Goal: Task Accomplishment & Management: Manage account settings

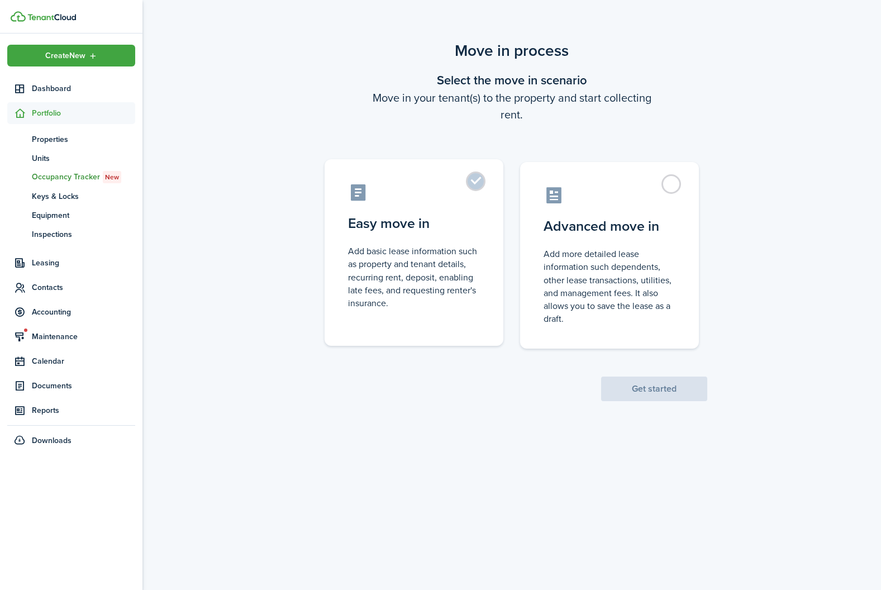
click at [436, 240] on label "Easy move in Add basic lease information such as property and tenant details, r…" at bounding box center [414, 252] width 179 height 187
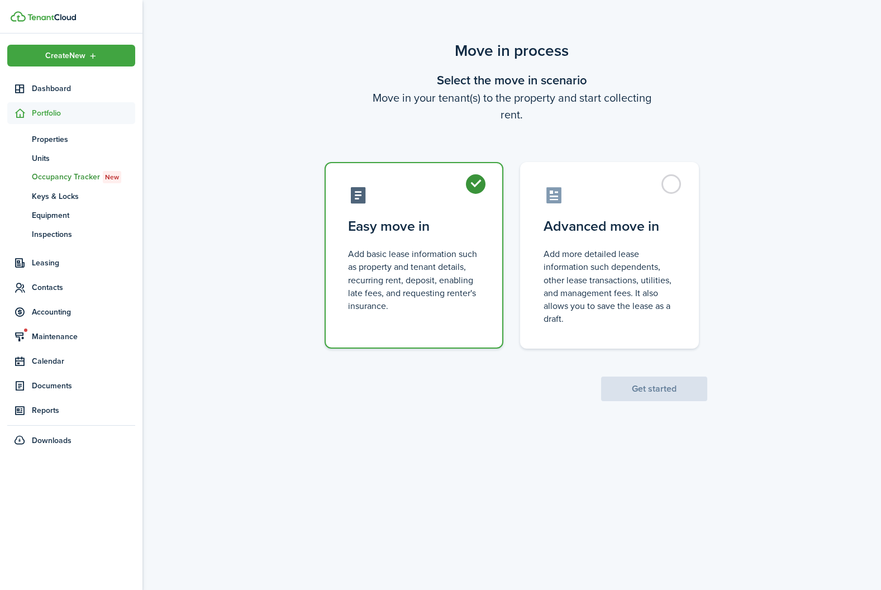
radio input "true"
click at [665, 401] on button "Get started" at bounding box center [654, 389] width 106 height 25
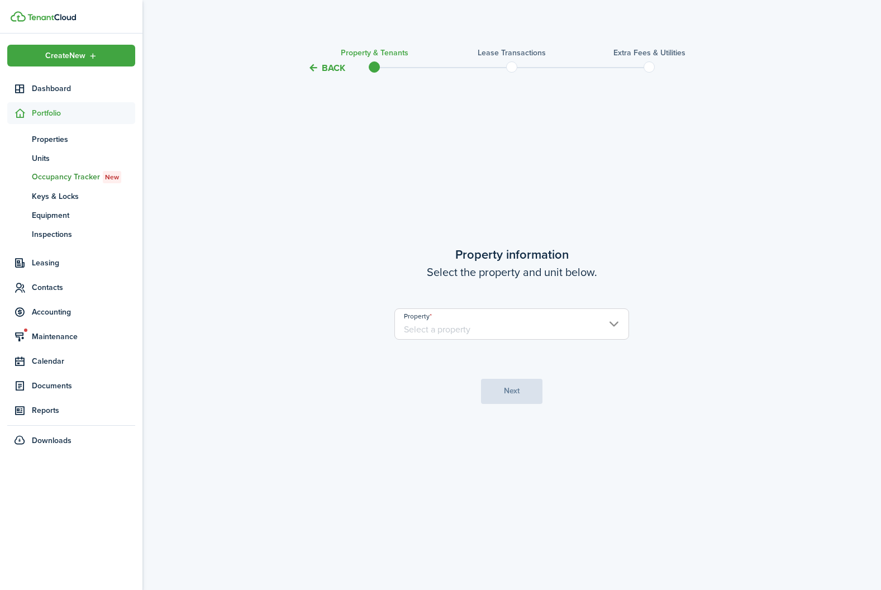
click at [438, 320] on input "Property" at bounding box center [511, 323] width 235 height 31
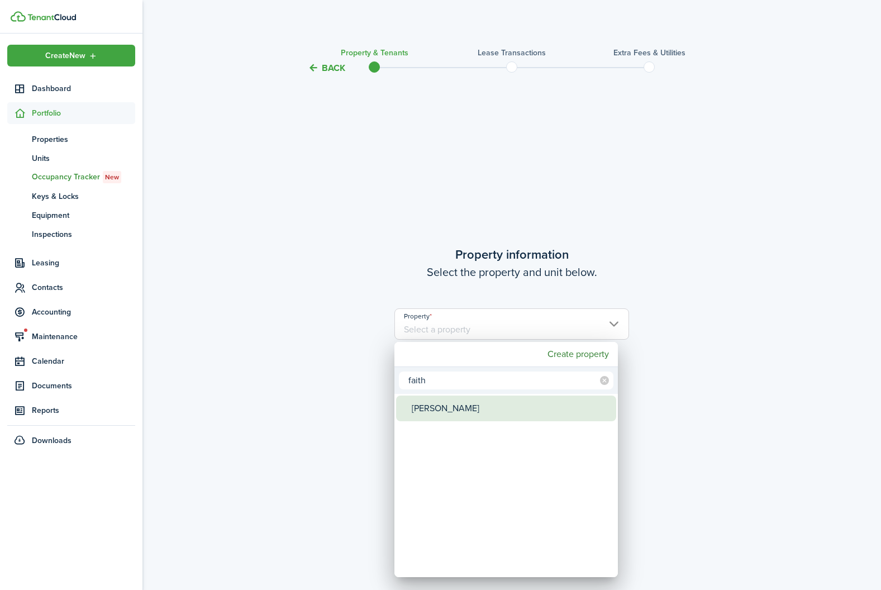
type input "faith"
click at [430, 404] on div "[PERSON_NAME]" at bounding box center [511, 409] width 198 height 26
type input "[PERSON_NAME]"
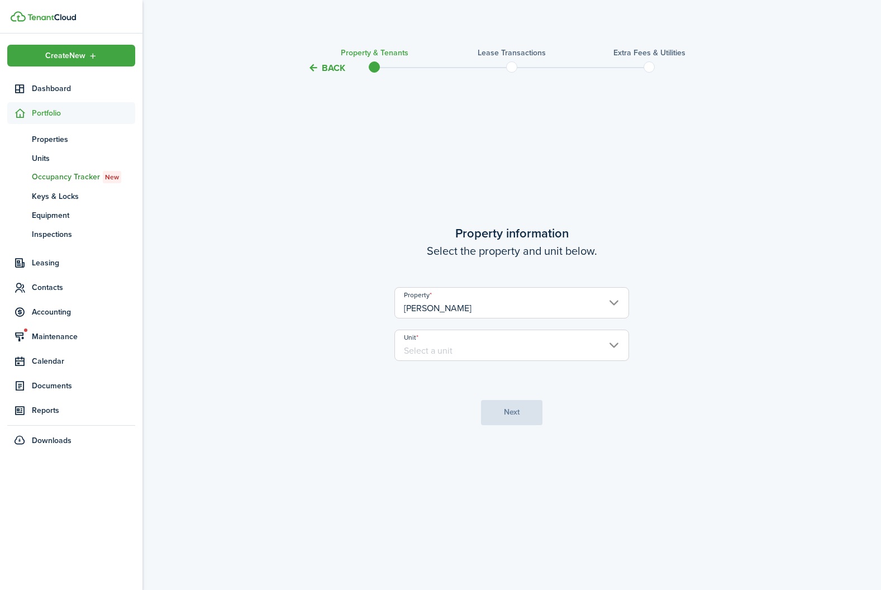
click at [444, 340] on input "Unit" at bounding box center [511, 345] width 235 height 31
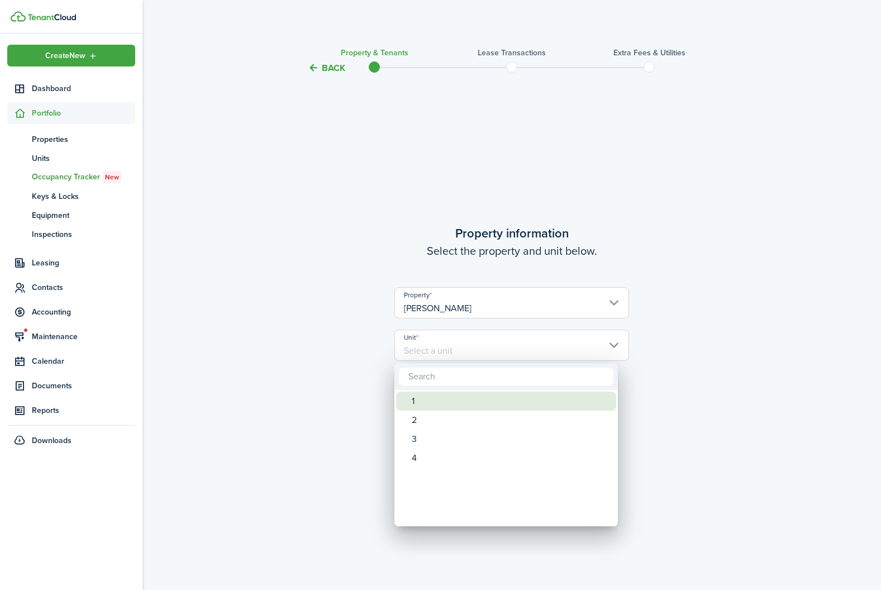
click at [436, 410] on div "1 2 3 4" at bounding box center [505, 458] width 223 height 1652
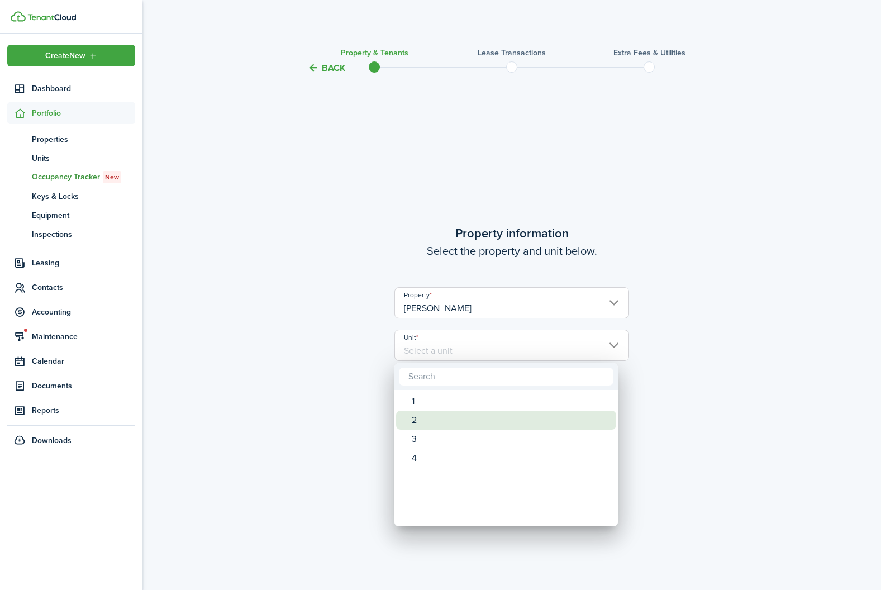
click at [432, 416] on div "2" at bounding box center [511, 420] width 198 height 19
type input "2"
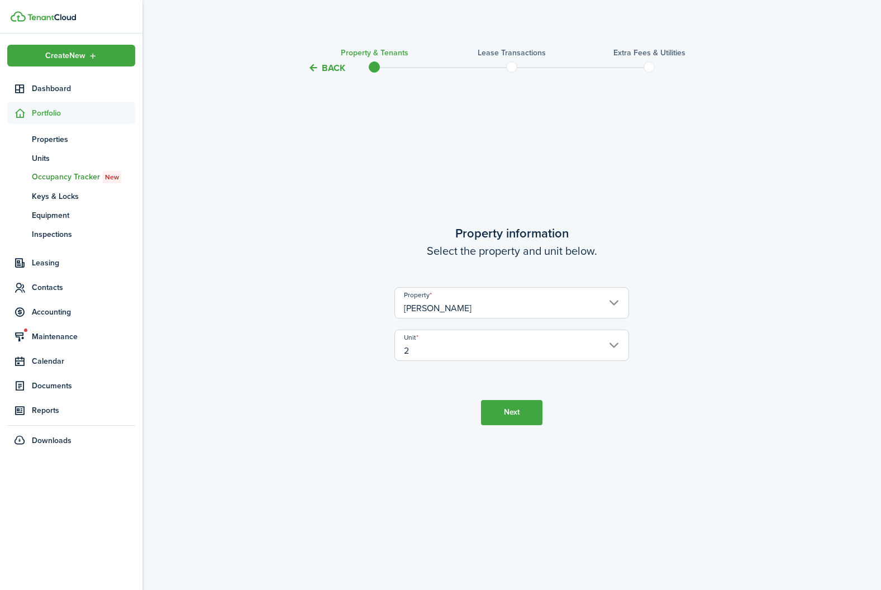
click at [532, 420] on button "Next" at bounding box center [511, 412] width 61 height 25
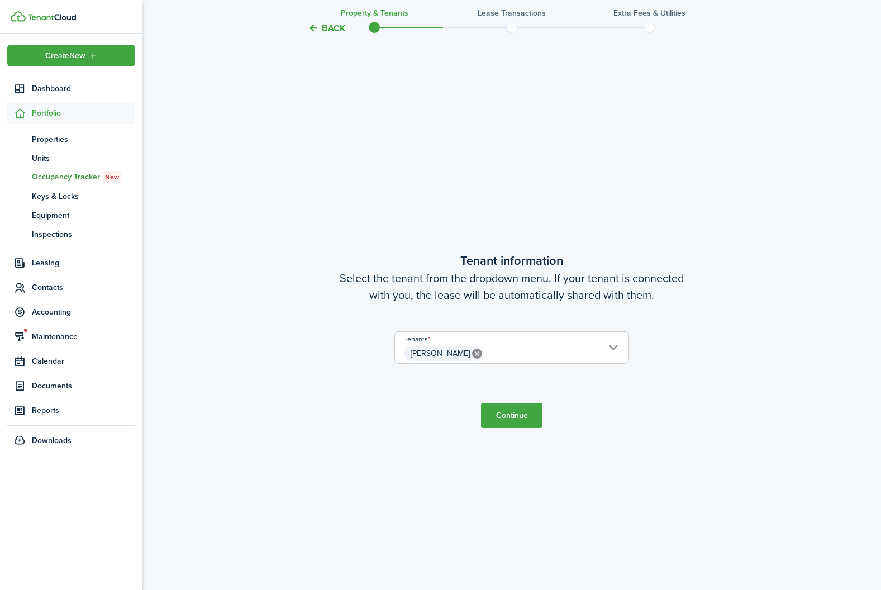
scroll to position [515, 0]
click at [509, 412] on button "Continue" at bounding box center [511, 414] width 61 height 25
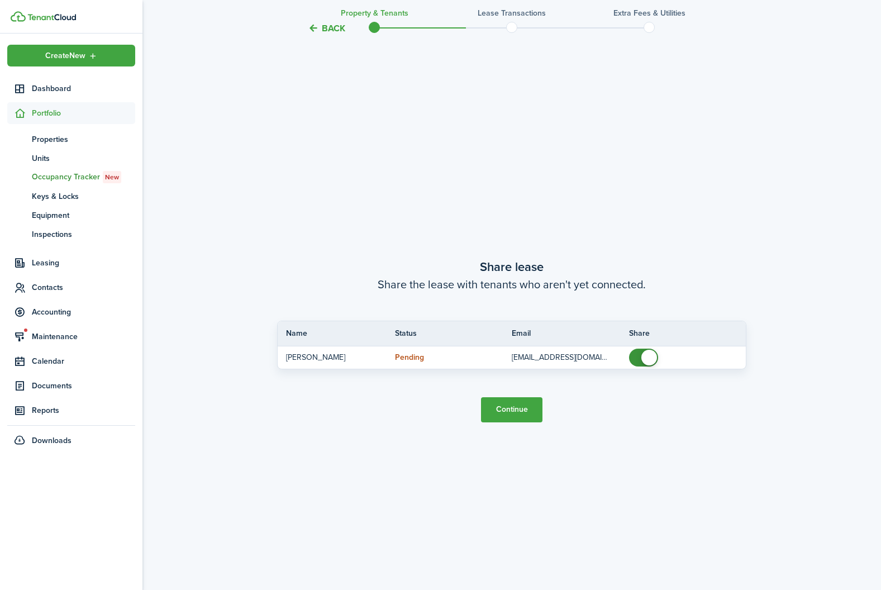
scroll to position [1105, 0]
click at [509, 412] on button "Continue" at bounding box center [511, 409] width 61 height 25
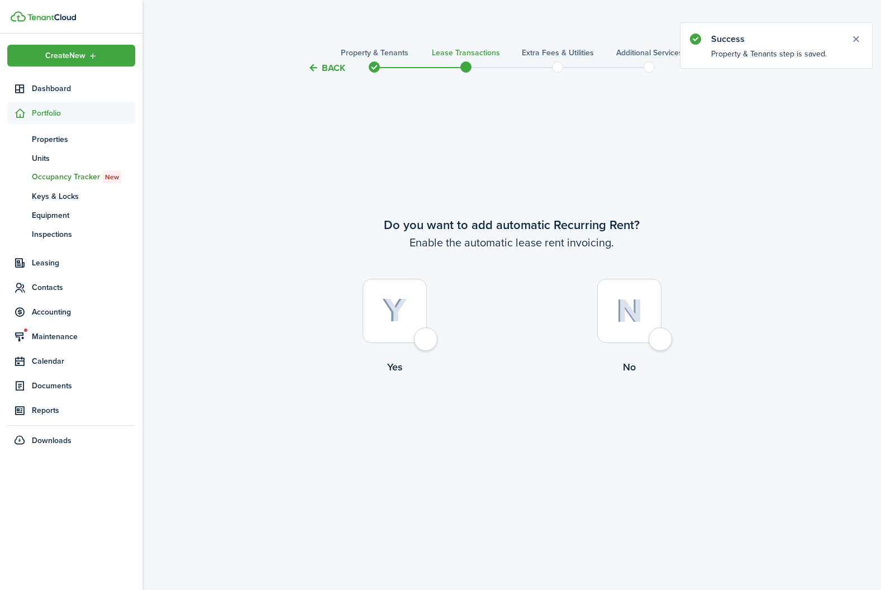
click at [414, 297] on div at bounding box center [395, 311] width 64 height 64
radio input "true"
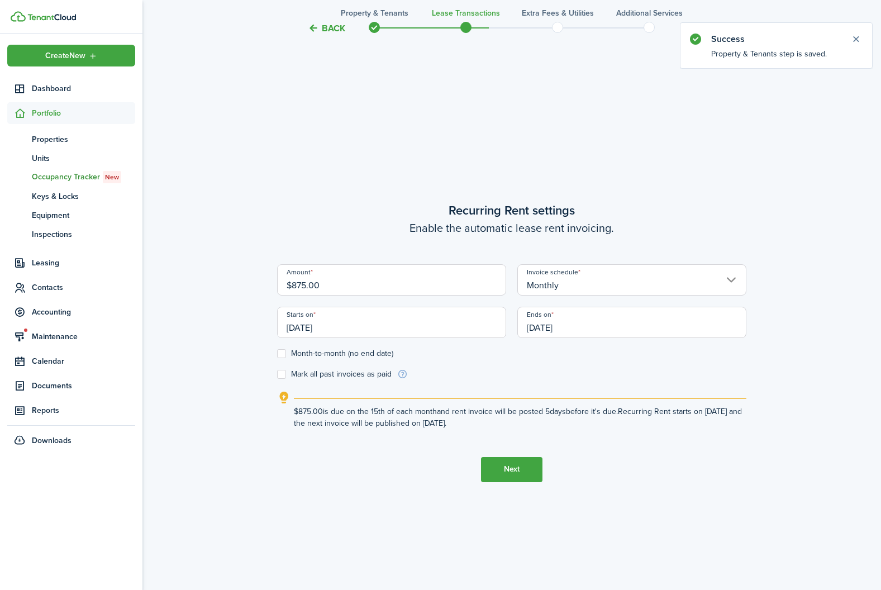
scroll to position [515, 0]
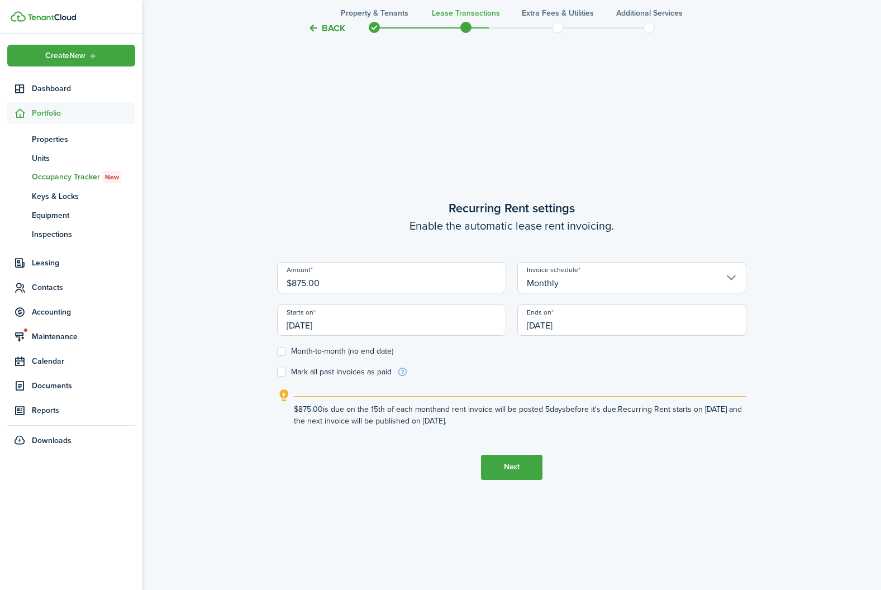
click at [306, 283] on input "$875.00" at bounding box center [391, 277] width 229 height 31
type input "$720.00"
click at [281, 348] on label "Month-to-month (no end date)" at bounding box center [335, 351] width 116 height 9
click at [277, 351] on input "Month-to-month (no end date)" at bounding box center [277, 351] width 1 height 1
checkbox input "true"
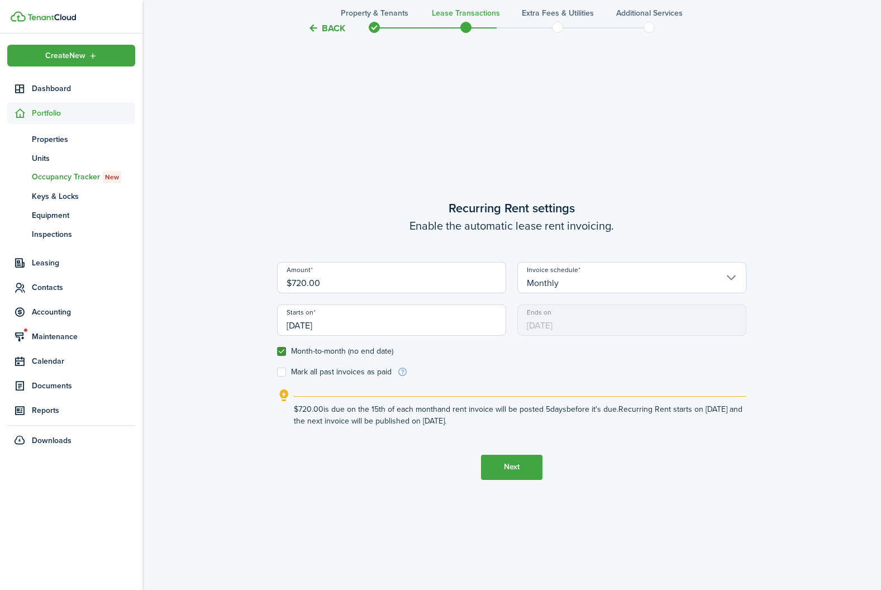
click at [354, 326] on input "[DATE]" at bounding box center [391, 319] width 229 height 31
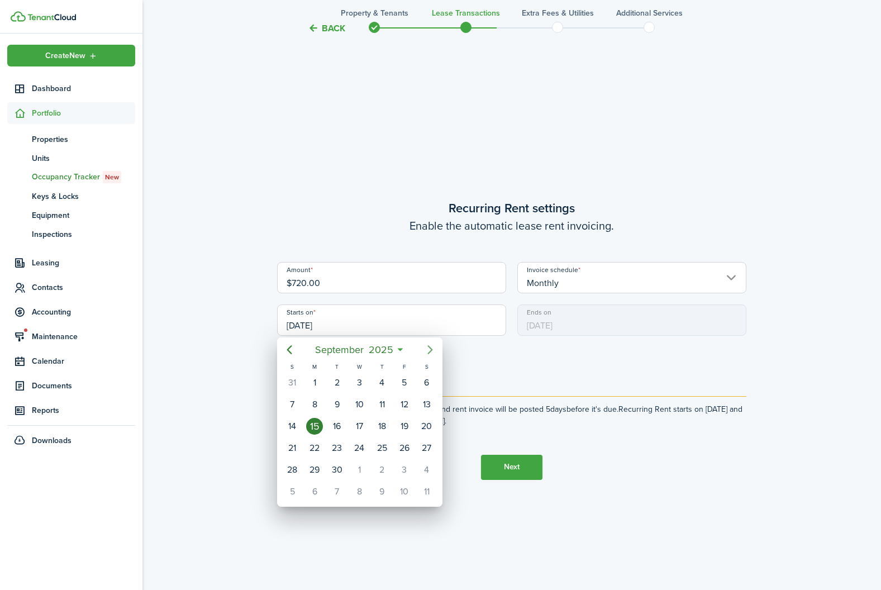
click at [427, 349] on icon "Next page" at bounding box center [429, 349] width 13 height 13
click at [360, 383] on div "1" at bounding box center [359, 382] width 17 height 17
type input "[DATE]"
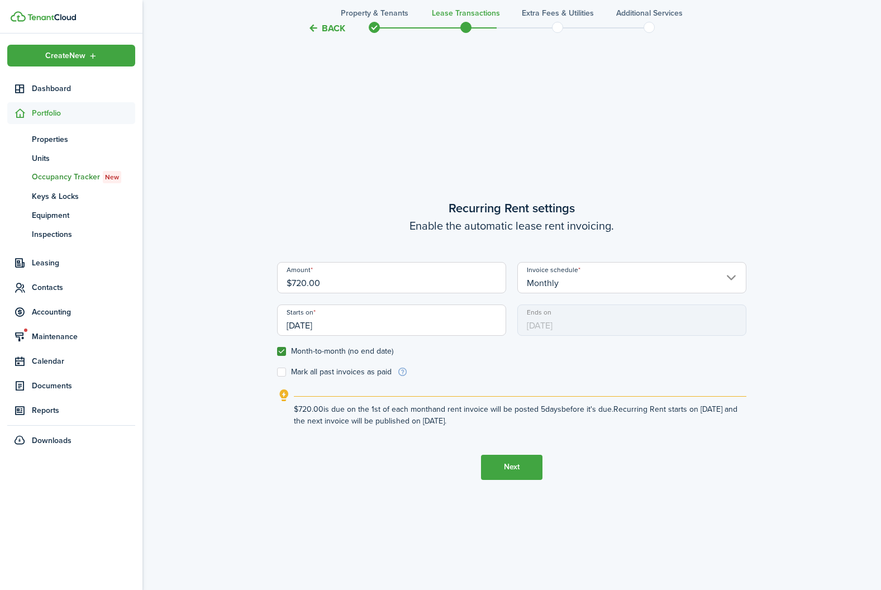
click at [509, 469] on button "Next" at bounding box center [511, 467] width 61 height 25
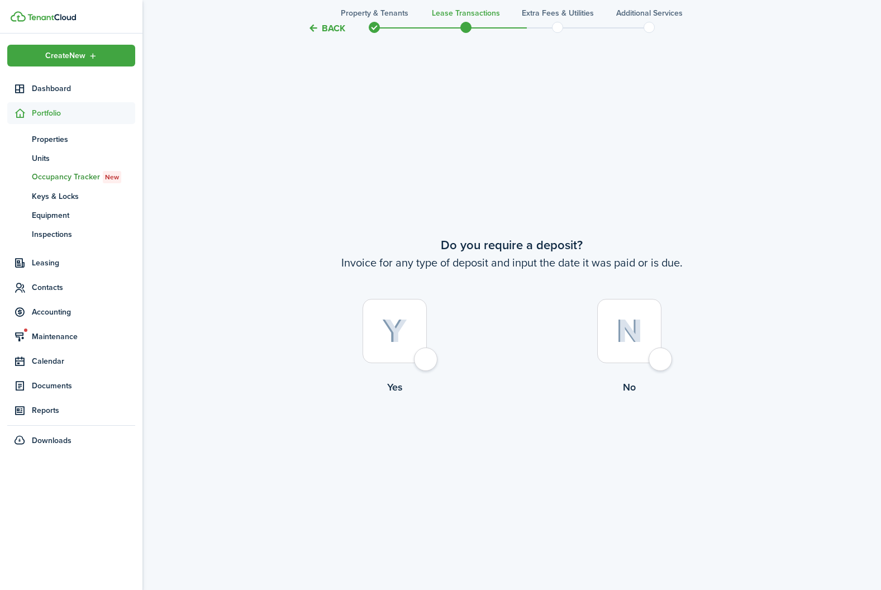
scroll to position [1105, 0]
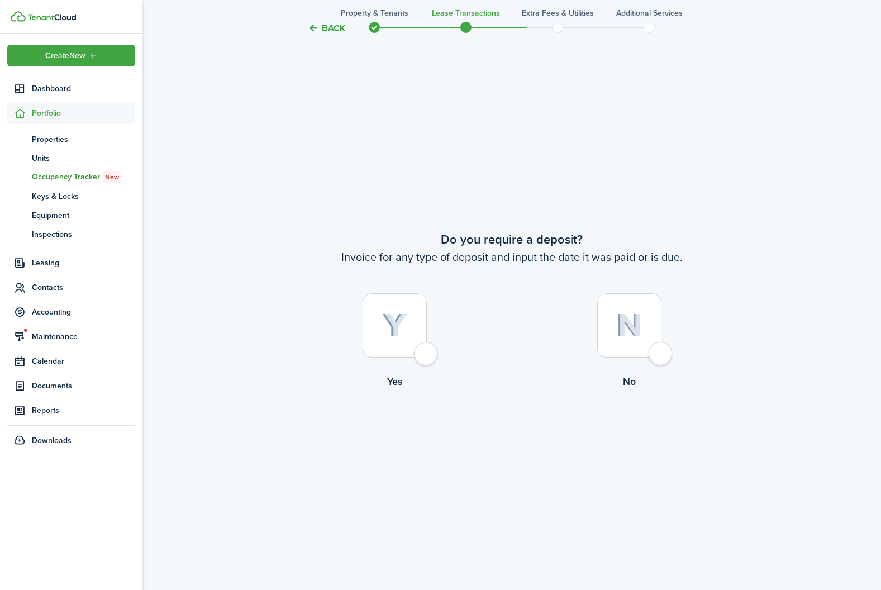
click at [413, 340] on div at bounding box center [395, 325] width 64 height 64
radio input "true"
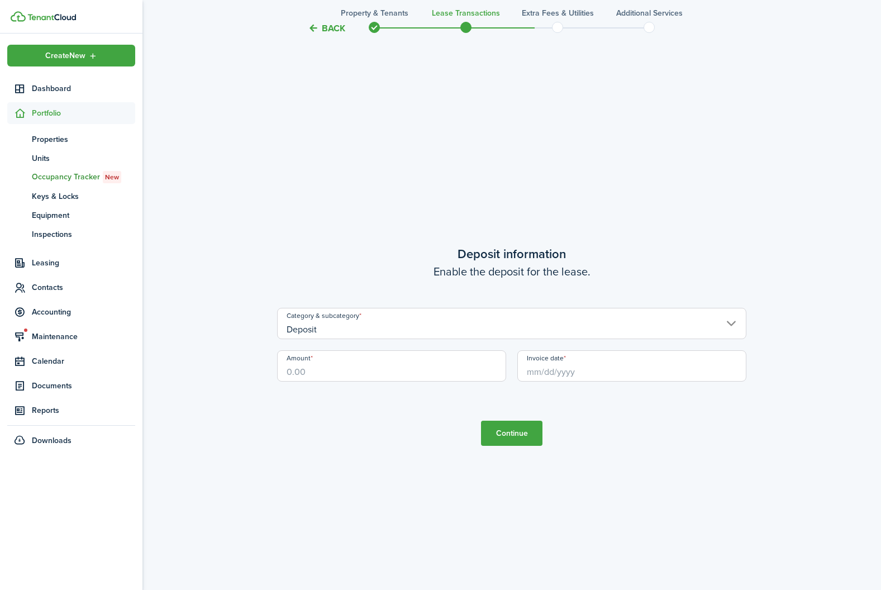
scroll to position [1695, 0]
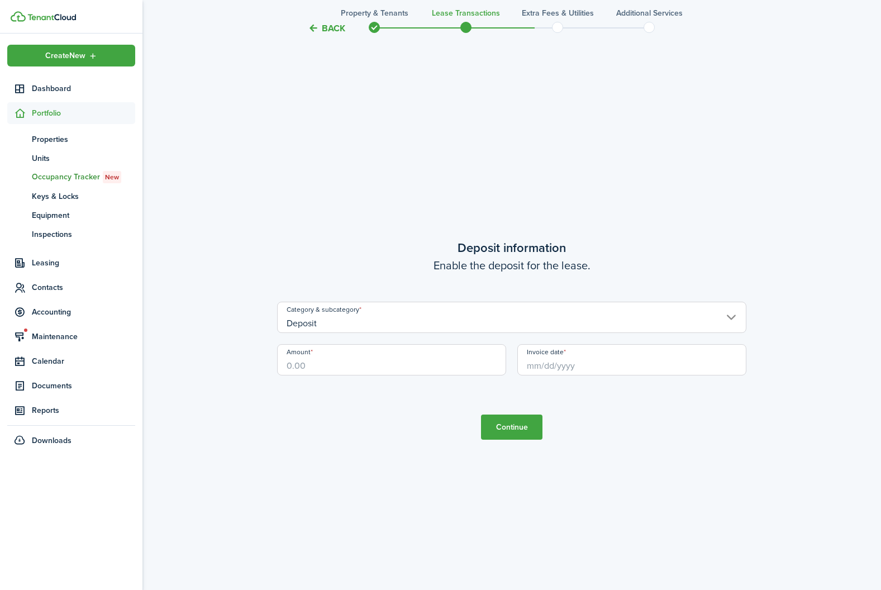
drag, startPoint x: 327, startPoint y: 365, endPoint x: 224, endPoint y: 350, distance: 104.4
click at [552, 372] on input "Invoice date" at bounding box center [631, 359] width 229 height 31
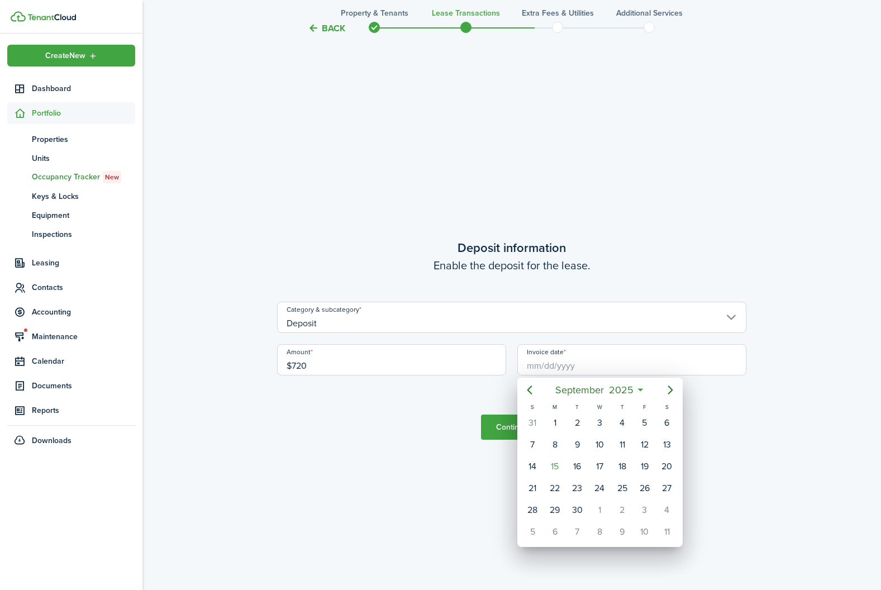
type input "$720.00"
click at [555, 466] on div "15" at bounding box center [554, 466] width 17 height 17
type input "[DATE]"
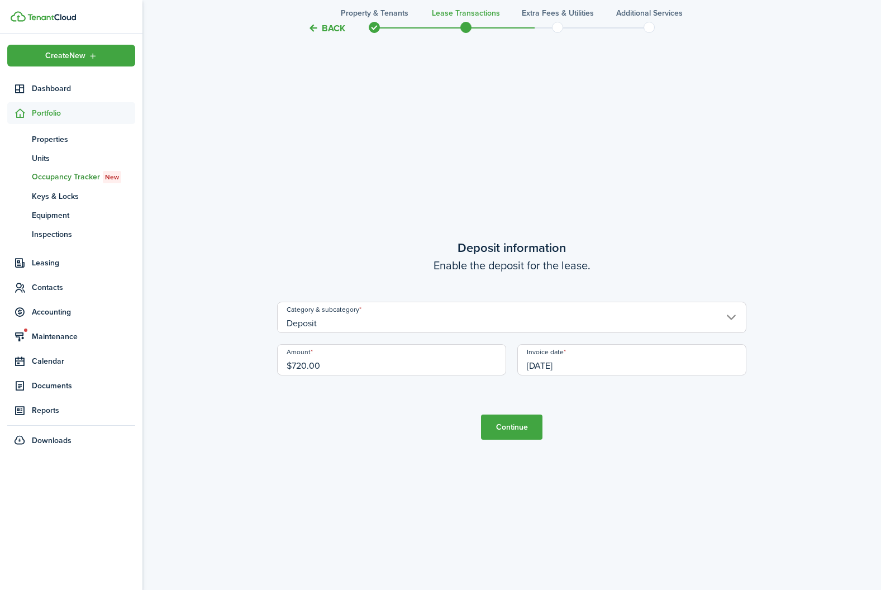
click at [501, 423] on button "Continue" at bounding box center [511, 427] width 61 height 25
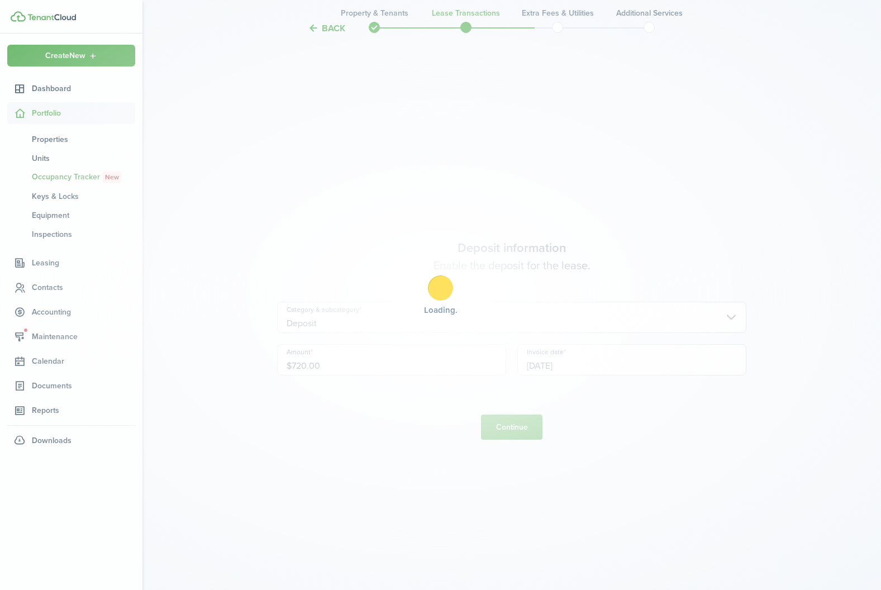
scroll to position [0, 0]
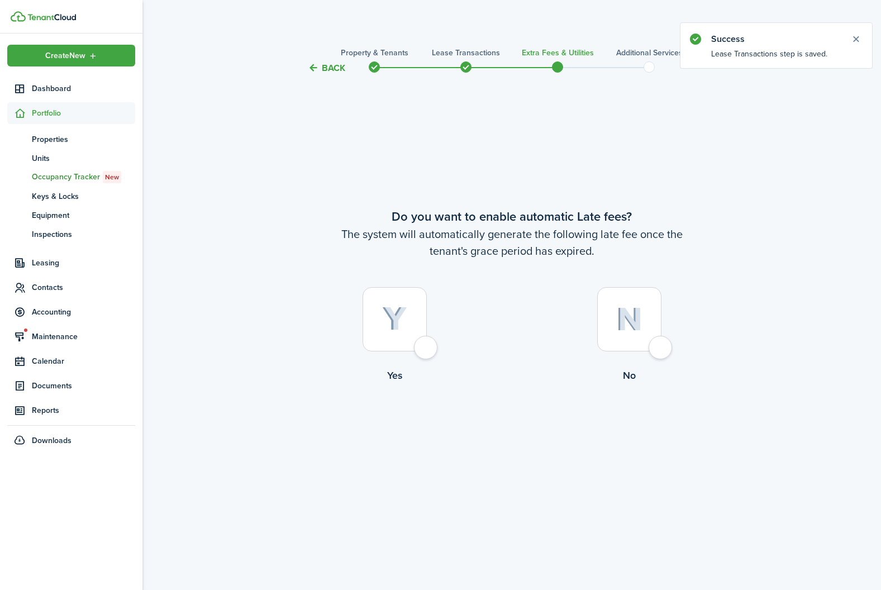
click at [390, 313] on img at bounding box center [394, 319] width 25 height 25
radio input "true"
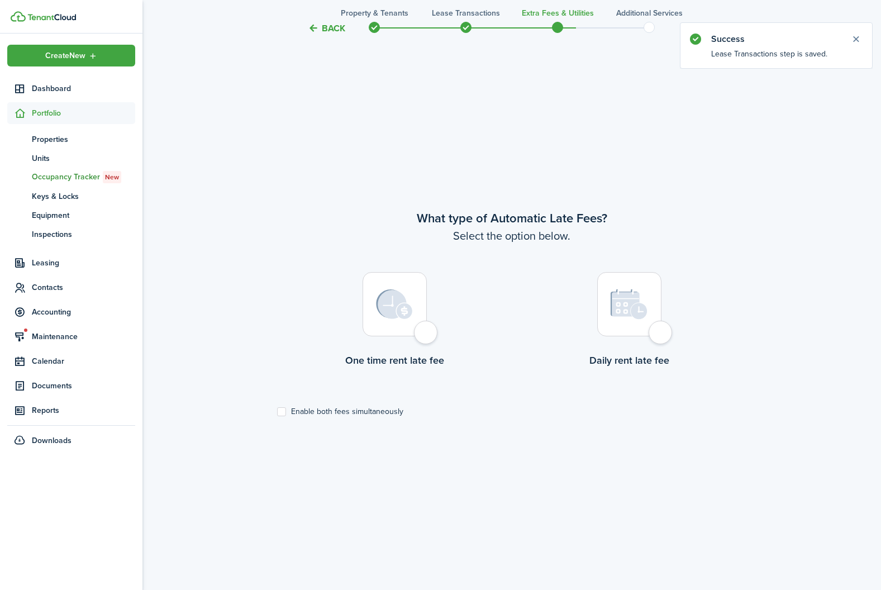
click at [634, 328] on div at bounding box center [629, 304] width 64 height 64
radio input "true"
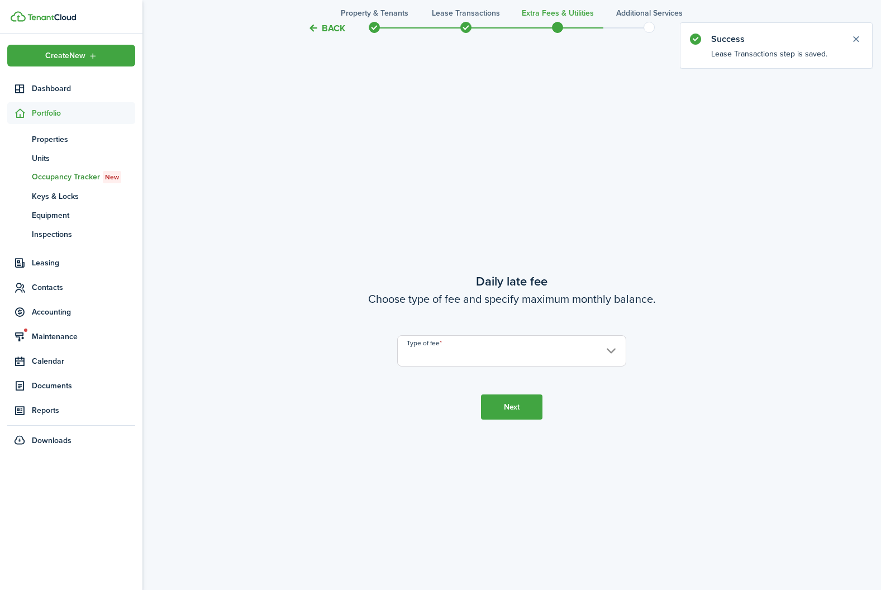
scroll to position [1105, 0]
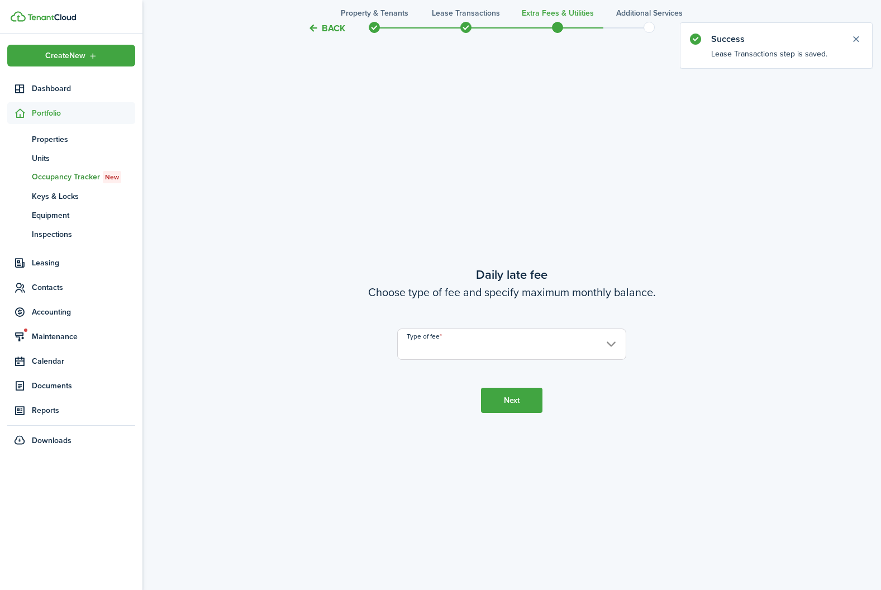
click at [559, 342] on input "Type of fee" at bounding box center [511, 343] width 229 height 31
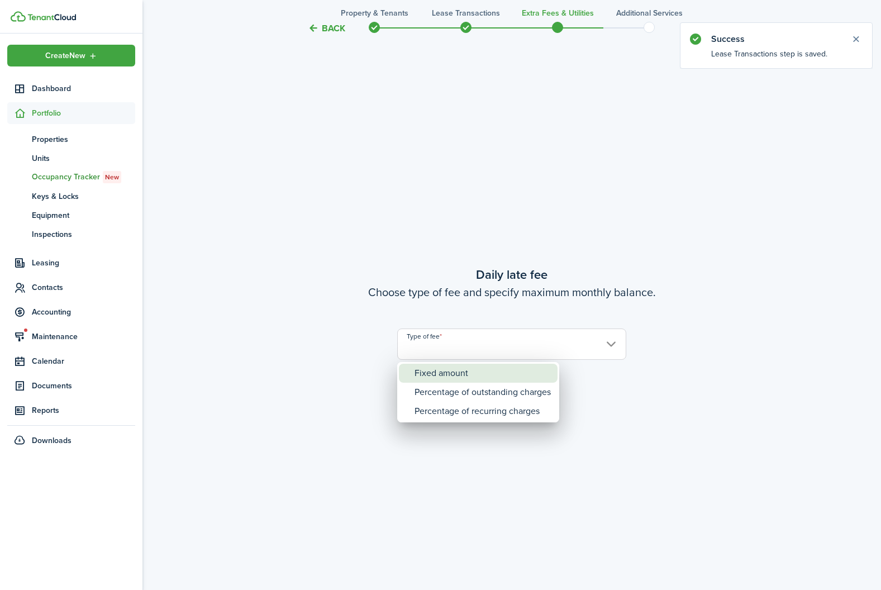
click at [473, 376] on div "Fixed amount" at bounding box center [483, 373] width 136 height 19
type input "Fixed amount"
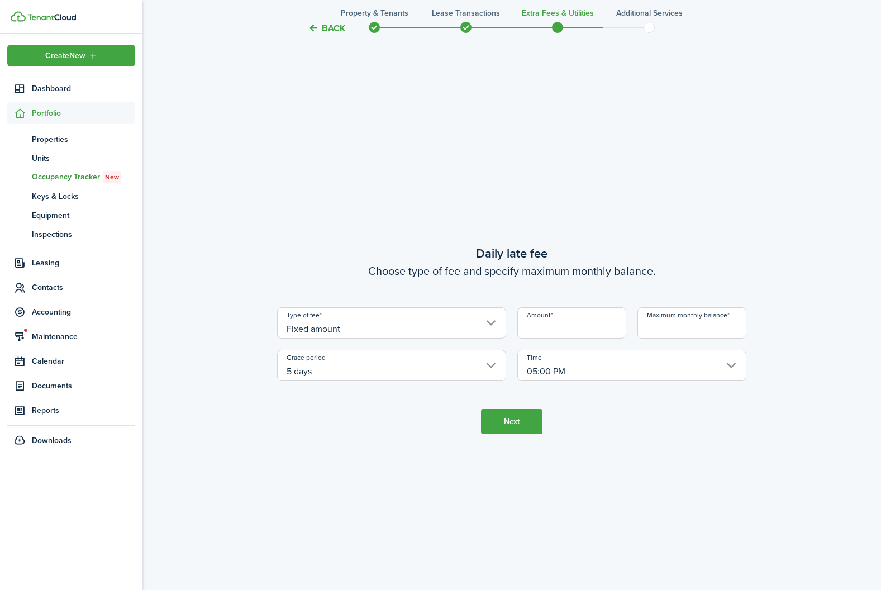
click at [571, 328] on input "Amount" at bounding box center [571, 322] width 109 height 31
type input "$10.00"
click at [674, 317] on input "Maximum monthly balance" at bounding box center [691, 322] width 109 height 31
type input "$250.00"
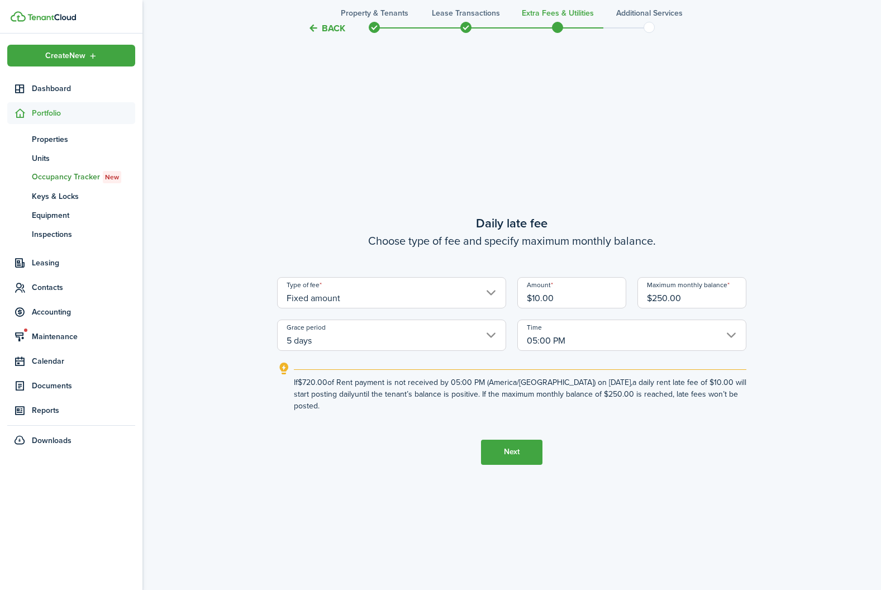
click at [511, 446] on button "Next" at bounding box center [511, 452] width 61 height 25
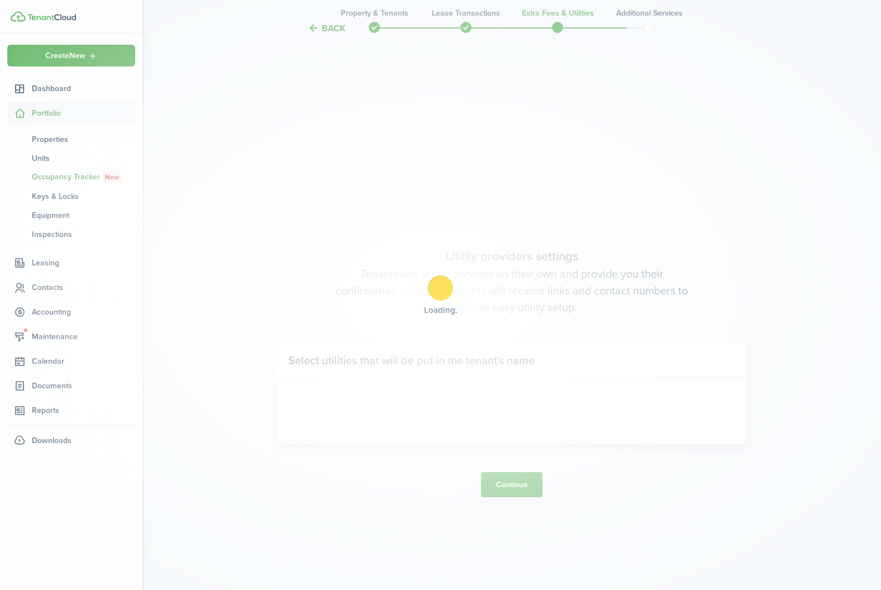
scroll to position [1695, 0]
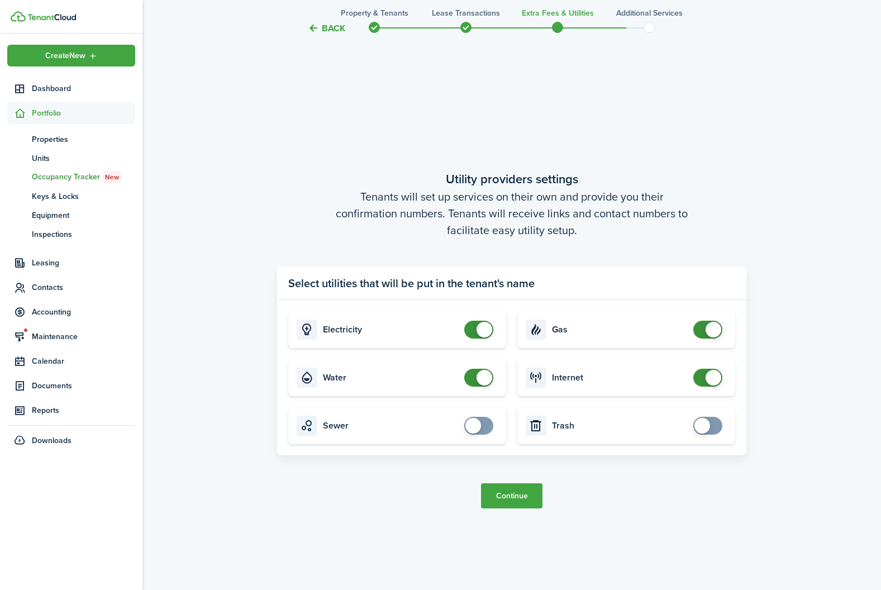
click at [738, 322] on panel-main-body "Electricity Gas Water Internet Sewer Trash" at bounding box center [511, 377] width 469 height 155
checkbox input "false"
click at [711, 322] on span at bounding box center [714, 330] width 16 height 16
checkbox input "false"
click at [475, 370] on span at bounding box center [478, 378] width 11 height 18
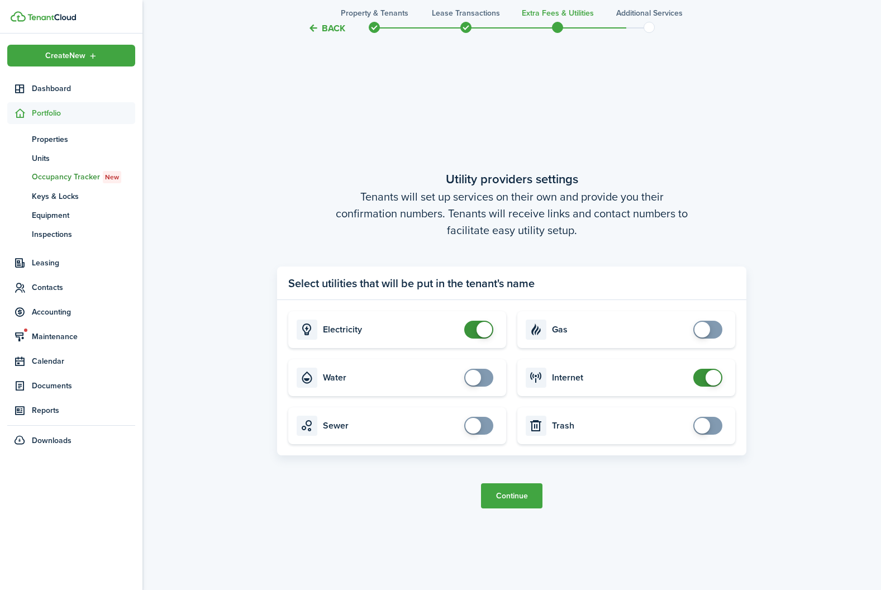
click at [516, 490] on button "Continue" at bounding box center [511, 495] width 61 height 25
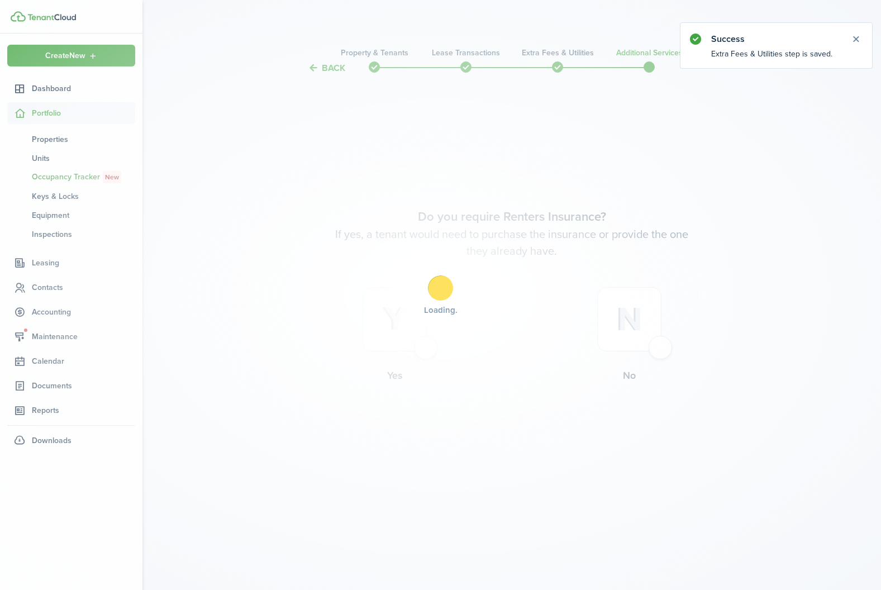
scroll to position [0, 0]
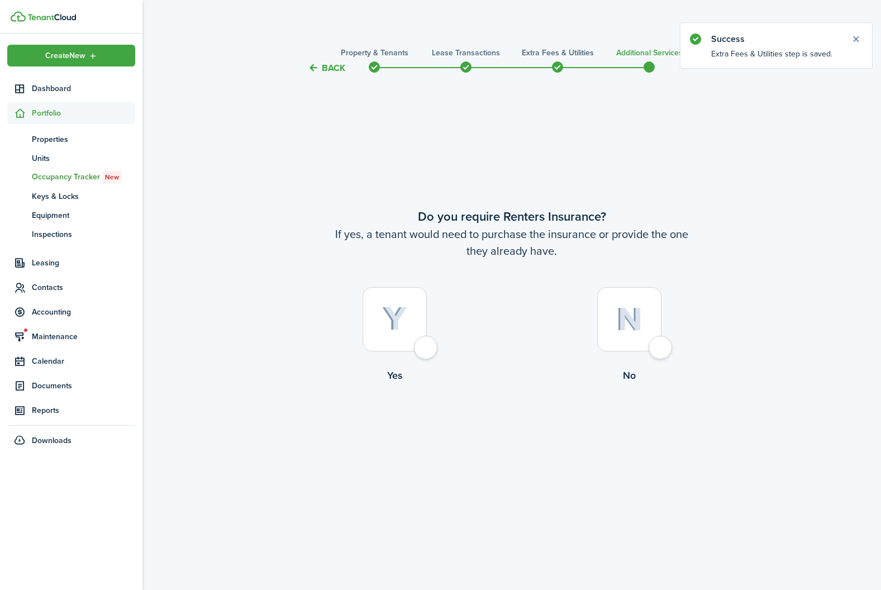
click at [628, 323] on img at bounding box center [629, 319] width 26 height 24
radio input "true"
click at [520, 439] on button "Complete move in" at bounding box center [512, 428] width 82 height 25
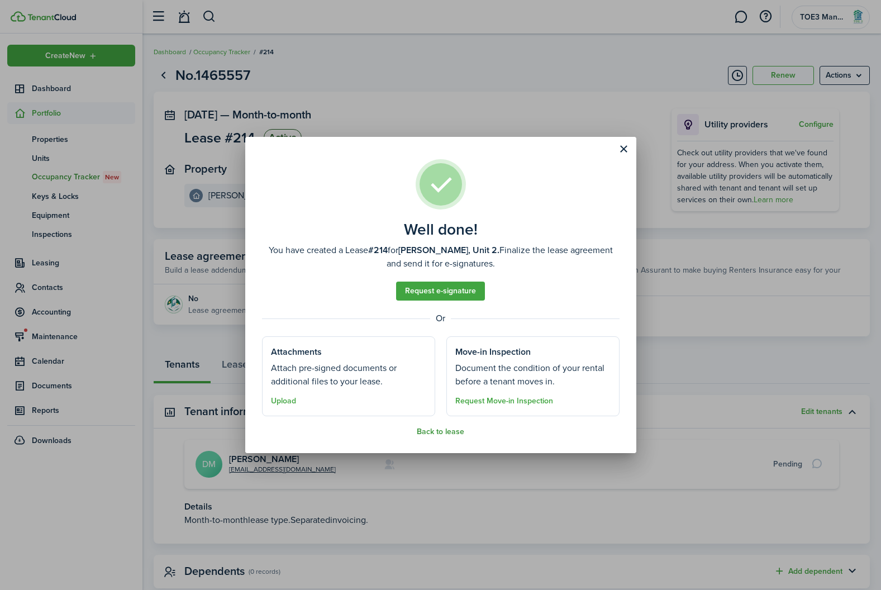
click at [442, 430] on button "Back to lease" at bounding box center [440, 431] width 47 height 9
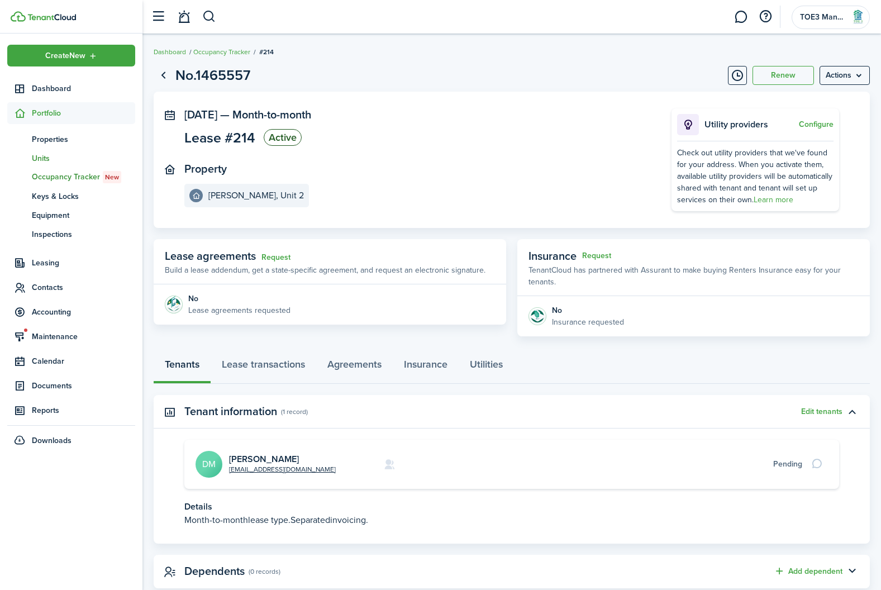
click at [73, 165] on link "un Units" at bounding box center [71, 158] width 128 height 19
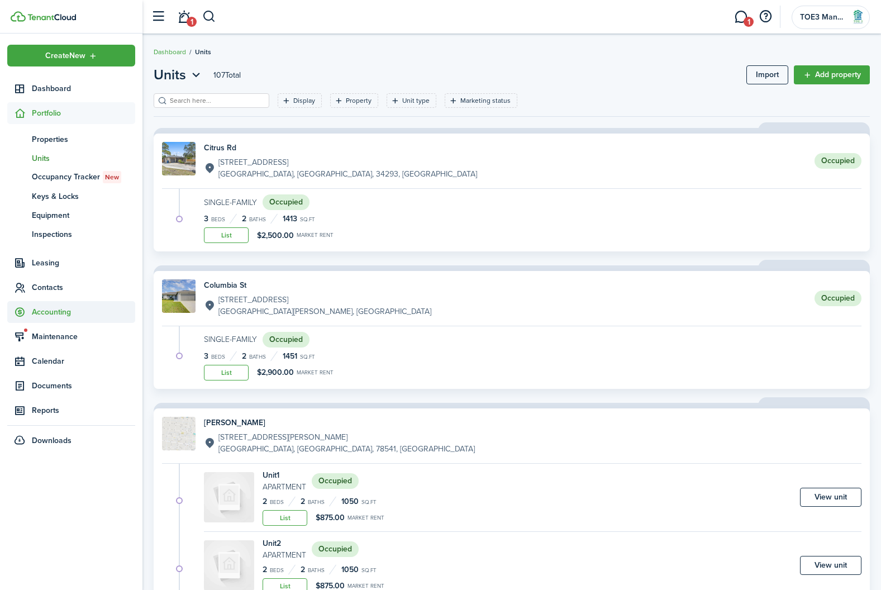
click at [62, 308] on span "Accounting" at bounding box center [83, 312] width 103 height 12
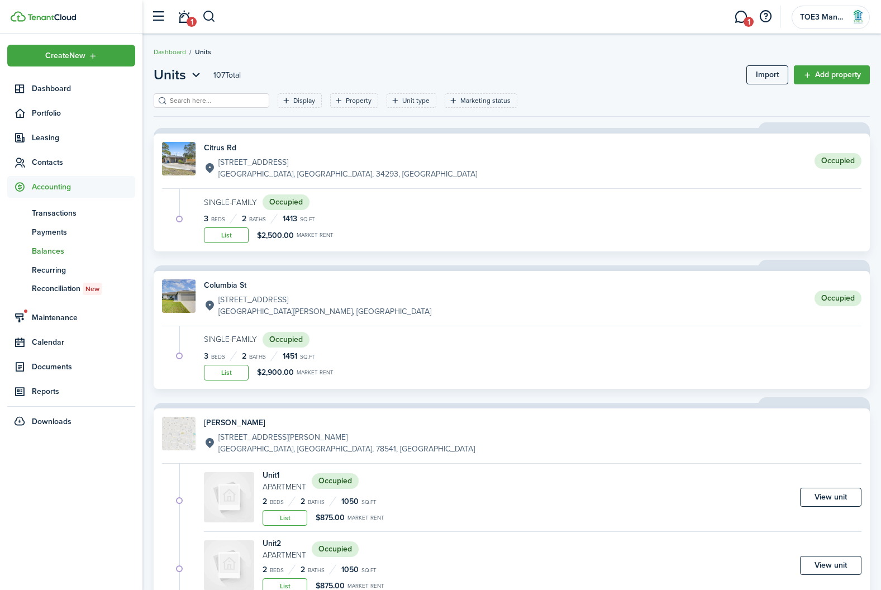
click at [46, 247] on span "Balances" at bounding box center [83, 251] width 103 height 12
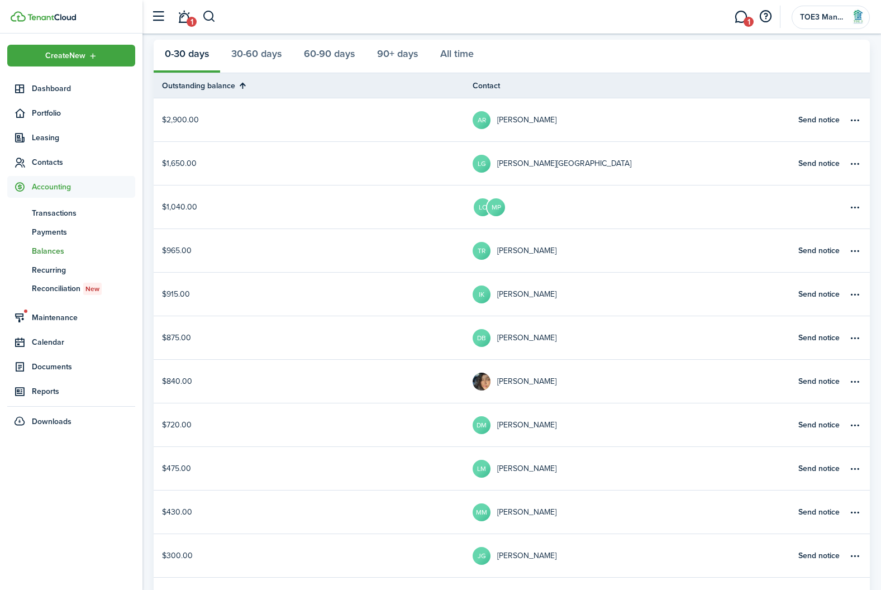
scroll to position [159, 0]
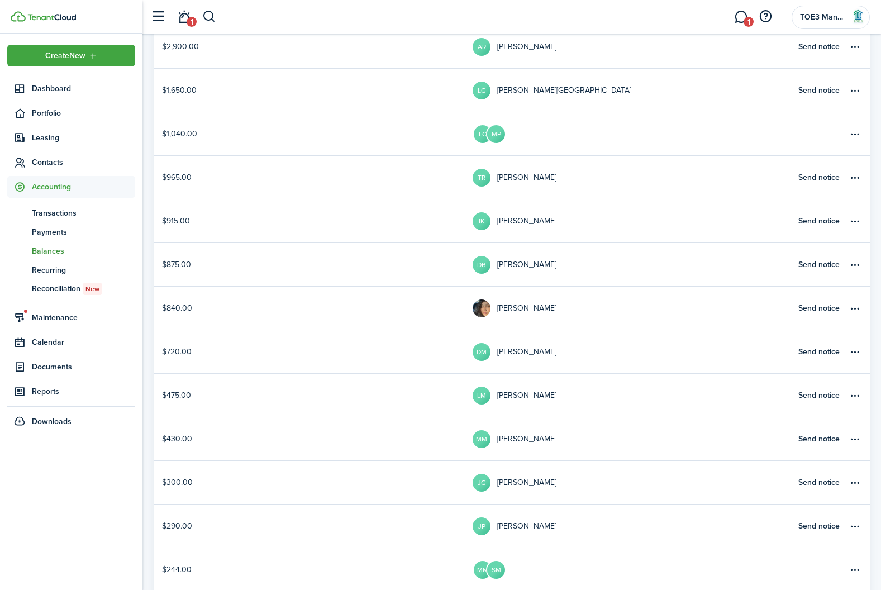
click at [527, 346] on table-profile-info "[PERSON_NAME]" at bounding box center [515, 352] width 84 height 18
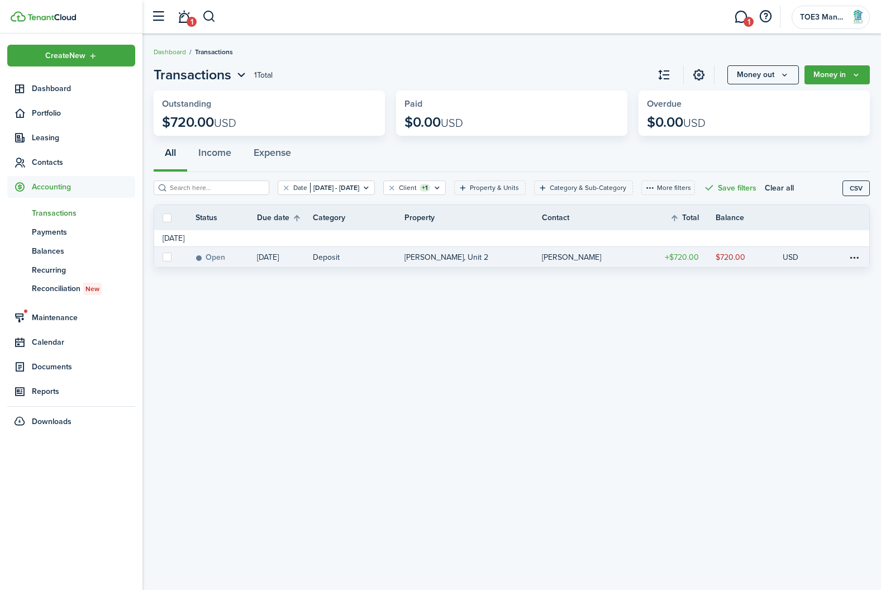
click at [166, 260] on label at bounding box center [167, 257] width 9 height 9
click at [163, 258] on input "checkbox" at bounding box center [162, 257] width 1 height 1
checkbox input "true"
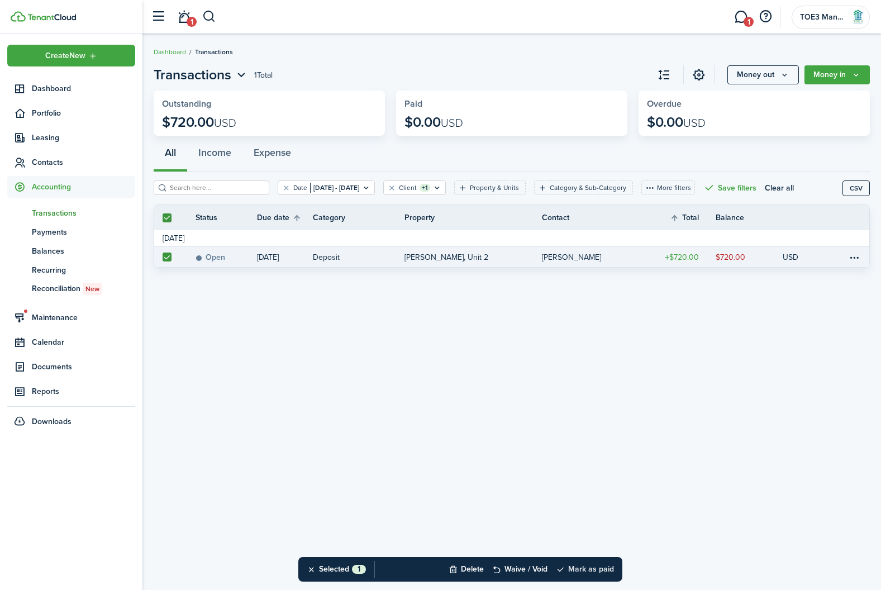
click at [585, 567] on button "Mark as paid" at bounding box center [585, 569] width 58 height 25
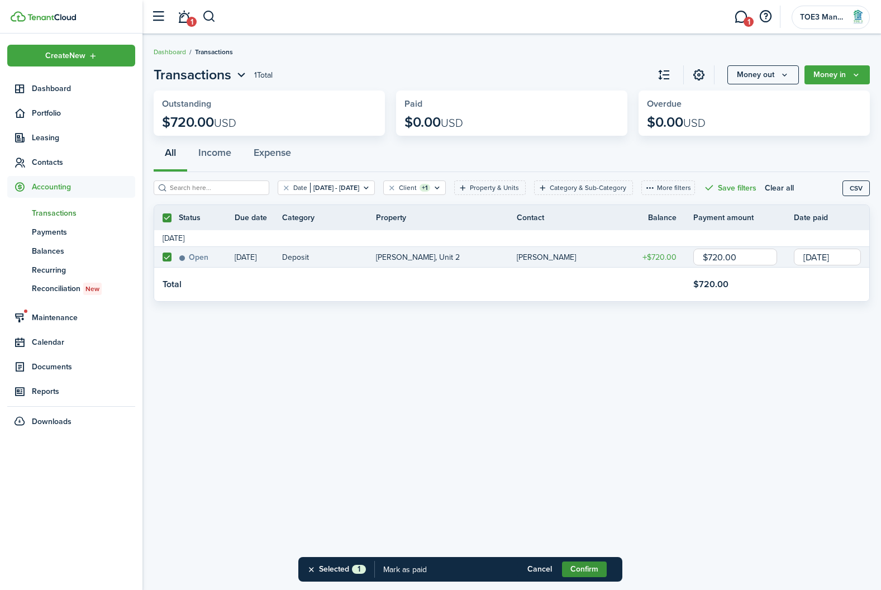
click at [593, 565] on button "Confirm" at bounding box center [584, 569] width 45 height 16
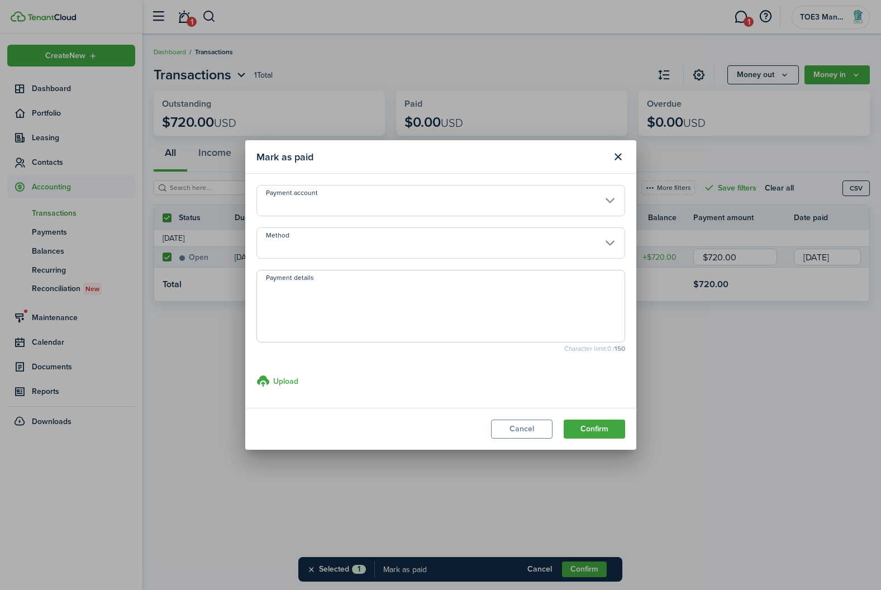
click at [397, 297] on textarea "Payment details" at bounding box center [441, 310] width 368 height 54
type textarea "paid with closing"
click at [594, 430] on button "Confirm" at bounding box center [594, 429] width 61 height 19
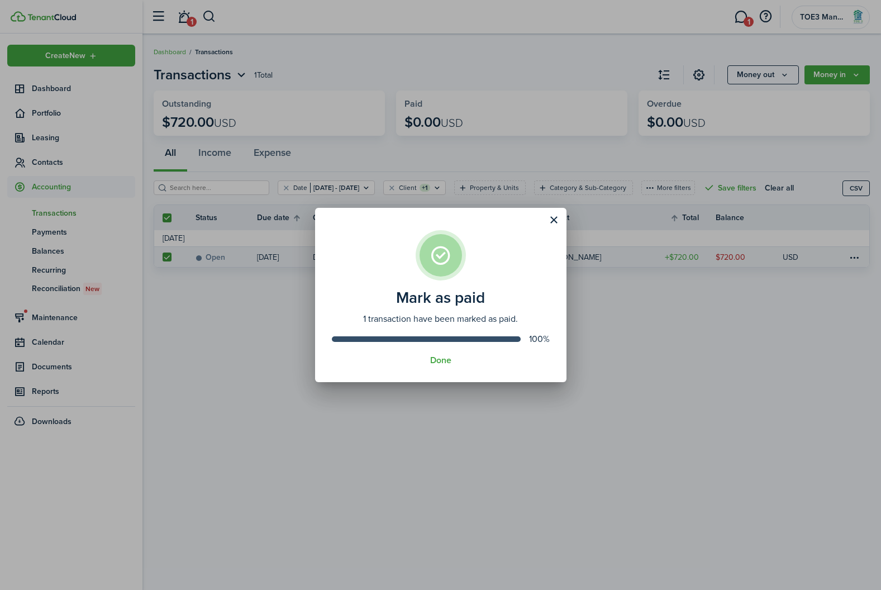
click at [186, 17] on div "Mark as paid 1 transaction have been marked as paid. 100% Done" at bounding box center [440, 295] width 881 height 590
click at [446, 364] on button "Done" at bounding box center [440, 360] width 21 height 10
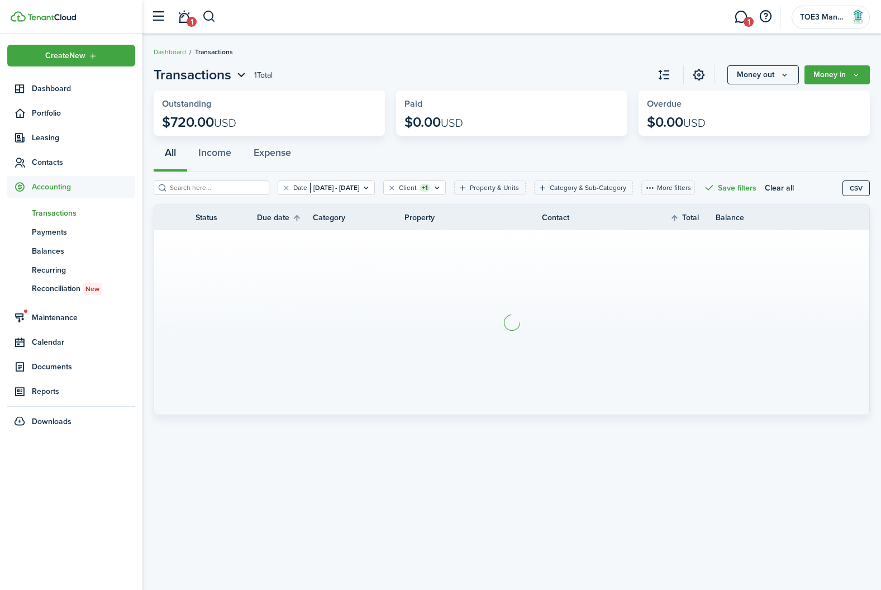
click at [194, 31] on header-wrapper "1 1 TOE3 Management, LLC" at bounding box center [507, 17] width 725 height 34
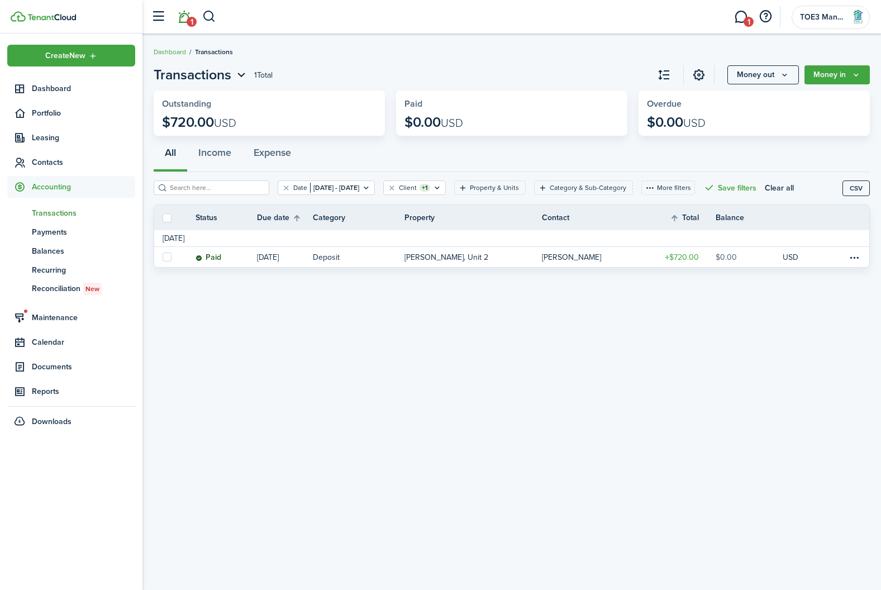
click at [184, 15] on link "1" at bounding box center [183, 17] width 21 height 28
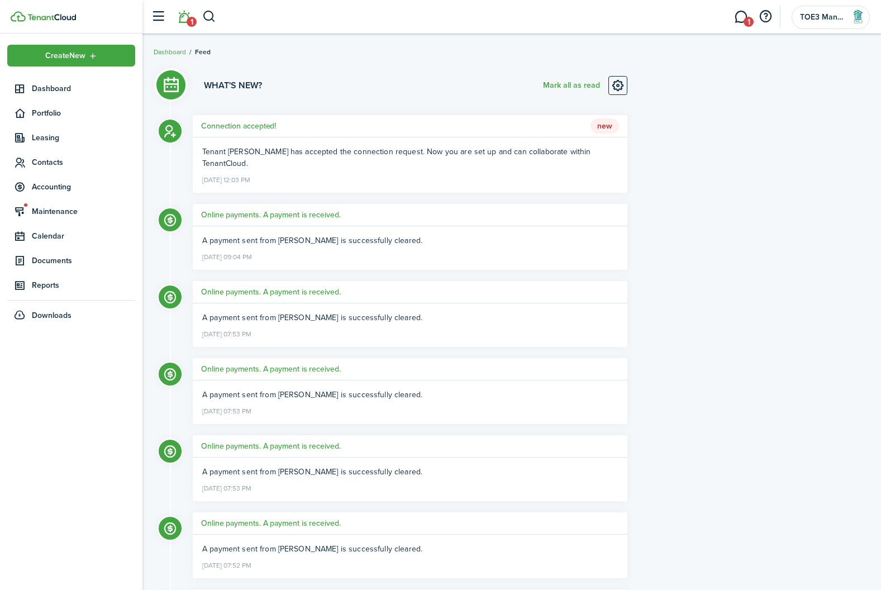
click at [217, 128] on h5 "Connection accepted!" at bounding box center [238, 126] width 75 height 12
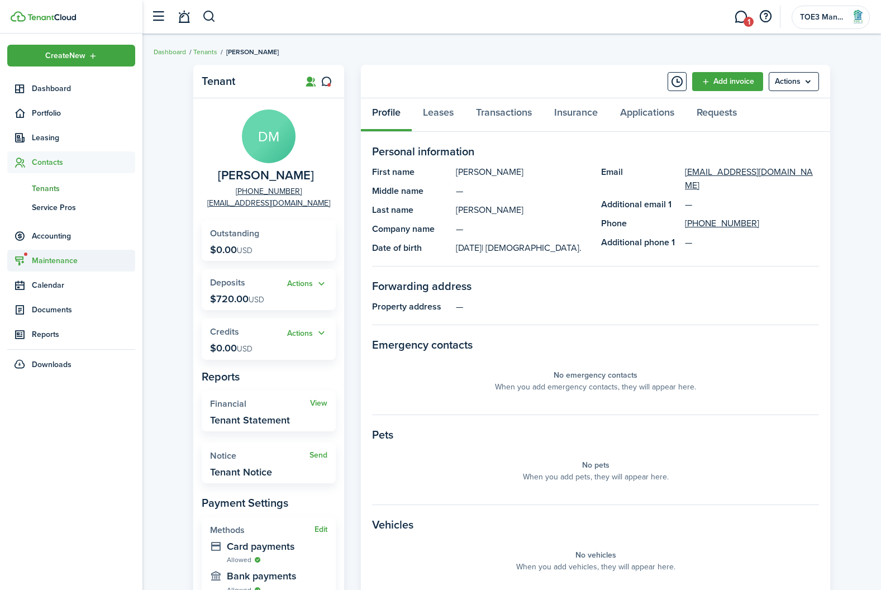
click at [50, 258] on span "Maintenance" at bounding box center [83, 261] width 103 height 12
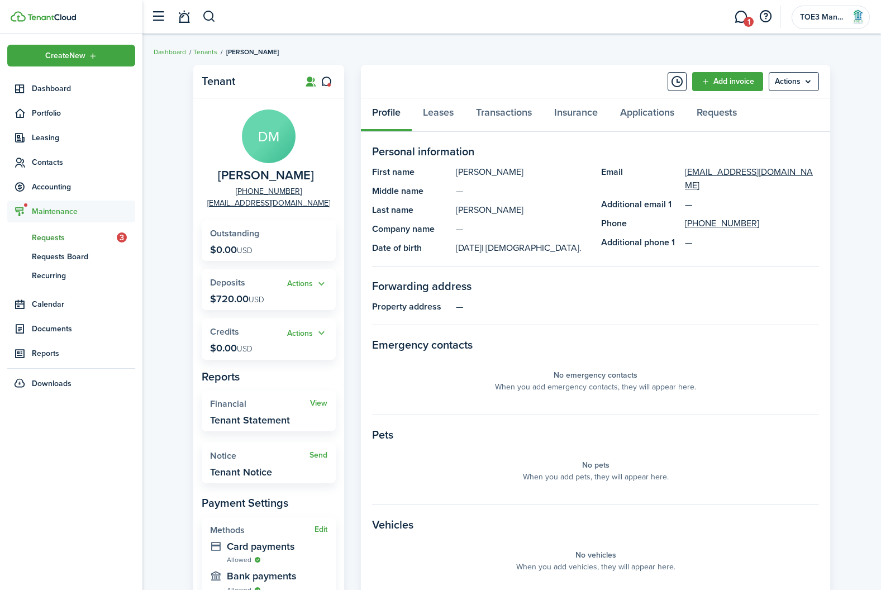
click at [50, 236] on span "Requests" at bounding box center [74, 238] width 85 height 12
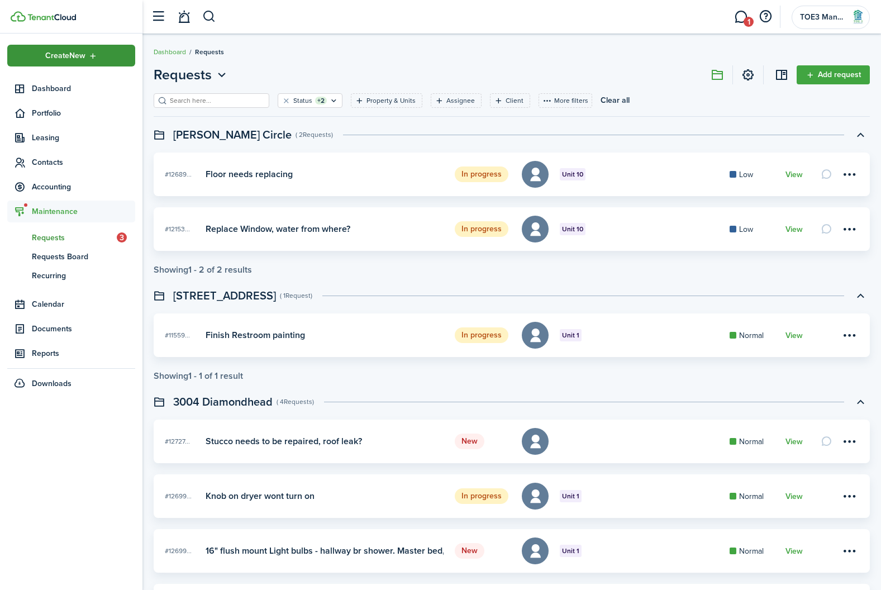
click at [74, 54] on span "Create New" at bounding box center [65, 56] width 40 height 8
click at [53, 160] on span "Contacts" at bounding box center [83, 162] width 103 height 12
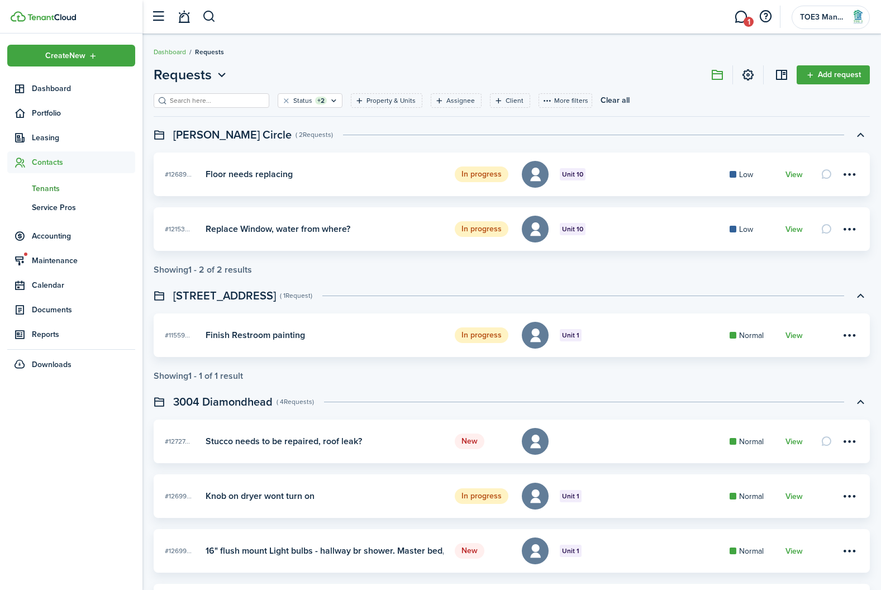
click at [56, 185] on span "Tenants" at bounding box center [83, 189] width 103 height 12
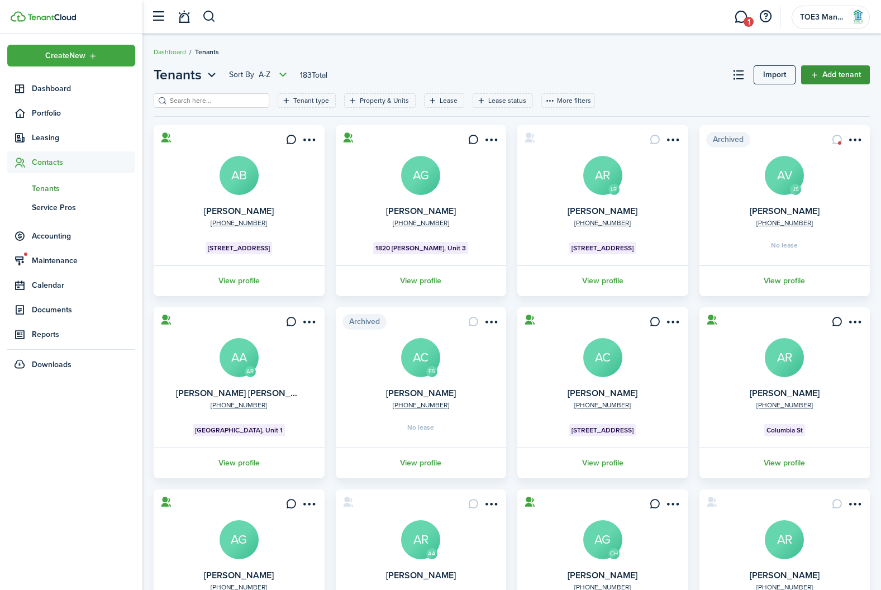
click at [855, 78] on link "Add tenant" at bounding box center [835, 74] width 69 height 19
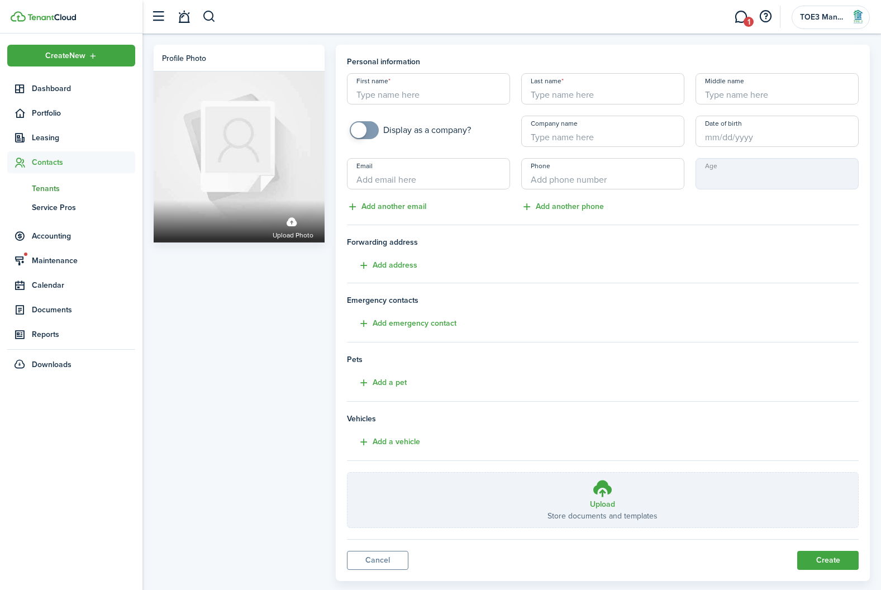
click at [439, 98] on input "First name" at bounding box center [428, 88] width 163 height 31
type input "[PERSON_NAME]"
type input "[EMAIL_ADDRESS][DOMAIN_NAME]"
click at [585, 177] on input "+1" at bounding box center [602, 173] width 163 height 31
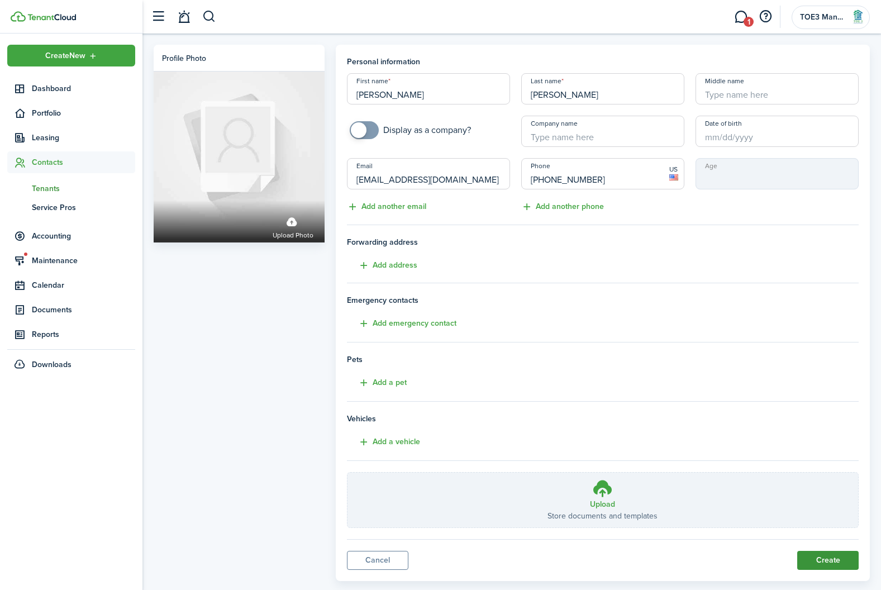
type input "[PHONE_NUMBER]"
click at [833, 558] on button "Create" at bounding box center [827, 560] width 61 height 19
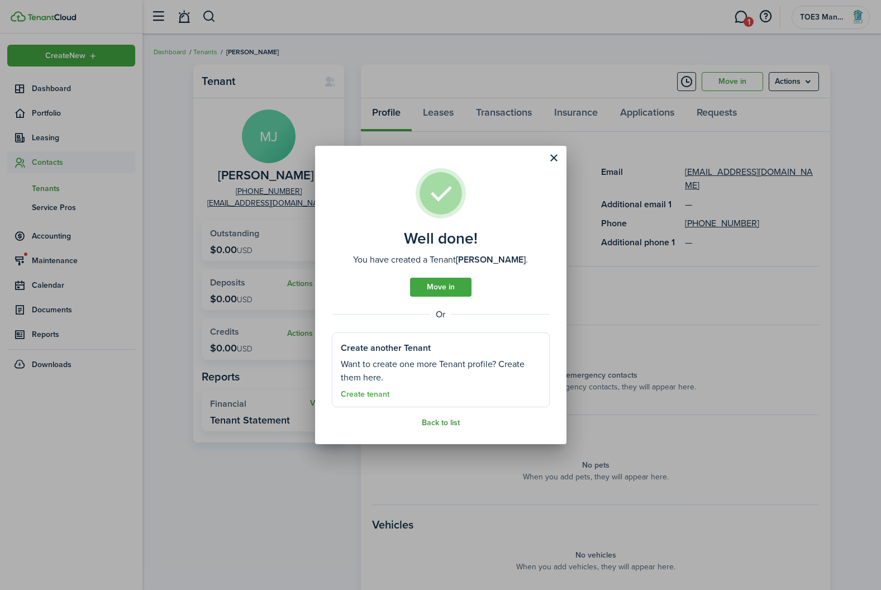
click at [431, 422] on link "Back to list" at bounding box center [441, 422] width 38 height 9
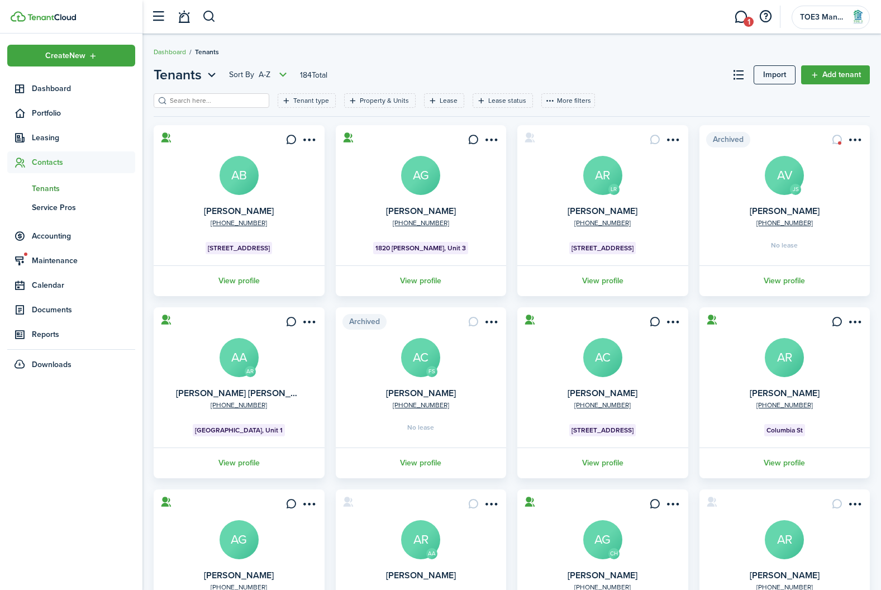
click at [192, 100] on input "search" at bounding box center [216, 101] width 98 height 11
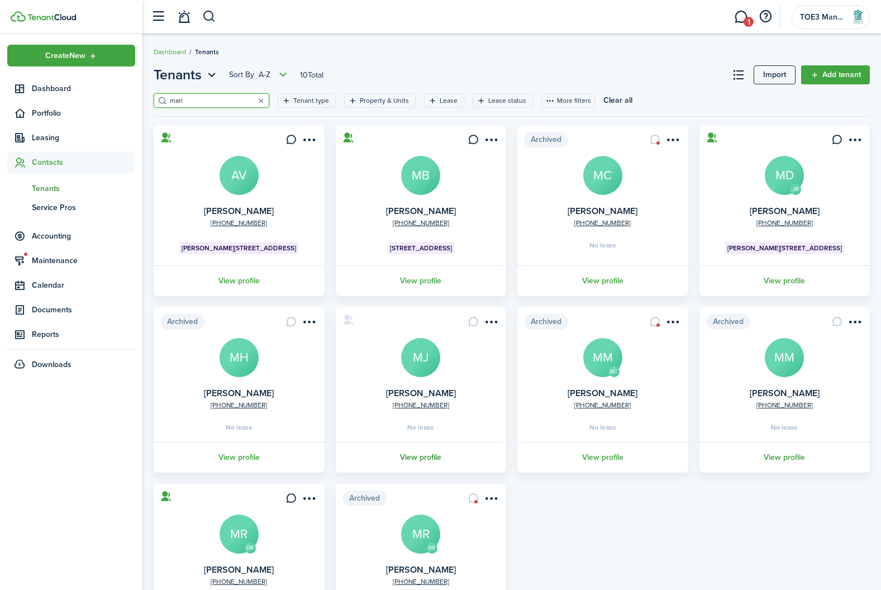
type input "mari"
click at [427, 457] on link "View profile" at bounding box center [421, 457] width 174 height 31
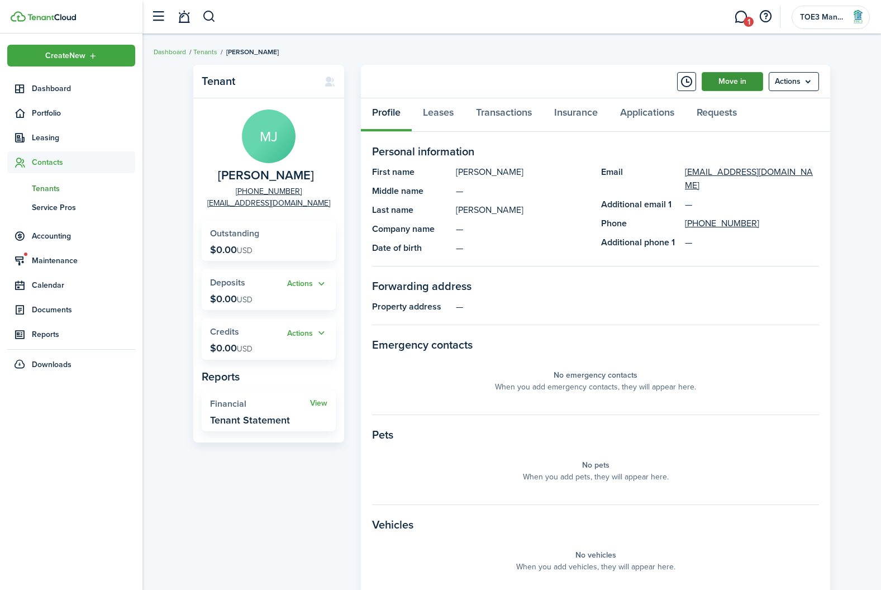
click at [728, 75] on link "Move in" at bounding box center [732, 81] width 61 height 19
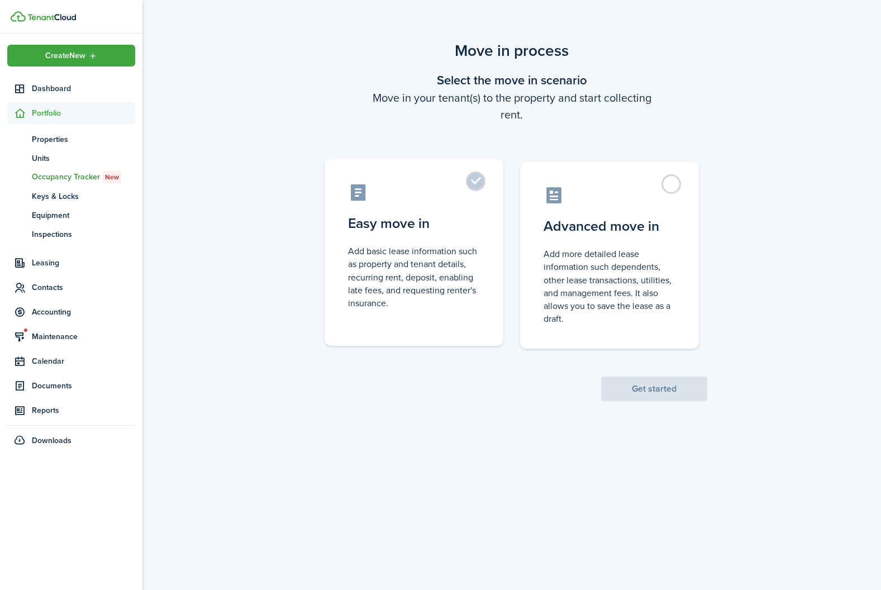
click at [397, 296] on control-radio-card-description "Add basic lease information such as property and tenant details, recurring rent…" at bounding box center [414, 277] width 132 height 65
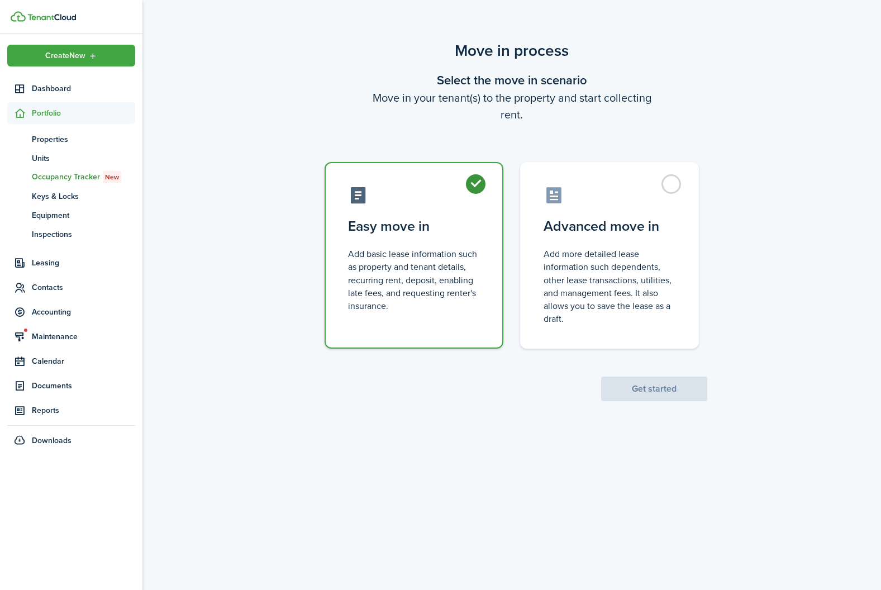
radio input "true"
click at [640, 380] on button "Get started" at bounding box center [654, 389] width 106 height 25
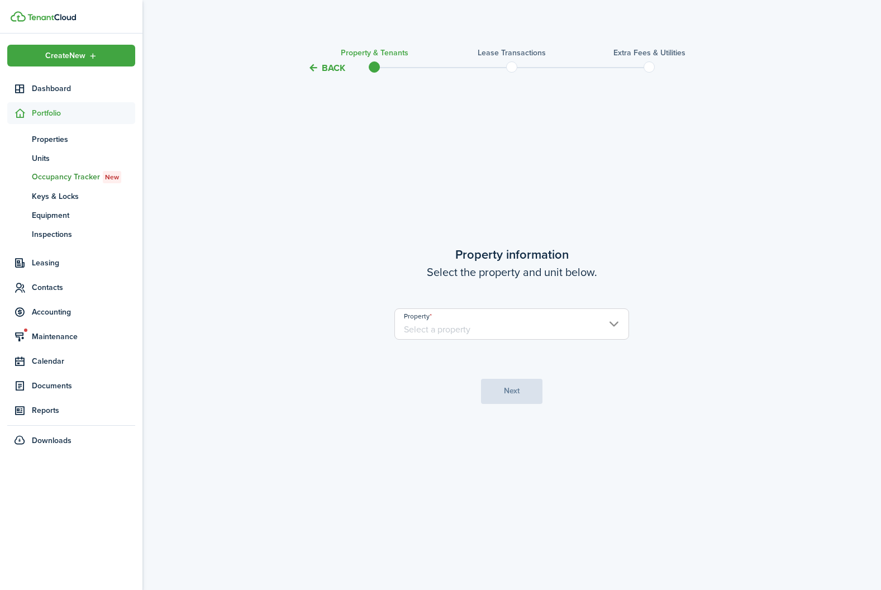
click at [525, 317] on input "Property" at bounding box center [511, 323] width 235 height 31
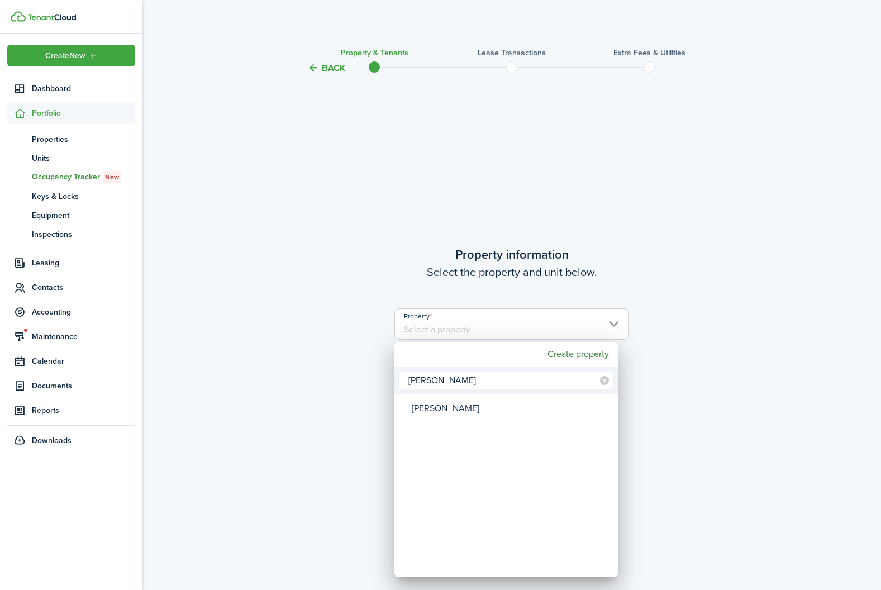
type input "[PERSON_NAME]"
click at [425, 410] on div "[PERSON_NAME]" at bounding box center [511, 409] width 198 height 26
type input "[PERSON_NAME]"
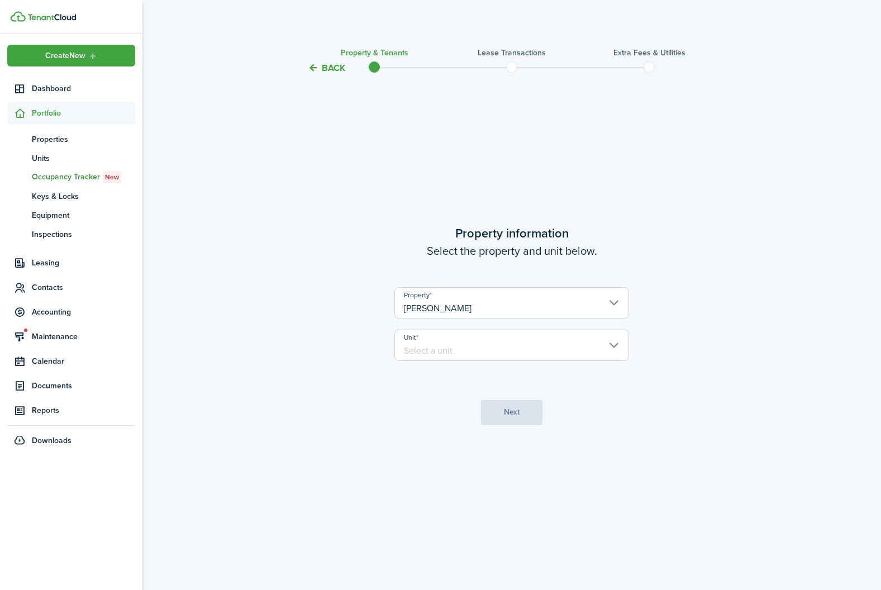
click at [449, 349] on input "Unit" at bounding box center [511, 345] width 235 height 31
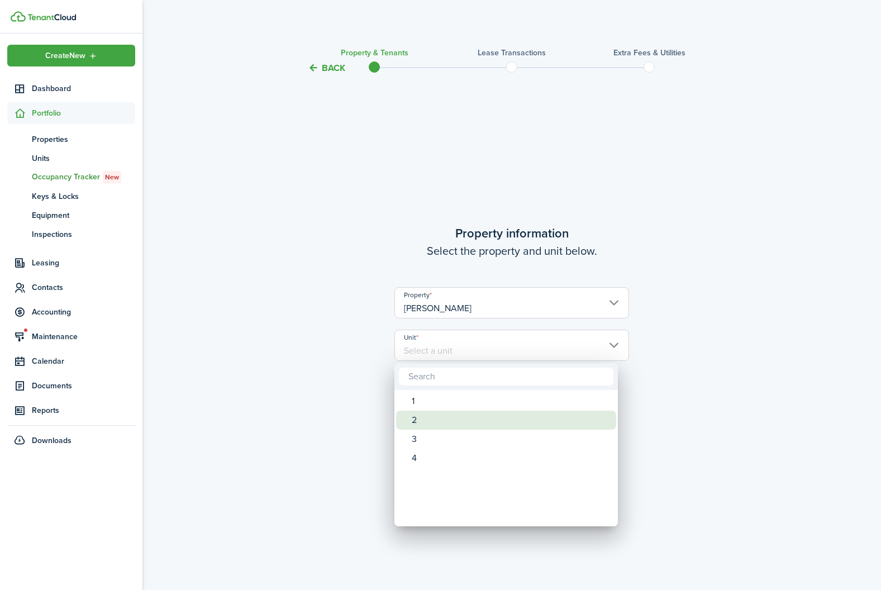
click at [434, 418] on div "2" at bounding box center [511, 420] width 198 height 19
type input "2"
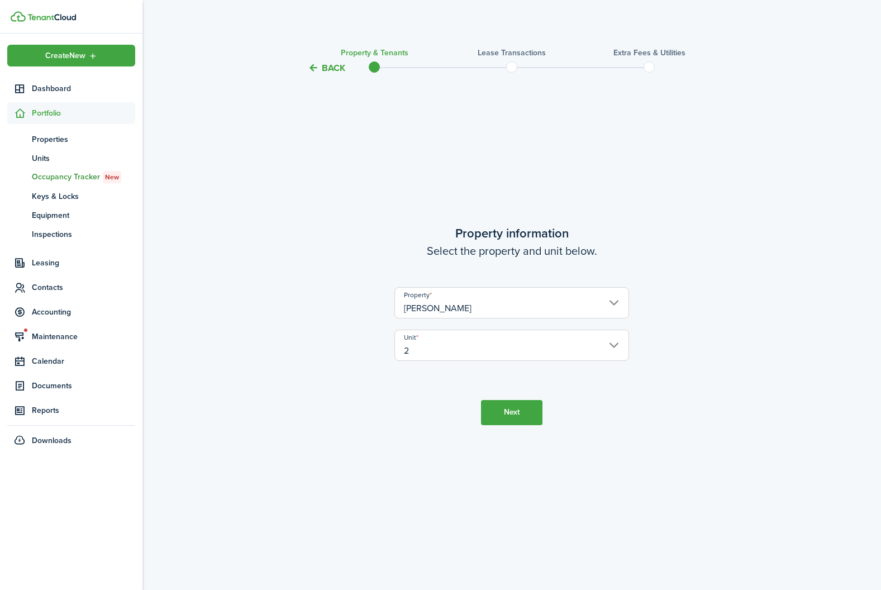
click at [522, 412] on button "Next" at bounding box center [511, 412] width 61 height 25
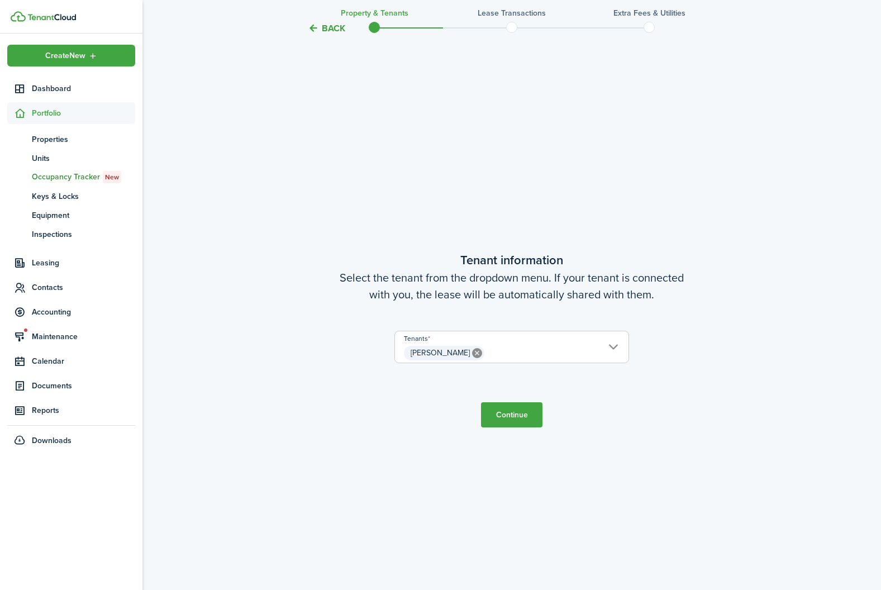
click at [520, 417] on button "Continue" at bounding box center [511, 414] width 61 height 25
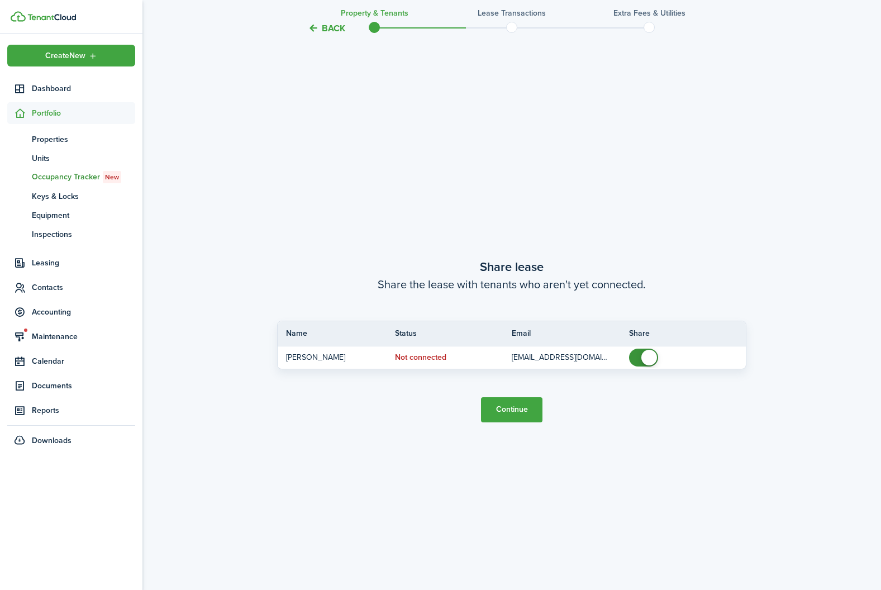
scroll to position [1105, 0]
click at [520, 420] on button "Continue" at bounding box center [511, 409] width 61 height 25
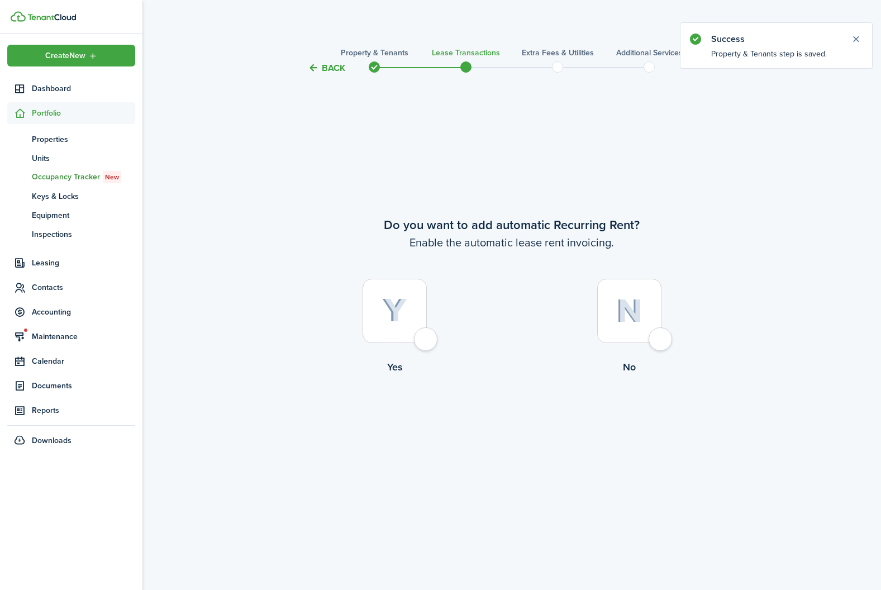
click at [412, 315] on div at bounding box center [395, 311] width 64 height 64
radio input "true"
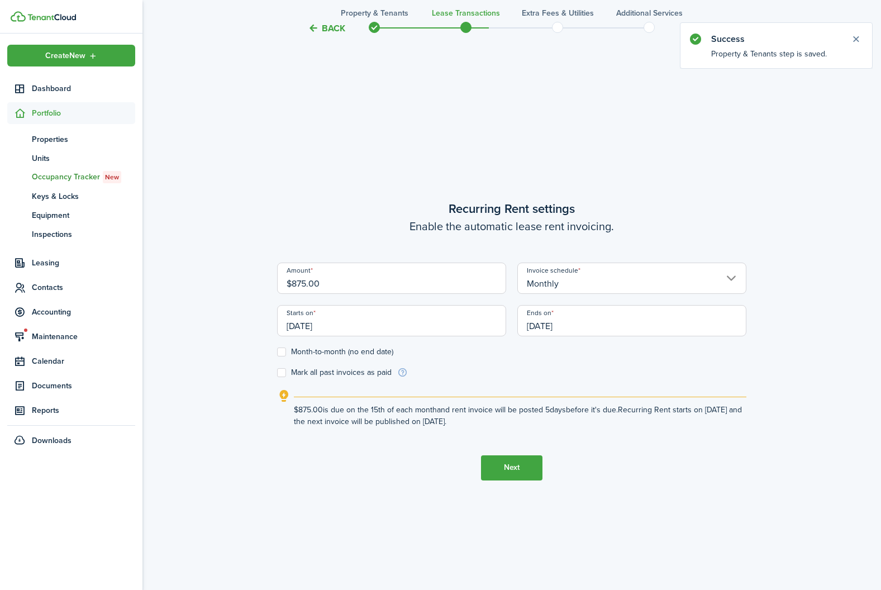
scroll to position [515, 0]
click at [307, 285] on input "$875.00" at bounding box center [391, 277] width 229 height 31
type input "$760.00"
click at [282, 351] on label "Month-to-month (no end date)" at bounding box center [335, 351] width 116 height 9
click at [277, 351] on input "Month-to-month (no end date)" at bounding box center [277, 351] width 1 height 1
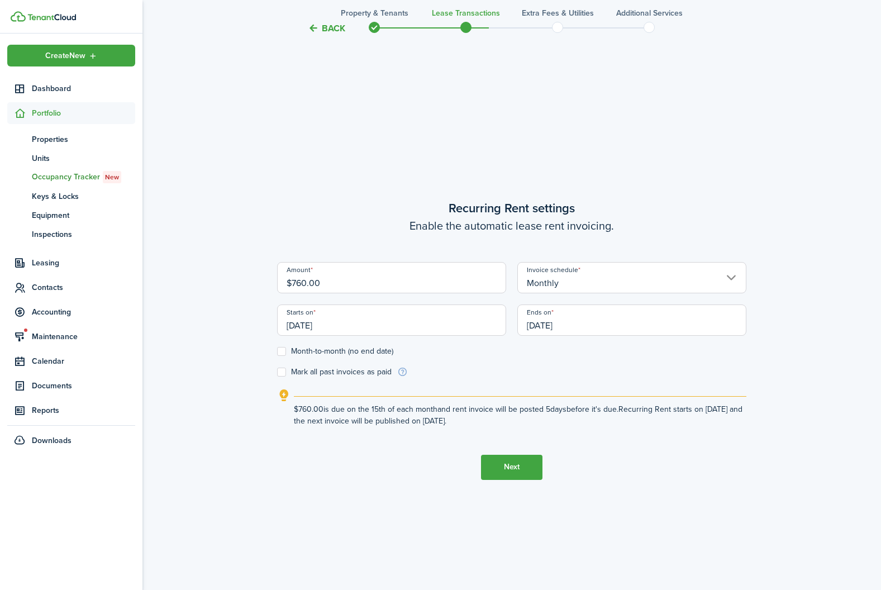
checkbox input "true"
click at [359, 325] on input "[DATE]" at bounding box center [391, 319] width 229 height 31
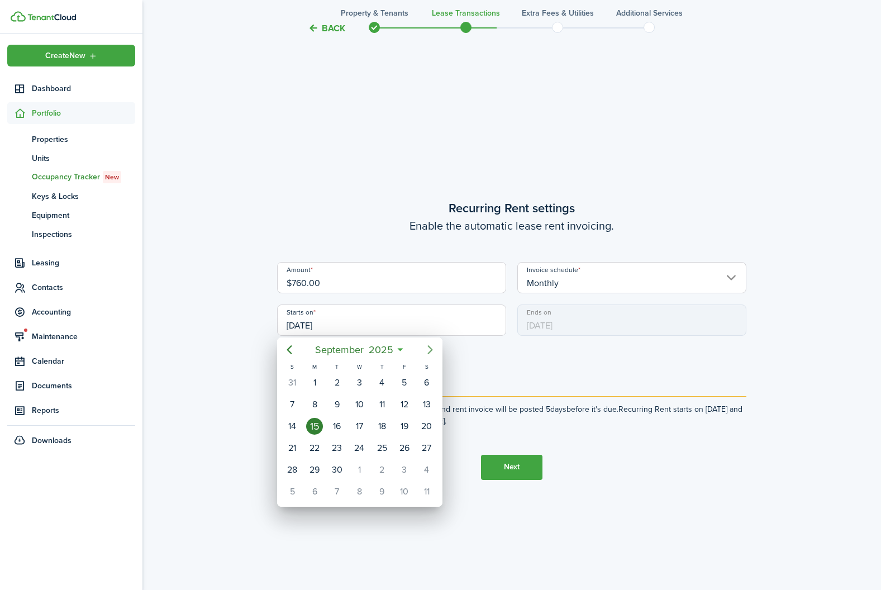
click at [439, 344] on mbsc-button "Next page" at bounding box center [430, 350] width 22 height 22
click at [356, 383] on div "1" at bounding box center [359, 382] width 17 height 17
type input "[DATE]"
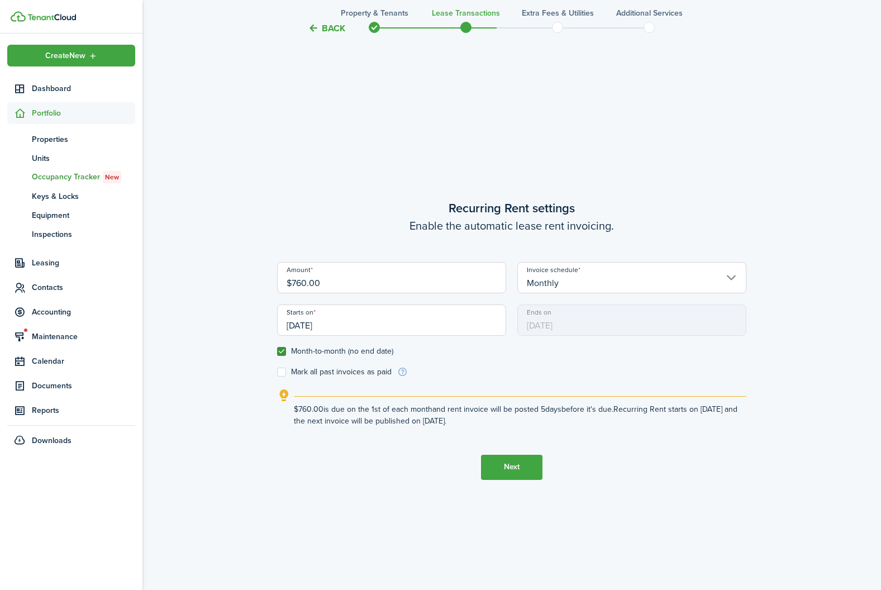
click at [514, 466] on button "Next" at bounding box center [511, 467] width 61 height 25
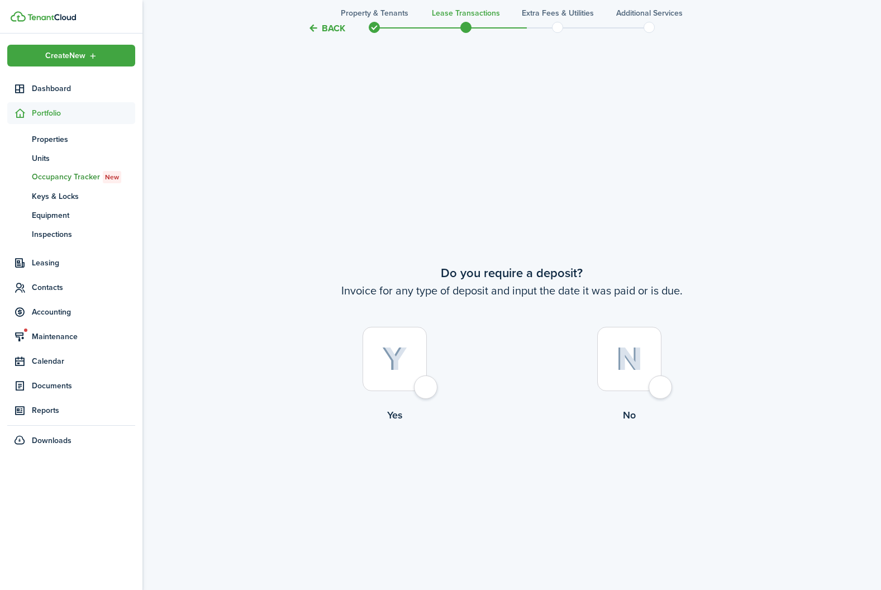
scroll to position [1105, 0]
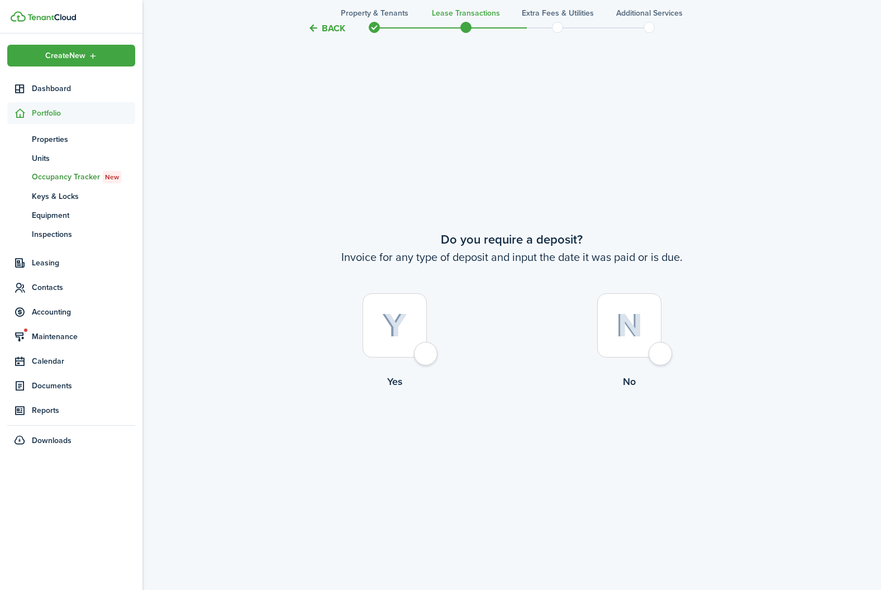
click at [409, 330] on div at bounding box center [395, 325] width 64 height 64
radio input "true"
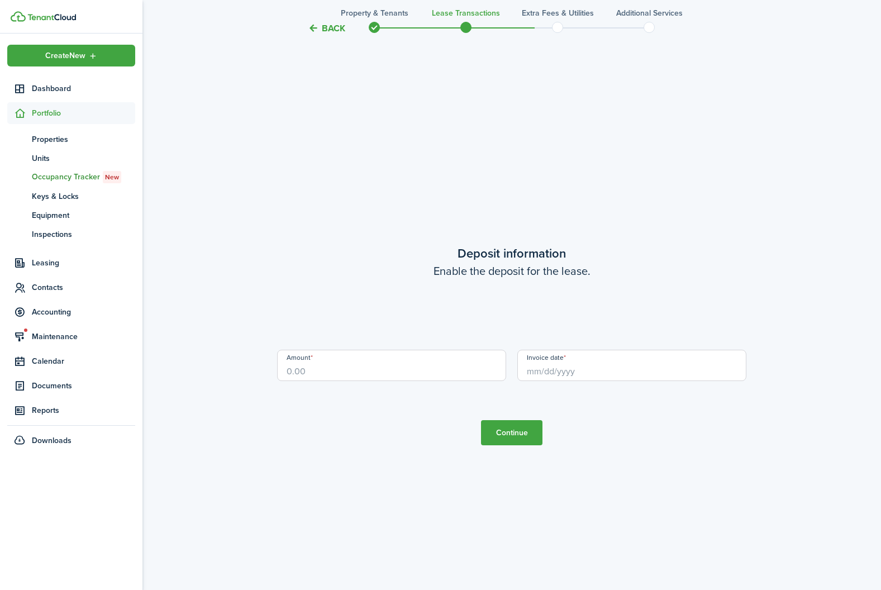
scroll to position [1695, 0]
click at [365, 366] on input "Amount" at bounding box center [391, 359] width 229 height 31
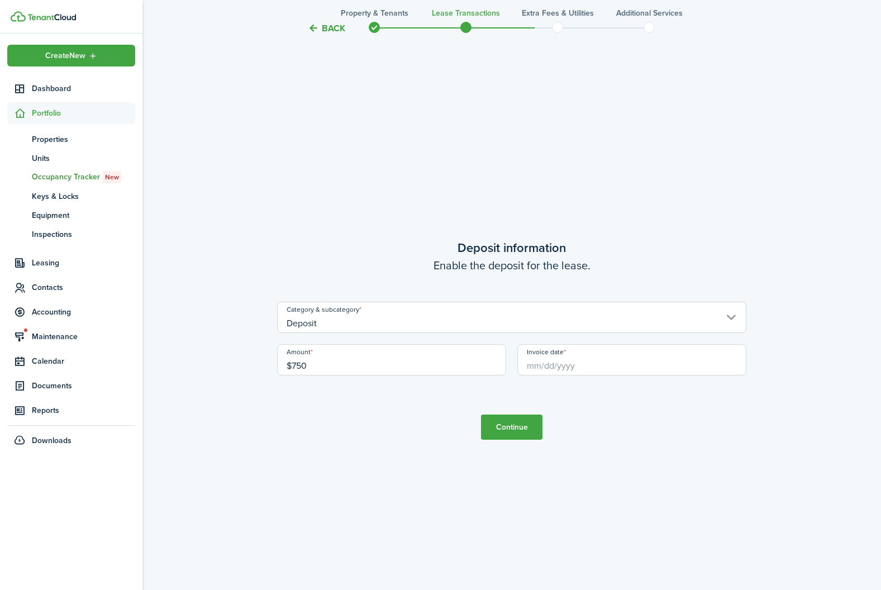
click at [616, 370] on input "Invoice date" at bounding box center [631, 359] width 229 height 31
type input "$750.00"
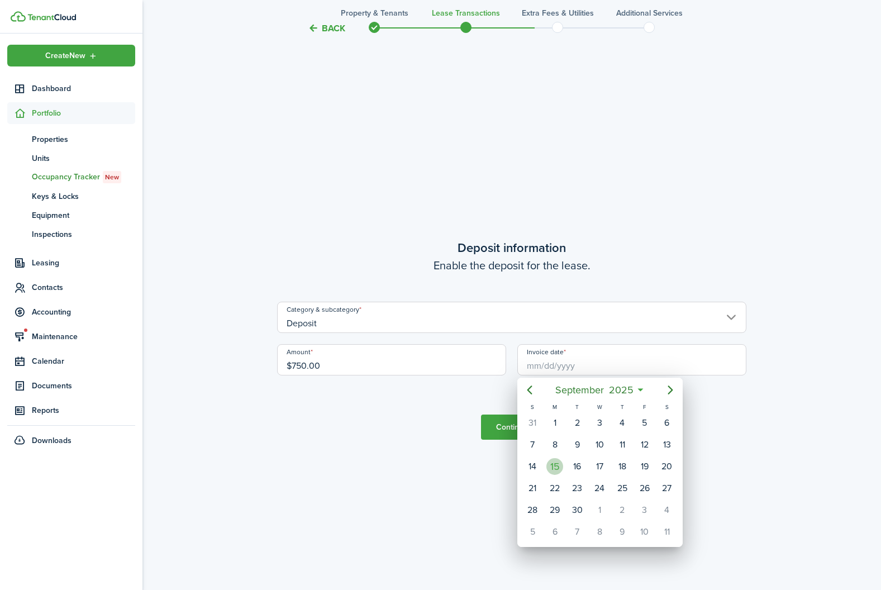
click at [551, 463] on div "15" at bounding box center [554, 466] width 17 height 17
type input "[DATE]"
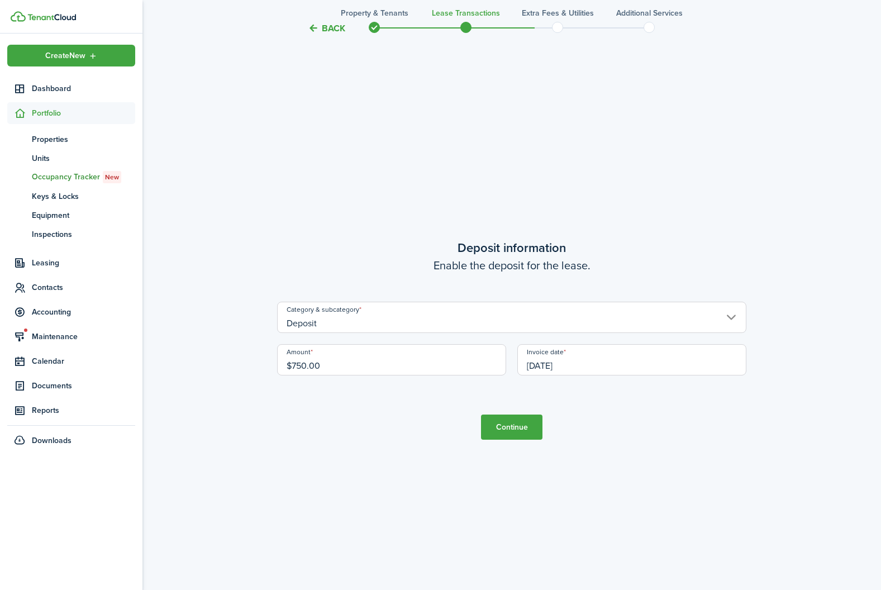
click at [506, 430] on button "Continue" at bounding box center [511, 427] width 61 height 25
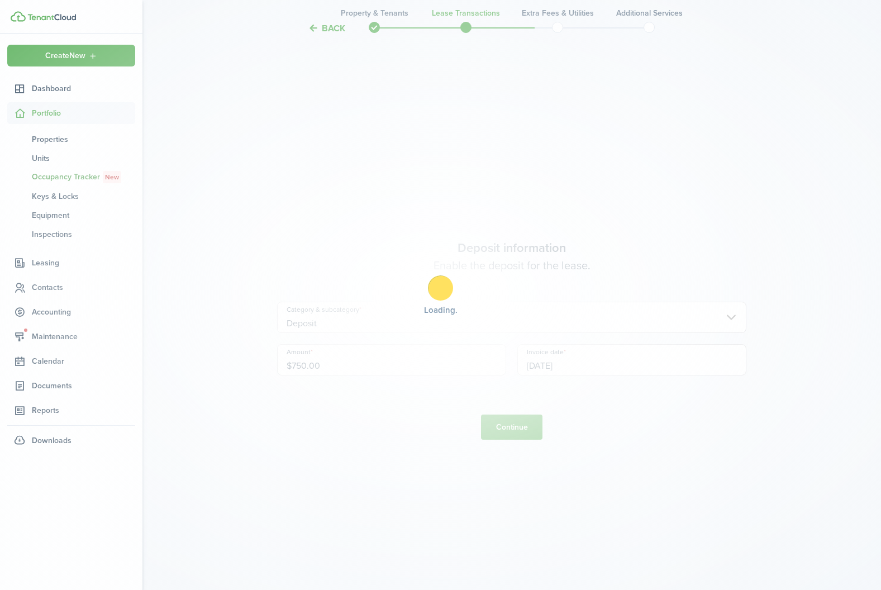
scroll to position [0, 0]
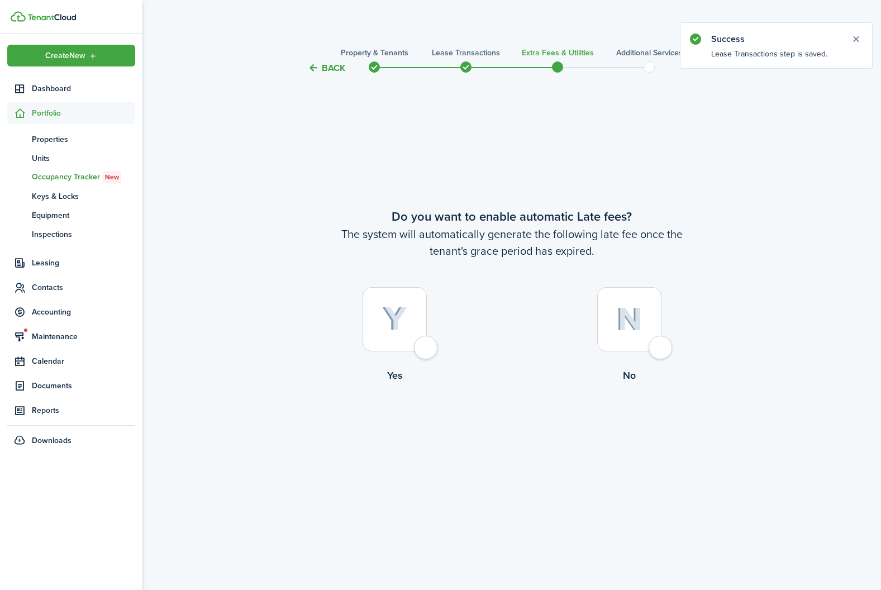
click at [375, 304] on div at bounding box center [395, 319] width 64 height 64
radio input "true"
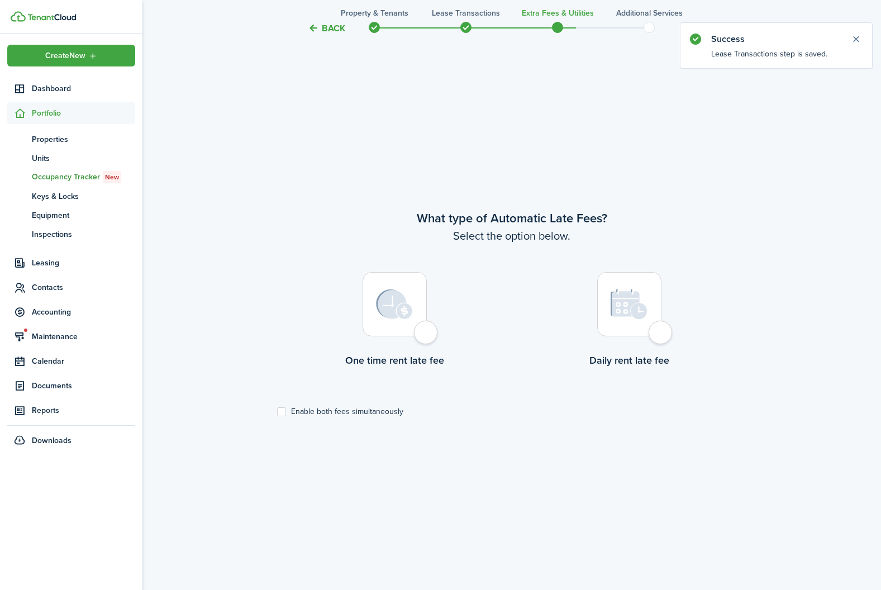
click at [645, 324] on div at bounding box center [629, 304] width 64 height 64
radio input "true"
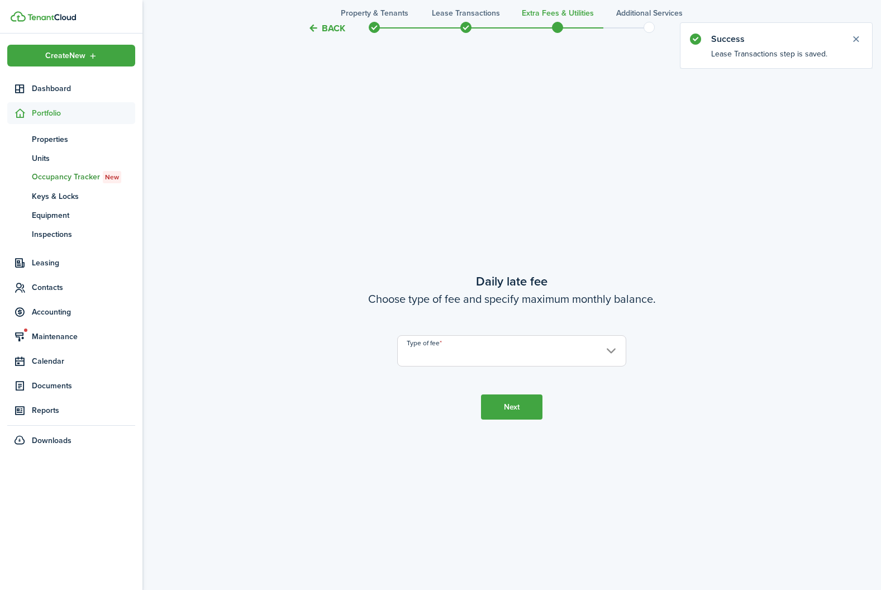
scroll to position [1105, 0]
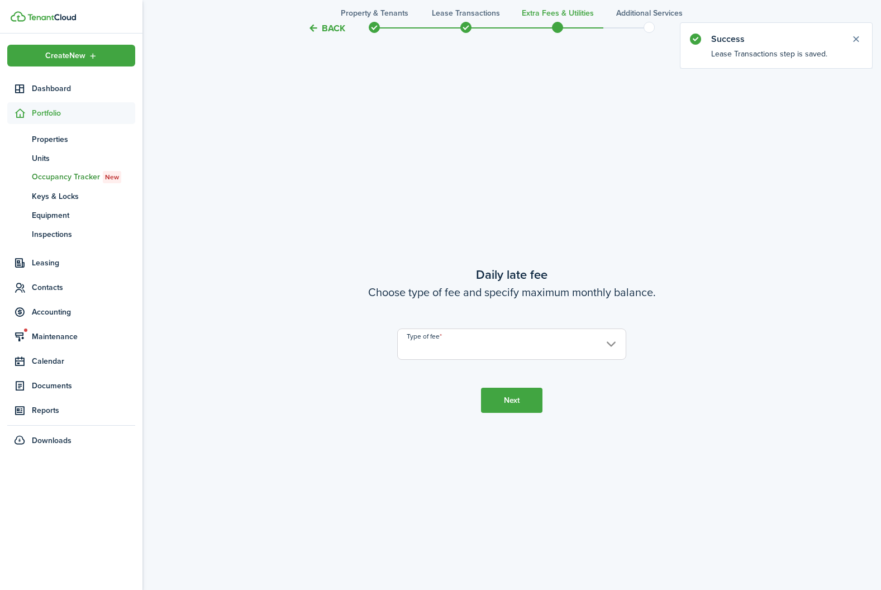
click at [449, 344] on input "Type of fee" at bounding box center [511, 343] width 229 height 31
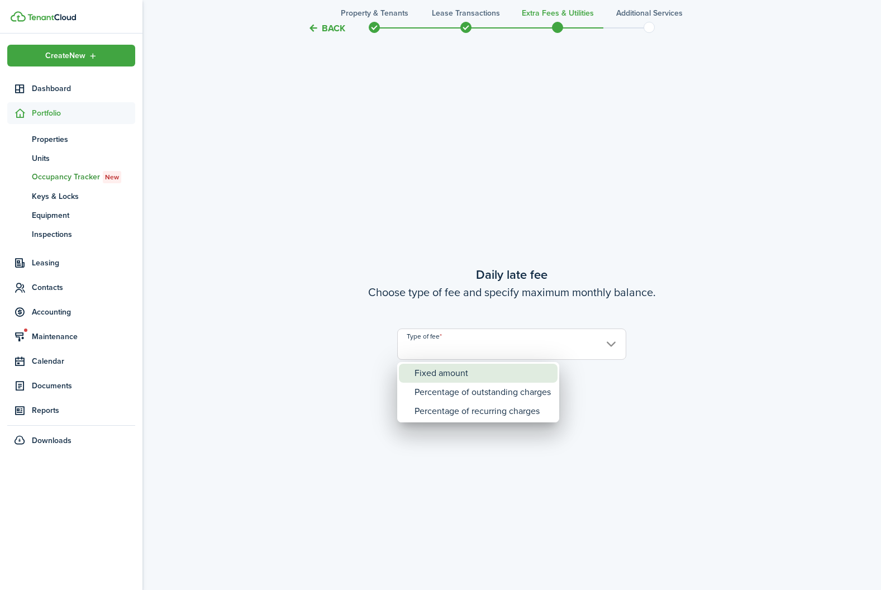
click at [448, 371] on div "Fixed amount" at bounding box center [483, 373] width 136 height 19
type input "Fixed amount"
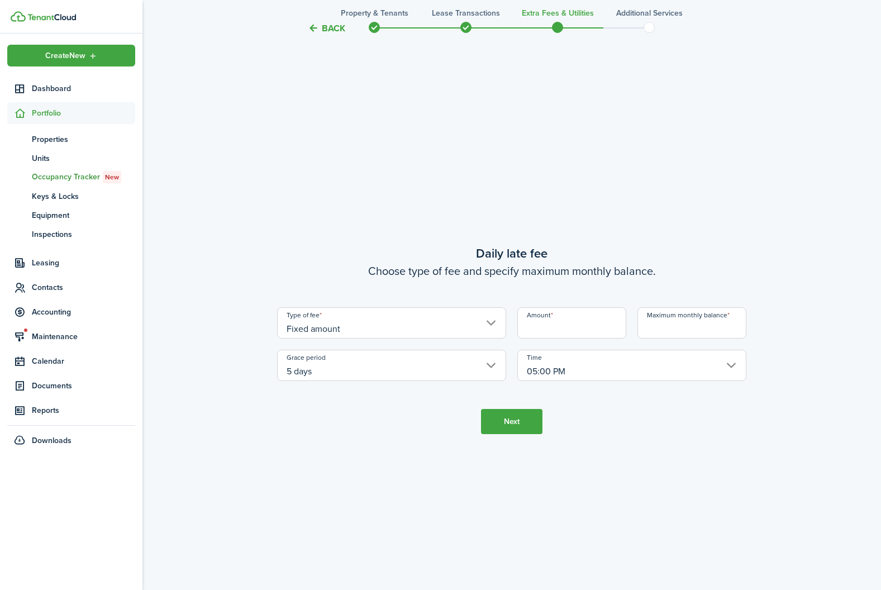
click at [565, 329] on input "Amount" at bounding box center [571, 322] width 109 height 31
type input "$10.00"
click at [655, 332] on input "Maximum monthly balance" at bounding box center [691, 322] width 109 height 31
type input "$250.00"
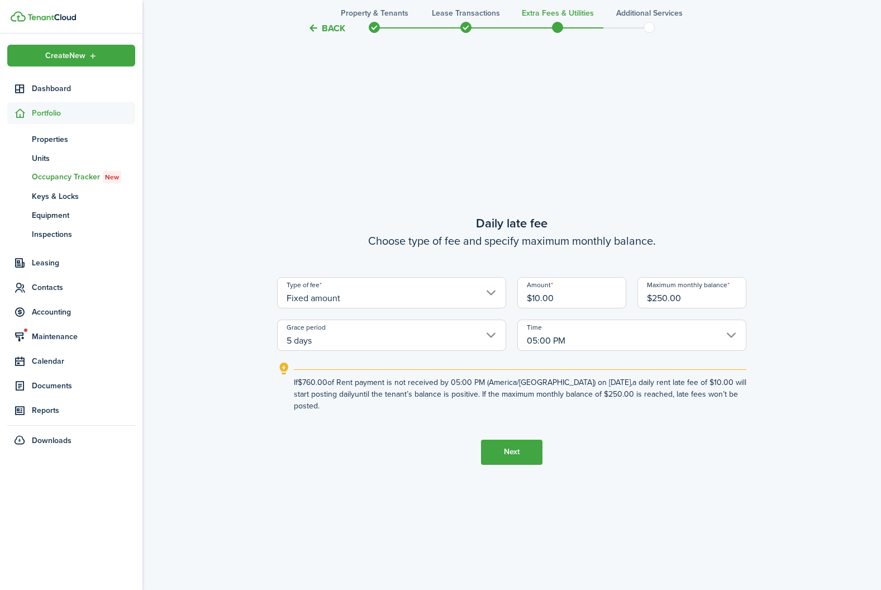
click at [502, 442] on button "Next" at bounding box center [511, 452] width 61 height 25
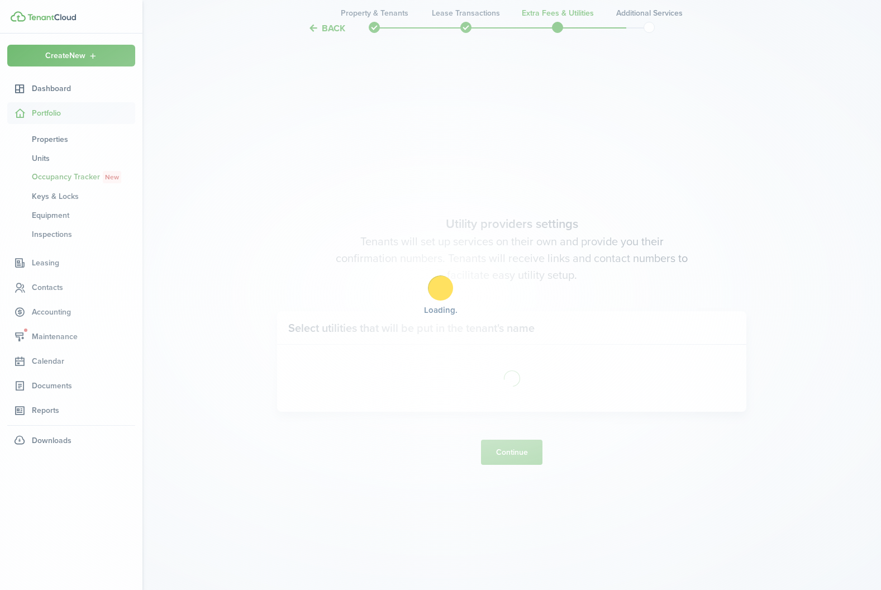
scroll to position [1695, 0]
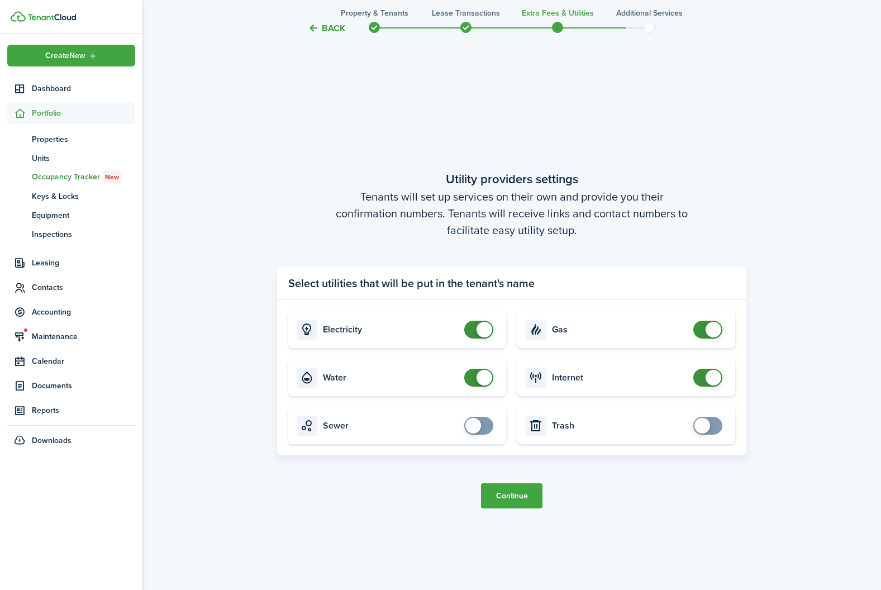
click at [516, 493] on button "Continue" at bounding box center [511, 495] width 61 height 25
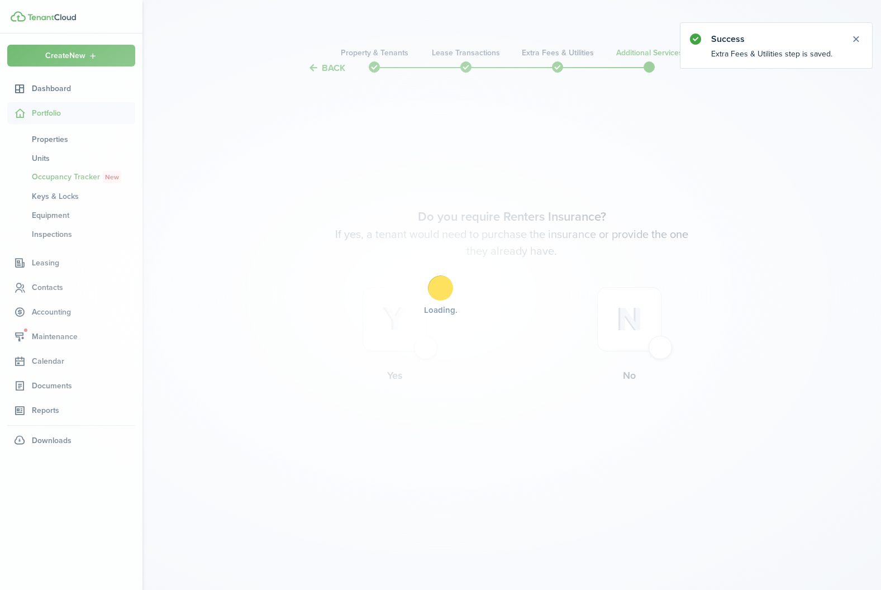
scroll to position [0, 0]
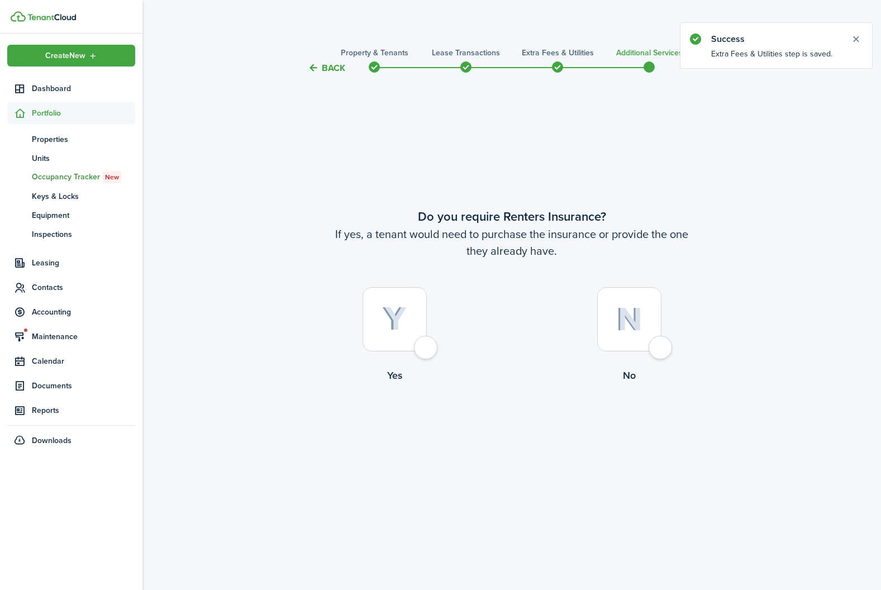
click at [635, 307] on img at bounding box center [629, 319] width 26 height 24
radio input "true"
click at [517, 425] on button "Complete move in" at bounding box center [512, 428] width 82 height 25
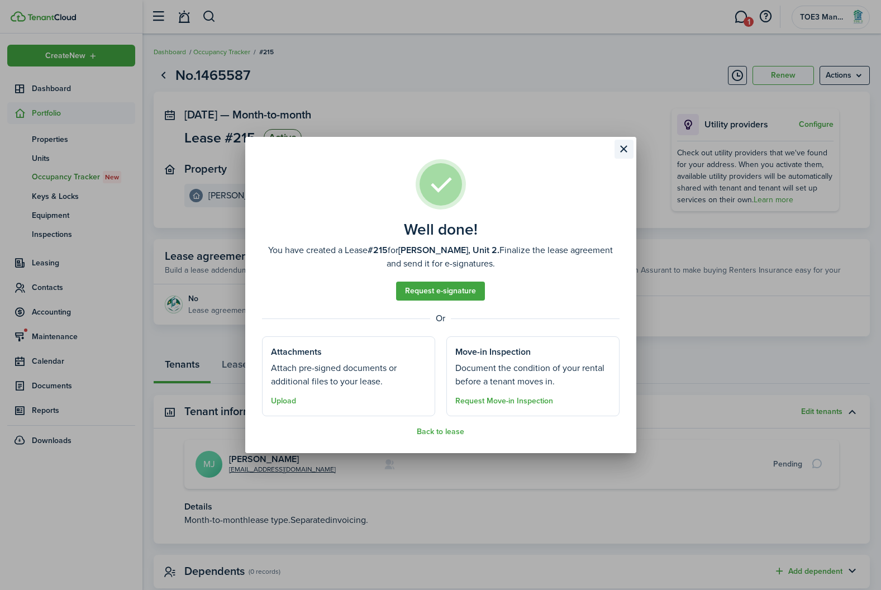
click at [622, 150] on button "Close modal" at bounding box center [624, 149] width 19 height 19
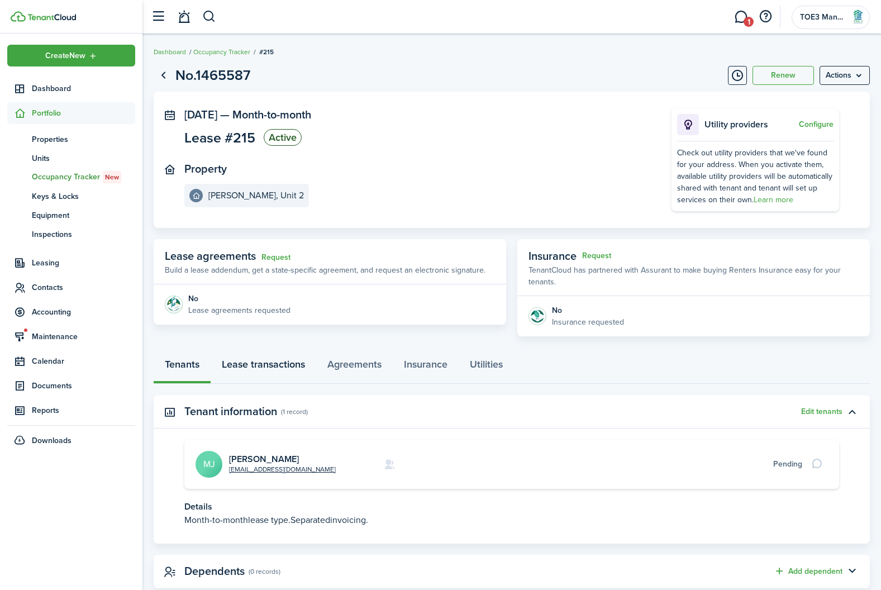
click at [264, 364] on link "Lease transactions" at bounding box center [264, 367] width 106 height 34
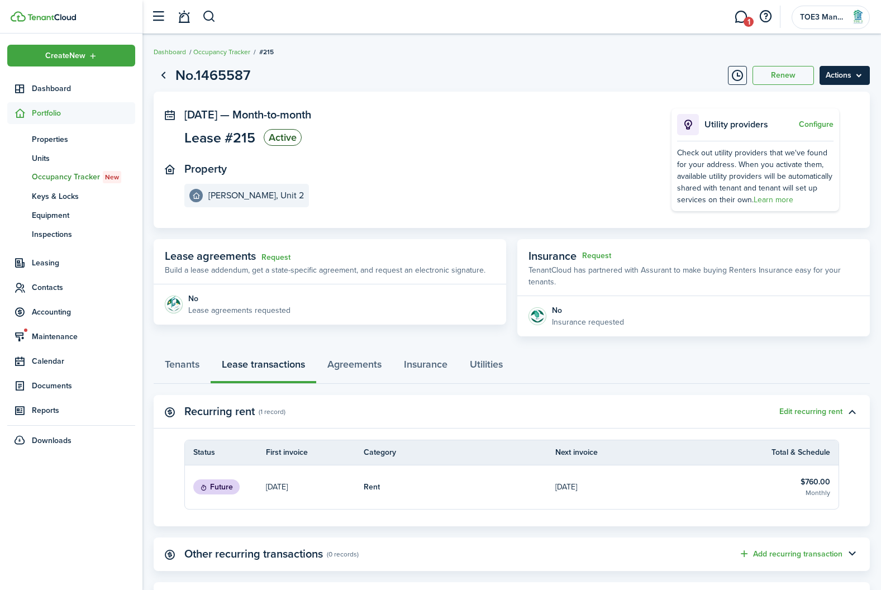
click at [856, 81] on menu-btn "Actions" at bounding box center [845, 75] width 50 height 19
click at [746, 26] on span "1" at bounding box center [749, 22] width 10 height 10
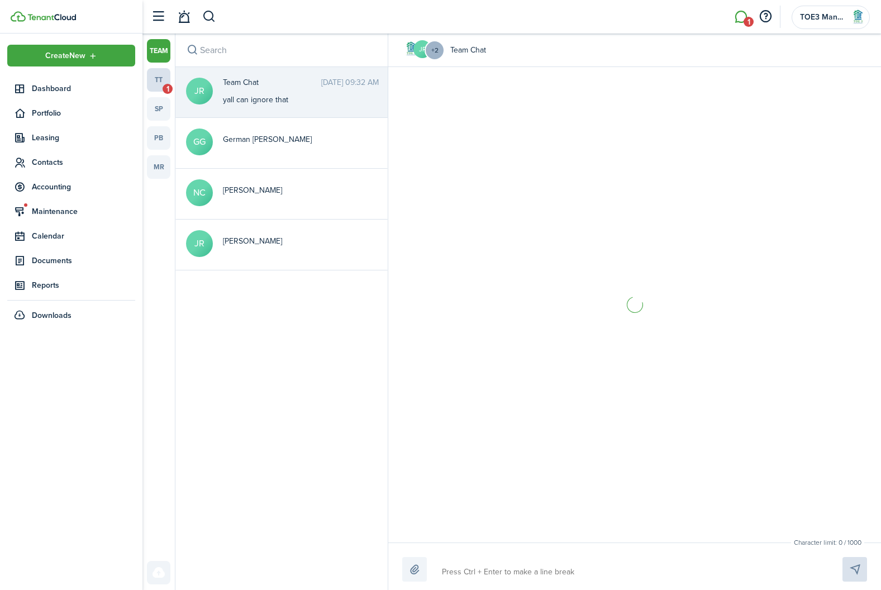
click at [155, 82] on link "tt 1" at bounding box center [158, 79] width 23 height 23
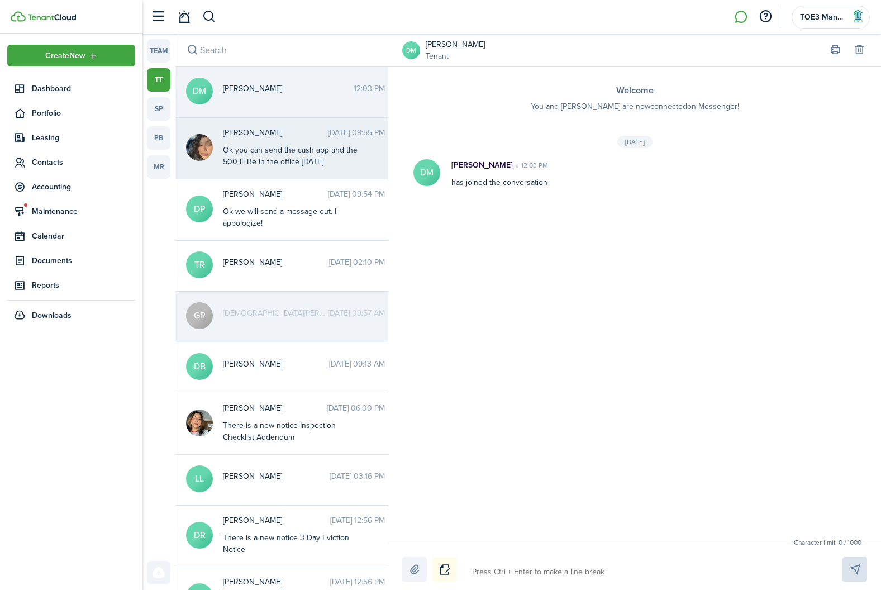
click at [315, 169] on messenger-thread-item "[PERSON_NAME] [DATE] 09:55 PM Ok you can send the cash app and the 500 ill Be i…" at bounding box center [284, 148] width 218 height 61
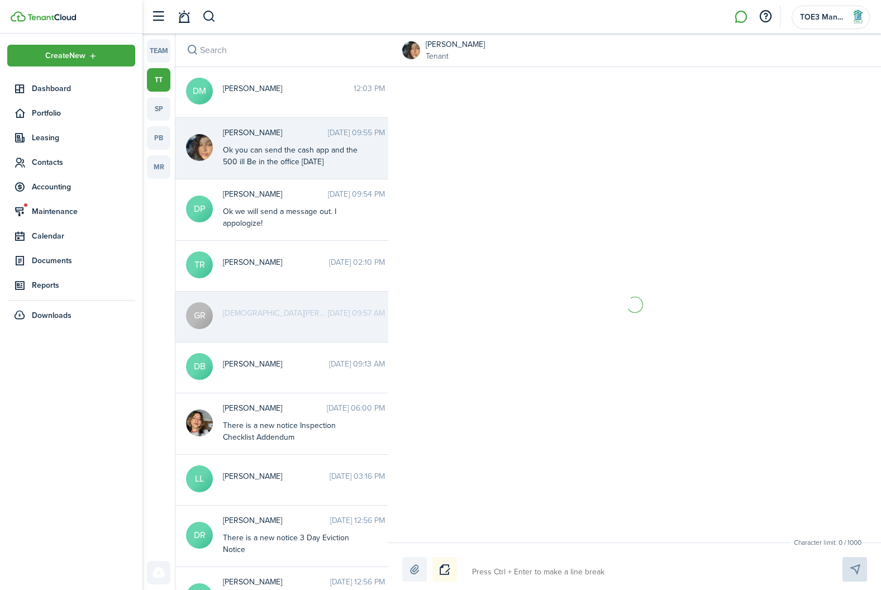
scroll to position [401, 0]
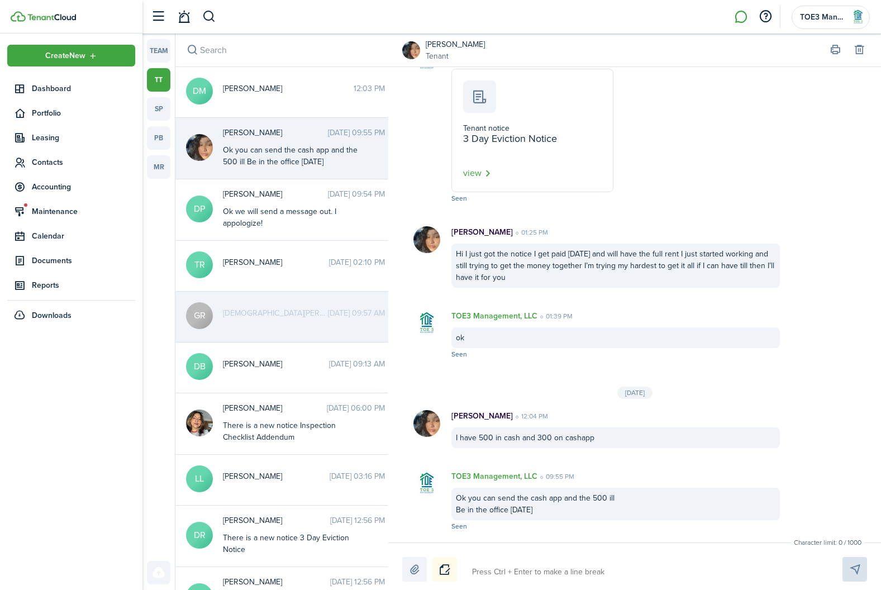
click at [518, 569] on textarea at bounding box center [644, 572] width 352 height 19
type textarea "I"
type textarea "Il"
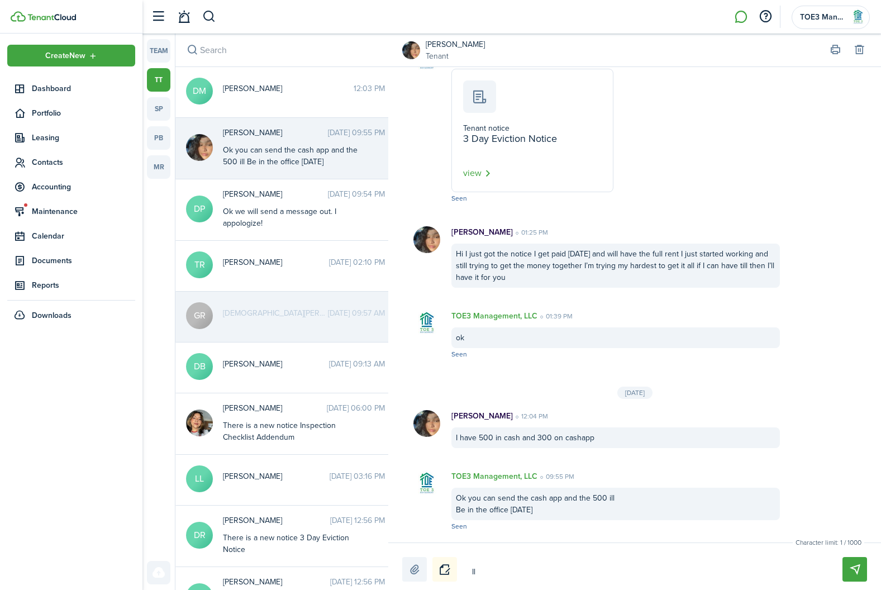
type textarea "Ill"
type textarea "Ill b"
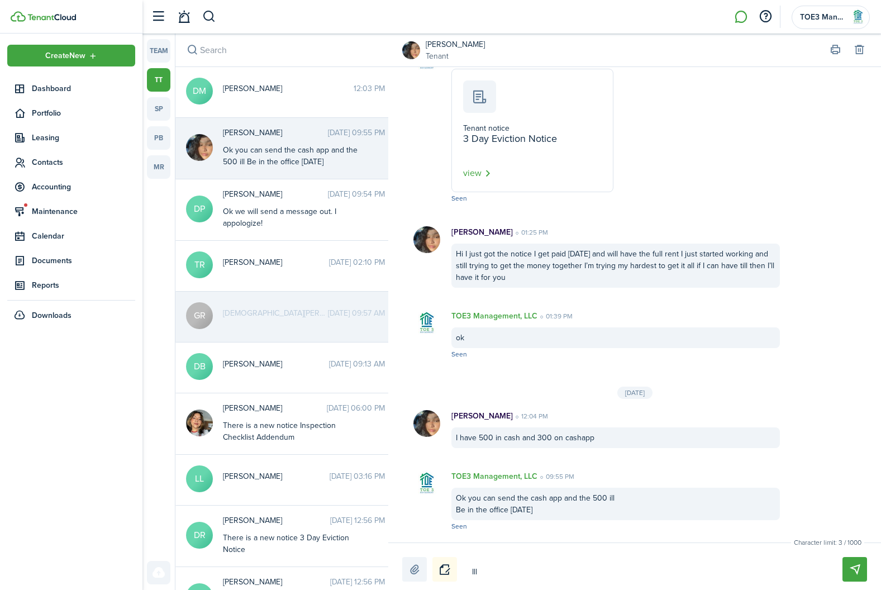
type textarea "Ill b"
type textarea "Ill be"
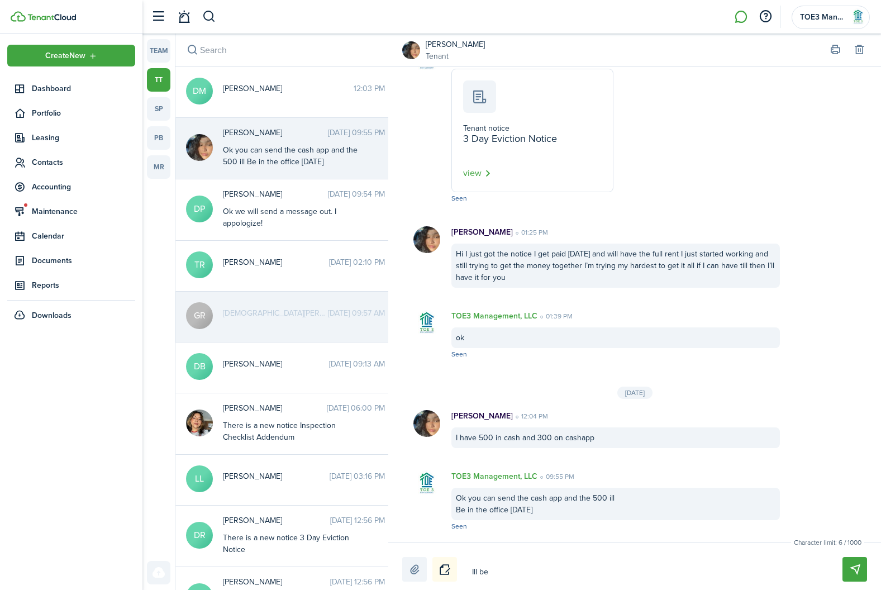
type textarea "Ill be i"
type textarea "Ill be in"
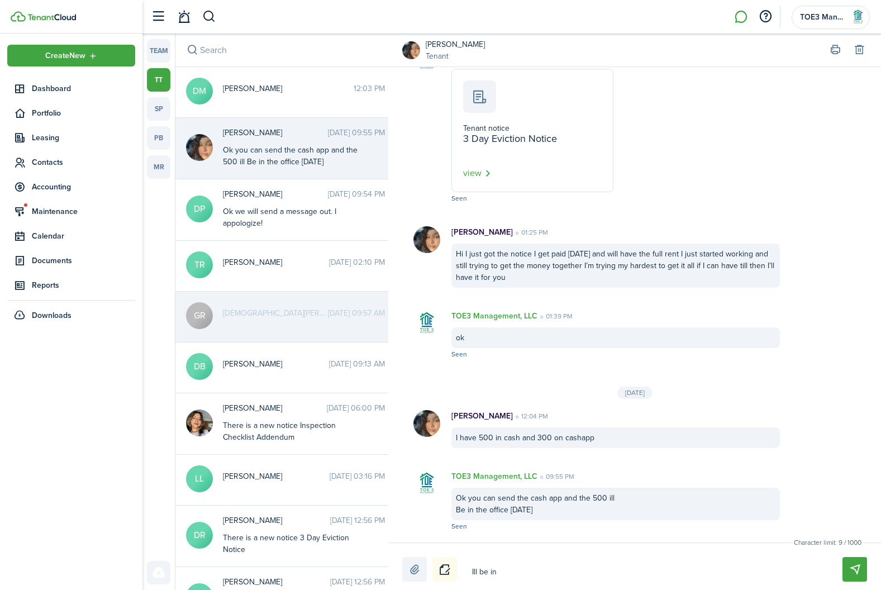
type textarea "Ill be in"
type textarea "Ill be in t"
type textarea "Ill be in th"
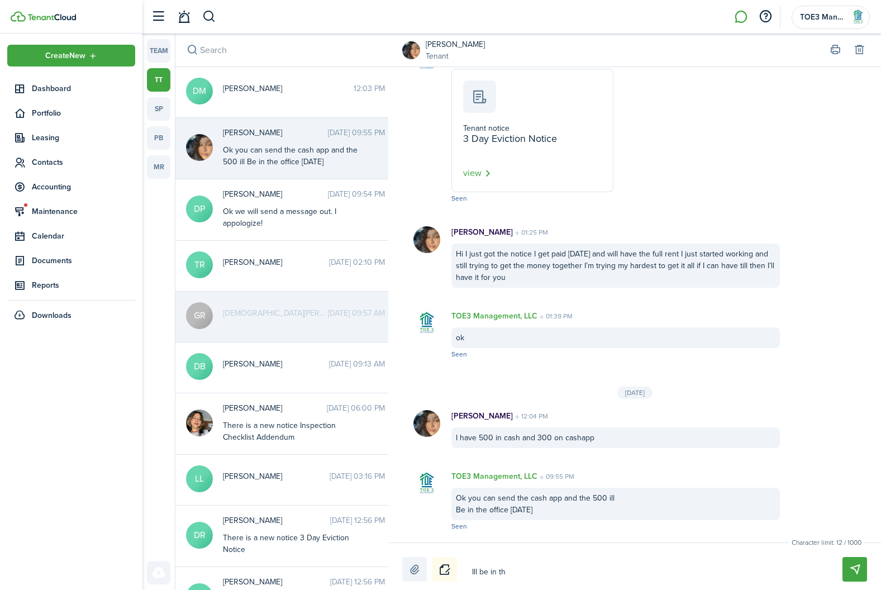
type textarea "Ill be in the"
type textarea "Ill be in the o"
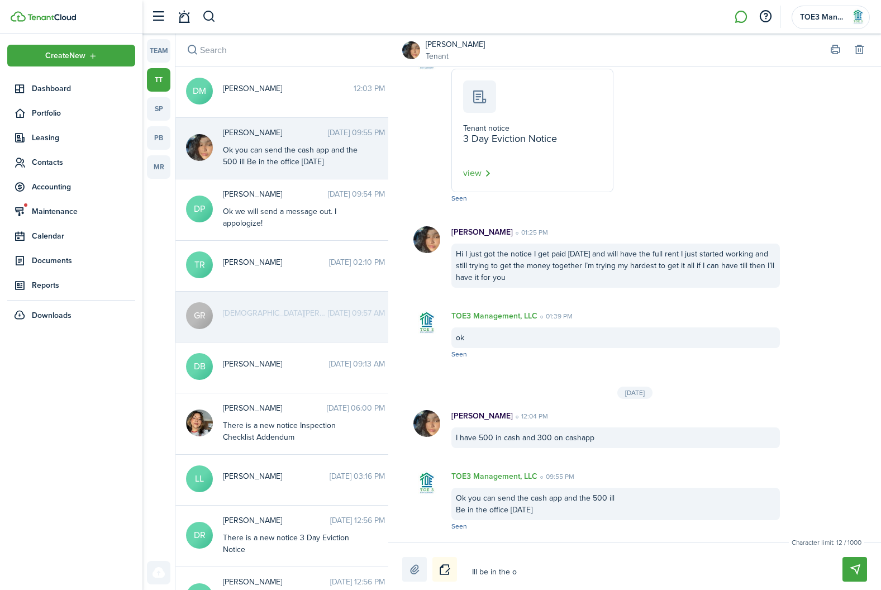
type textarea "Ill be in the o"
type textarea "Ill be in the of"
type textarea "Ill be in the off"
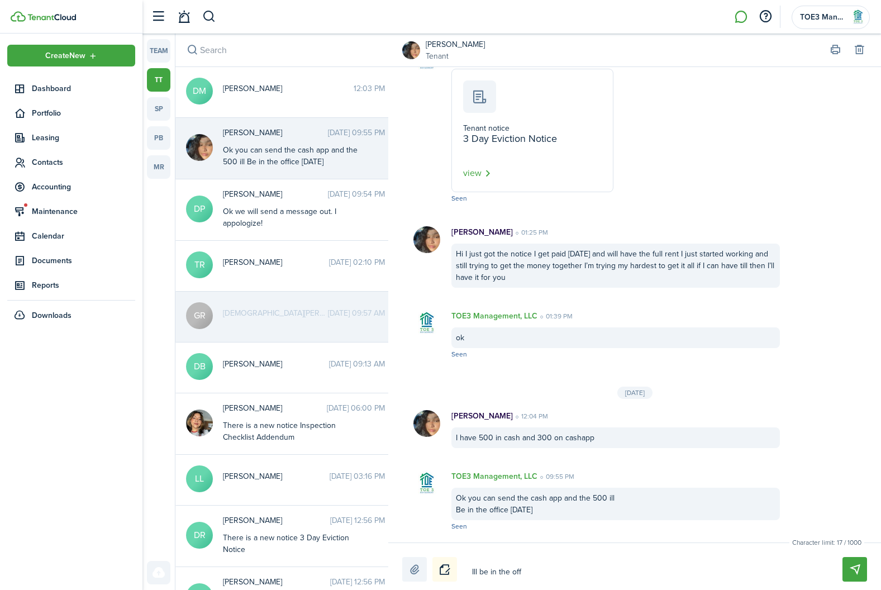
type textarea "Ill be in the offi"
type textarea "Ill be in the offic"
type textarea "Ill be in the office"
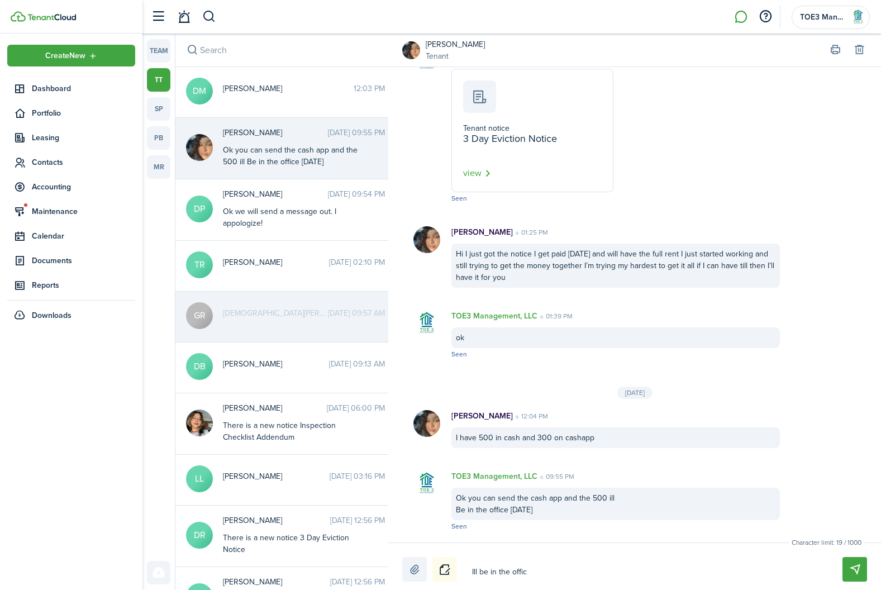
type textarea "Ill be in the office"
type textarea "Ill be in the office t"
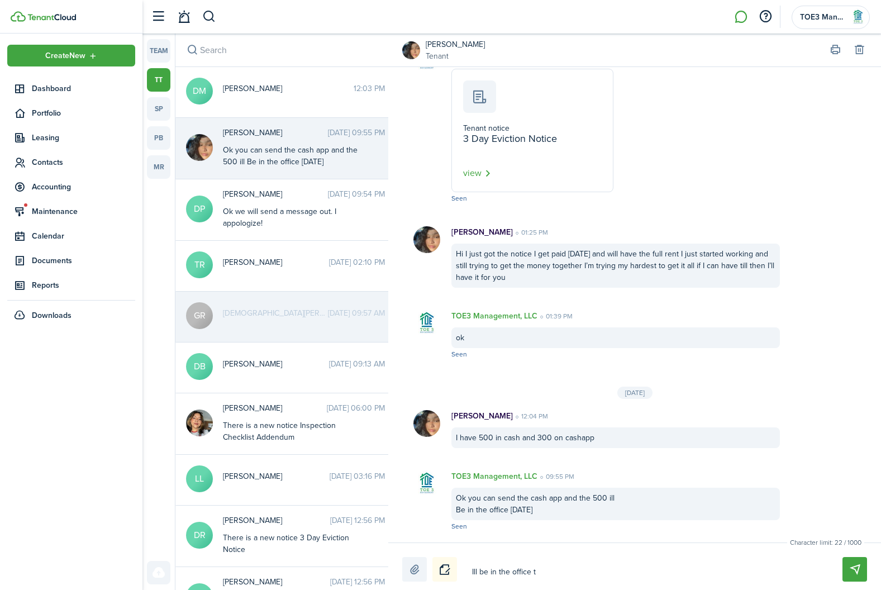
type textarea "Ill be in the office to"
type textarea "Ill be in the office [PERSON_NAME]"
type textarea "Ill be in the office toda"
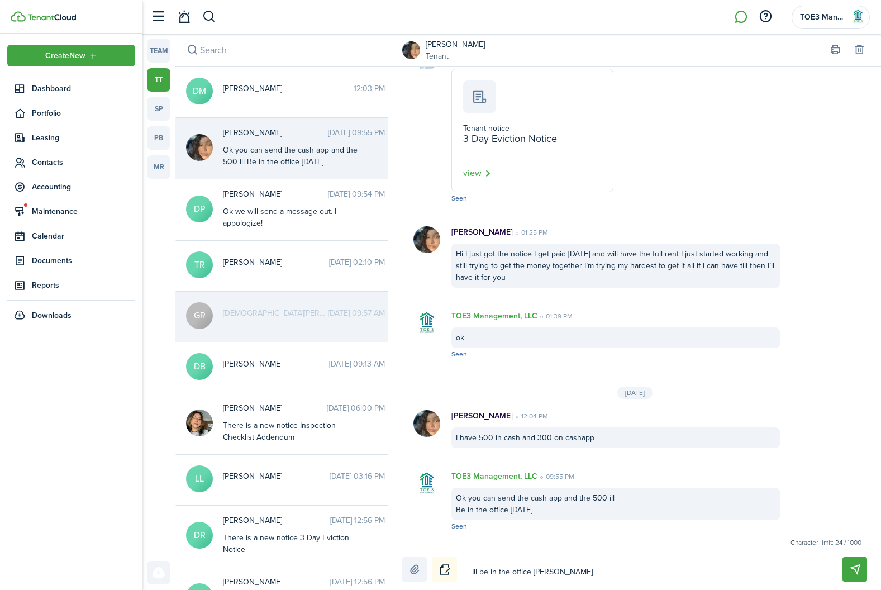
type textarea "Ill be in the office toda"
type textarea "Ill be in the office [DATE]"
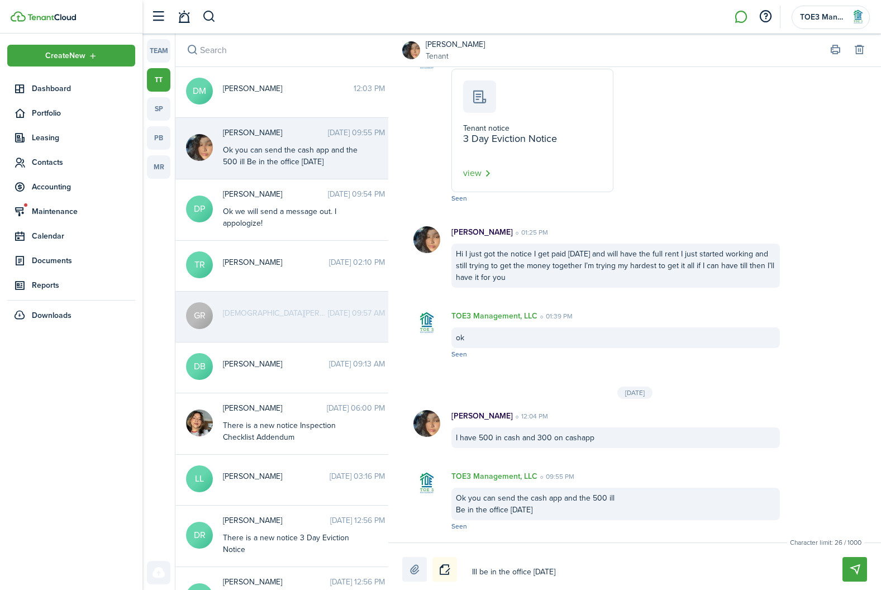
type textarea "Ill be in the office [DATE] u"
type textarea "Ill be in the office [DATE] un"
type textarea "Ill be in the office [DATE] unt"
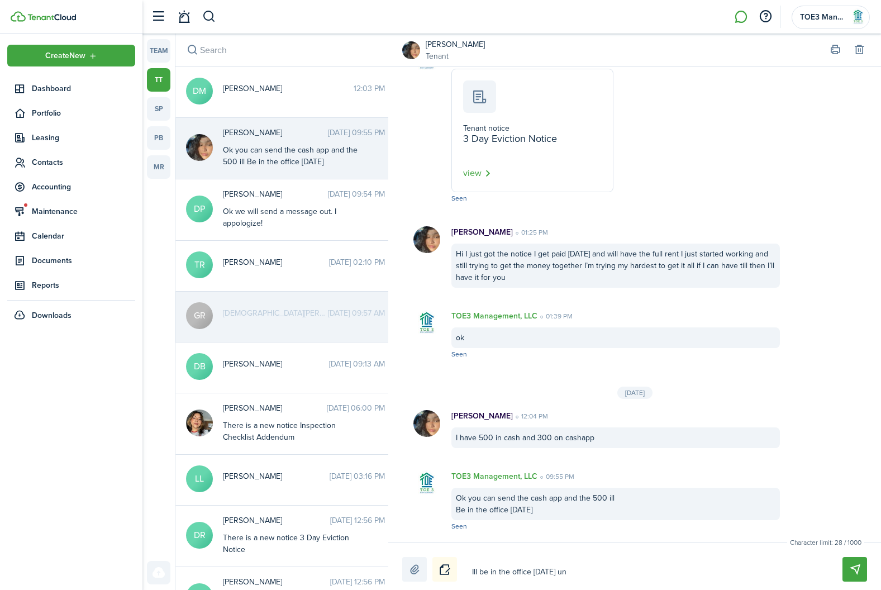
type textarea "Ill be in the office [DATE] unt"
type textarea "Ill be in the office [DATE] unti"
type textarea "Ill be in the office [DATE] until"
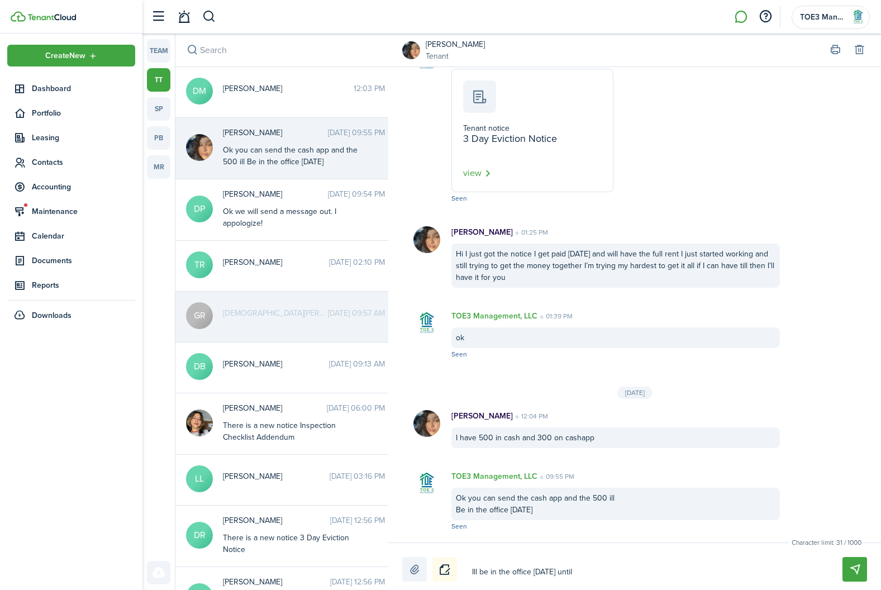
type textarea "Ill be in the office [DATE] until"
type textarea "Ill be in the office [DATE] until 4"
type textarea "Ill be in the office [DATE] until 43"
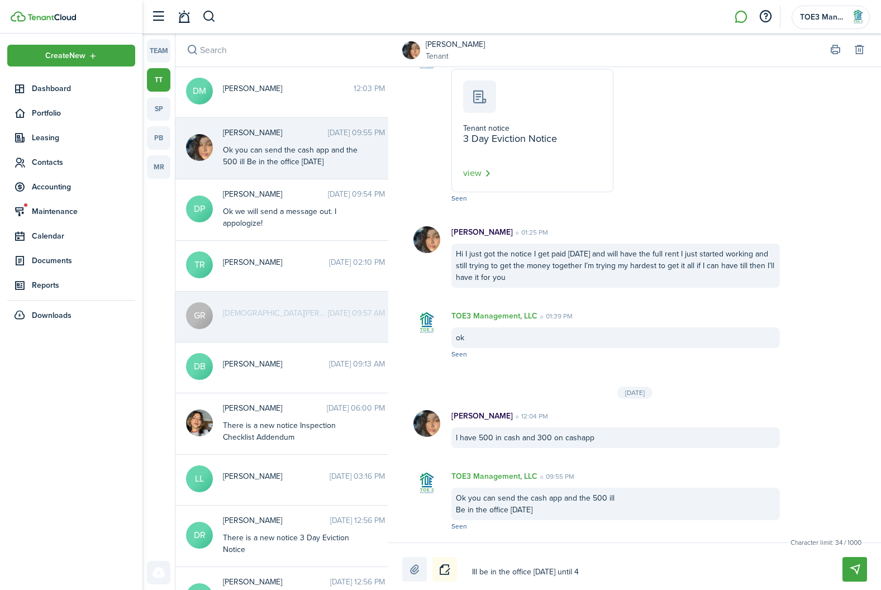
type textarea "Ill be in the office [DATE] until 43"
type textarea "Ill be in the office [DATE] until 430"
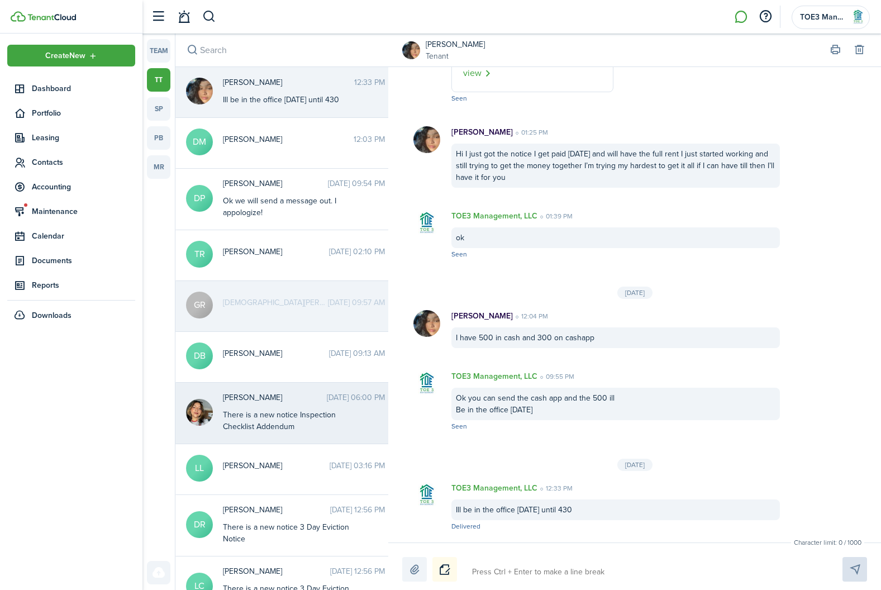
click at [296, 413] on messenger-thread-item-body "There is a new notice Inspection Checklist Addendum" at bounding box center [293, 420] width 140 height 23
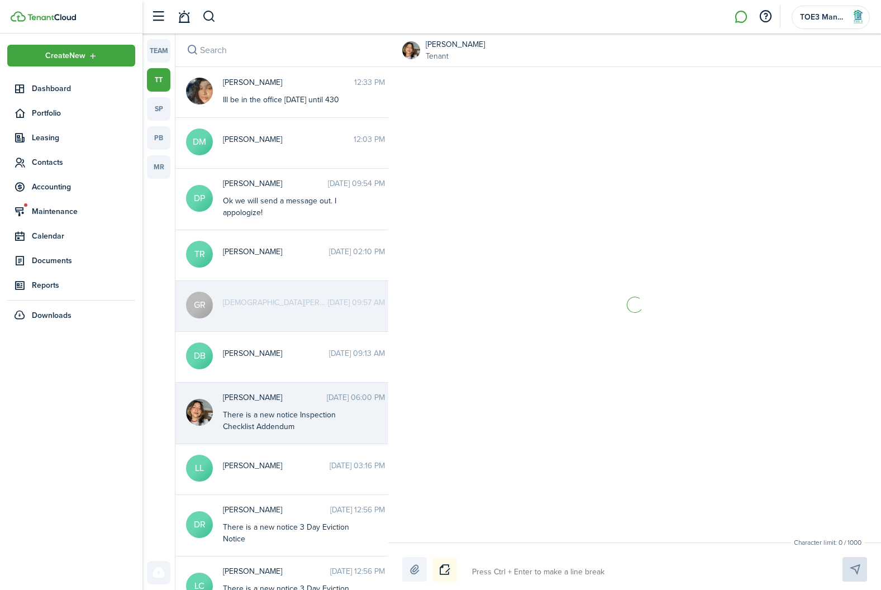
click at [566, 571] on textarea at bounding box center [644, 572] width 352 height 19
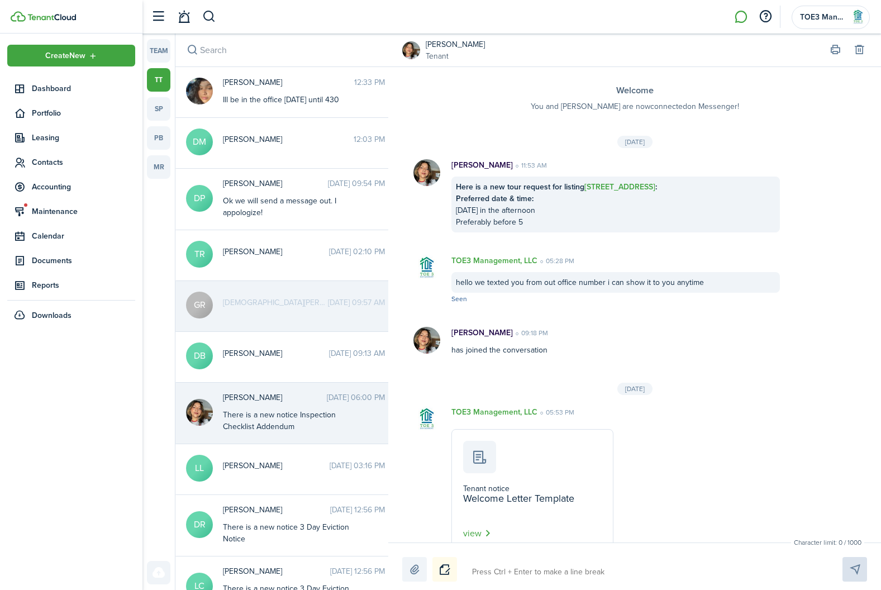
scroll to position [212, 0]
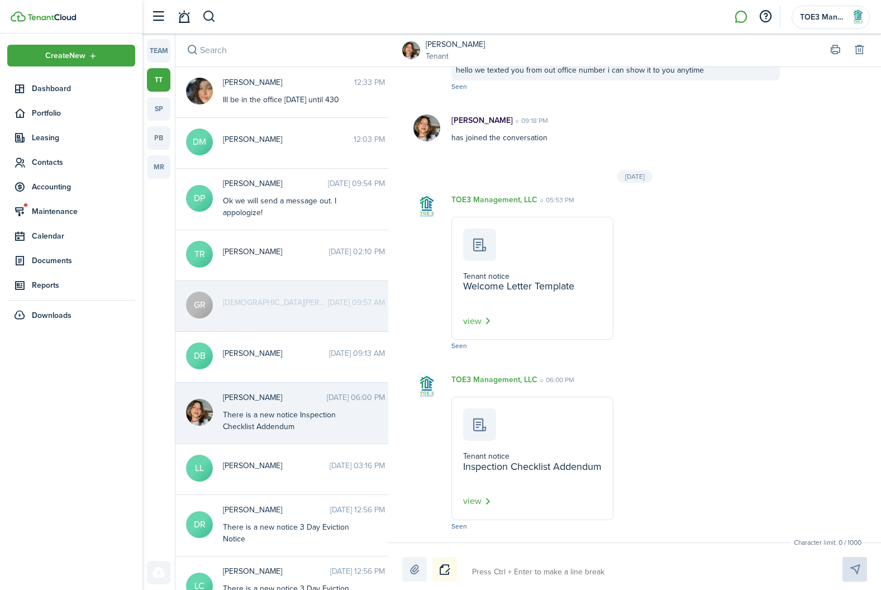
type textarea "h"
type textarea "hi"
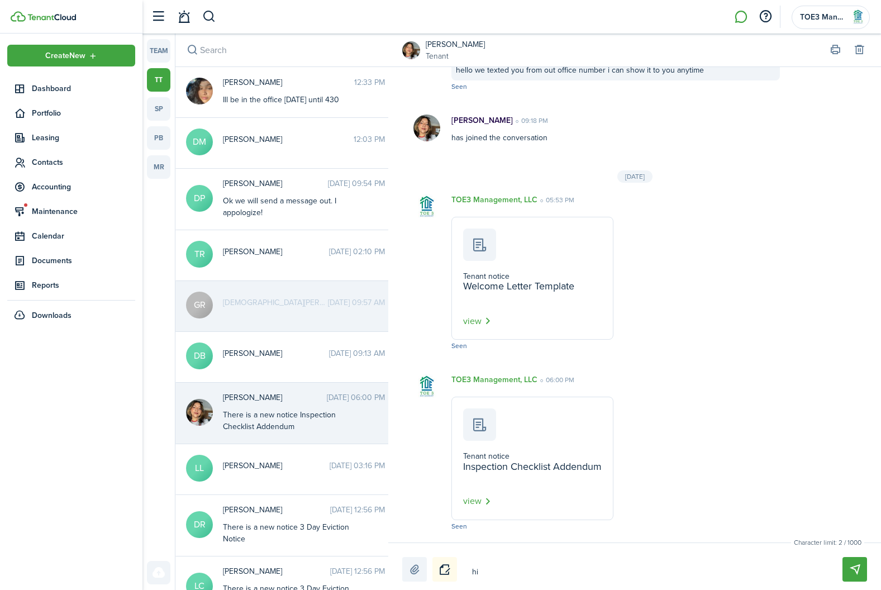
type textarea "hi"
type textarea "hi h"
type textarea "hi [PERSON_NAME]"
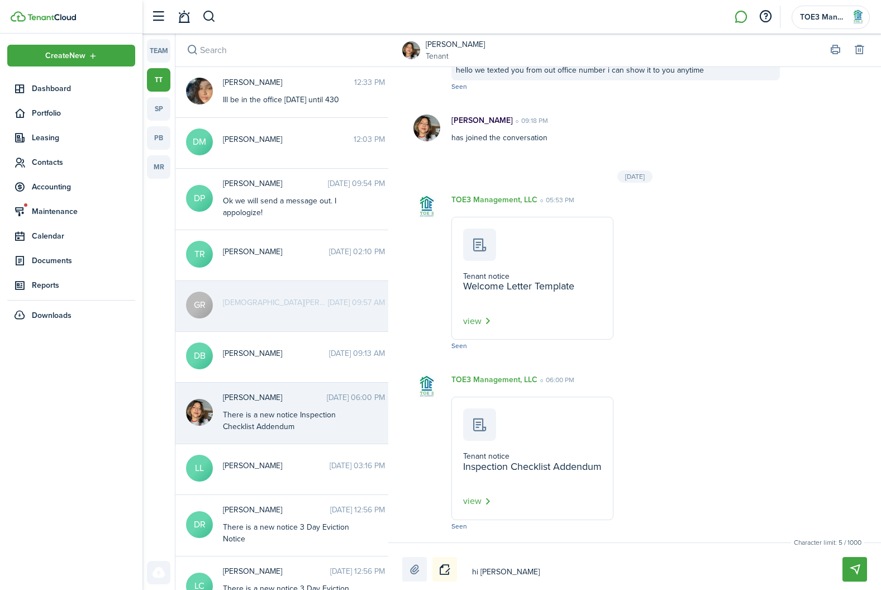
type textarea "hi how"
type textarea "hi how i"
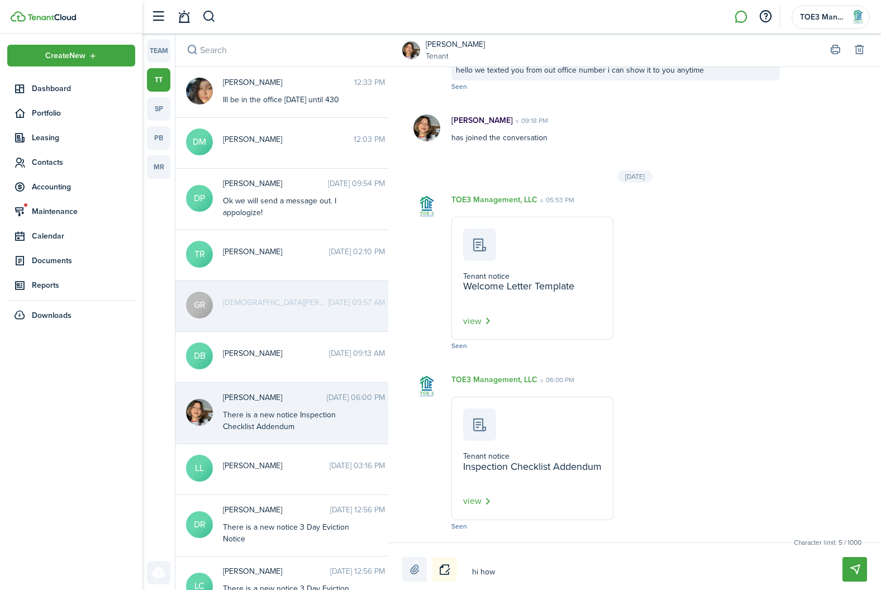
type textarea "hi how i"
type textarea "hi how is"
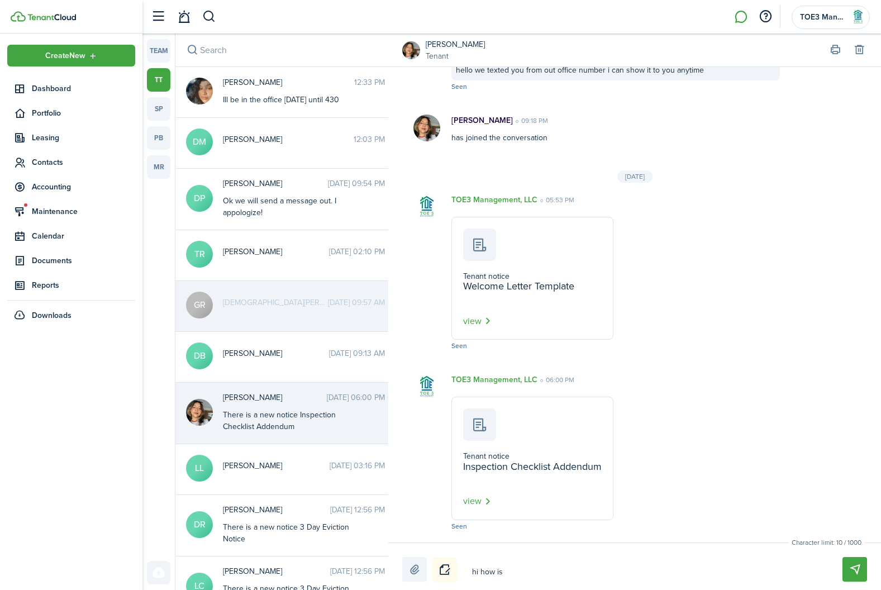
type textarea "hi how is y"
type textarea "hi how is yo"
type textarea "hi how is you"
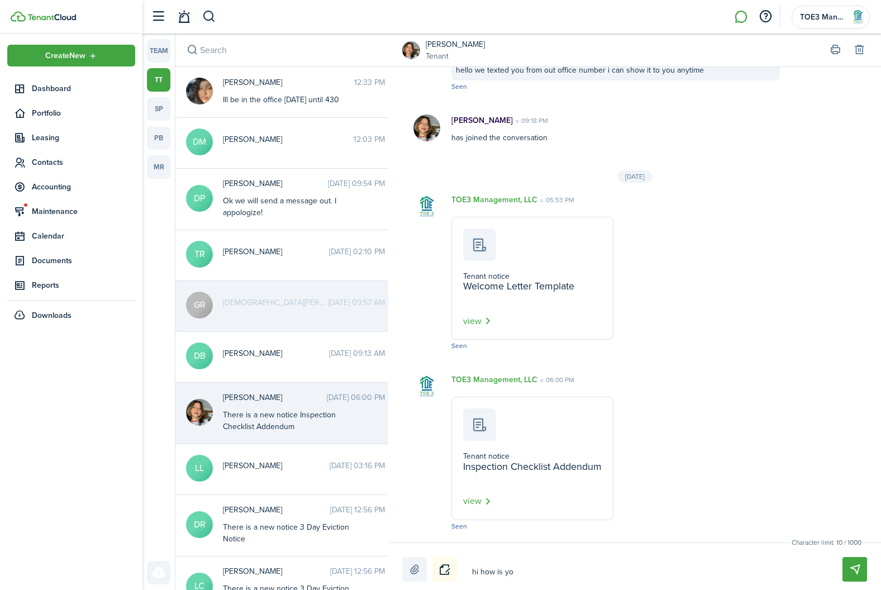
type textarea "hi how is you"
type textarea "hi how is you m"
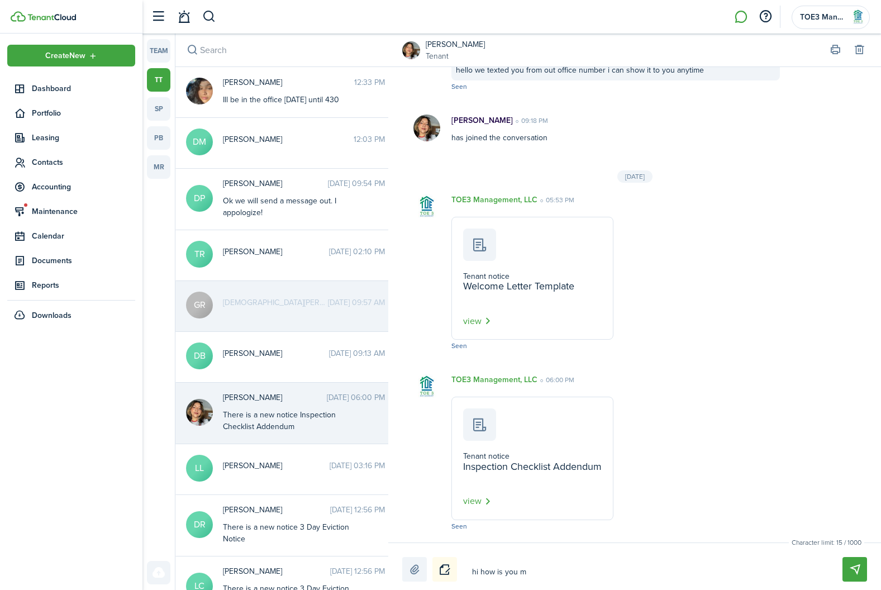
type textarea "hi how is you mo"
type textarea "hi how is you mov"
type textarea "hi how is you move"
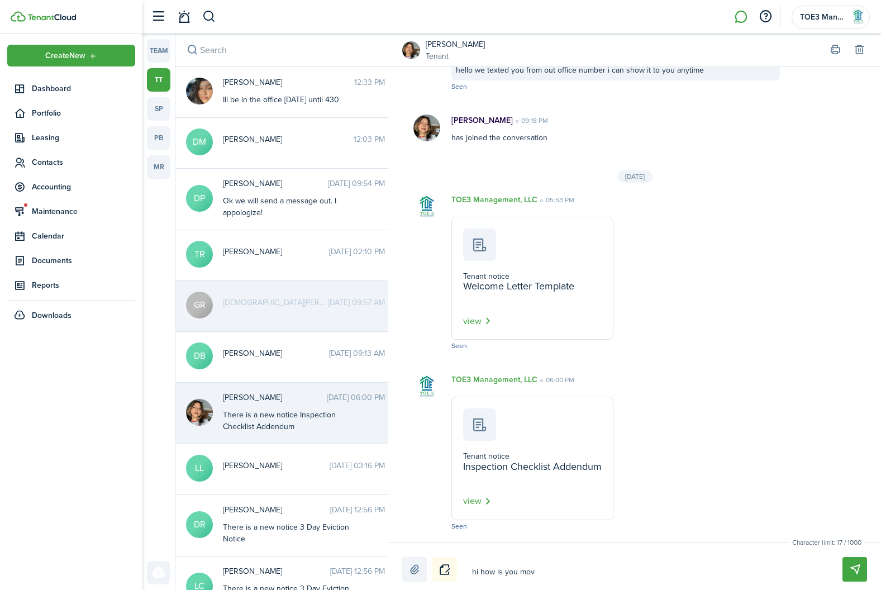
type textarea "hi how is you move"
type textarea "hi how is you move i"
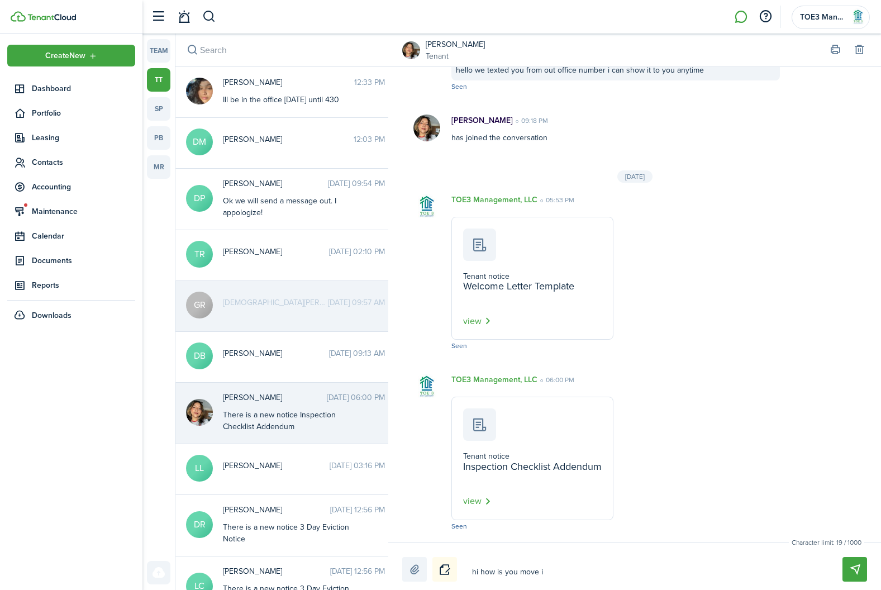
type textarea "hi how is you move in"
type textarea "hi how is you move in s"
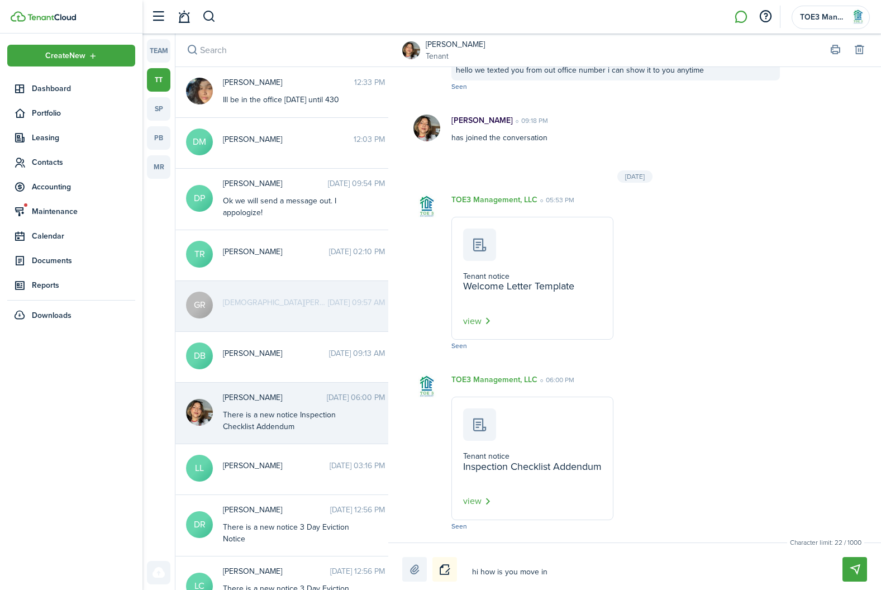
type textarea "hi how is you move in s"
type textarea "hi how is you move in so"
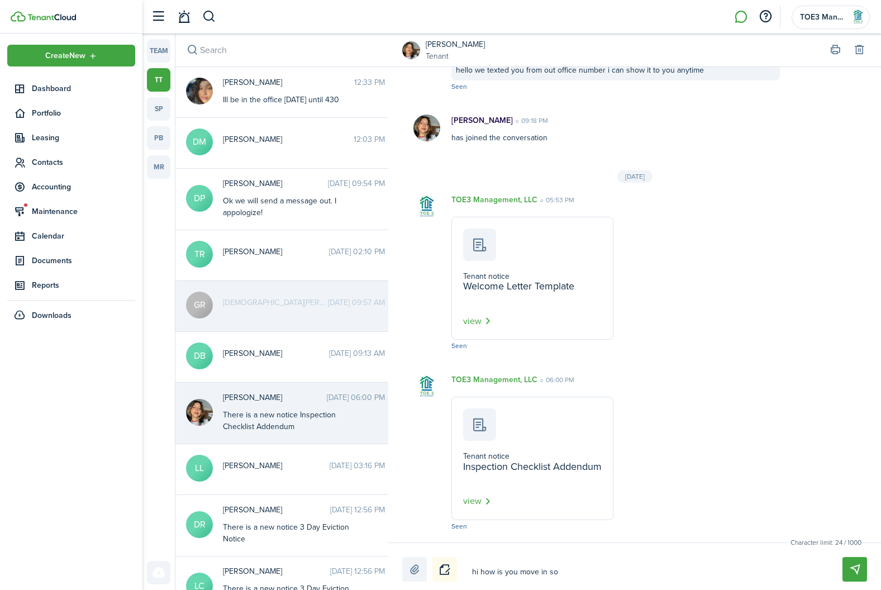
type textarea "hi how is you move in so d"
type textarea "hi how is you move in so"
type textarea "hi how is you move in so f"
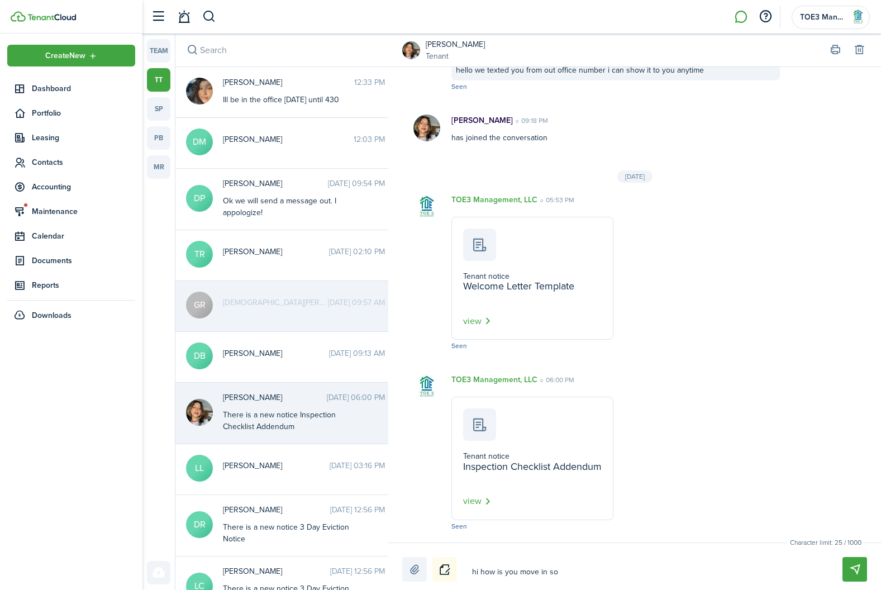
type textarea "hi how is you move in so f"
type textarea "hi how is you move in so fa"
type textarea "hi how is you move in so far"
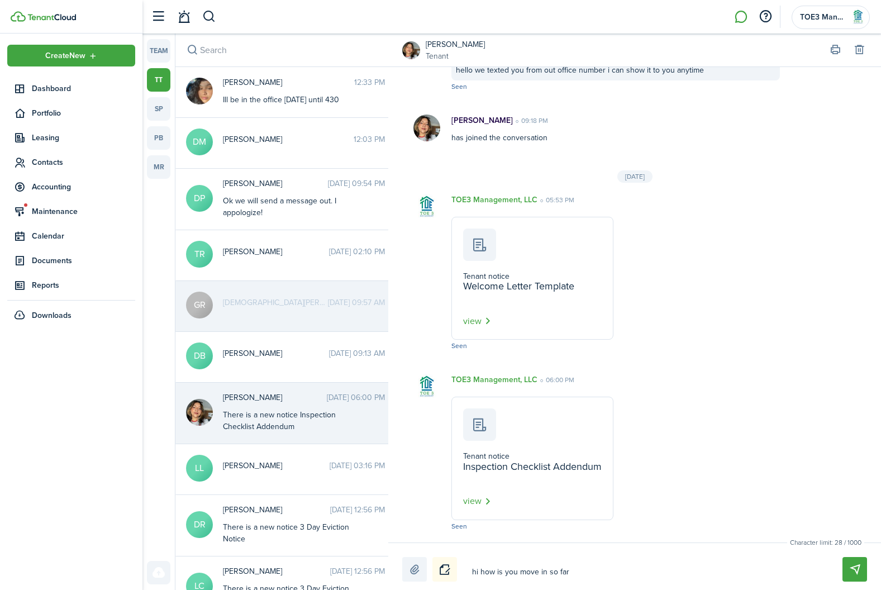
type textarea "hi how is you move in so far?"
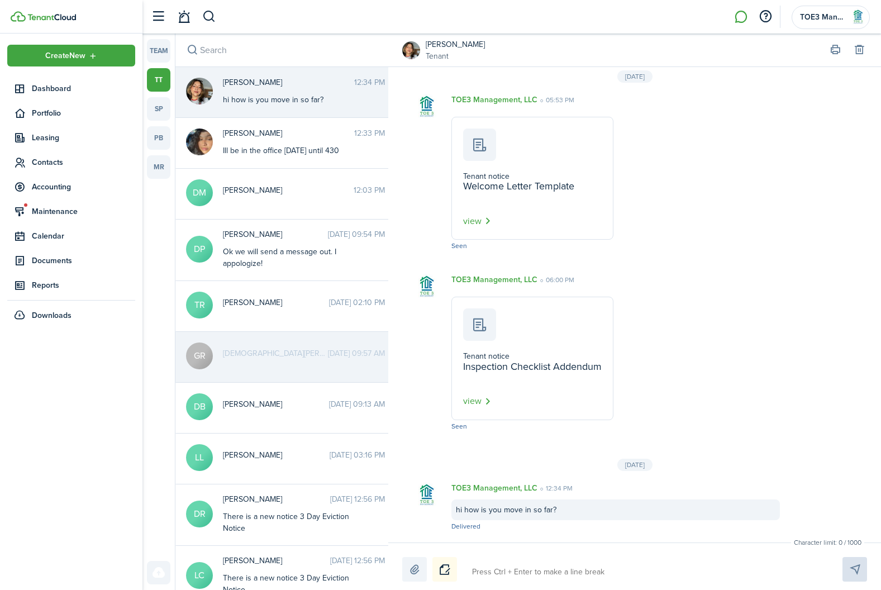
type textarea "d"
type textarea "di"
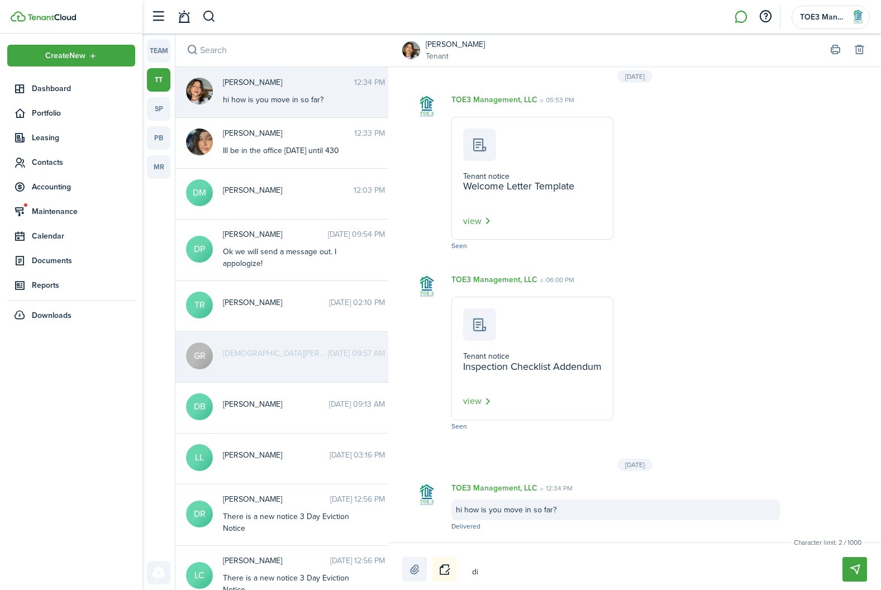
type textarea "di"
type textarea "di y"
type textarea "di yo"
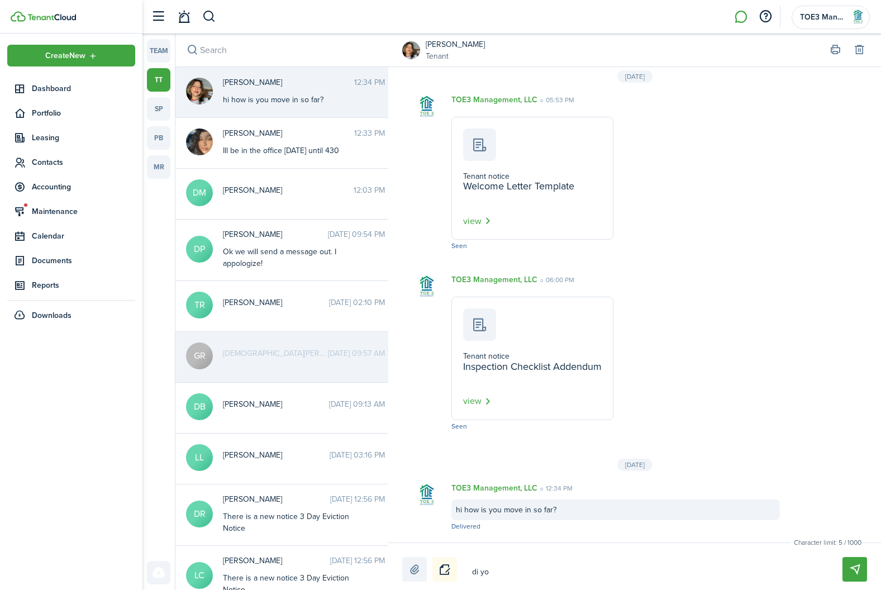
type textarea "di y"
type textarea "di"
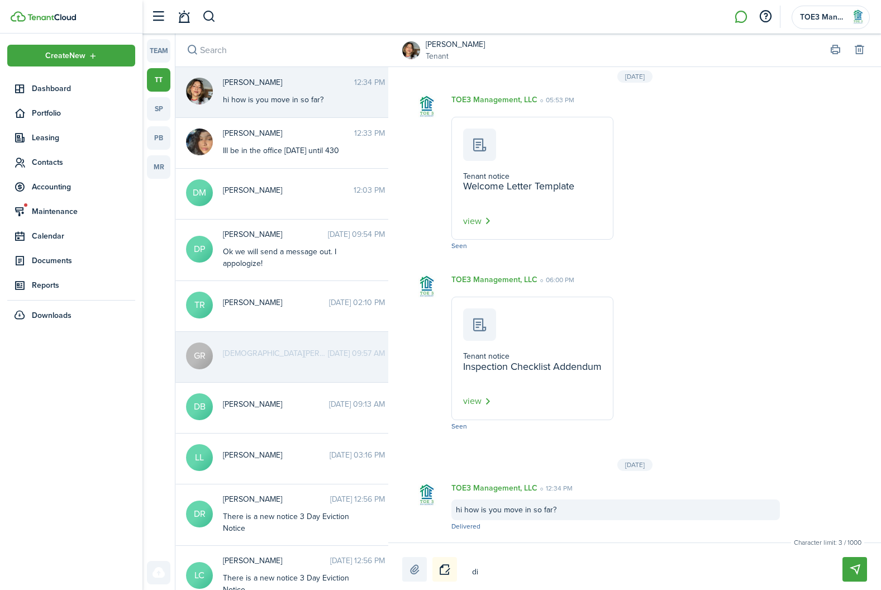
type textarea "di"
type textarea "d"
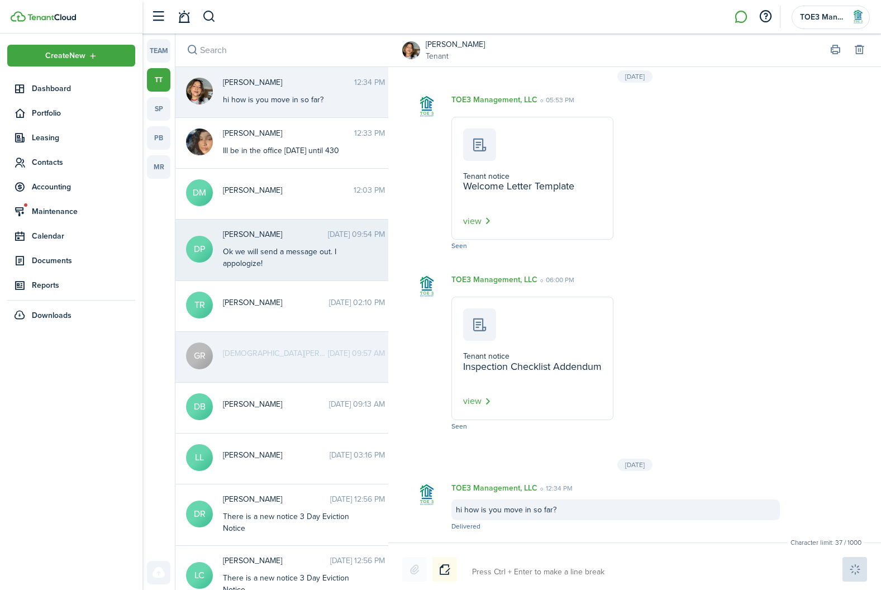
scroll to position [384, 0]
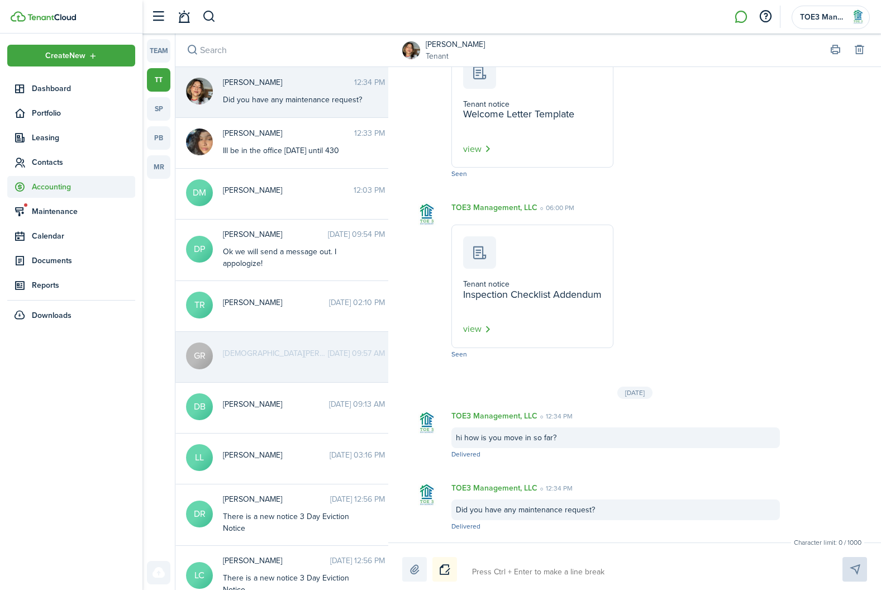
click at [42, 188] on span "Accounting" at bounding box center [83, 187] width 103 height 12
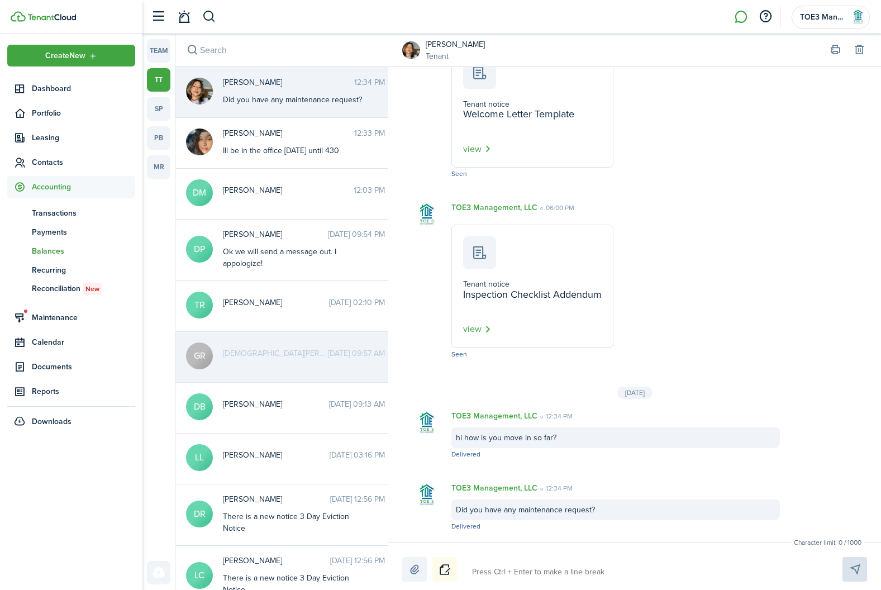
click at [53, 249] on span "Balances" at bounding box center [83, 251] width 103 height 12
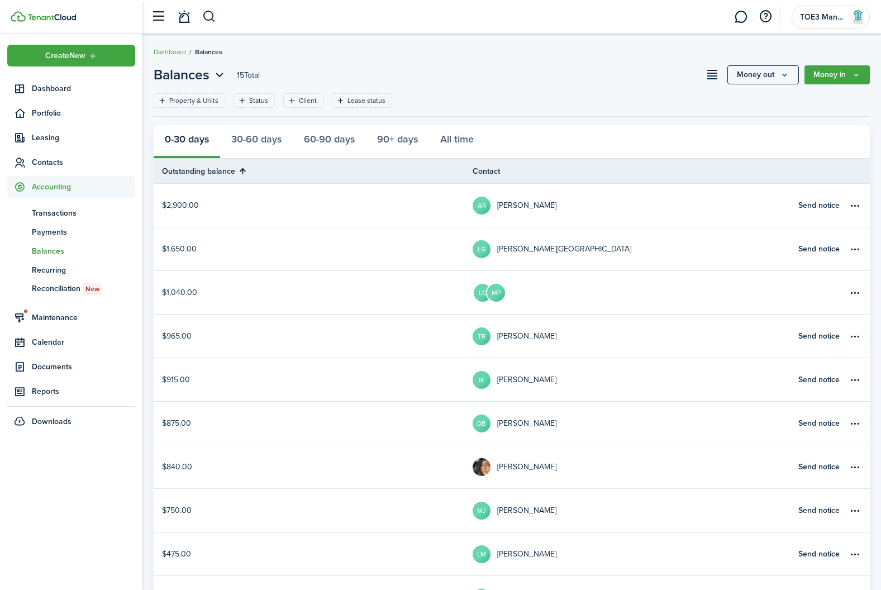
click at [506, 343] on table-profile-info "TR [PERSON_NAME]" at bounding box center [515, 336] width 84 height 18
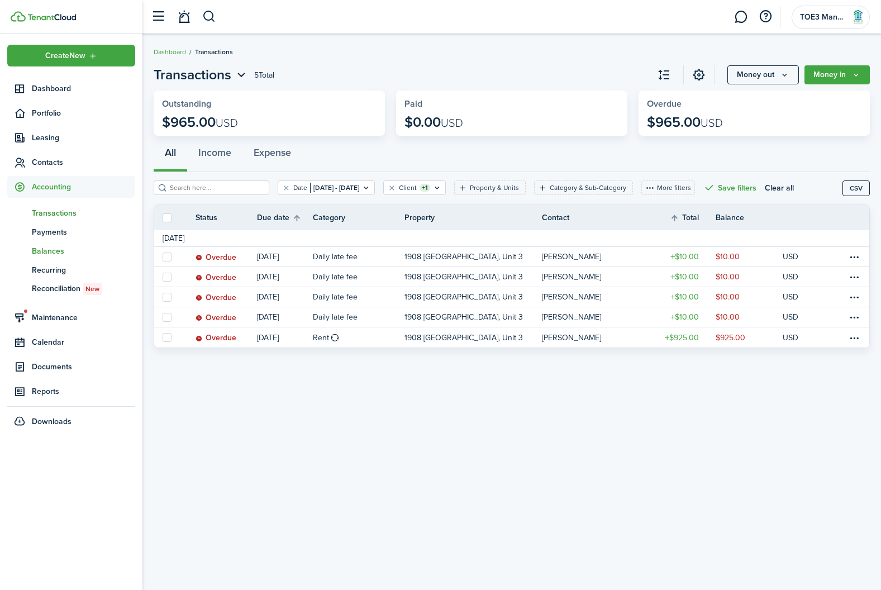
click at [49, 250] on span "Balances" at bounding box center [83, 251] width 103 height 12
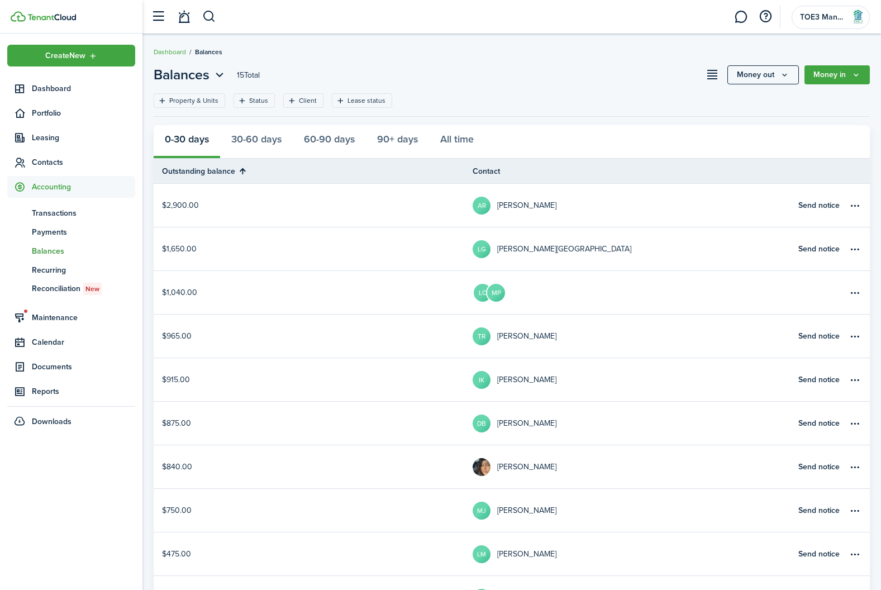
click at [525, 385] on table-profile-info "IK [PERSON_NAME] Koephimphone" at bounding box center [515, 380] width 84 height 18
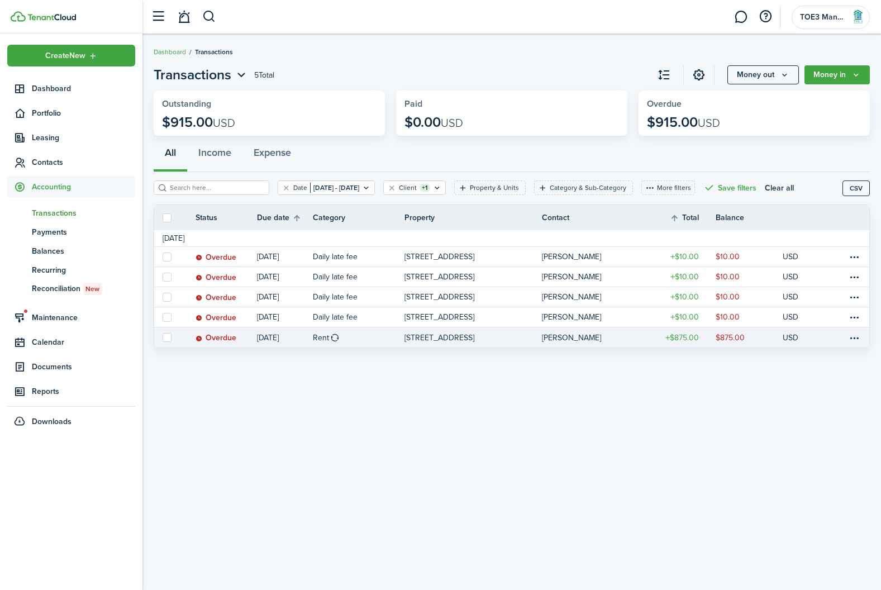
click at [597, 336] on table-profile-info-text "[PERSON_NAME]" at bounding box center [571, 338] width 59 height 9
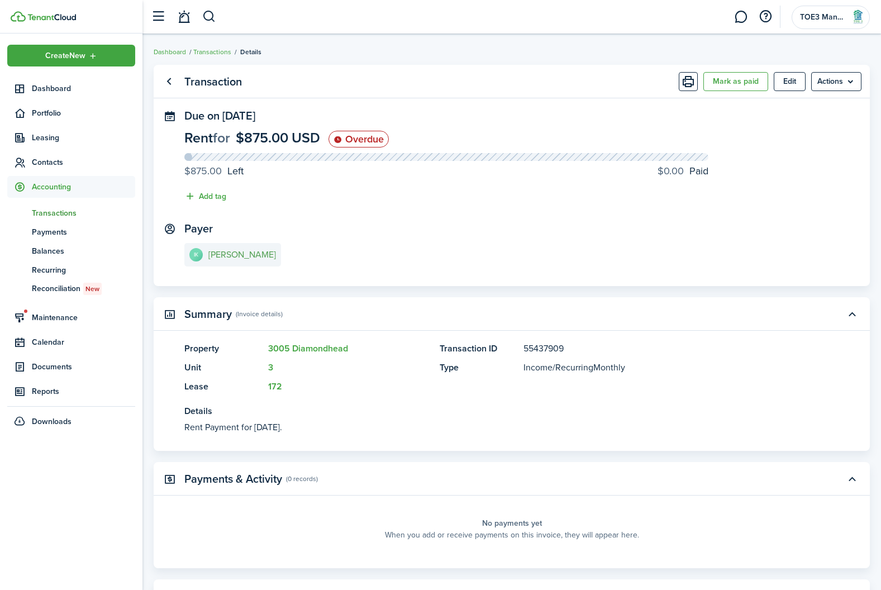
click at [216, 253] on e-details-info-title "[PERSON_NAME]" at bounding box center [242, 255] width 68 height 10
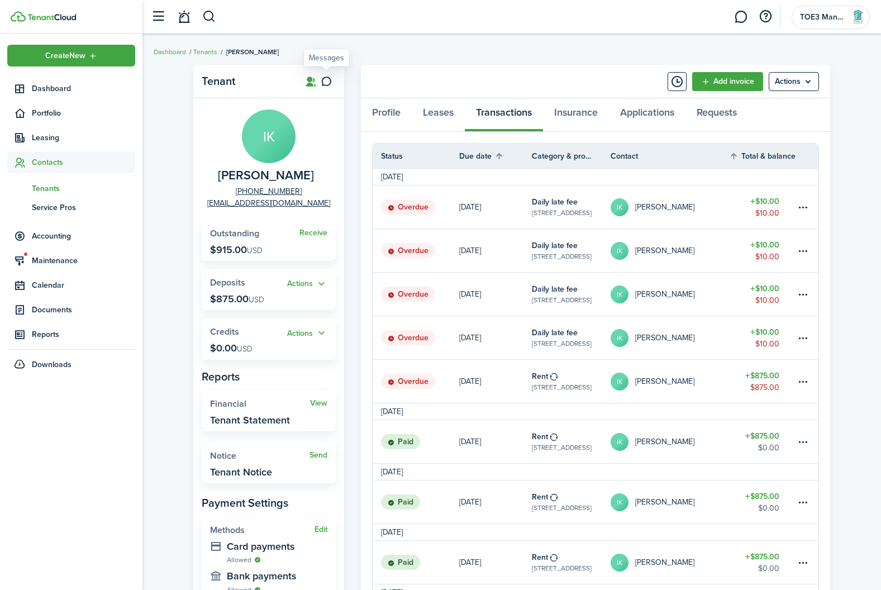
click at [330, 82] on icon at bounding box center [327, 81] width 12 height 11
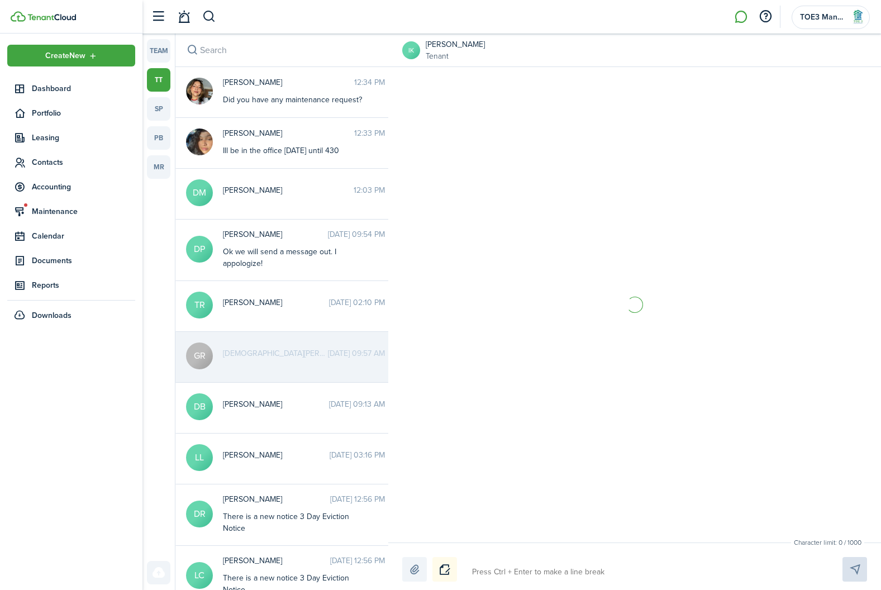
scroll to position [1285, 0]
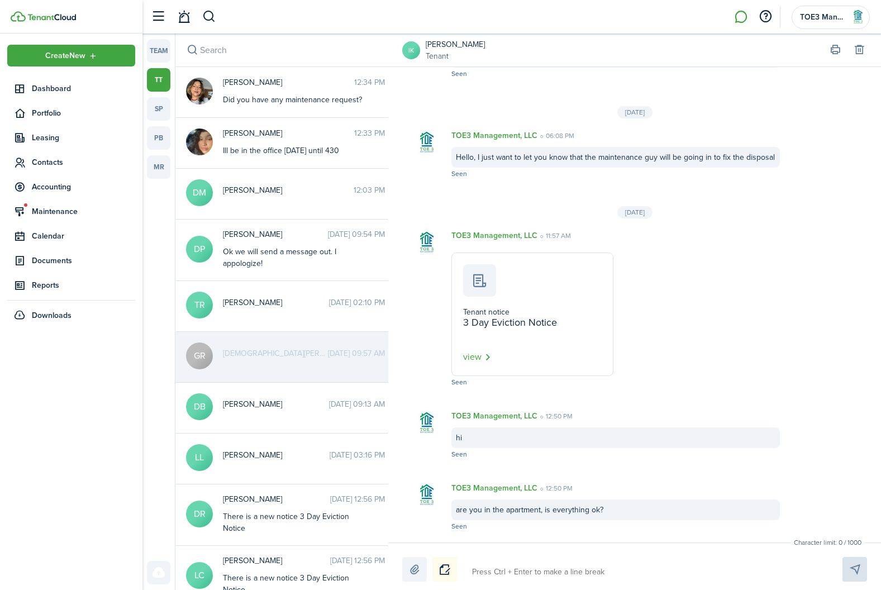
click at [518, 569] on textarea at bounding box center [644, 572] width 352 height 19
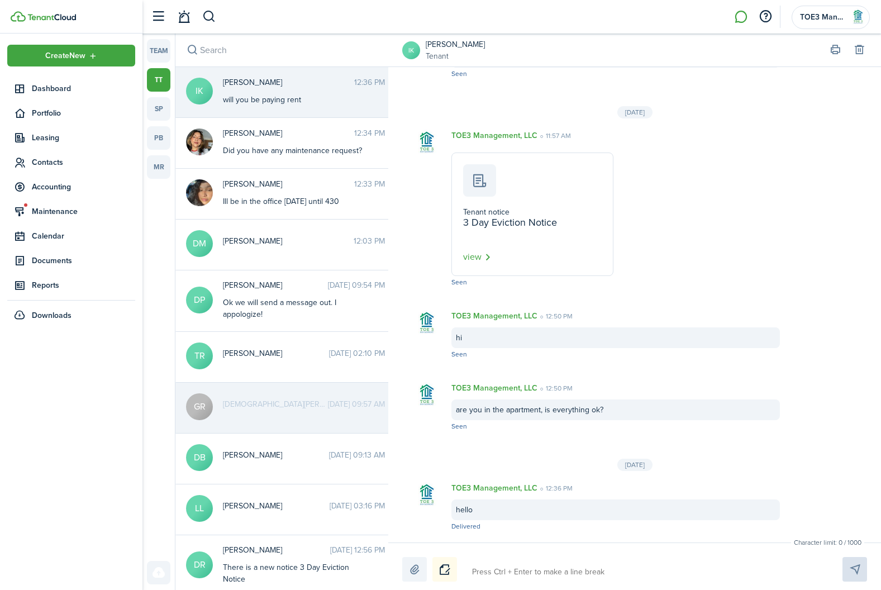
scroll to position [1458, 0]
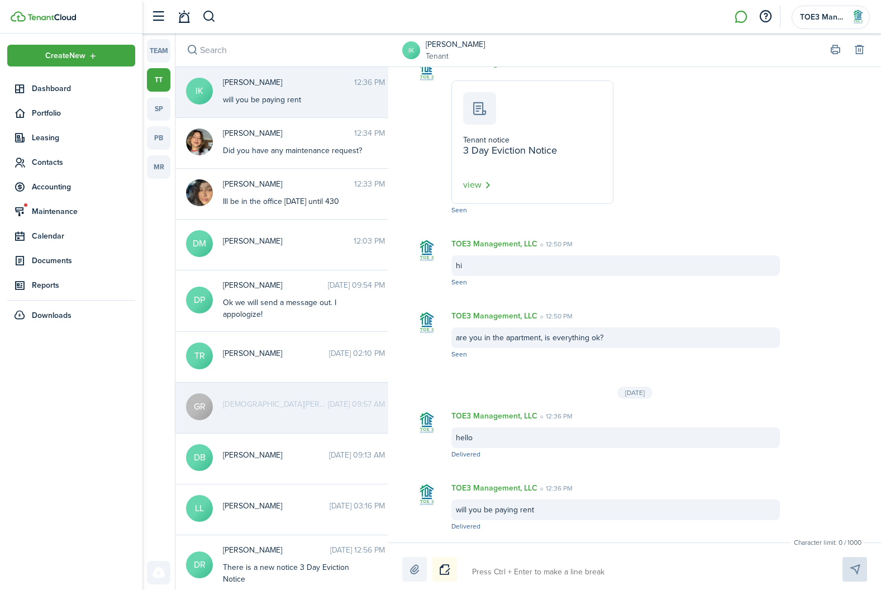
click at [518, 569] on textarea at bounding box center [644, 572] width 352 height 19
click at [56, 189] on span "Accounting" at bounding box center [83, 187] width 103 height 12
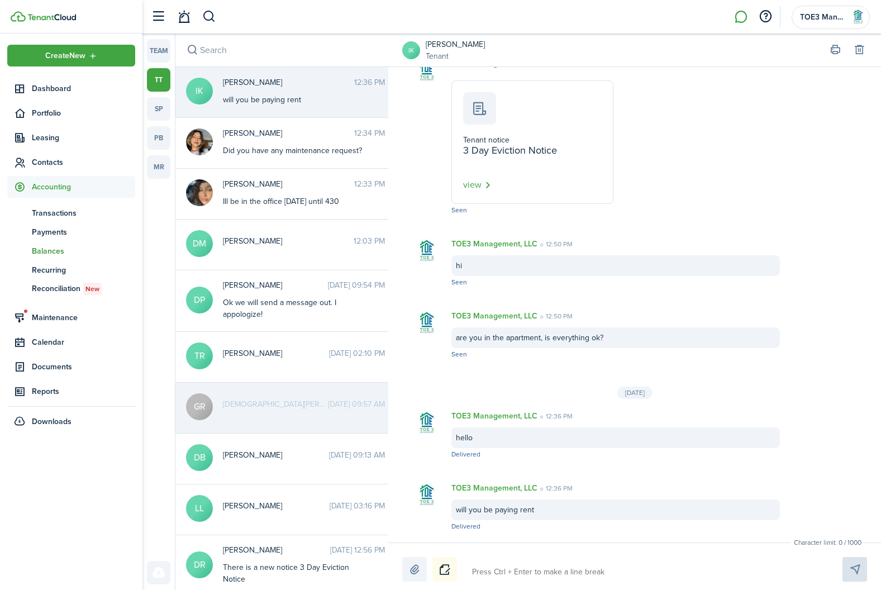
click at [50, 248] on span "Balances" at bounding box center [83, 251] width 103 height 12
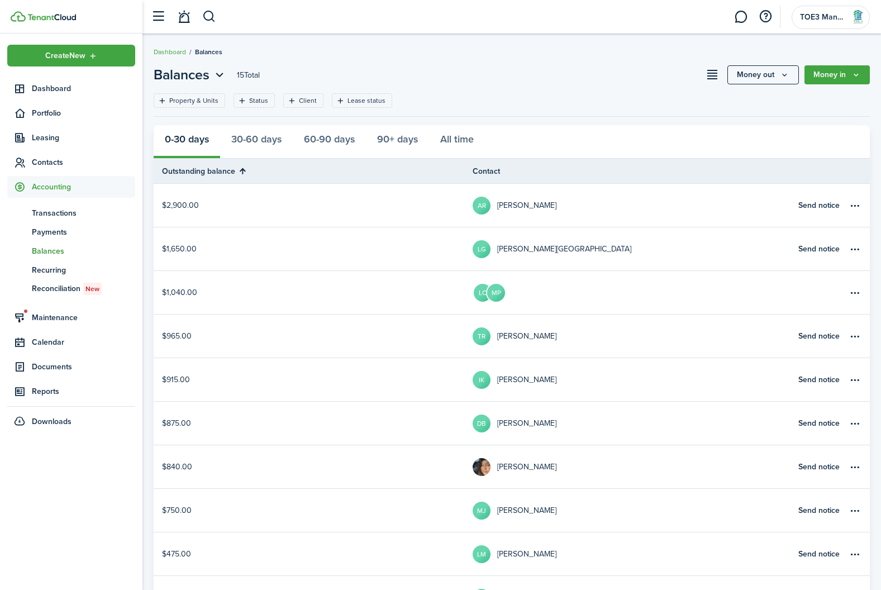
click at [524, 466] on table-profile-info-text "[PERSON_NAME]" at bounding box center [526, 467] width 59 height 9
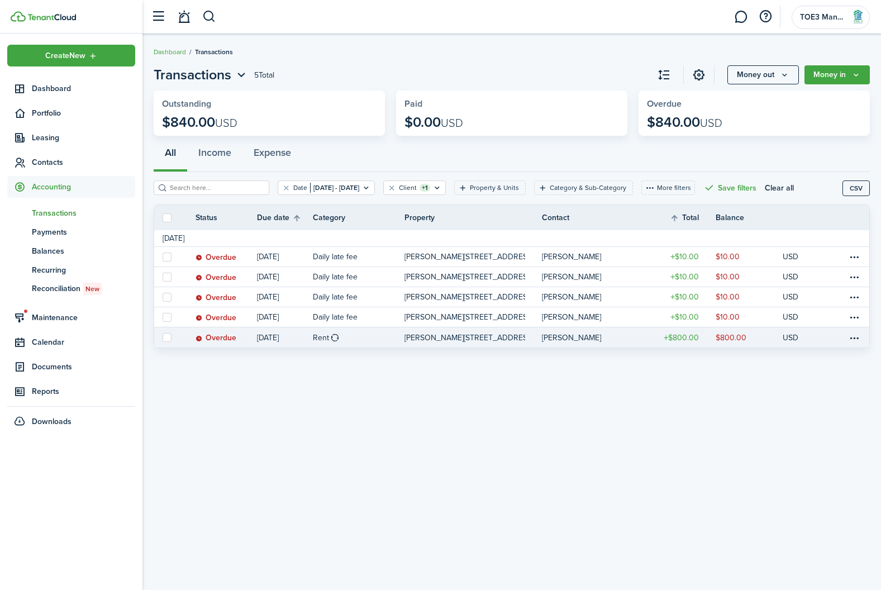
click at [525, 342] on link "[PERSON_NAME][STREET_ADDRESS]" at bounding box center [472, 337] width 137 height 20
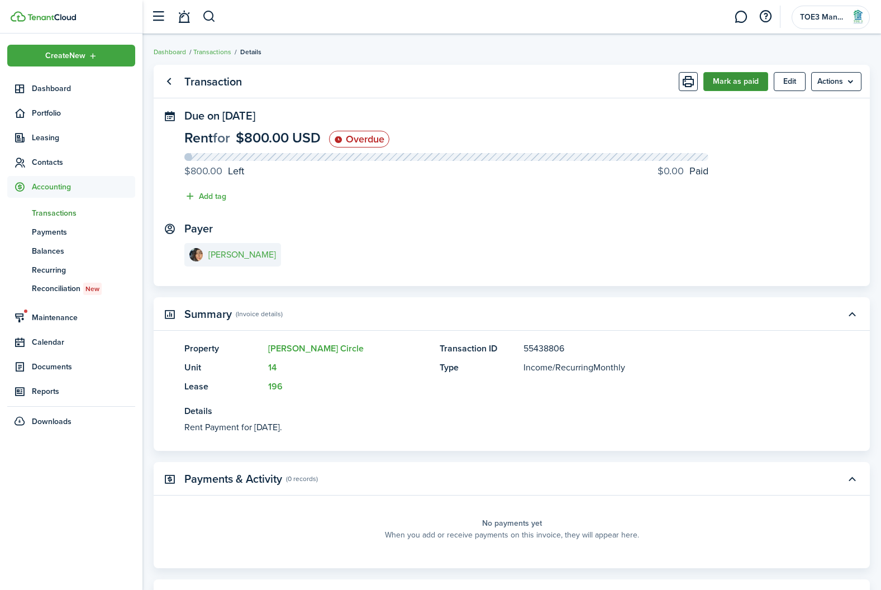
click at [741, 83] on button "Mark as paid" at bounding box center [735, 81] width 65 height 19
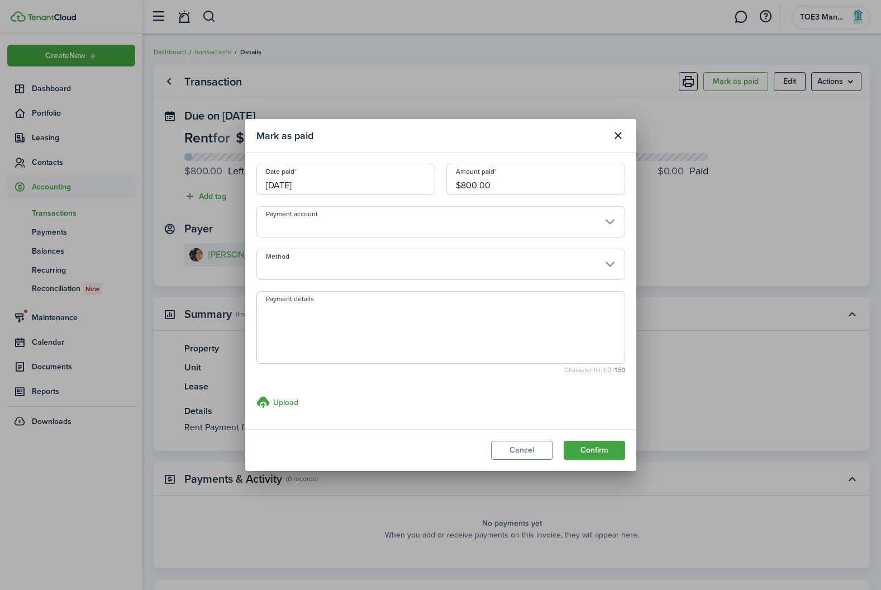
click at [463, 185] on input "$800.00" at bounding box center [535, 179] width 179 height 31
click at [343, 181] on input "[DATE]" at bounding box center [345, 179] width 179 height 31
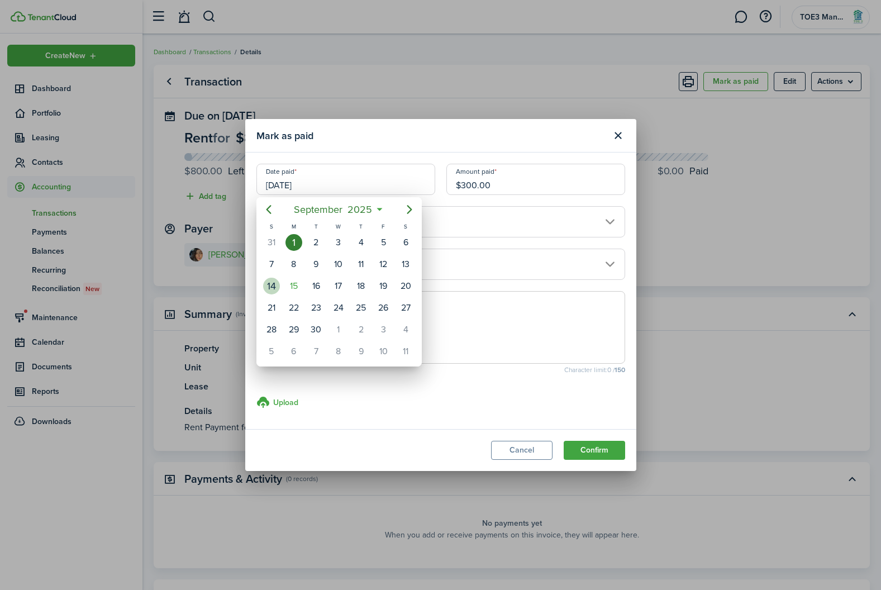
click at [268, 285] on div "14" at bounding box center [271, 286] width 17 height 17
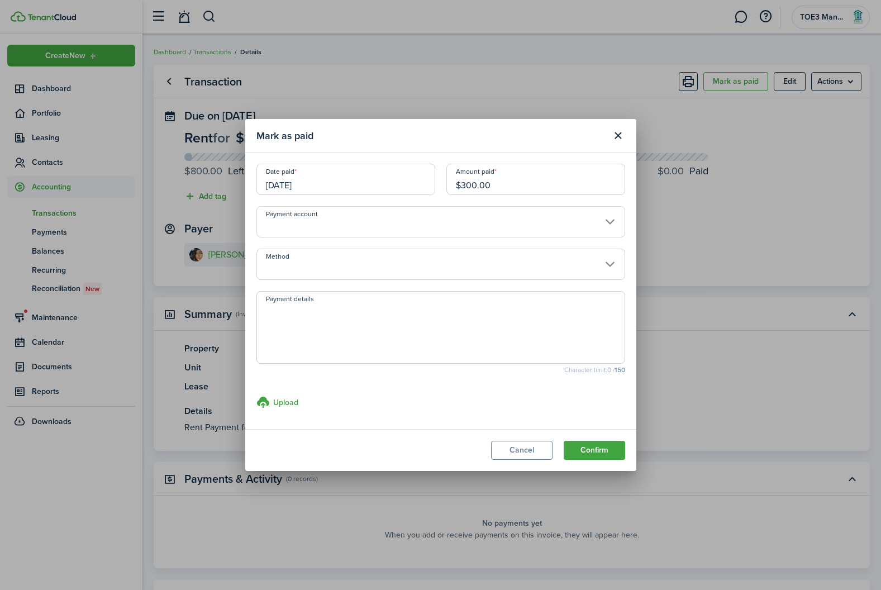
click at [346, 315] on textarea "Payment details" at bounding box center [441, 331] width 368 height 54
click at [610, 453] on button "Confirm" at bounding box center [594, 450] width 61 height 19
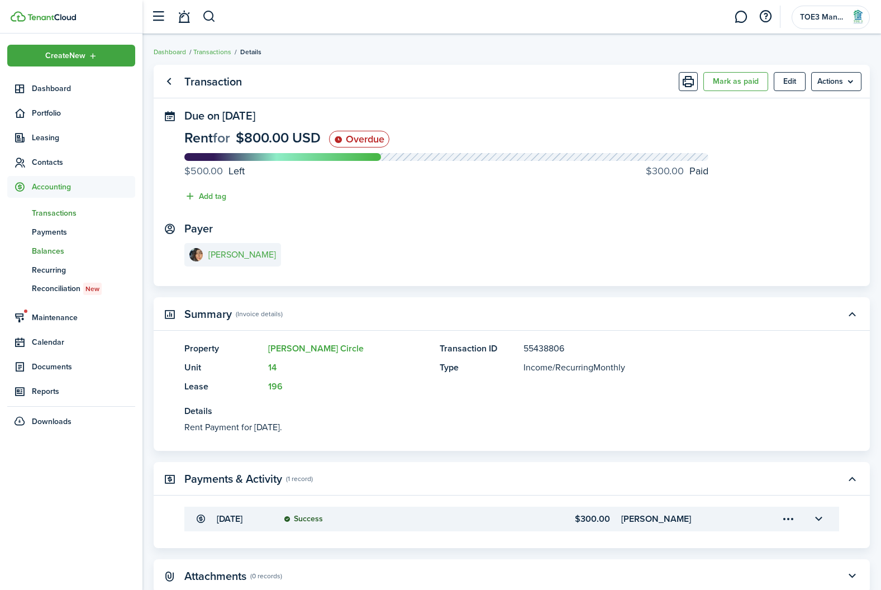
click at [54, 248] on span "Balances" at bounding box center [83, 251] width 103 height 12
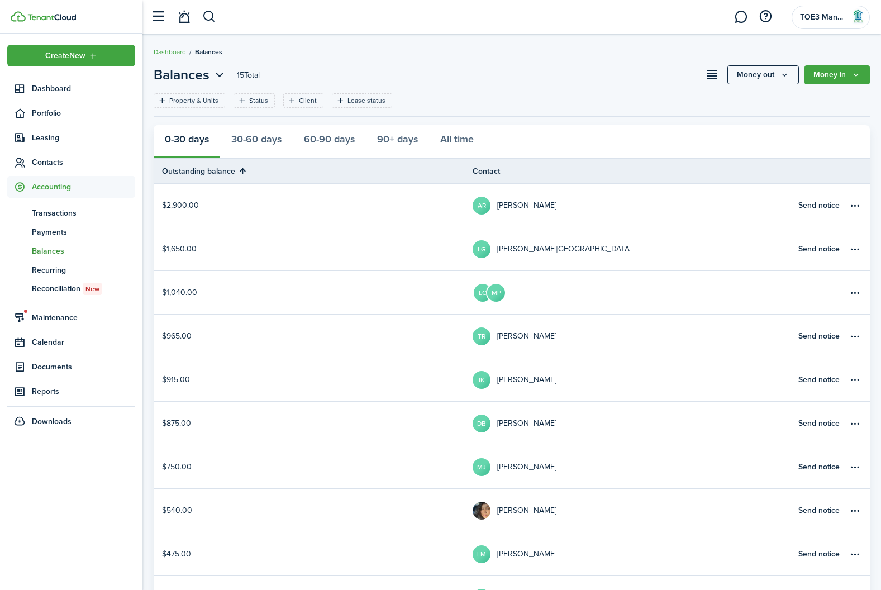
click at [511, 419] on table-profile-info-text "[PERSON_NAME]" at bounding box center [526, 423] width 59 height 9
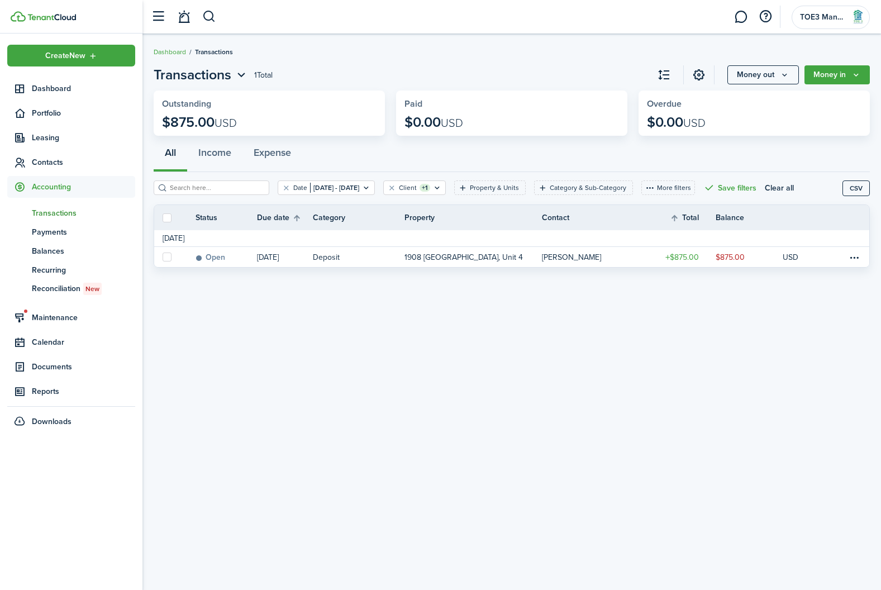
click at [511, 419] on div "Transactions 1 Total Money out Money in Outstanding $875.00 USD Paid $0.00 USD …" at bounding box center [511, 312] width 739 height 506
click at [43, 250] on span "Balances" at bounding box center [83, 251] width 103 height 12
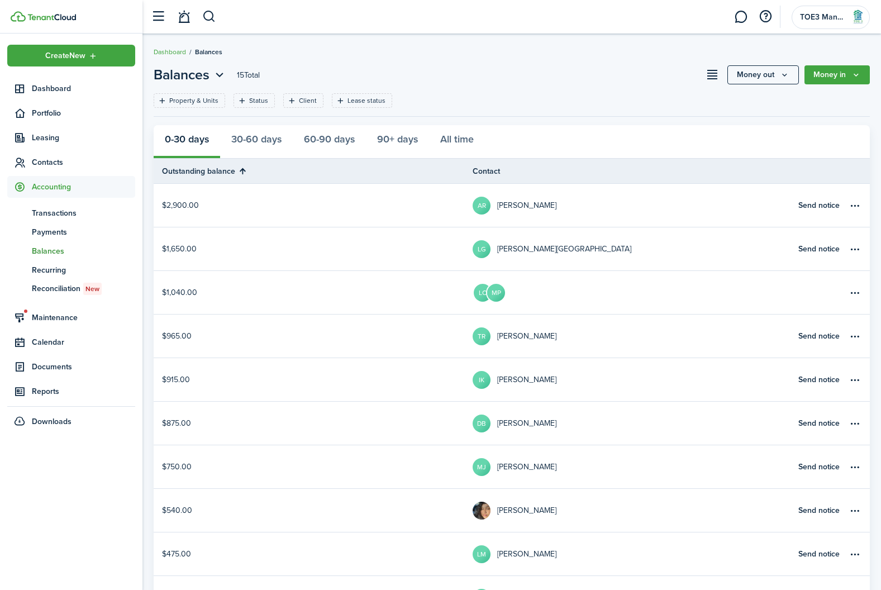
click at [499, 469] on table-profile-info-text "[PERSON_NAME]" at bounding box center [526, 467] width 59 height 9
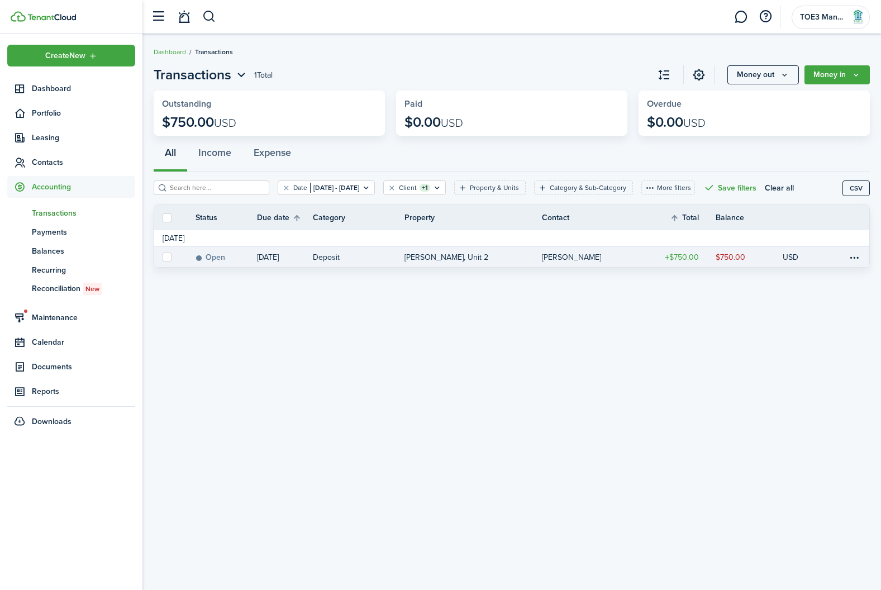
click at [166, 260] on label at bounding box center [167, 257] width 9 height 9
click at [163, 258] on input "checkbox" at bounding box center [162, 257] width 1 height 1
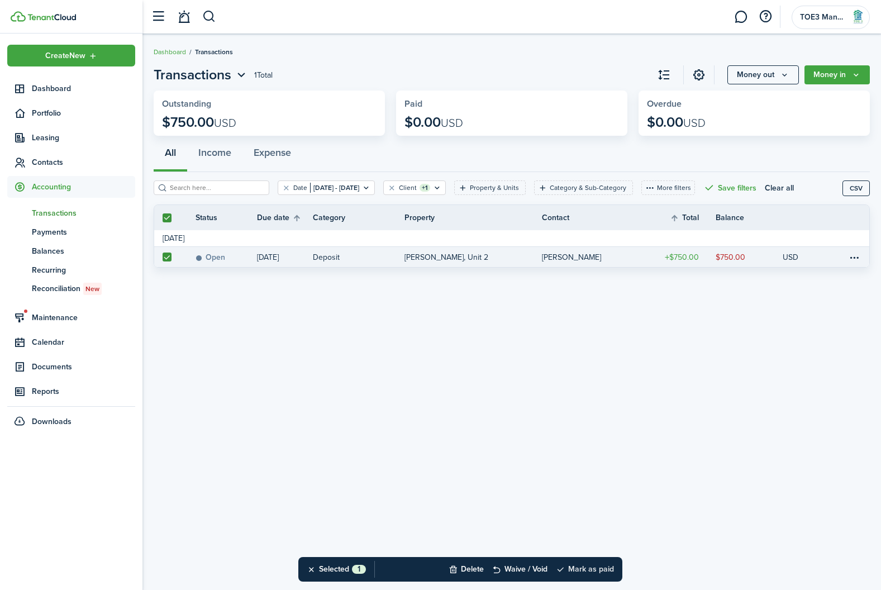
click at [599, 565] on button "Mark as paid" at bounding box center [585, 569] width 58 height 25
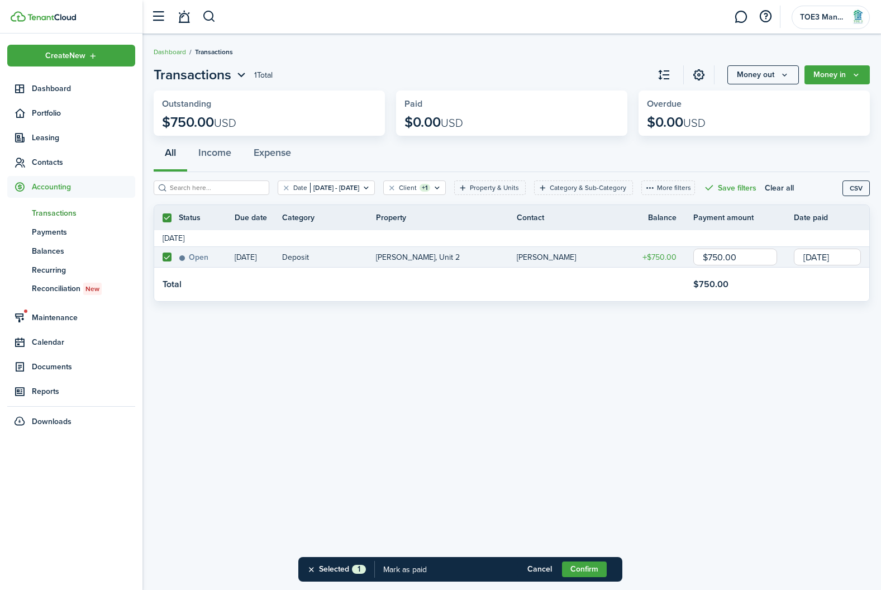
click at [599, 565] on button "Confirm" at bounding box center [584, 569] width 45 height 16
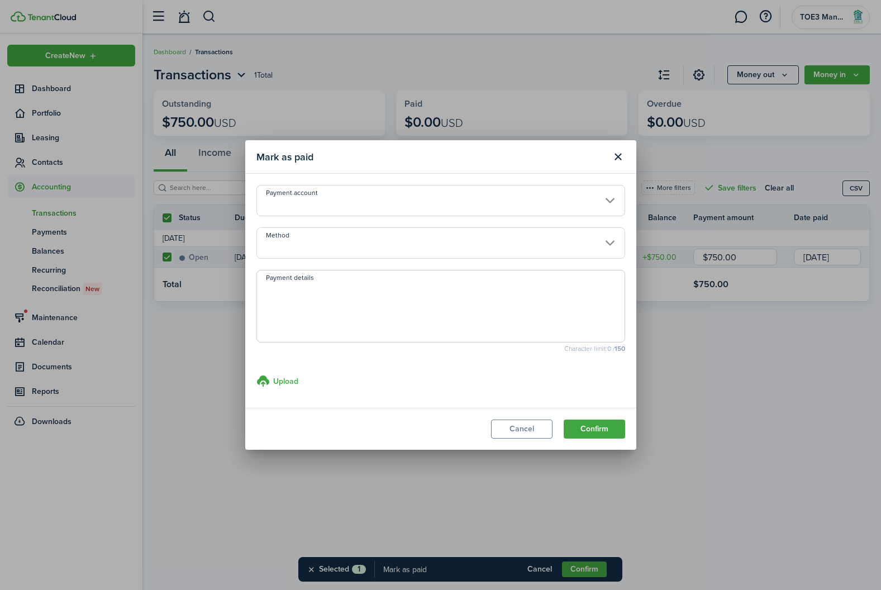
click at [389, 198] on input "Payment account" at bounding box center [440, 200] width 369 height 31
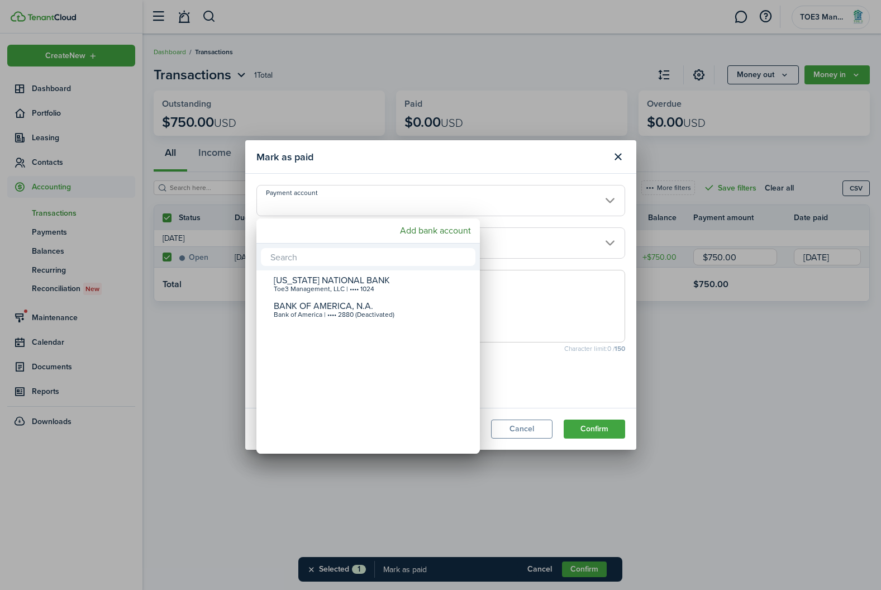
click at [402, 161] on div at bounding box center [441, 295] width 1060 height 769
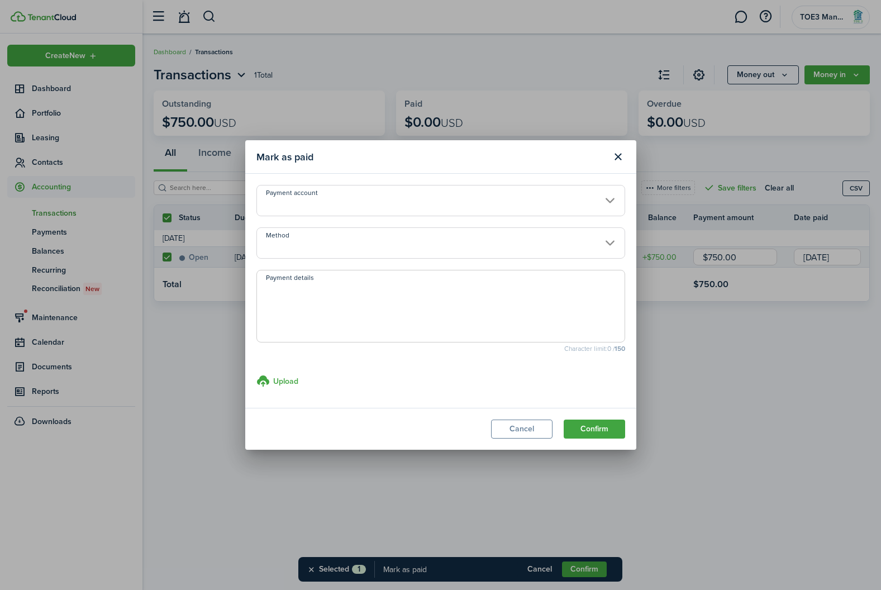
click at [378, 333] on textarea "Payment details" at bounding box center [441, 310] width 368 height 54
click at [293, 292] on textarea "transfered on closing" at bounding box center [441, 310] width 368 height 54
click at [394, 309] on textarea "transferred on closing" at bounding box center [441, 310] width 368 height 54
click at [607, 434] on button "Confirm" at bounding box center [594, 429] width 61 height 19
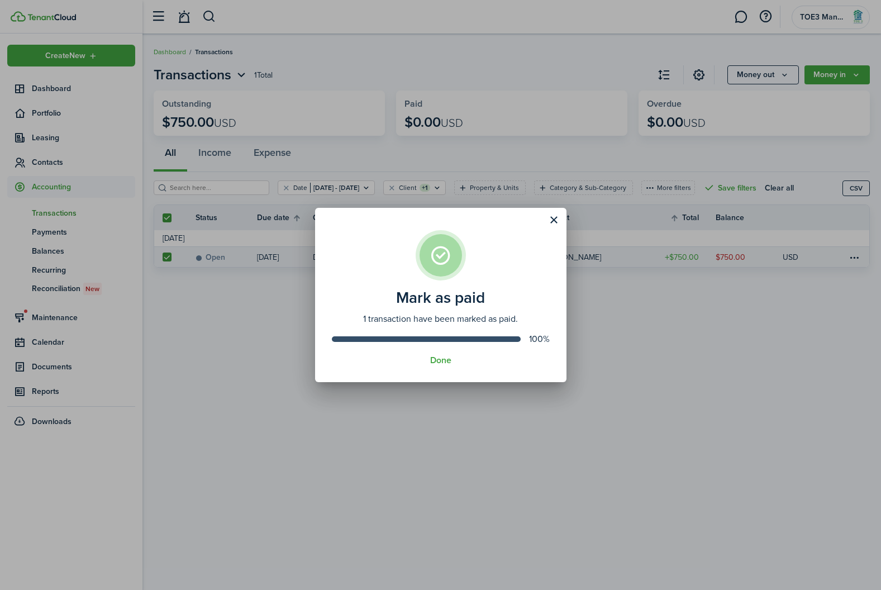
click at [47, 254] on div "Mark as paid 1 transaction have been marked as paid. 100% Done" at bounding box center [440, 295] width 881 height 590
click at [46, 253] on div "Mark as paid 1 transaction have been marked as paid. 100% Done" at bounding box center [440, 295] width 881 height 590
click at [452, 364] on div "Done" at bounding box center [441, 360] width 218 height 10
click at [436, 362] on button "Done" at bounding box center [440, 360] width 21 height 10
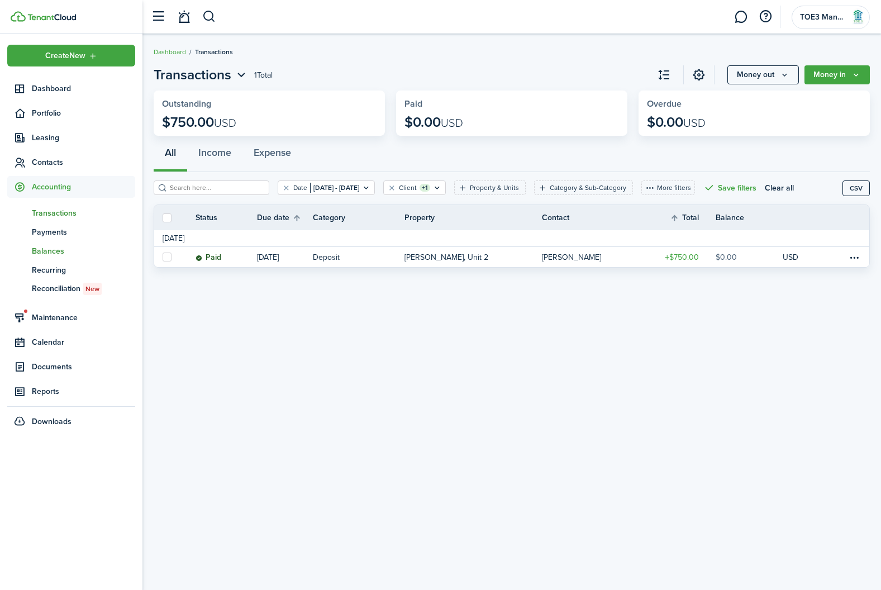
click at [59, 256] on span "Balances" at bounding box center [83, 251] width 103 height 12
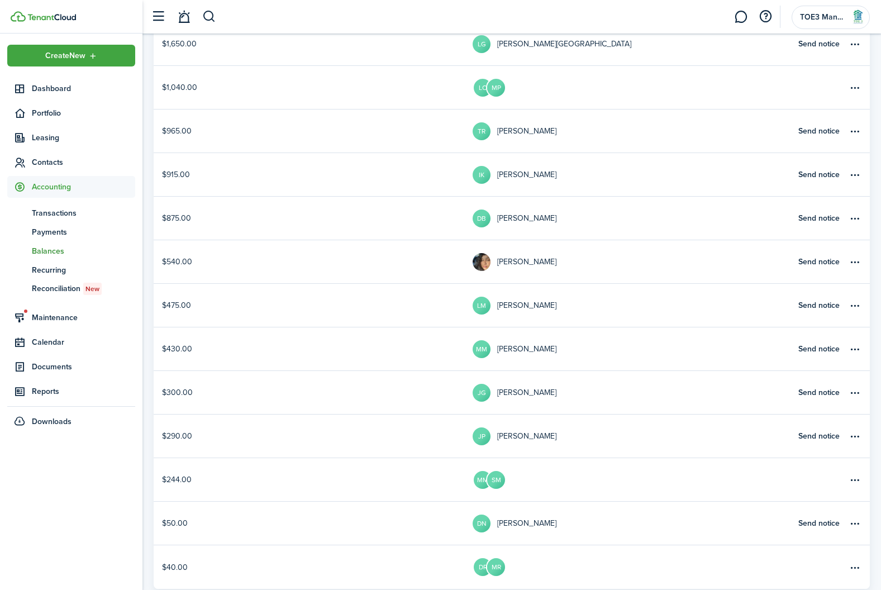
scroll to position [235, 0]
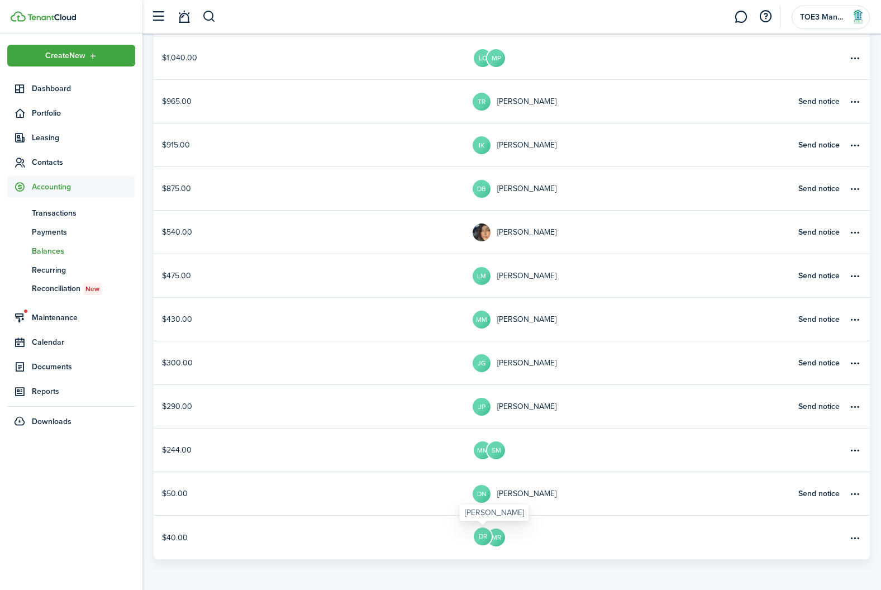
click at [485, 540] on avatar-text "DR" at bounding box center [483, 536] width 18 height 18
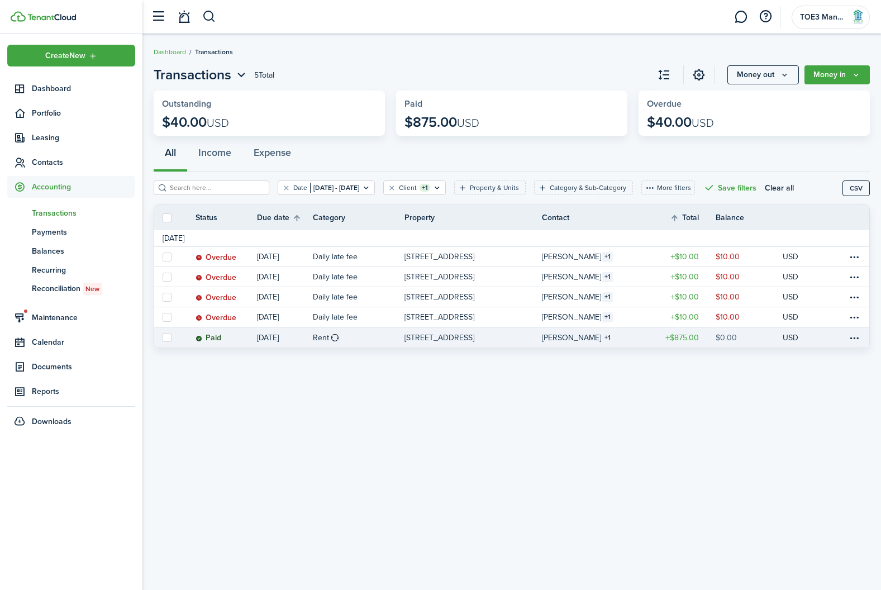
click at [470, 341] on p "[STREET_ADDRESS]" at bounding box center [439, 338] width 70 height 12
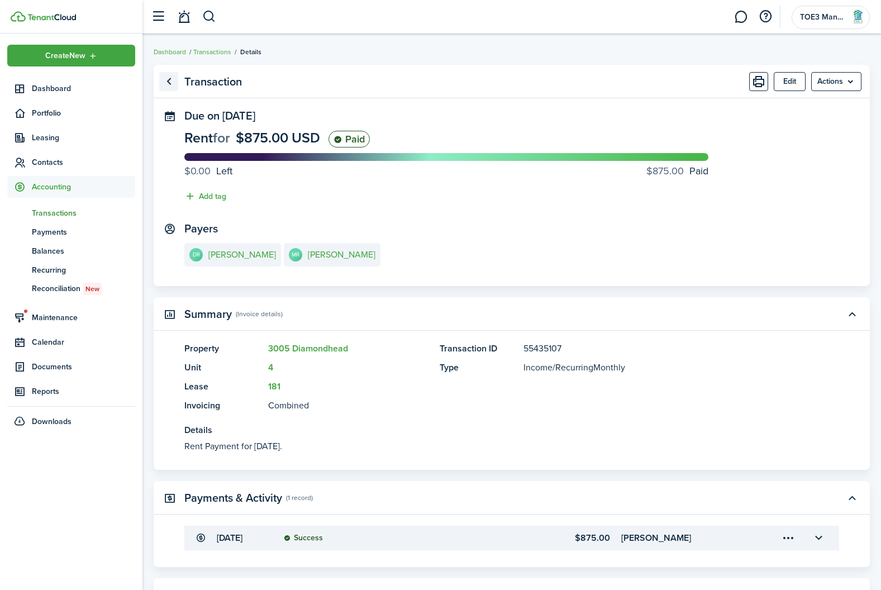
click at [168, 83] on link "Go back" at bounding box center [168, 81] width 19 height 19
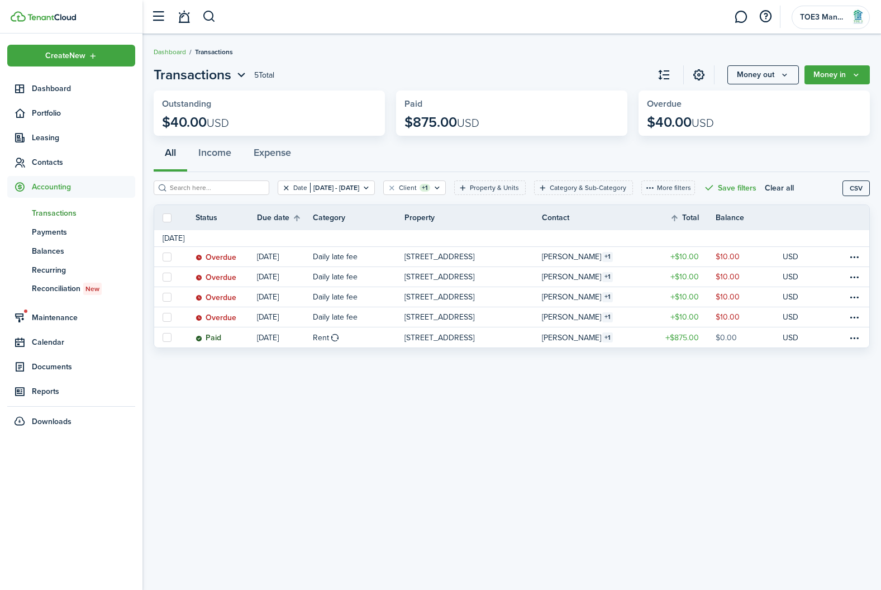
click at [282, 188] on button "Clear filter" at bounding box center [286, 187] width 9 height 9
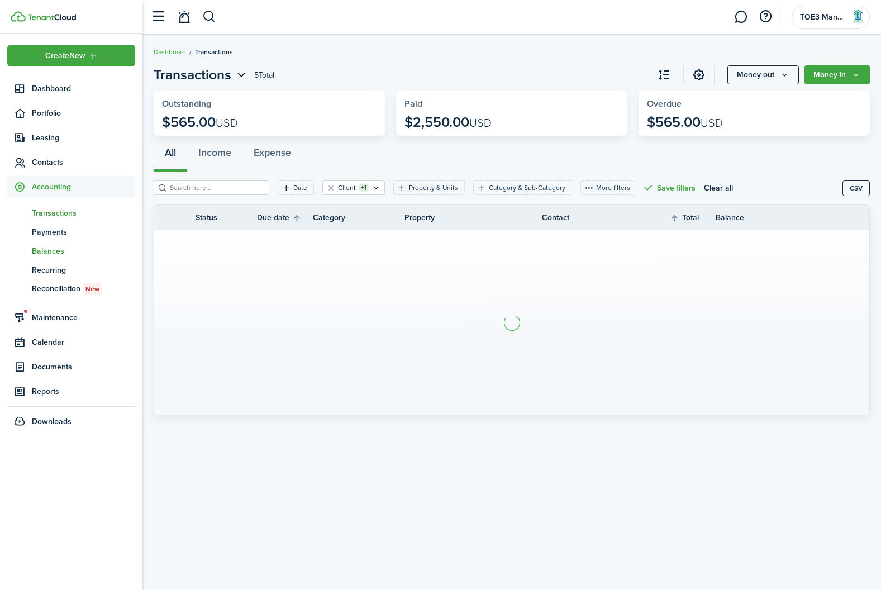
click at [51, 249] on span "Balances" at bounding box center [83, 251] width 103 height 12
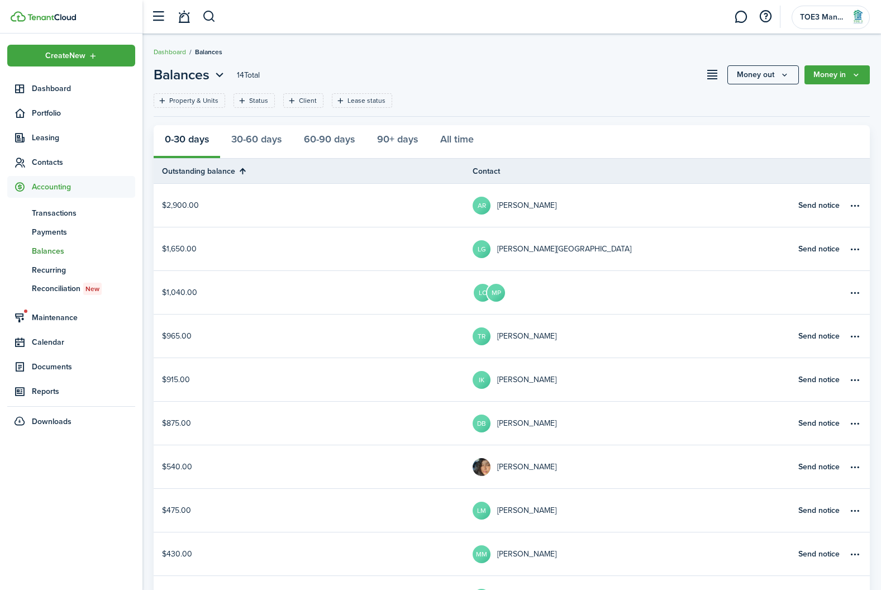
scroll to position [235, 0]
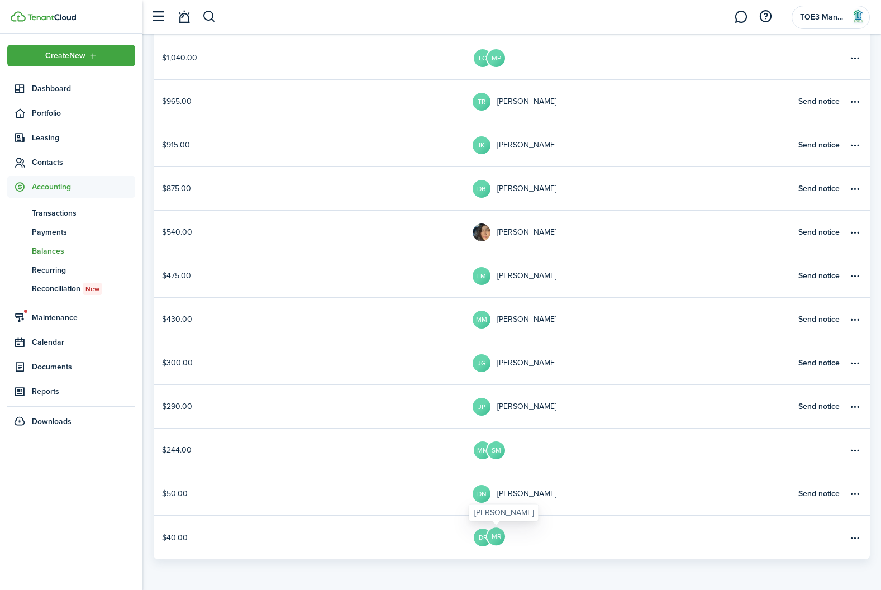
click at [490, 540] on avatar-text "MR" at bounding box center [496, 536] width 18 height 18
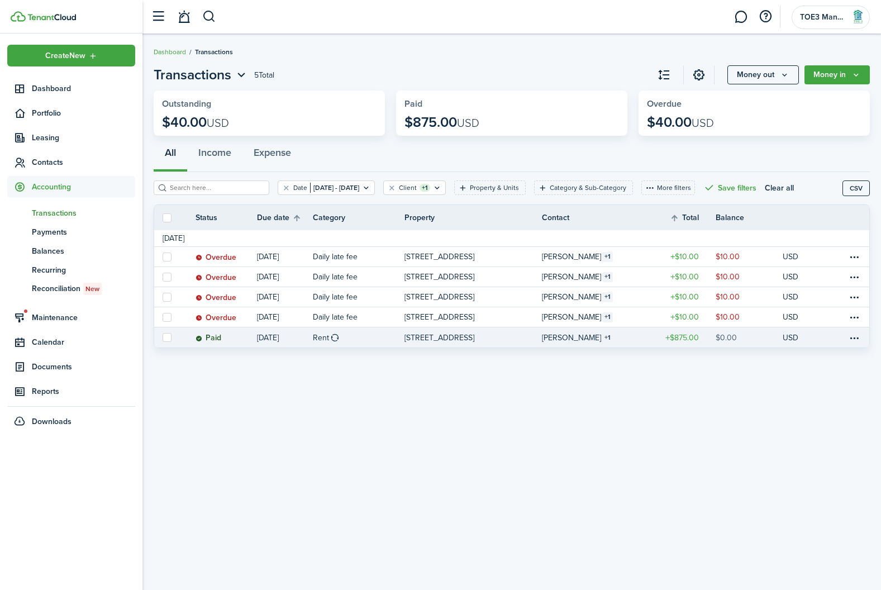
click at [559, 334] on table-info-title "[PERSON_NAME]" at bounding box center [571, 338] width 59 height 12
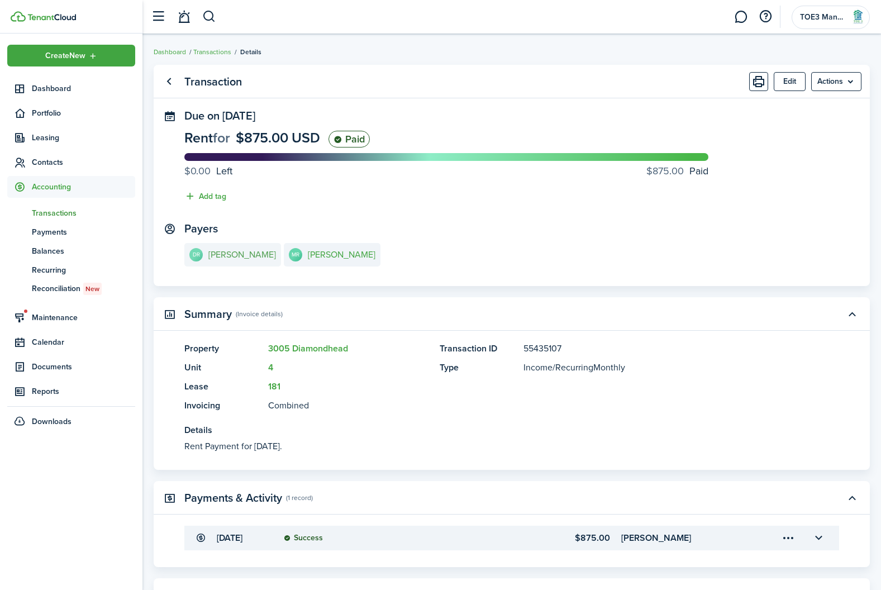
click at [212, 255] on e-details-info-title "[PERSON_NAME]" at bounding box center [242, 255] width 68 height 10
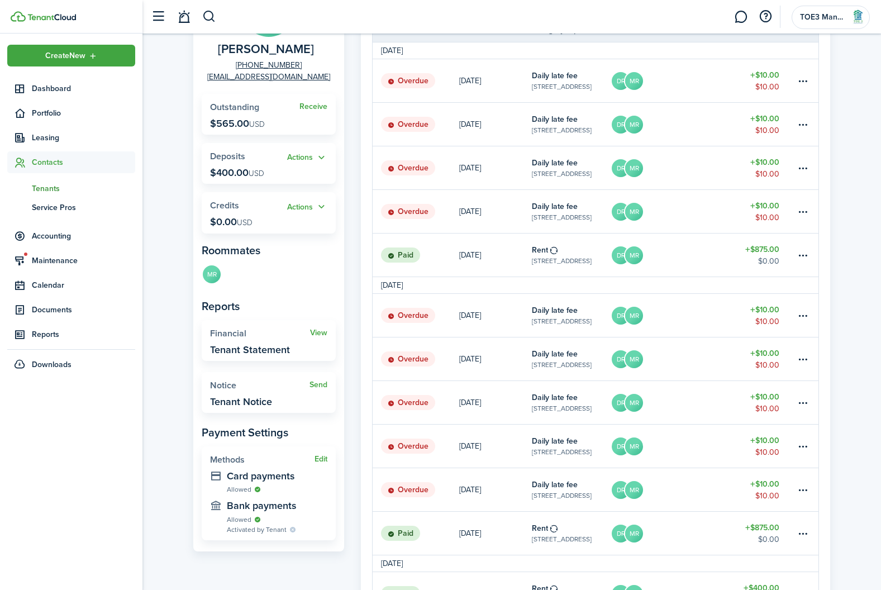
scroll to position [121, 0]
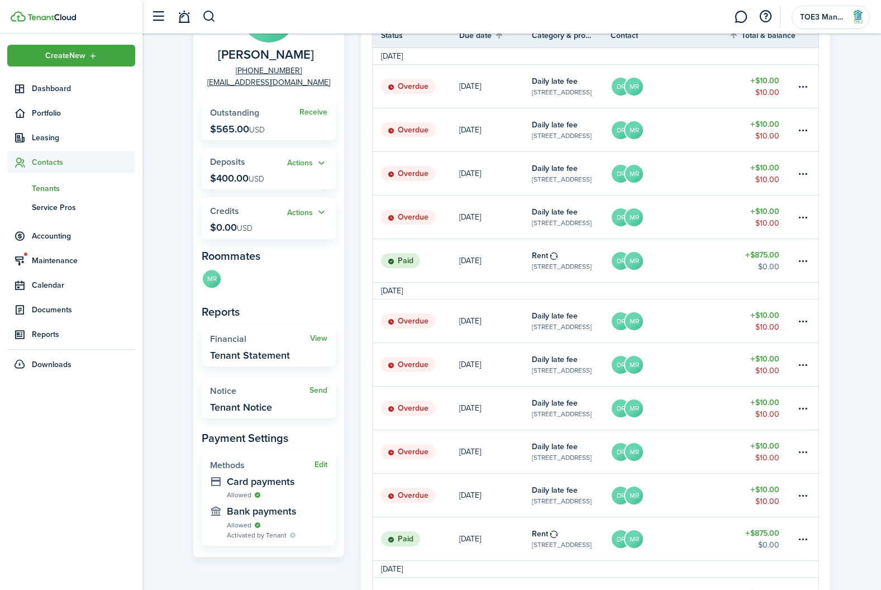
click at [213, 288] on avatar-text "MR" at bounding box center [212, 279] width 18 height 18
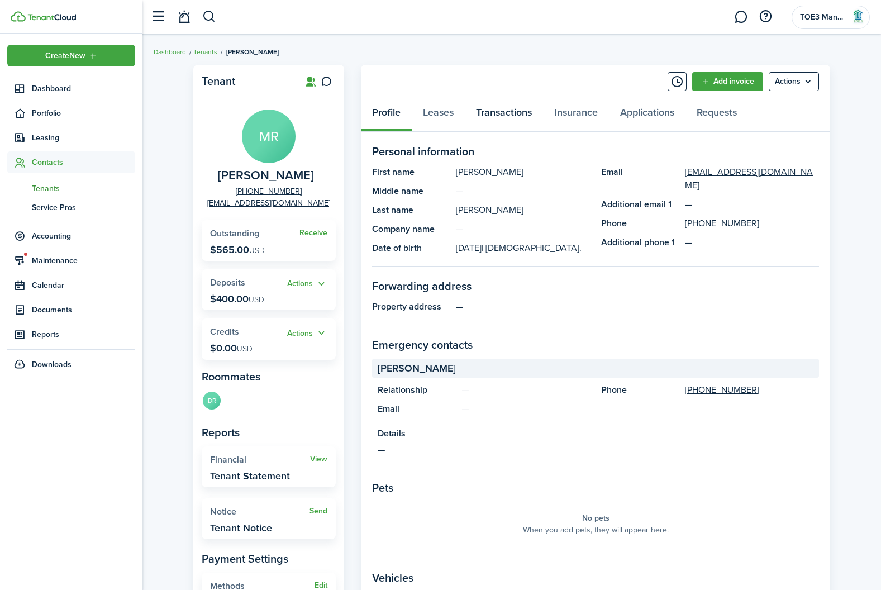
click at [509, 107] on link "Transactions" at bounding box center [504, 115] width 78 height 34
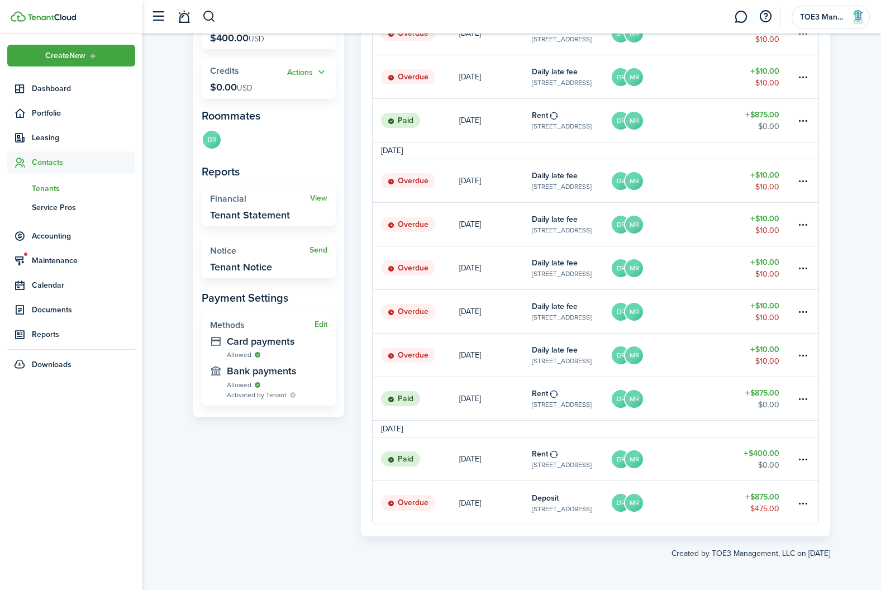
scroll to position [258, 0]
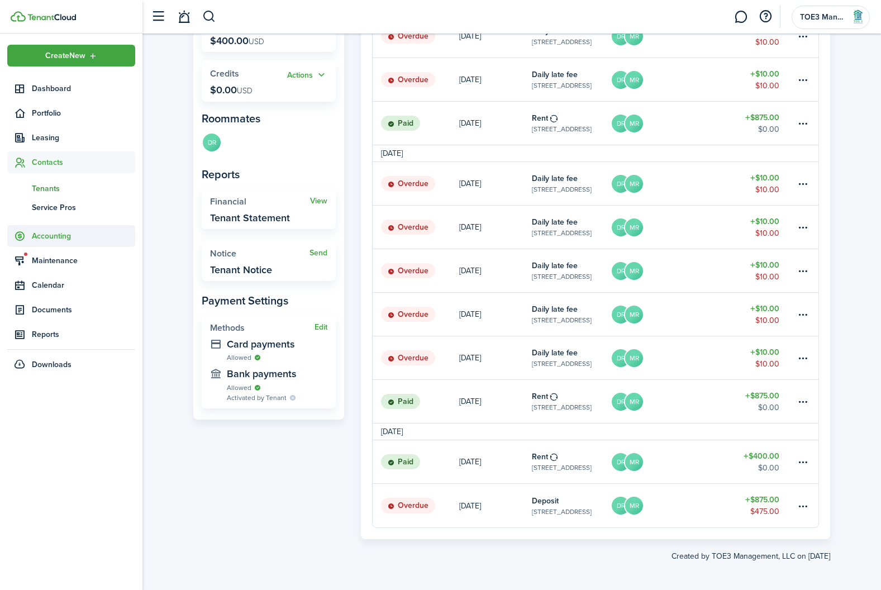
click at [42, 233] on span "Accounting" at bounding box center [83, 236] width 103 height 12
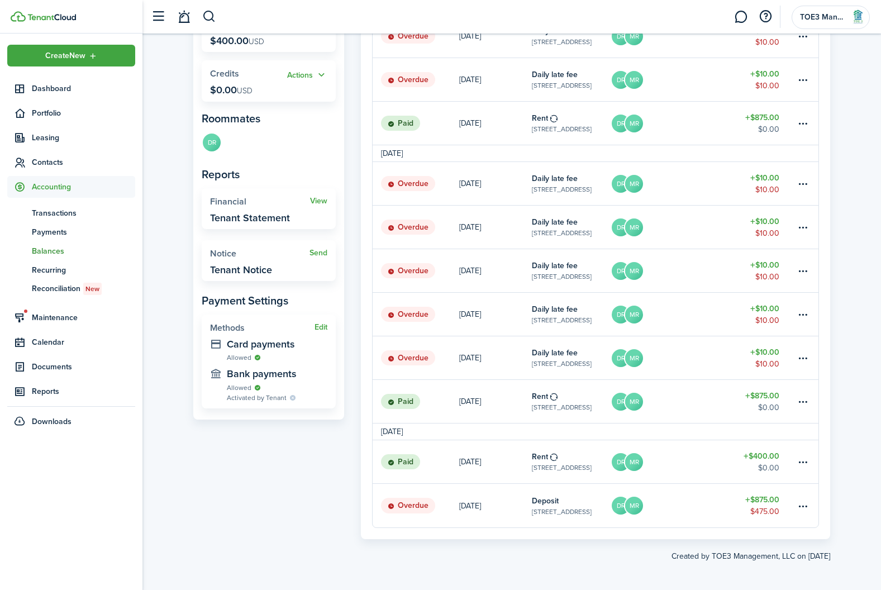
click at [54, 248] on span "Balances" at bounding box center [83, 251] width 103 height 12
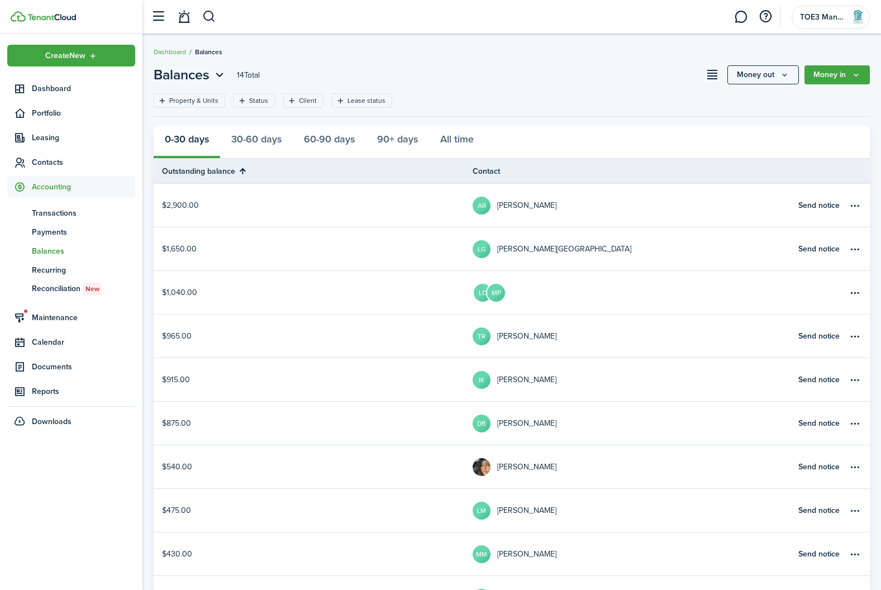
click at [506, 421] on table-profile-info-text "[PERSON_NAME]" at bounding box center [526, 423] width 59 height 9
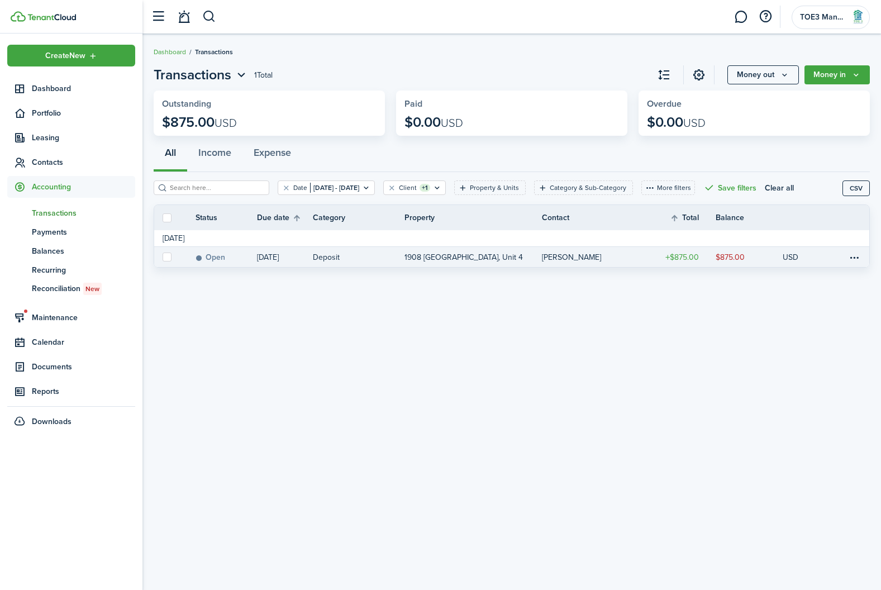
click at [571, 260] on table-profile-info-text "[PERSON_NAME]" at bounding box center [571, 257] width 59 height 9
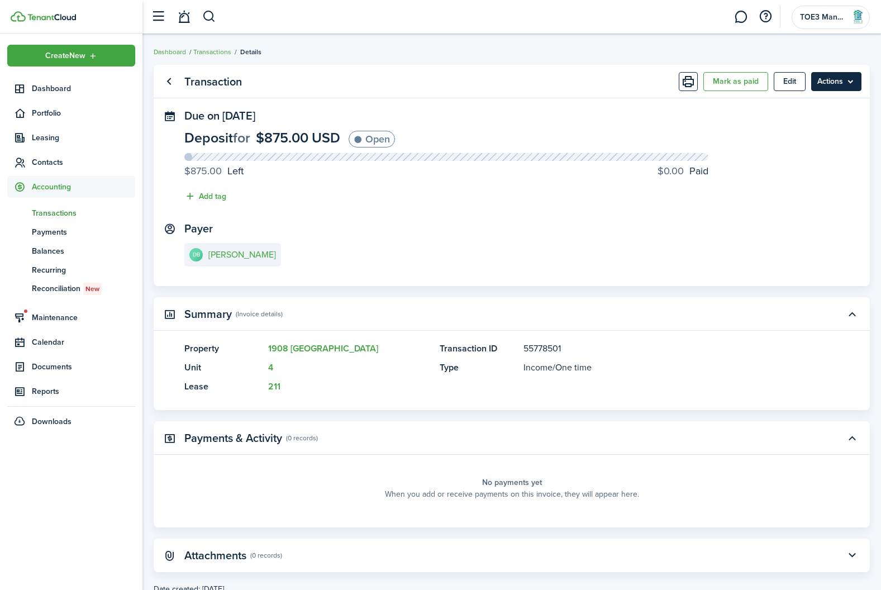
click at [840, 80] on menu-btn "Actions" at bounding box center [836, 81] width 50 height 19
click at [226, 252] on e-details-info-title "[PERSON_NAME]" at bounding box center [242, 255] width 68 height 10
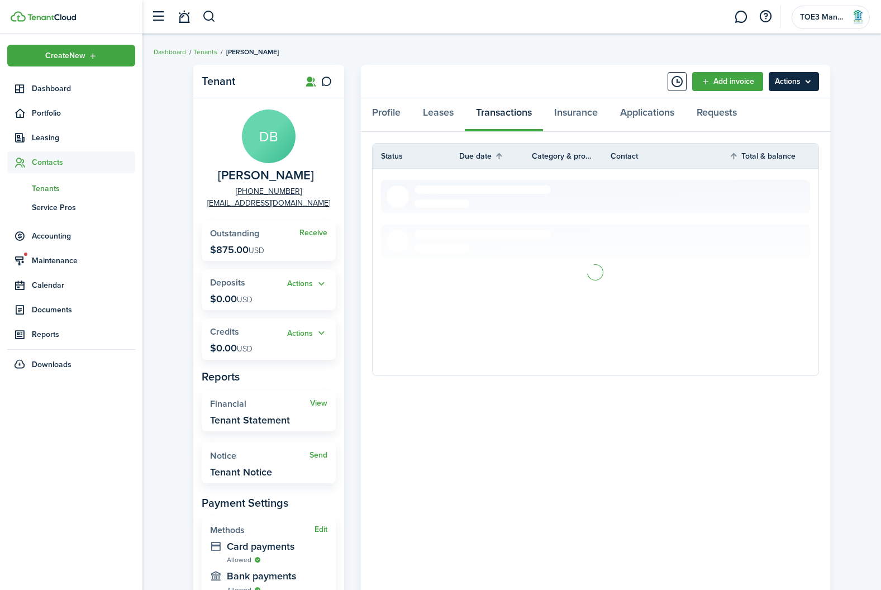
click at [799, 77] on menu-btn "Actions" at bounding box center [794, 81] width 50 height 19
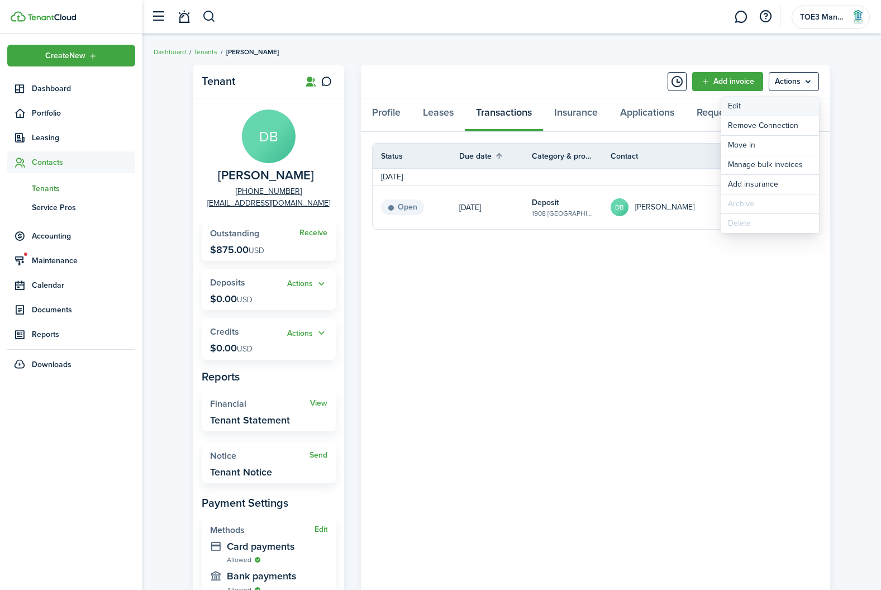
click at [777, 108] on link "Edit" at bounding box center [770, 106] width 98 height 19
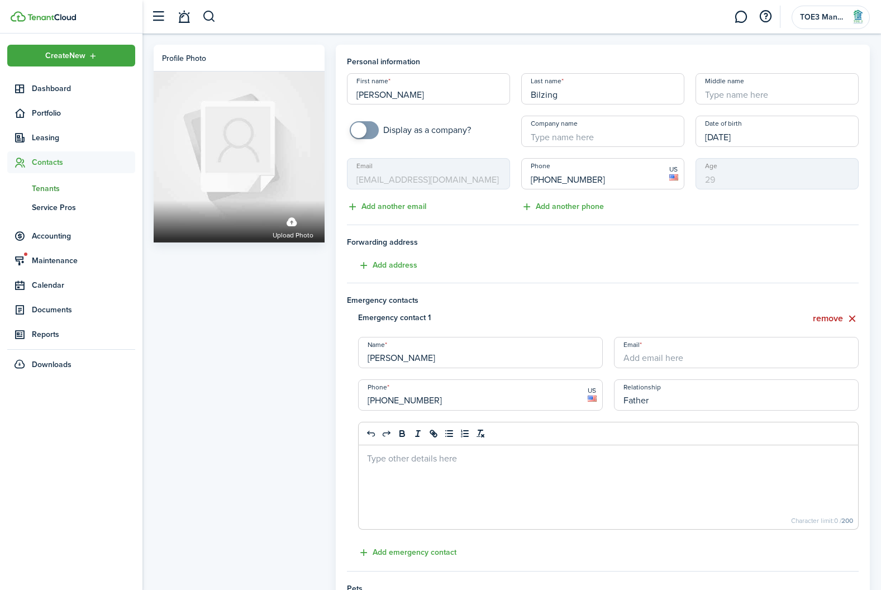
click at [361, 95] on input "[PERSON_NAME]" at bounding box center [428, 88] width 163 height 31
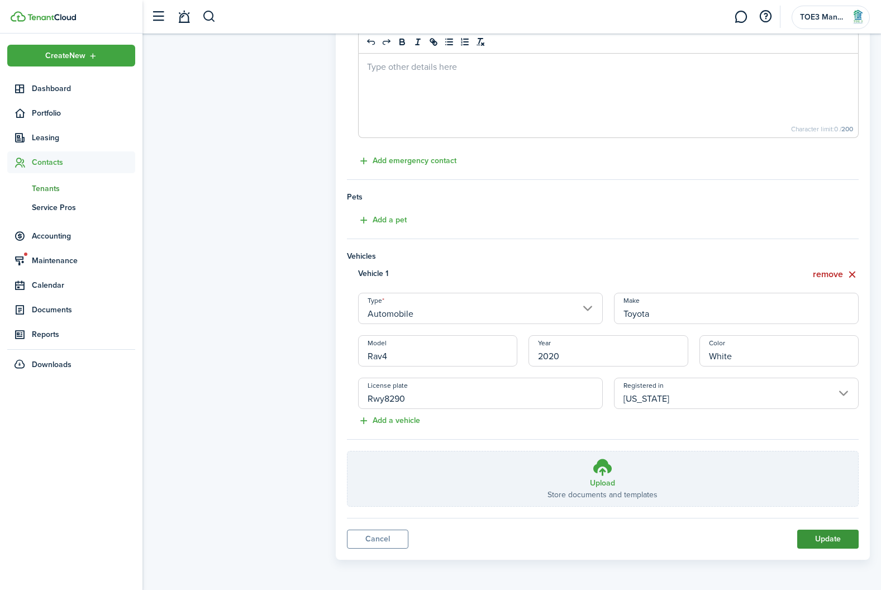
click at [835, 544] on button "Update" at bounding box center [827, 539] width 61 height 19
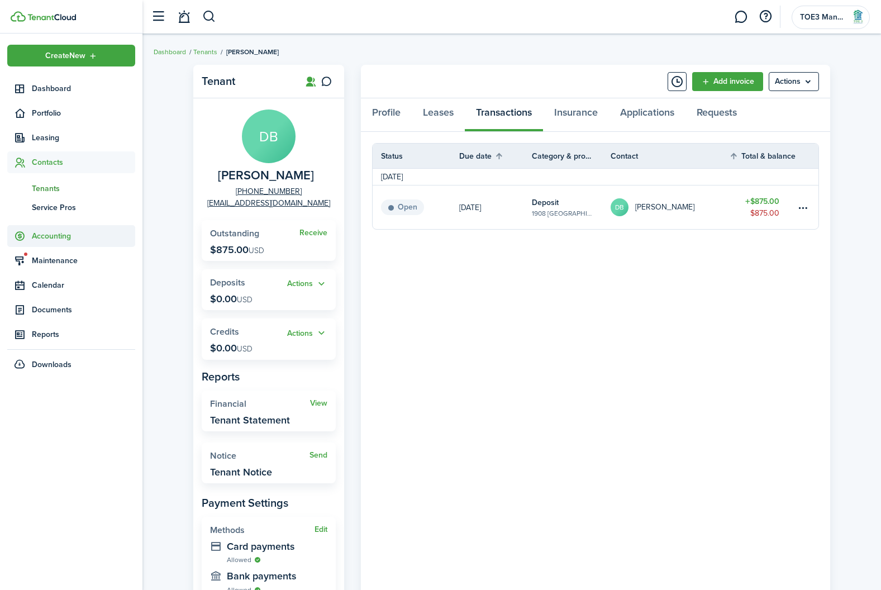
click at [40, 240] on span "Accounting" at bounding box center [83, 236] width 103 height 12
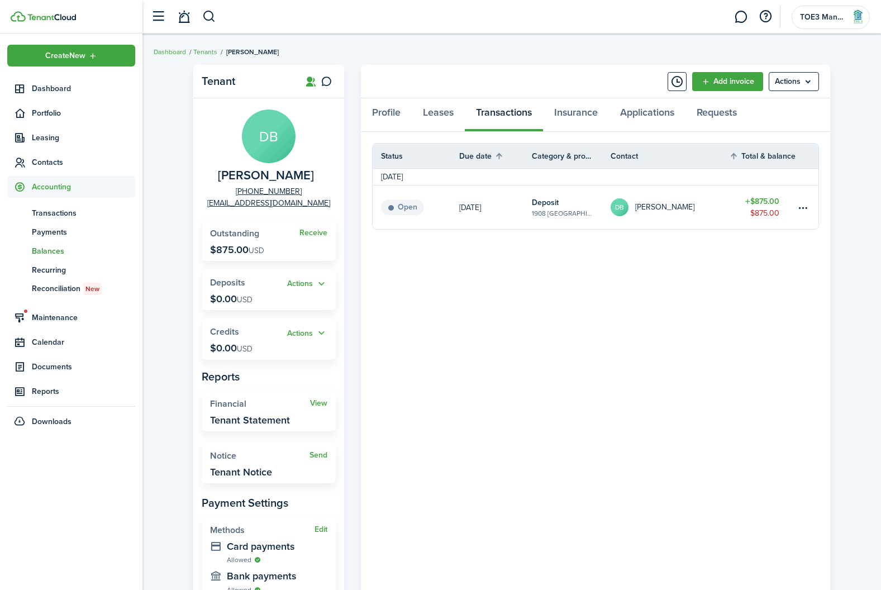
click at [49, 250] on span "Balances" at bounding box center [83, 251] width 103 height 12
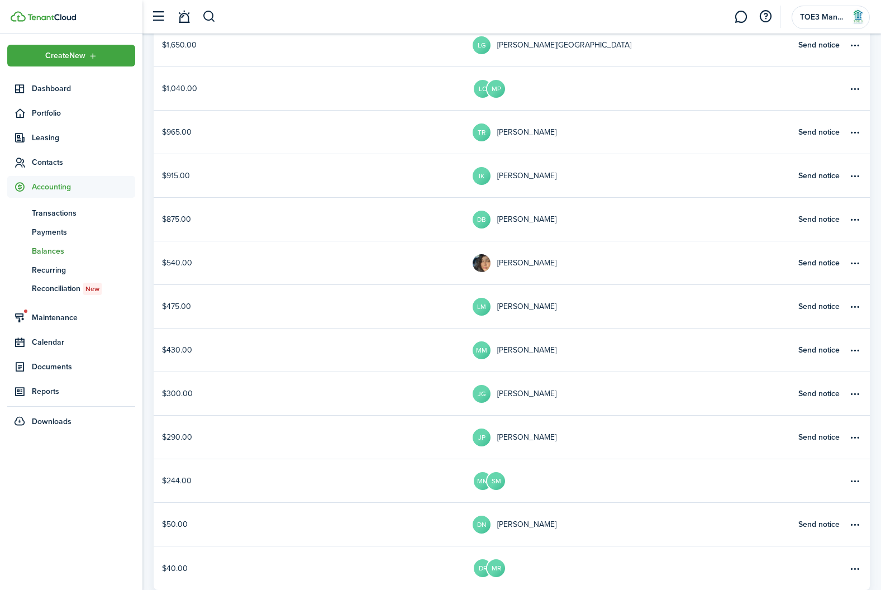
scroll to position [235, 0]
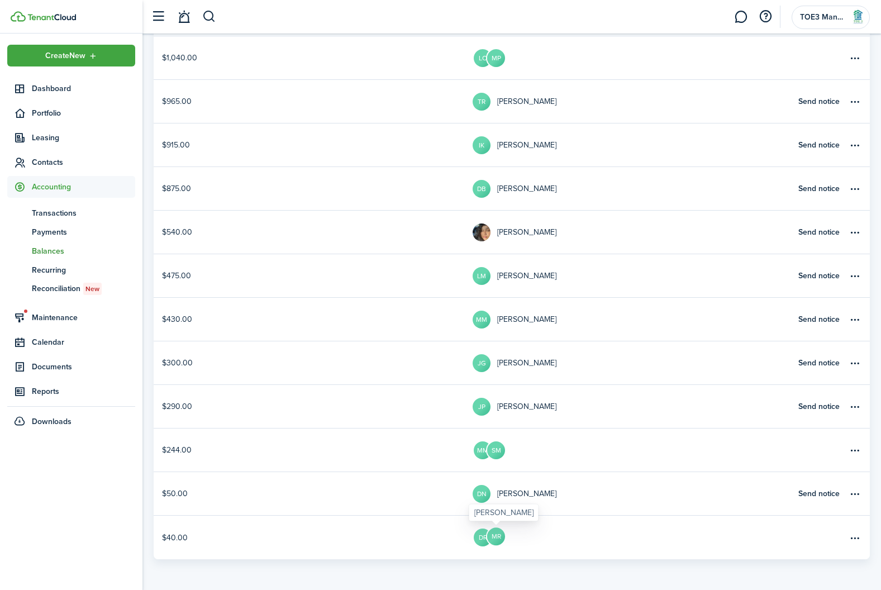
click at [499, 538] on avatar-text "MR" at bounding box center [496, 536] width 18 height 18
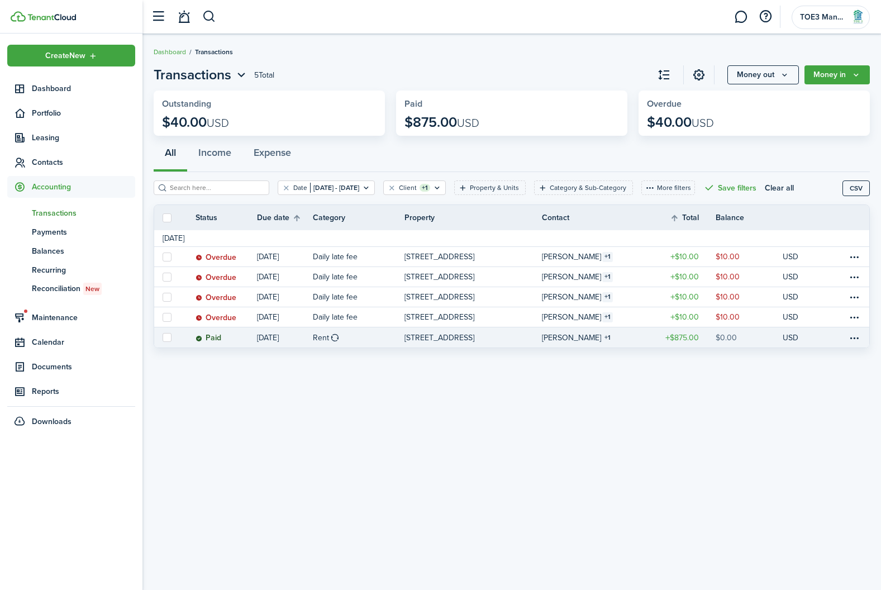
click at [550, 343] on link "[PERSON_NAME] 1" at bounding box center [595, 337] width 107 height 20
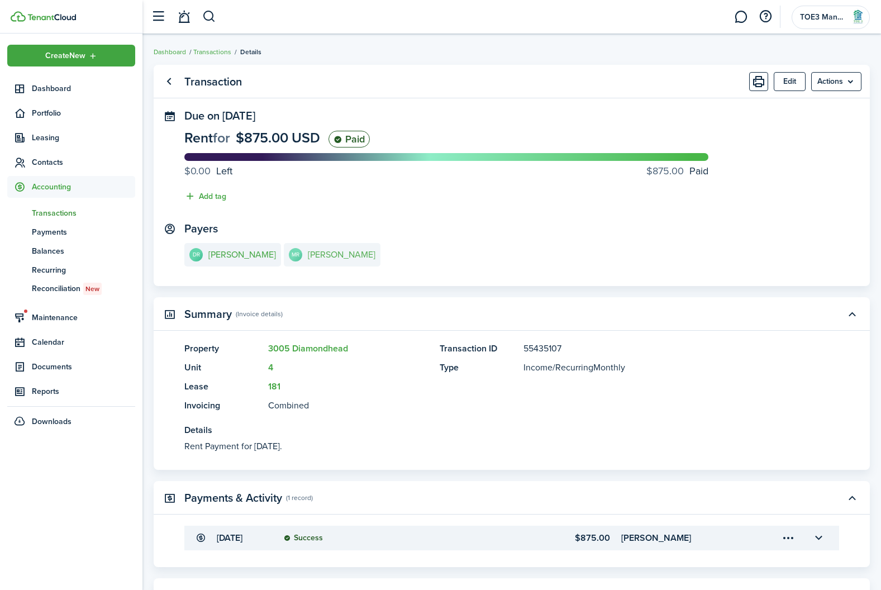
click at [284, 257] on link "[PERSON_NAME]" at bounding box center [332, 254] width 97 height 23
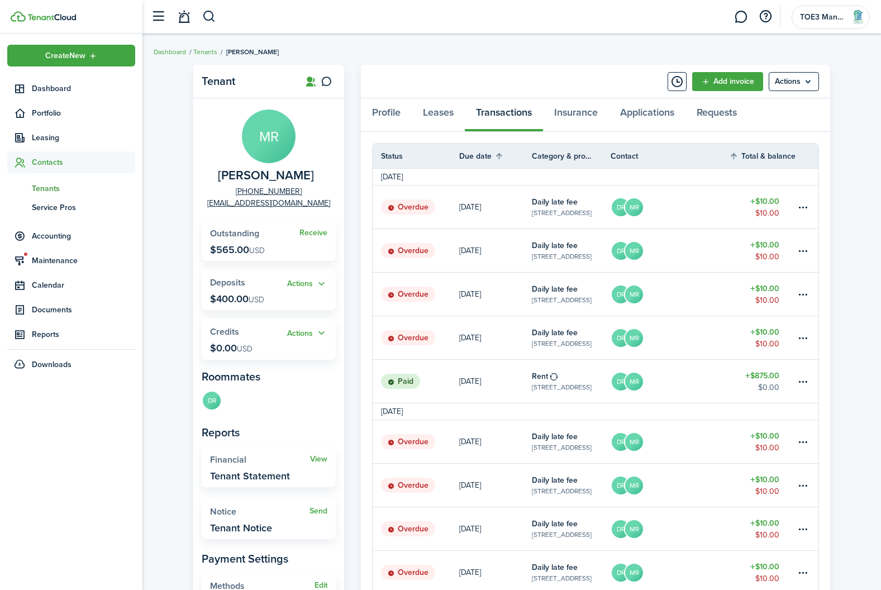
click at [37, 185] on span "Tenants" at bounding box center [83, 189] width 103 height 12
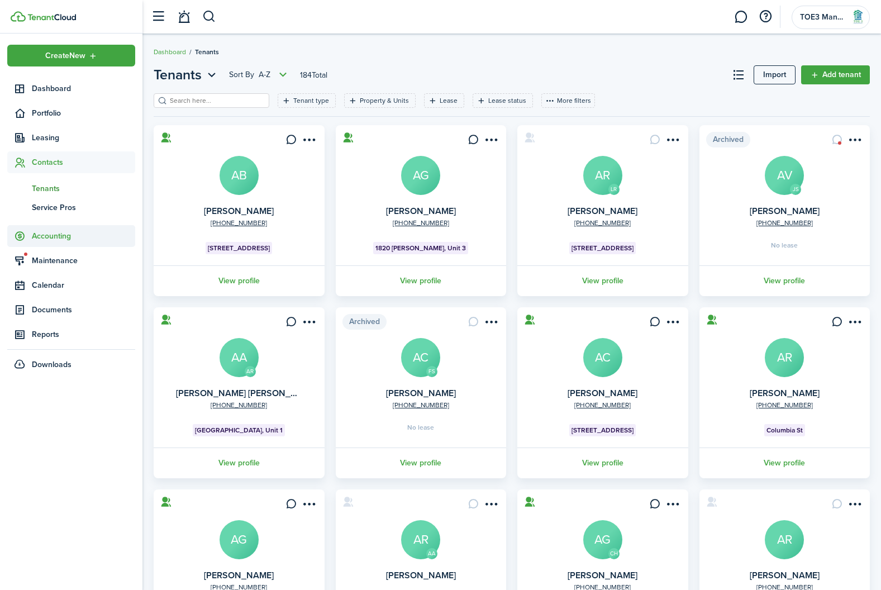
click at [45, 227] on span "Accounting" at bounding box center [71, 236] width 128 height 22
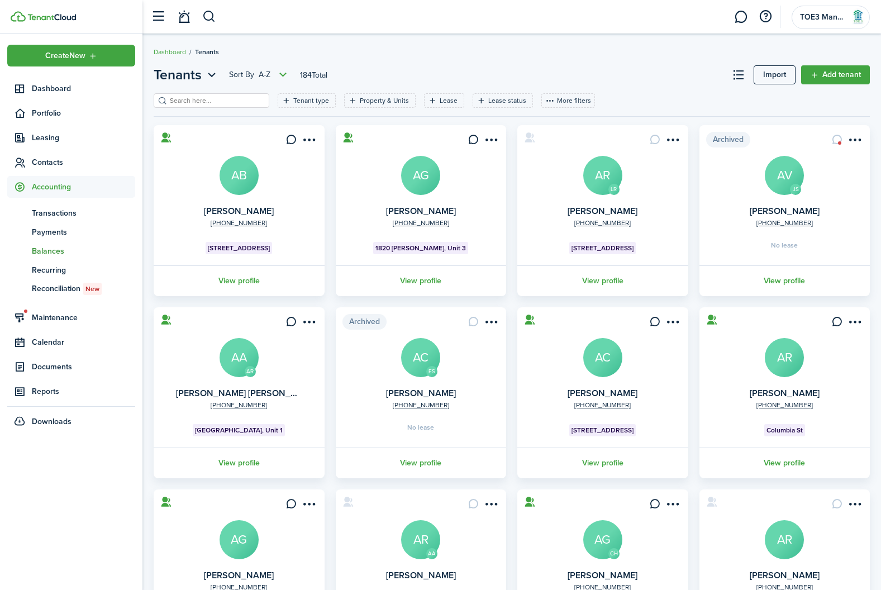
click at [50, 251] on span "Balances" at bounding box center [83, 251] width 103 height 12
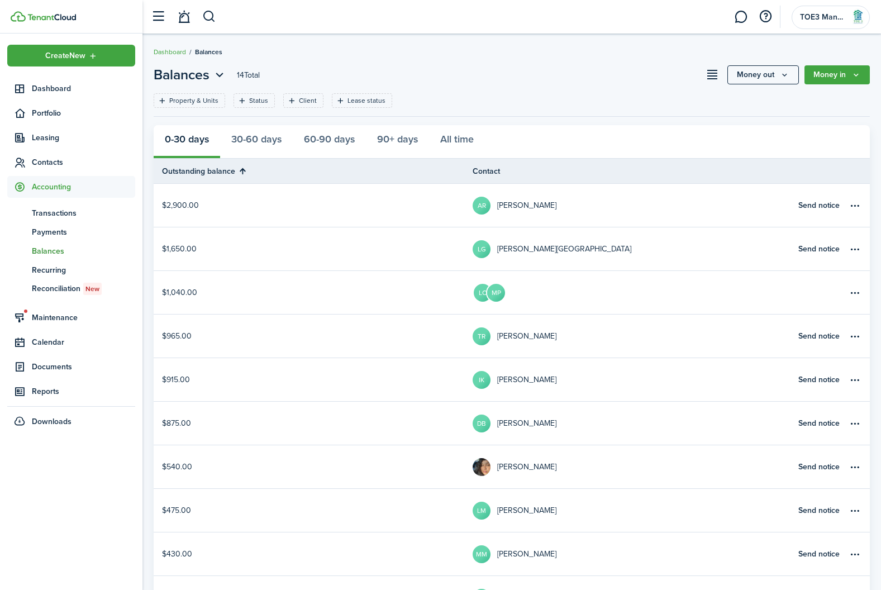
click at [521, 467] on table-profile-info-text "[PERSON_NAME]" at bounding box center [526, 467] width 59 height 9
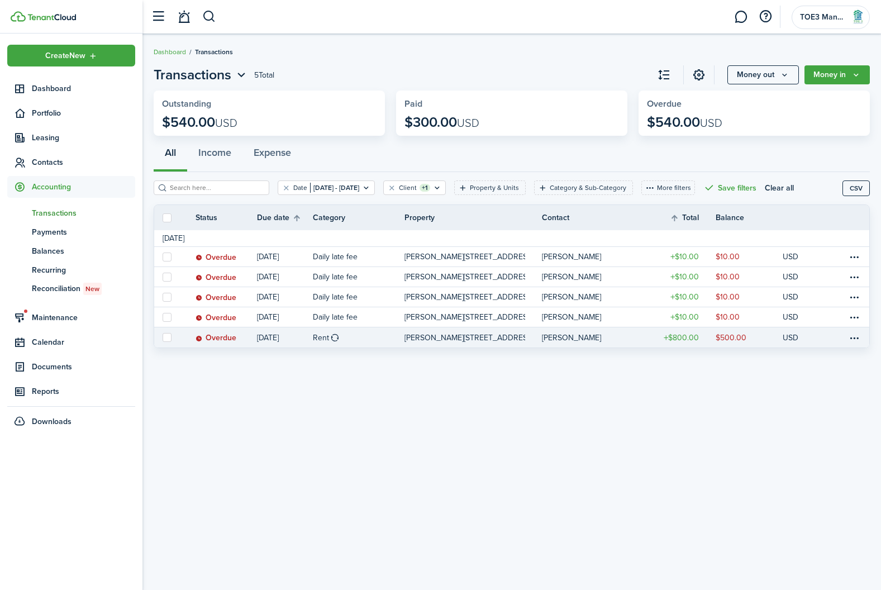
click at [488, 344] on link "[PERSON_NAME][STREET_ADDRESS]" at bounding box center [472, 337] width 137 height 20
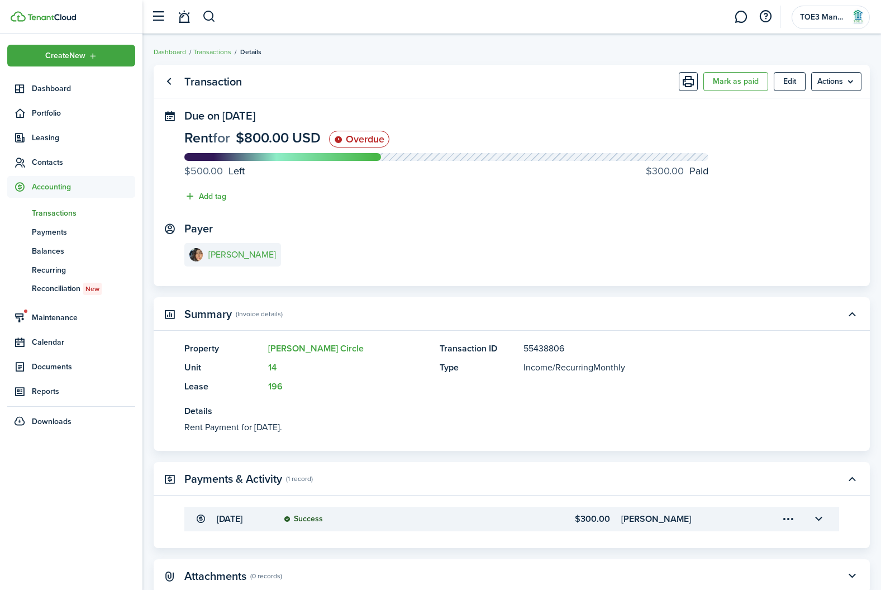
scroll to position [56, 0]
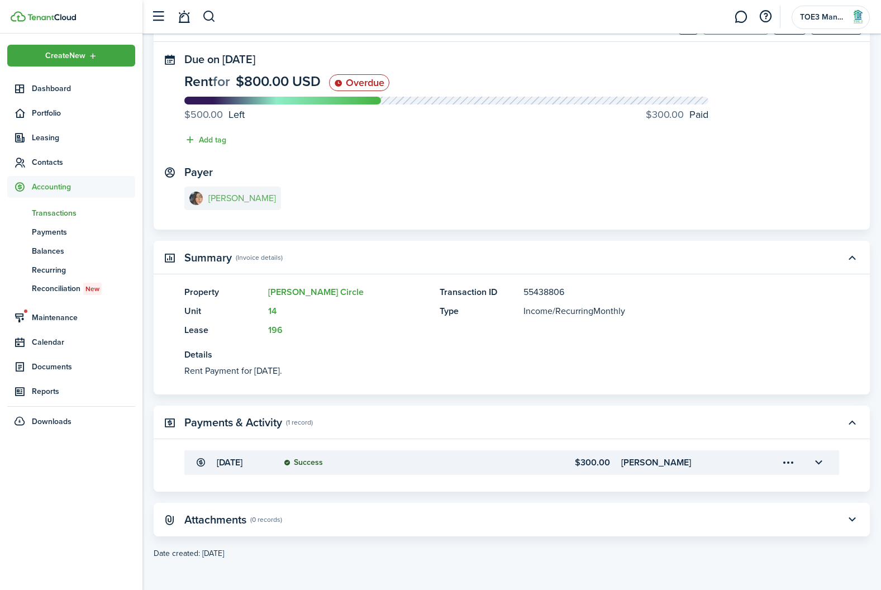
click at [237, 203] on link "[PERSON_NAME]" at bounding box center [232, 198] width 97 height 23
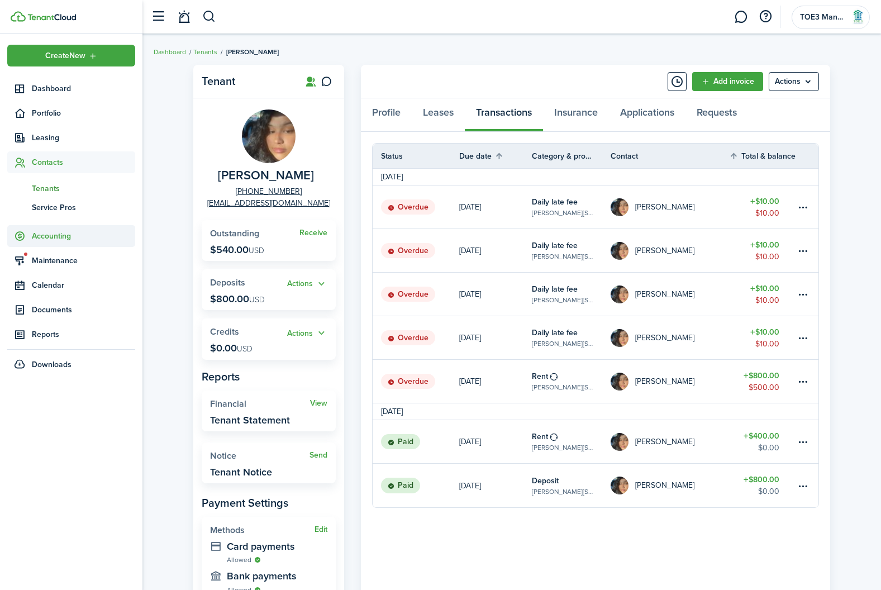
click at [49, 227] on span "Accounting" at bounding box center [71, 236] width 128 height 22
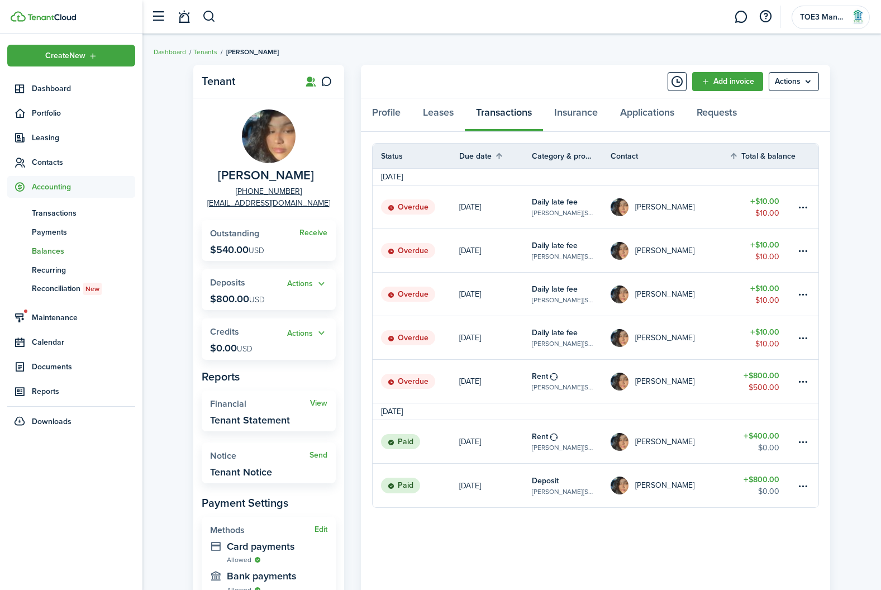
click at [47, 248] on span "Balances" at bounding box center [83, 251] width 103 height 12
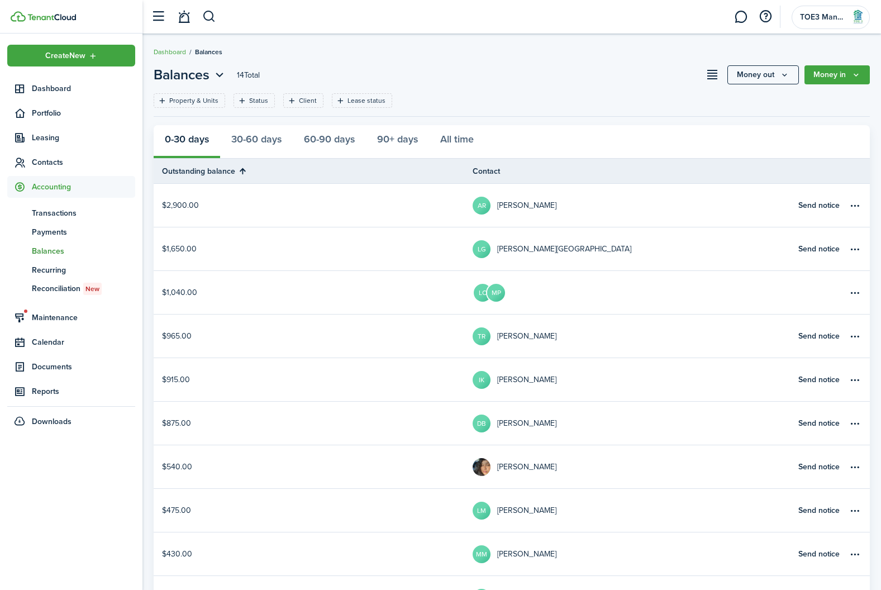
click at [503, 513] on table-profile-info-text "[PERSON_NAME]" at bounding box center [526, 510] width 59 height 9
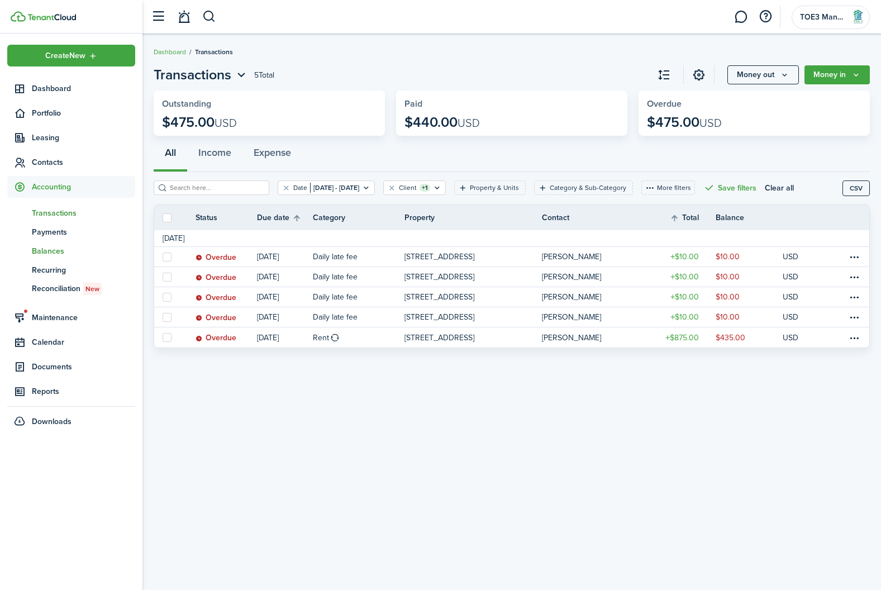
click at [58, 253] on span "Balances" at bounding box center [83, 251] width 103 height 12
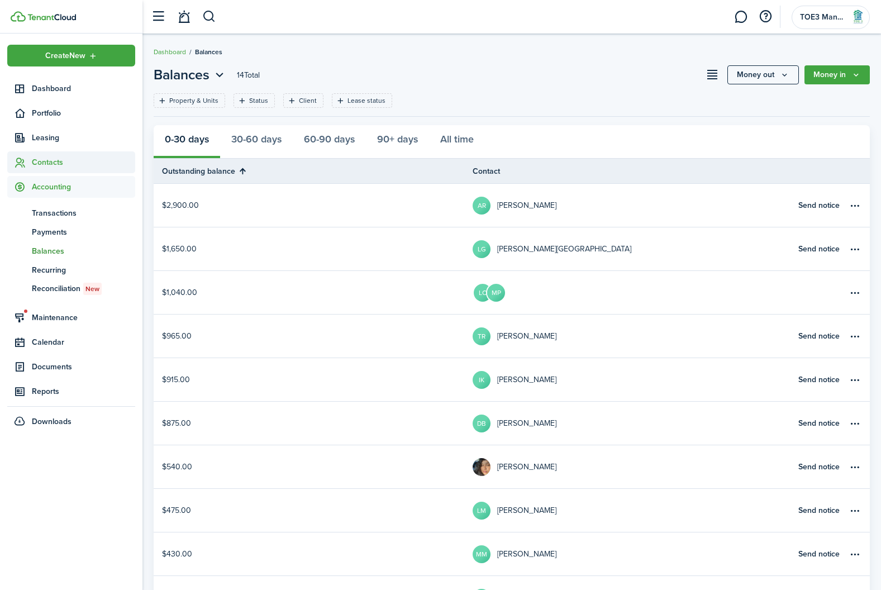
click at [45, 159] on span "Contacts" at bounding box center [83, 162] width 103 height 12
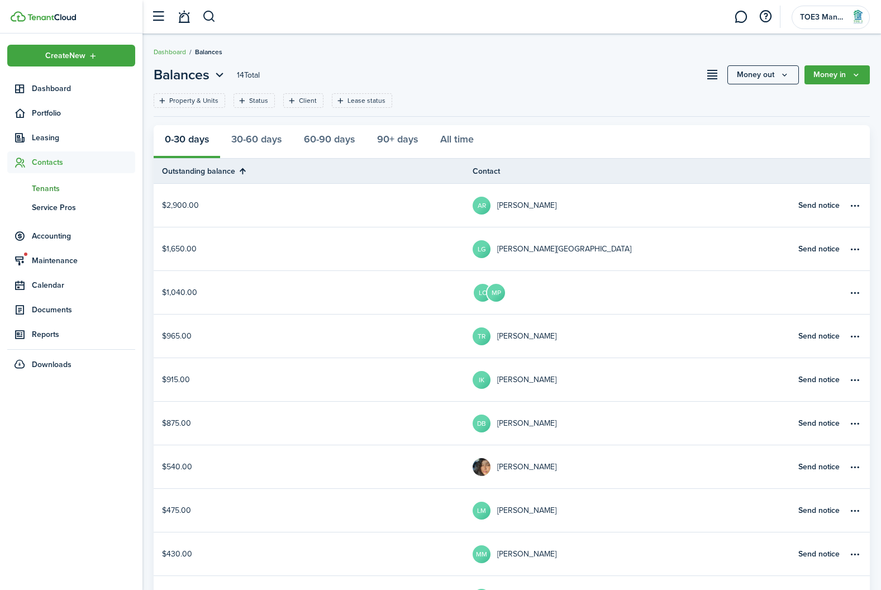
click at [50, 192] on span "Tenants" at bounding box center [83, 189] width 103 height 12
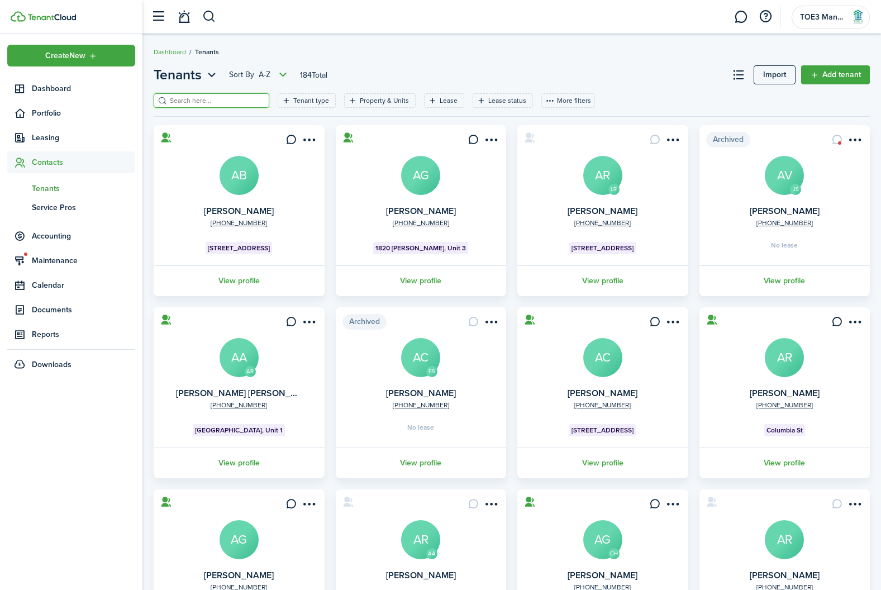
click at [215, 99] on input "search" at bounding box center [216, 101] width 98 height 11
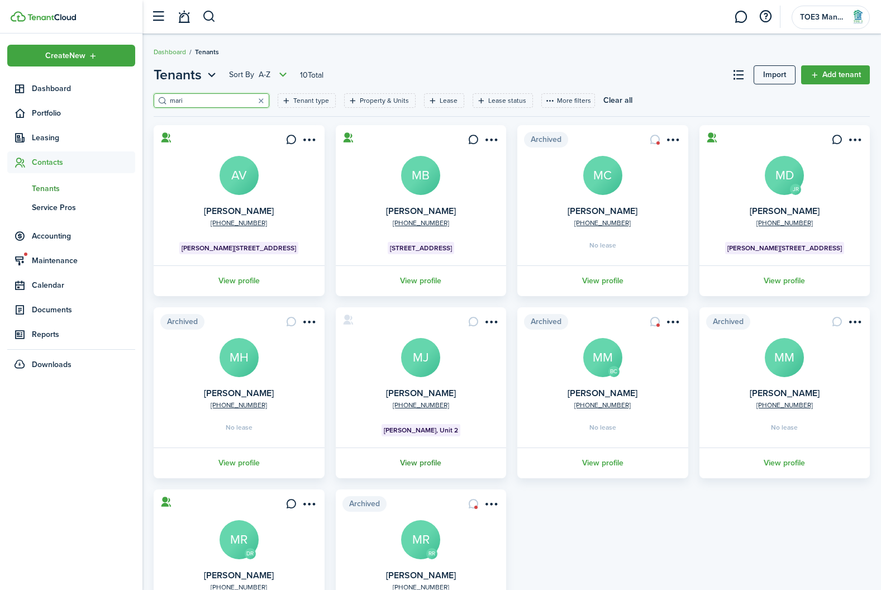
click at [423, 464] on link "View profile" at bounding box center [421, 462] width 174 height 31
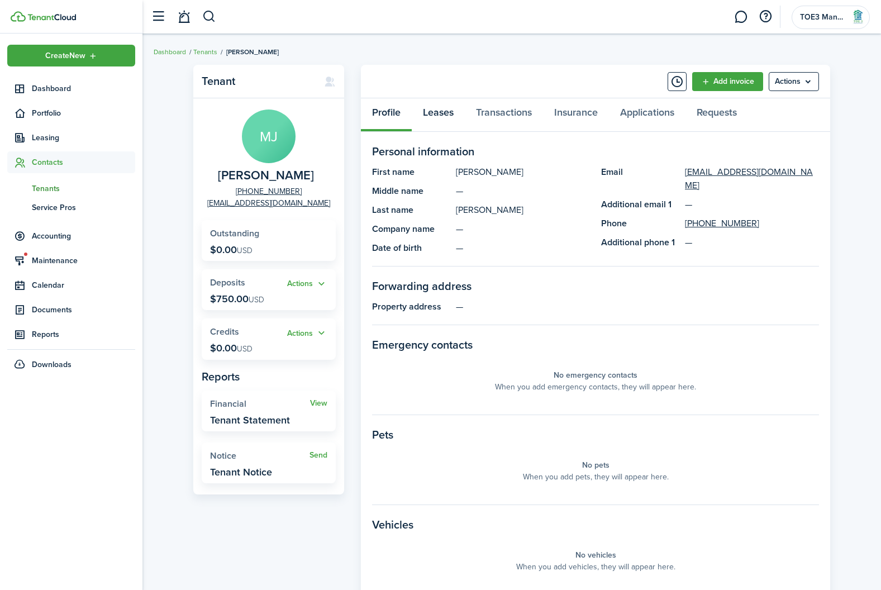
click at [445, 118] on link "Leases" at bounding box center [438, 115] width 53 height 34
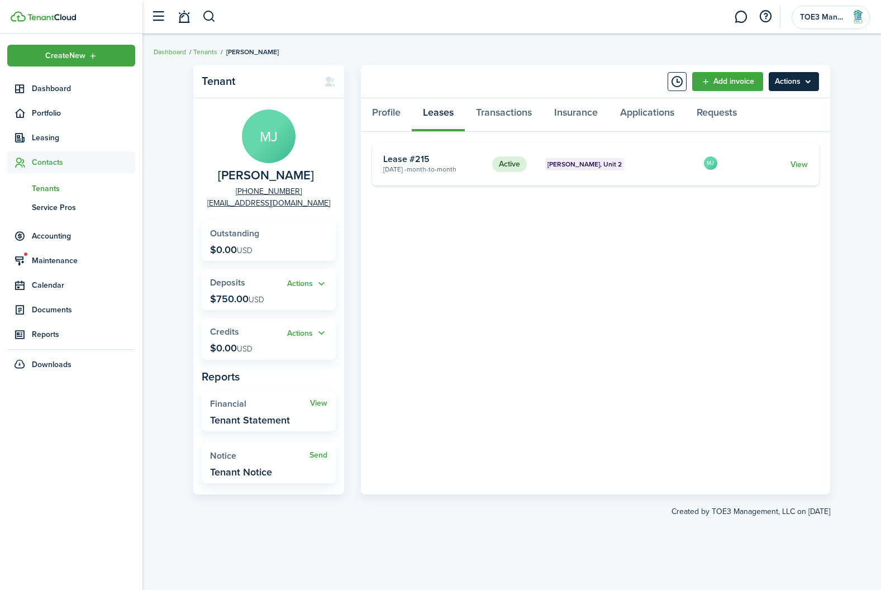
click at [812, 76] on menu-btn "Actions" at bounding box center [794, 81] width 50 height 19
click at [632, 183] on card "Active [PERSON_NAME], Unit 2 [DATE] - Month-to-month Lease #215 MJ View" at bounding box center [595, 164] width 447 height 42
click at [802, 164] on link "View" at bounding box center [798, 165] width 17 height 12
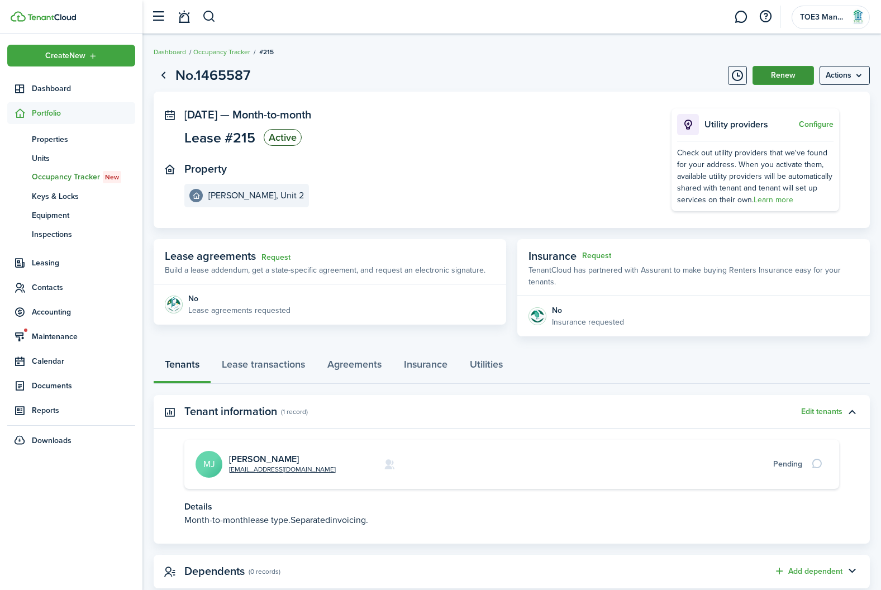
click at [781, 77] on button "Renew" at bounding box center [782, 75] width 61 height 19
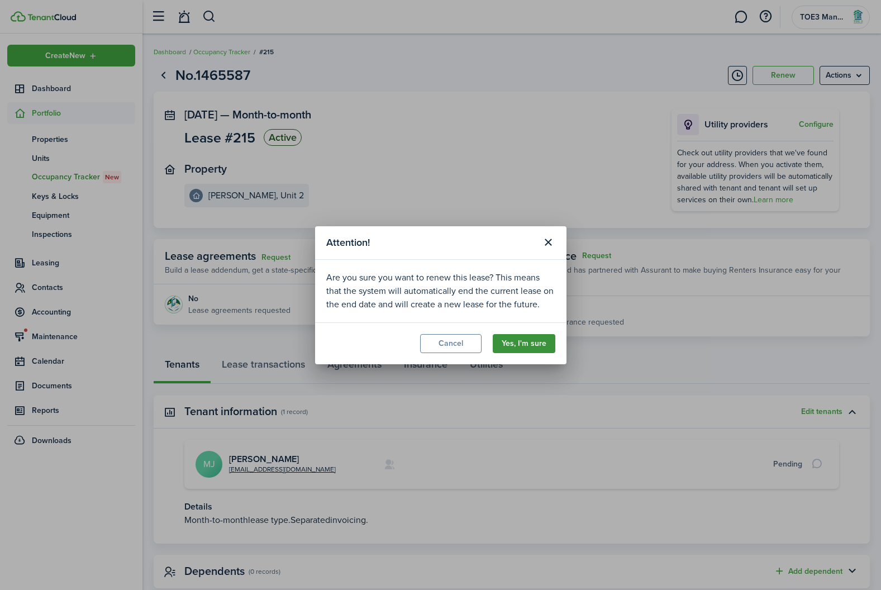
click at [534, 340] on button "Yes, I'm sure" at bounding box center [524, 343] width 63 height 19
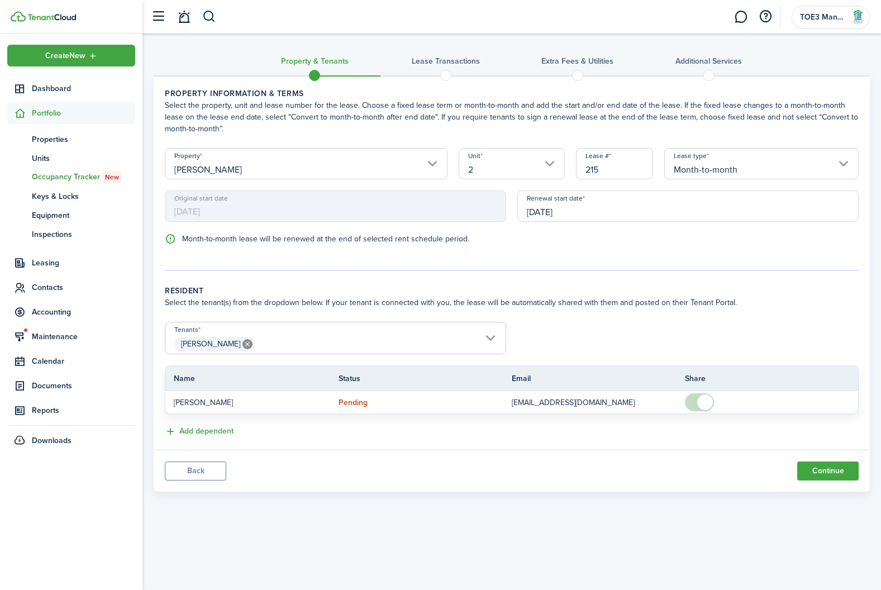
click at [590, 210] on input "[DATE]" at bounding box center [687, 205] width 341 height 31
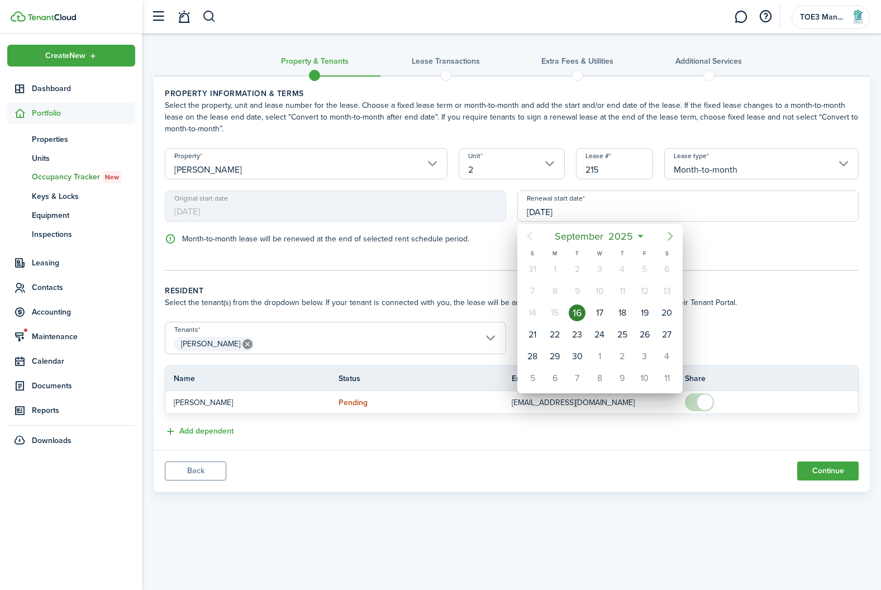
click at [676, 238] on icon "Next page" at bounding box center [670, 236] width 13 height 13
click at [669, 272] on div "1" at bounding box center [667, 269] width 17 height 17
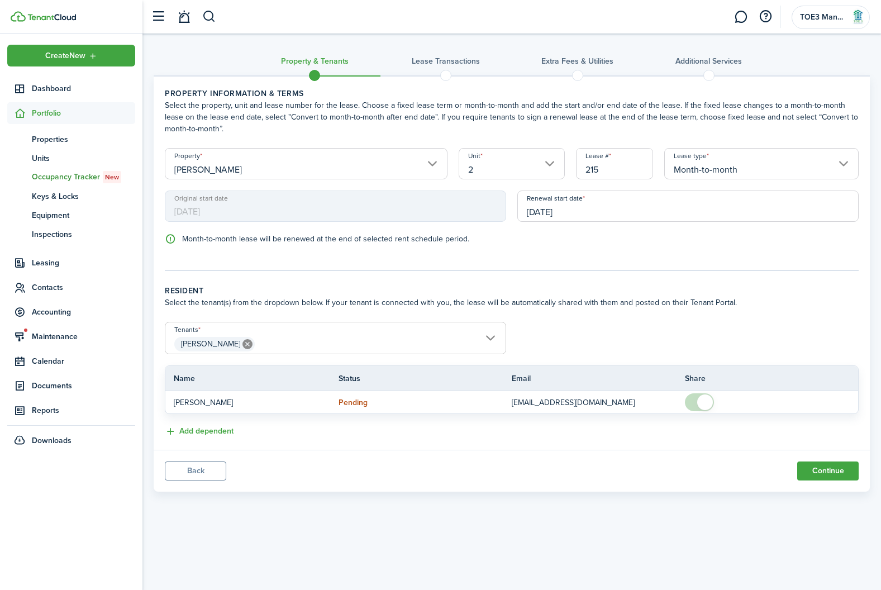
click at [828, 159] on input "Month-to-month" at bounding box center [761, 163] width 194 height 31
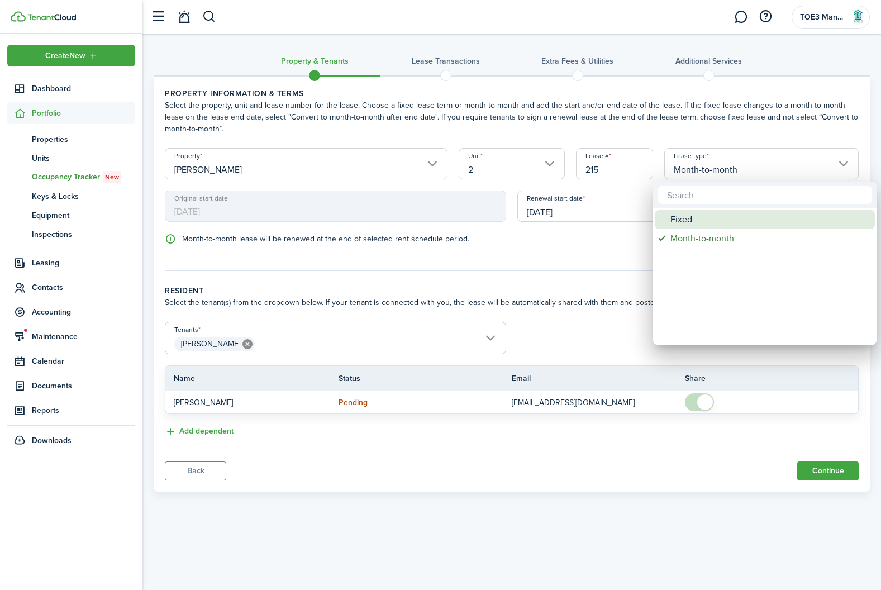
click at [702, 222] on div "Fixed" at bounding box center [769, 219] width 198 height 19
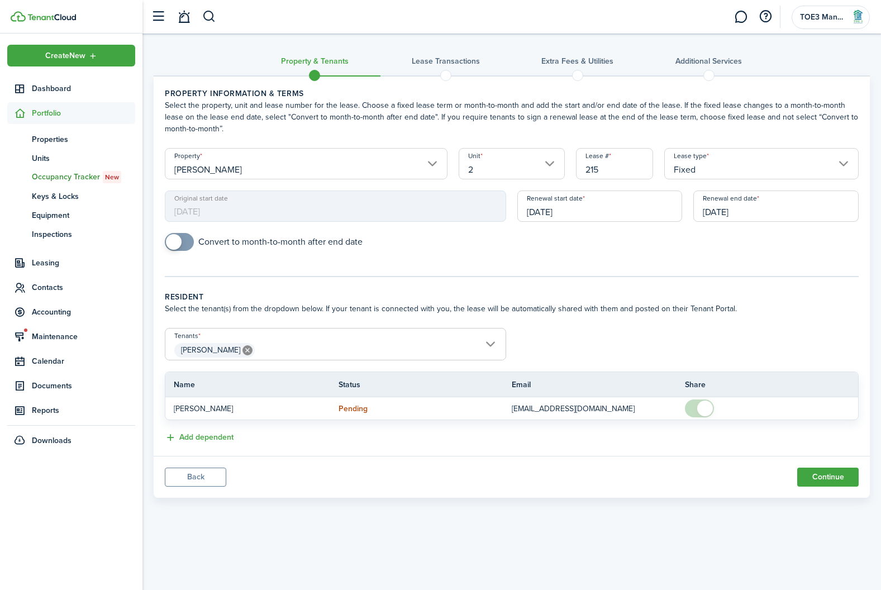
click at [775, 209] on input "[DATE]" at bounding box center [775, 205] width 165 height 31
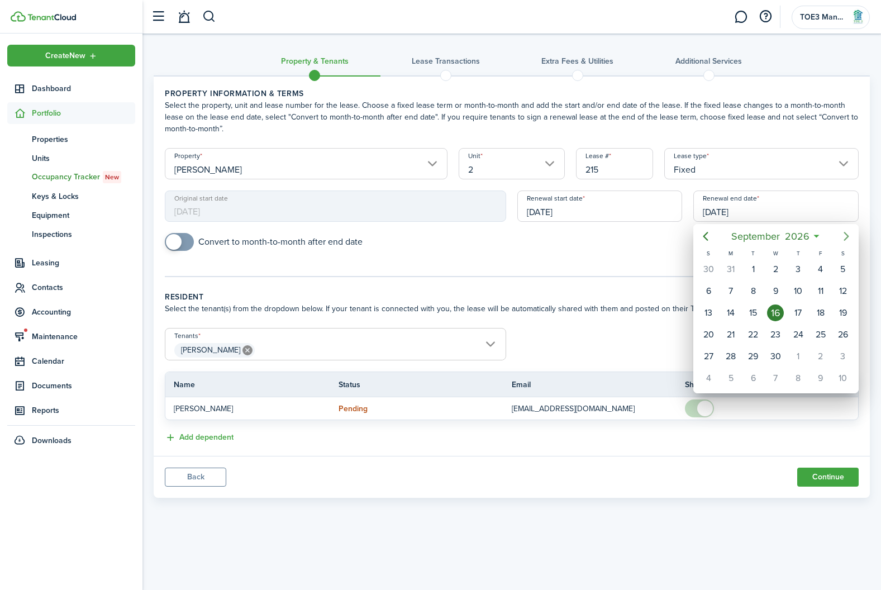
click at [851, 231] on icon "Next page" at bounding box center [846, 236] width 13 height 13
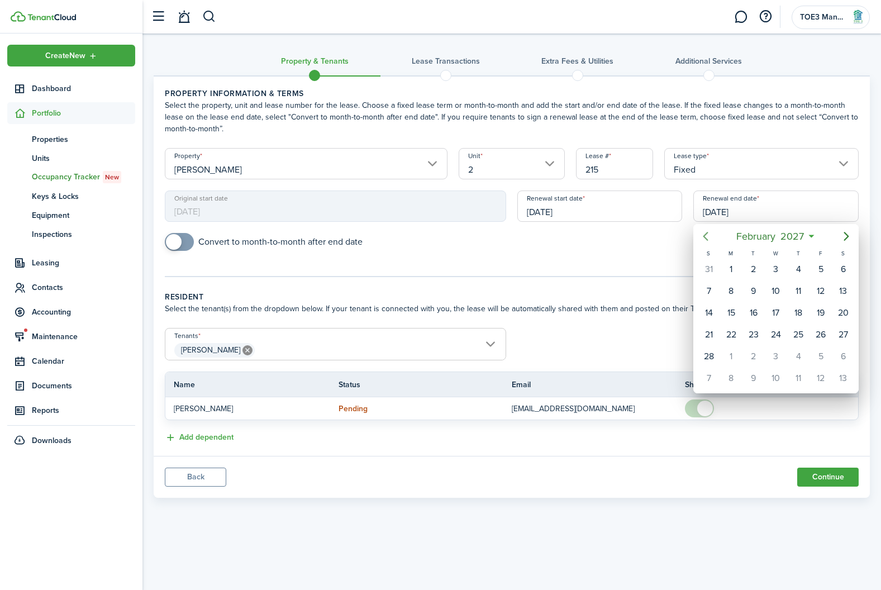
click at [711, 235] on icon "Previous page" at bounding box center [705, 236] width 13 height 13
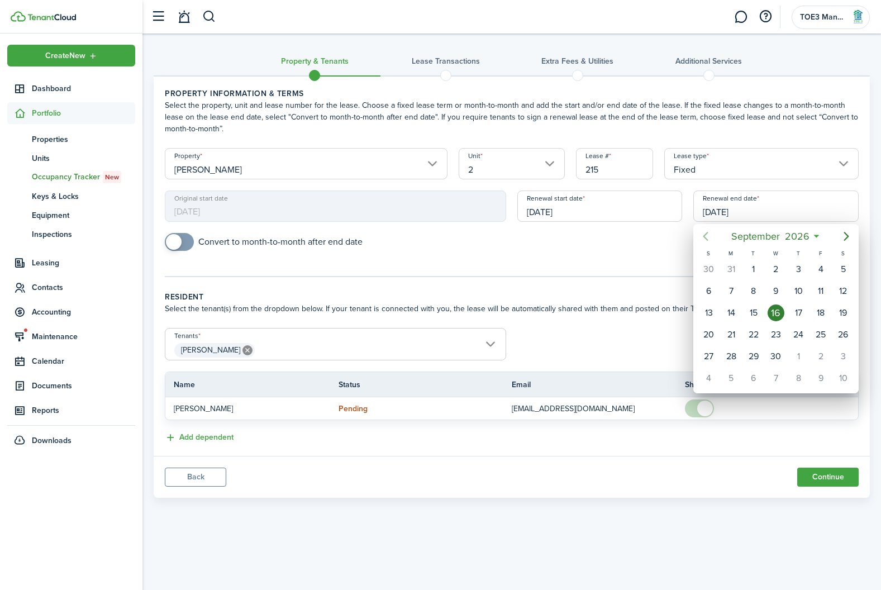
click at [711, 235] on icon "Previous page" at bounding box center [705, 236] width 13 height 13
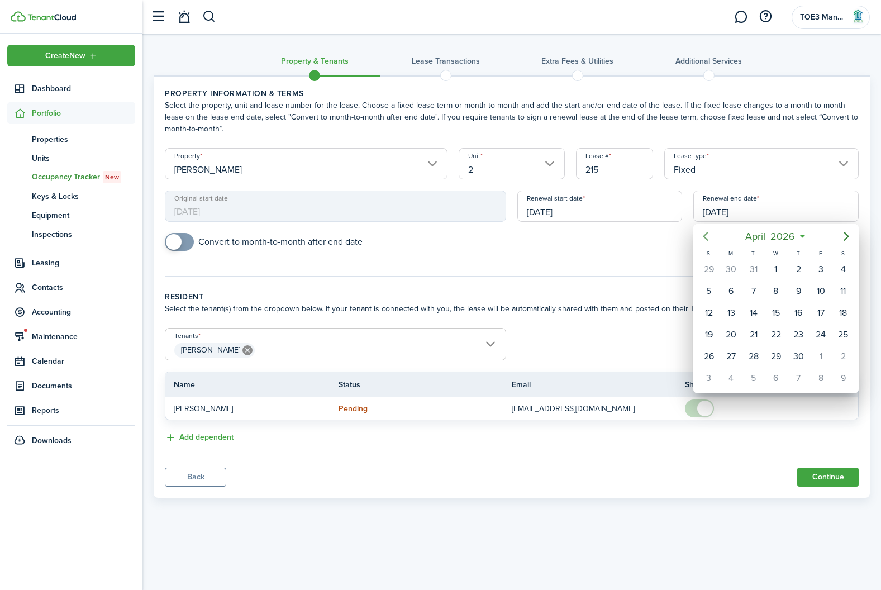
click at [711, 235] on icon "Previous page" at bounding box center [705, 236] width 13 height 13
click at [851, 230] on icon "Next page" at bounding box center [846, 236] width 13 height 13
click at [751, 354] on div "31" at bounding box center [753, 356] width 17 height 17
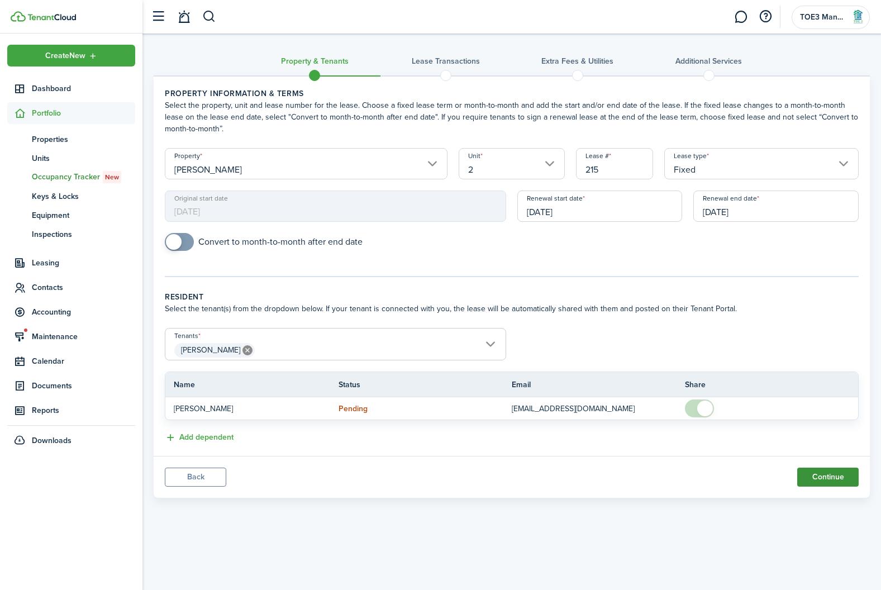
click at [840, 474] on button "Continue" at bounding box center [827, 477] width 61 height 19
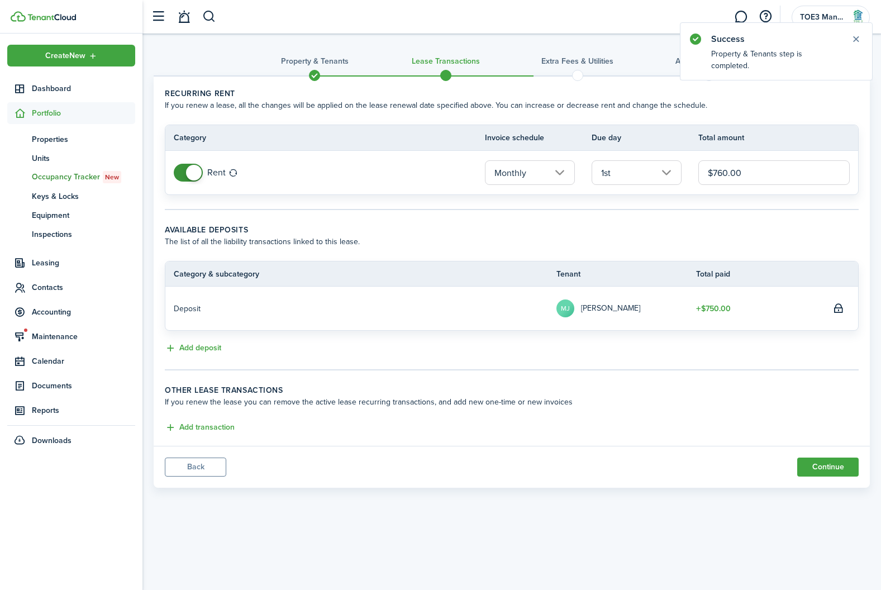
click at [725, 173] on input "$760.00" at bounding box center [773, 172] width 151 height 25
click at [841, 460] on button "Continue" at bounding box center [827, 467] width 61 height 19
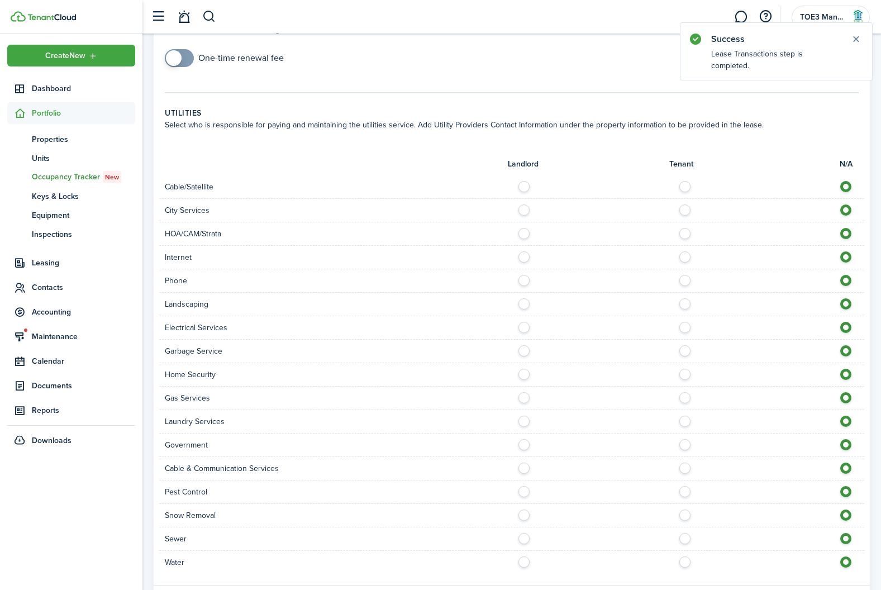
scroll to position [487, 0]
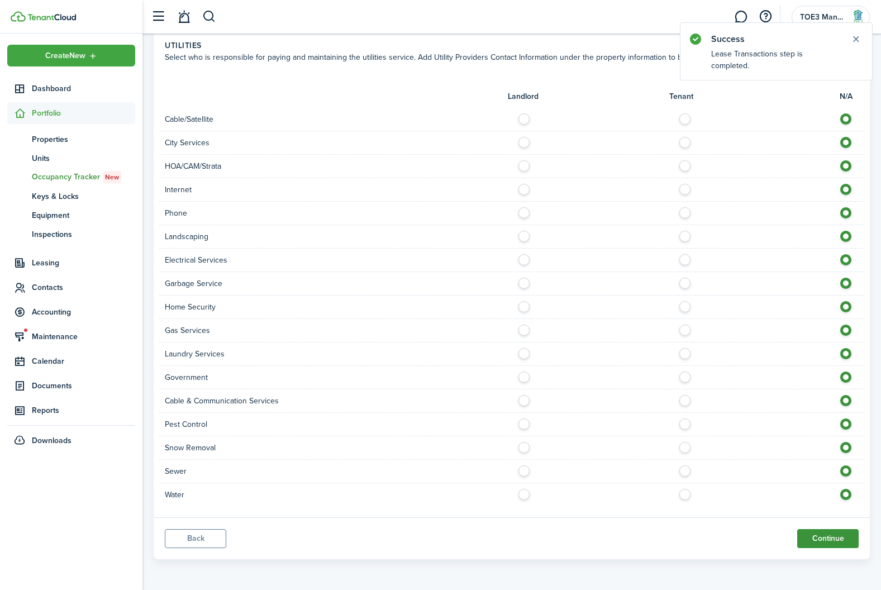
click at [840, 534] on button "Continue" at bounding box center [827, 538] width 61 height 19
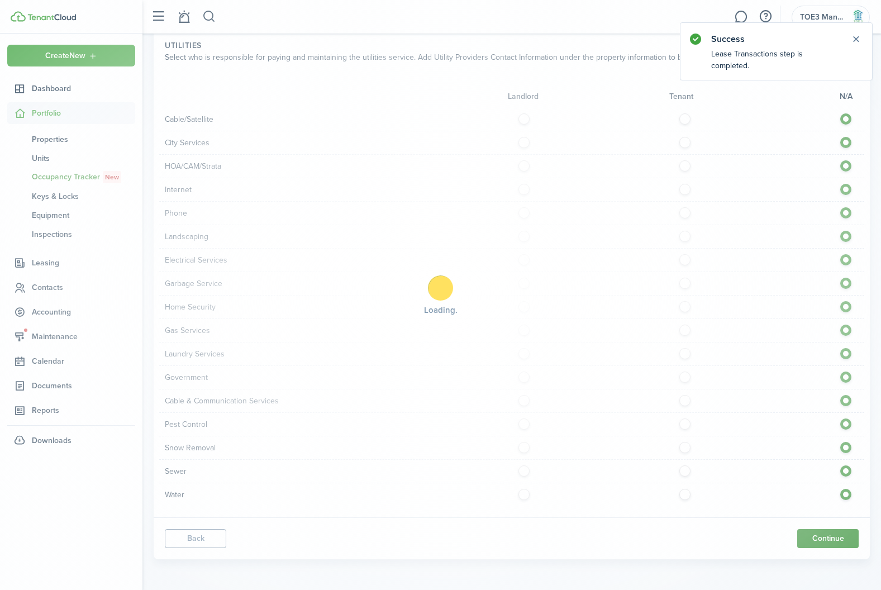
scroll to position [0, 0]
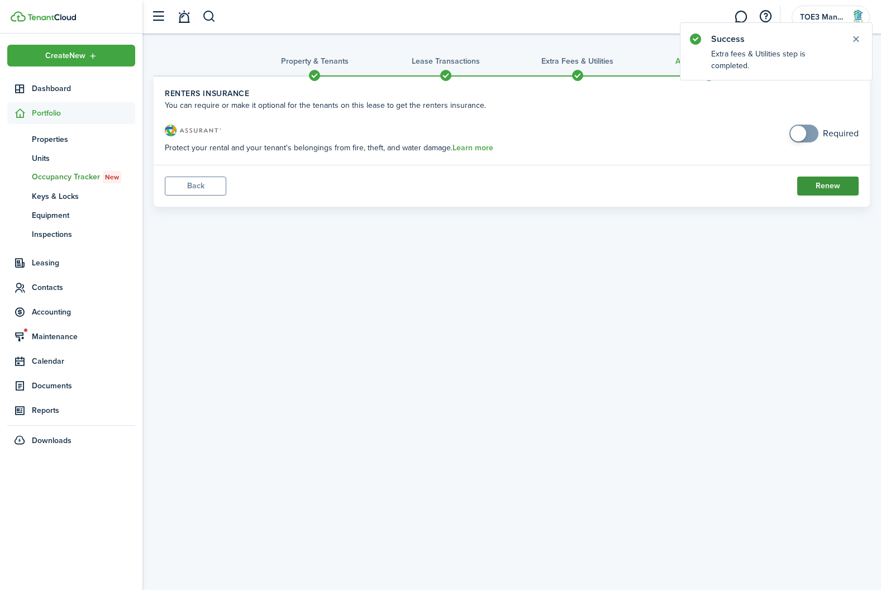
click at [848, 192] on button "Renew" at bounding box center [827, 186] width 61 height 19
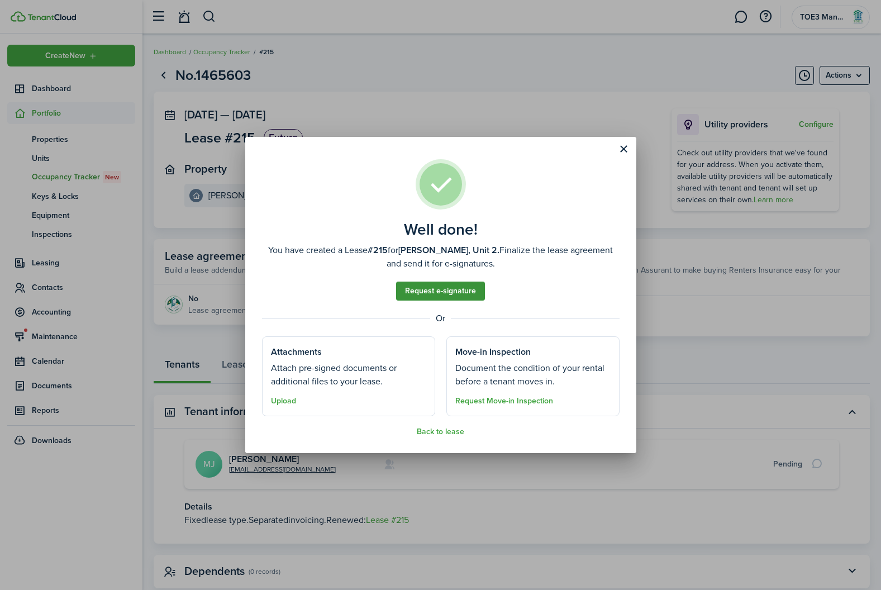
click at [427, 295] on link "Request e-signature" at bounding box center [440, 291] width 89 height 19
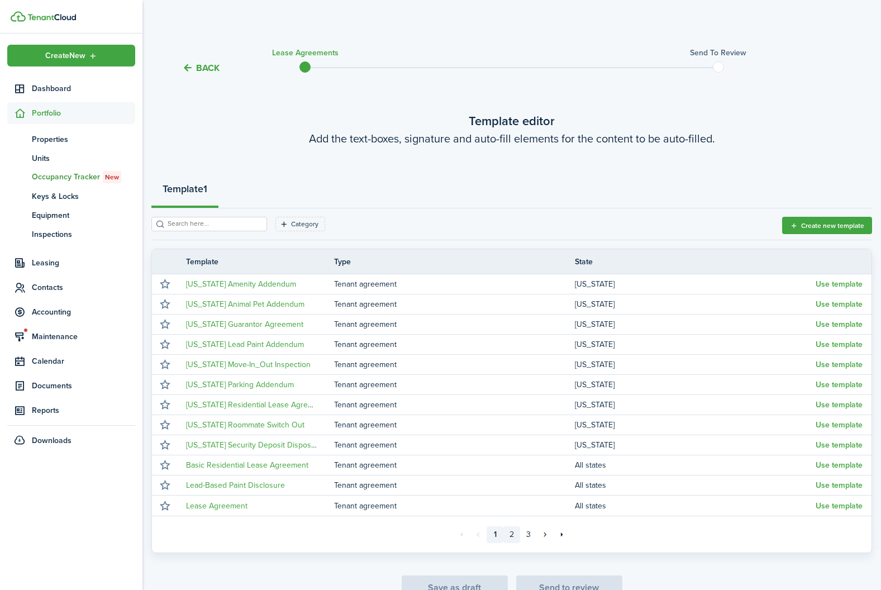
click at [516, 535] on link "2" at bounding box center [511, 534] width 17 height 17
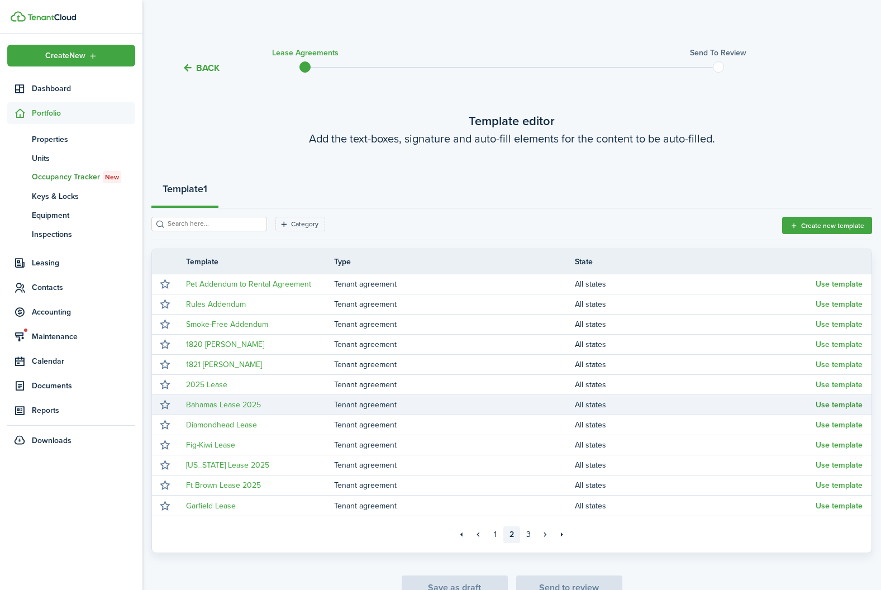
click at [830, 406] on button "Use template" at bounding box center [839, 405] width 47 height 9
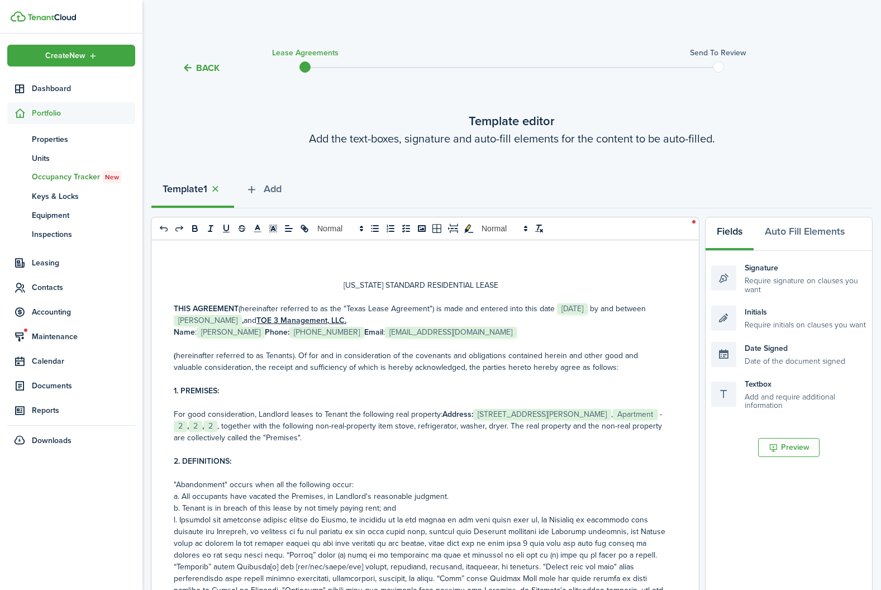
click at [204, 421] on strong "," at bounding box center [203, 426] width 2 height 12
click at [244, 427] on p "For good consideration, Landlord leases to Tenant the following real property: …" at bounding box center [421, 425] width 494 height 35
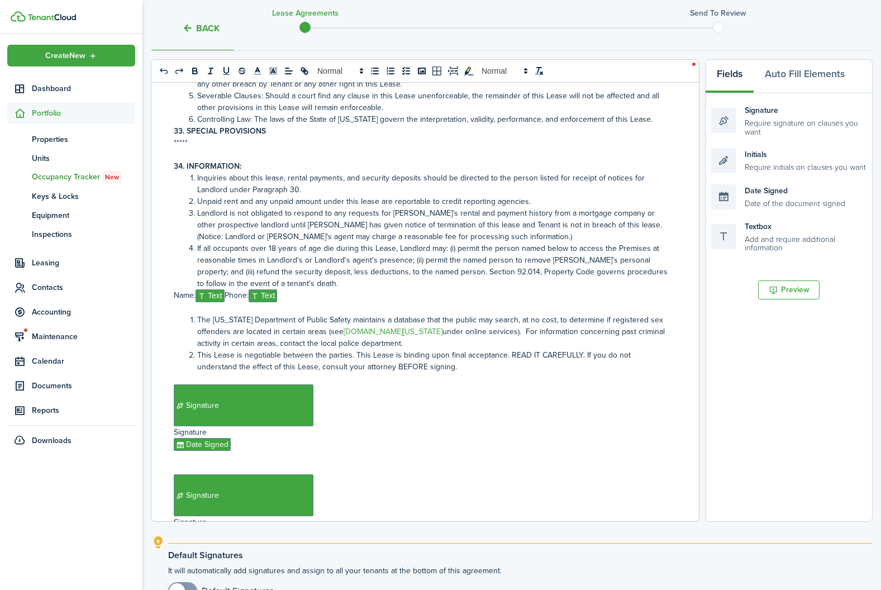
scroll to position [161, 0]
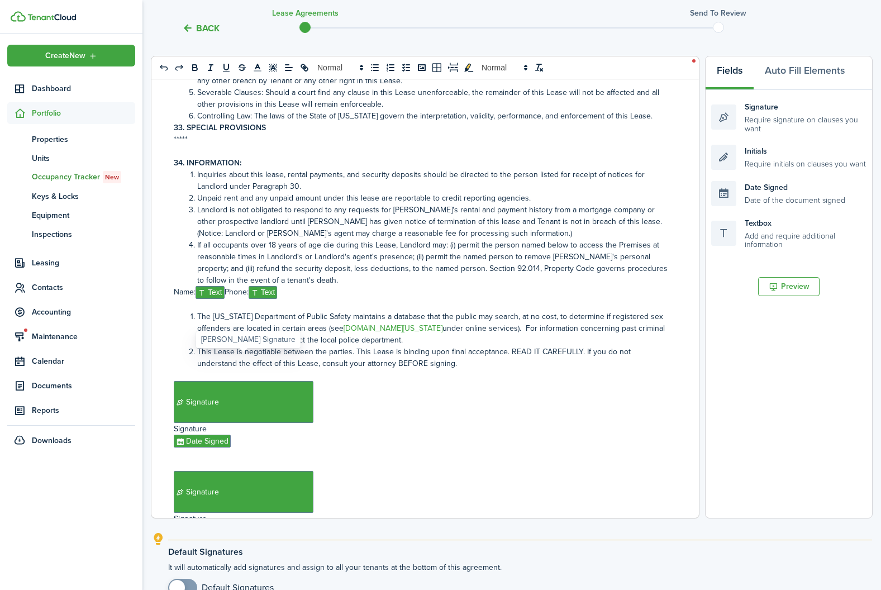
click at [262, 471] on span "Signature" at bounding box center [244, 492] width 140 height 42
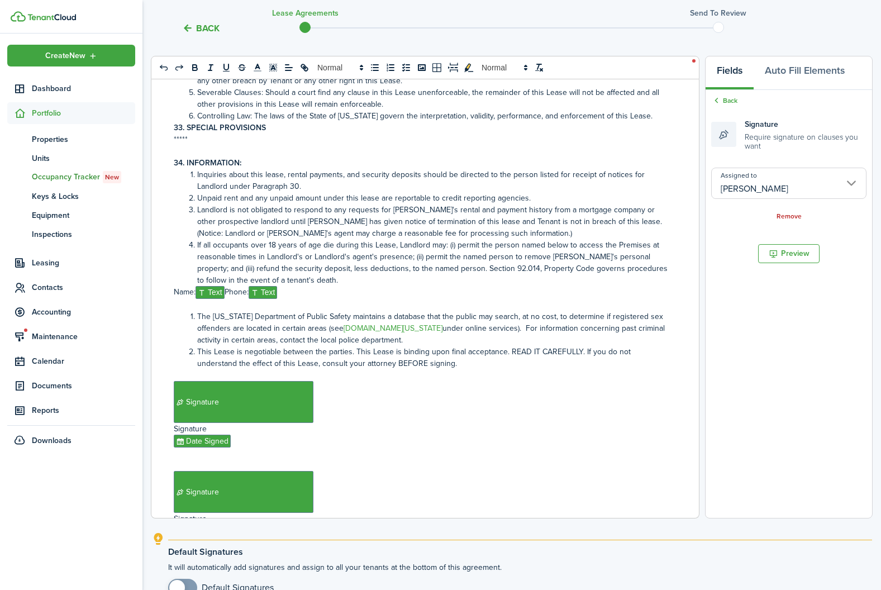
click at [787, 180] on input "[PERSON_NAME]" at bounding box center [788, 183] width 155 height 31
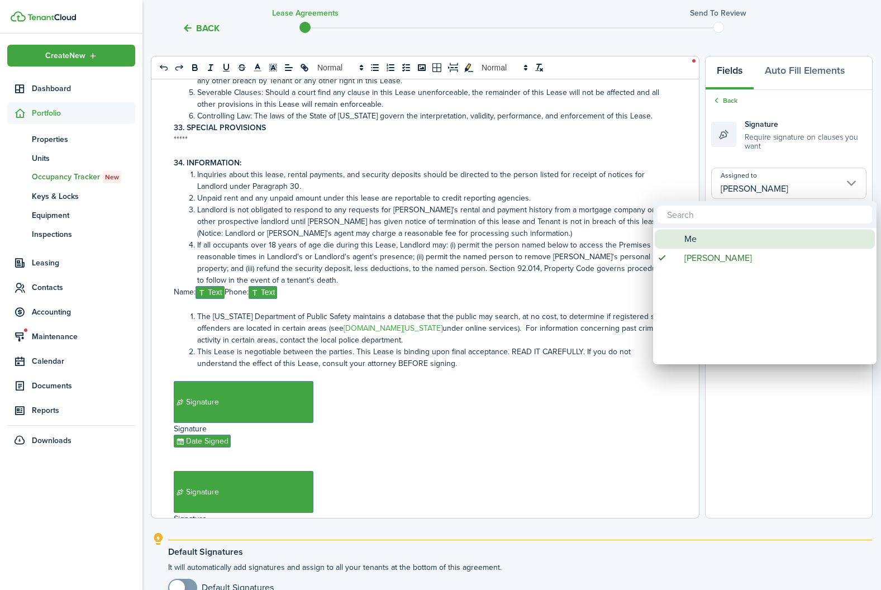
click at [737, 238] on div "Me" at bounding box center [769, 239] width 198 height 19
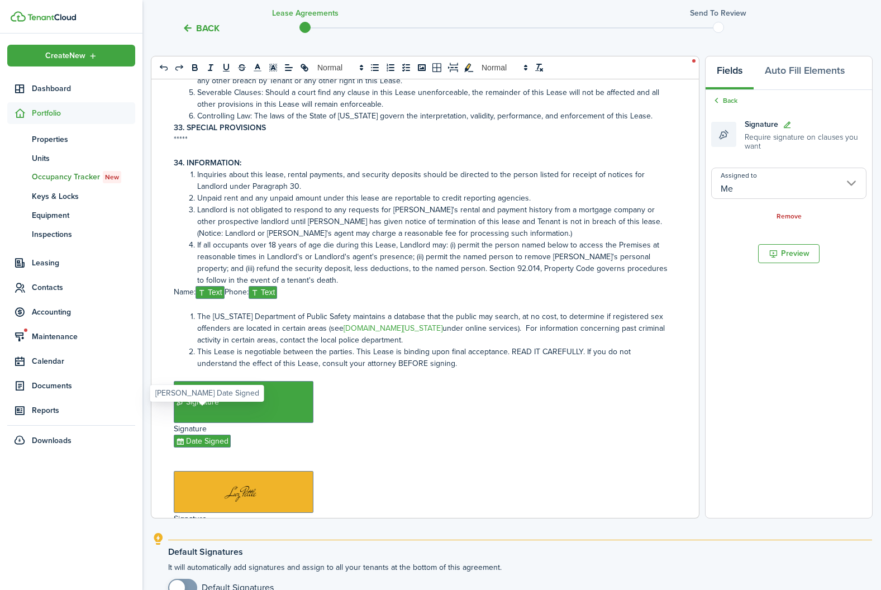
click at [202, 525] on span "Date Signed" at bounding box center [202, 531] width 57 height 13
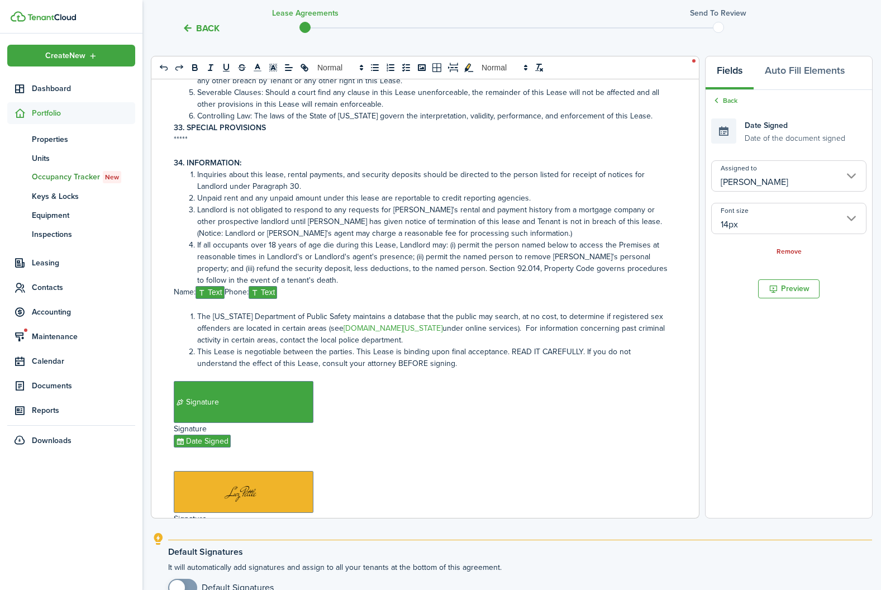
click at [815, 182] on input "[PERSON_NAME]" at bounding box center [788, 175] width 155 height 31
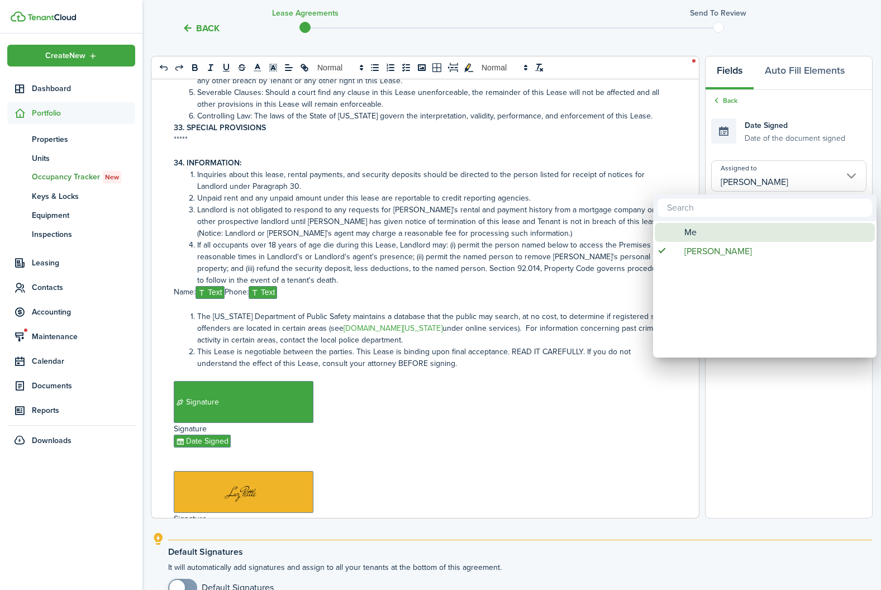
click at [725, 227] on div "Me" at bounding box center [769, 232] width 198 height 19
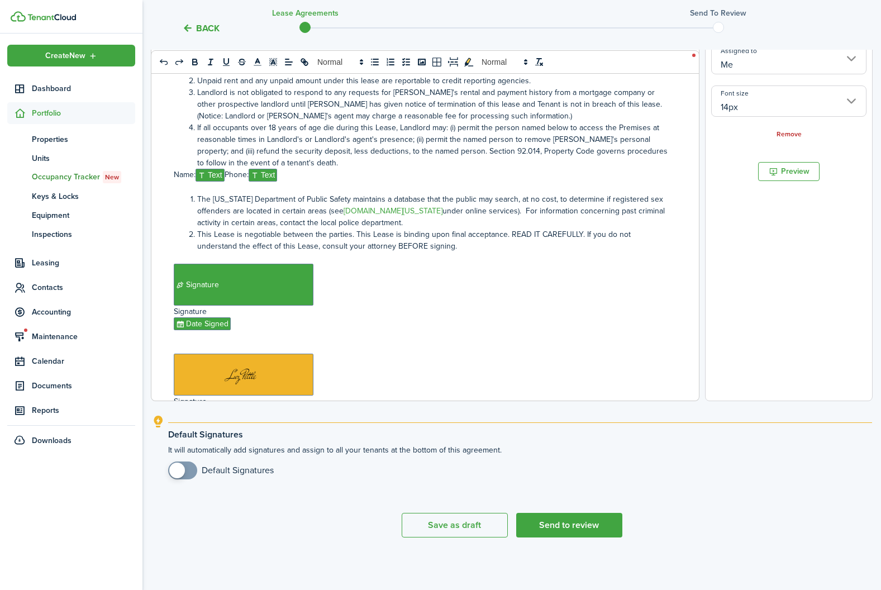
scroll to position [279, 0]
click at [587, 513] on button "Send to review" at bounding box center [569, 524] width 106 height 25
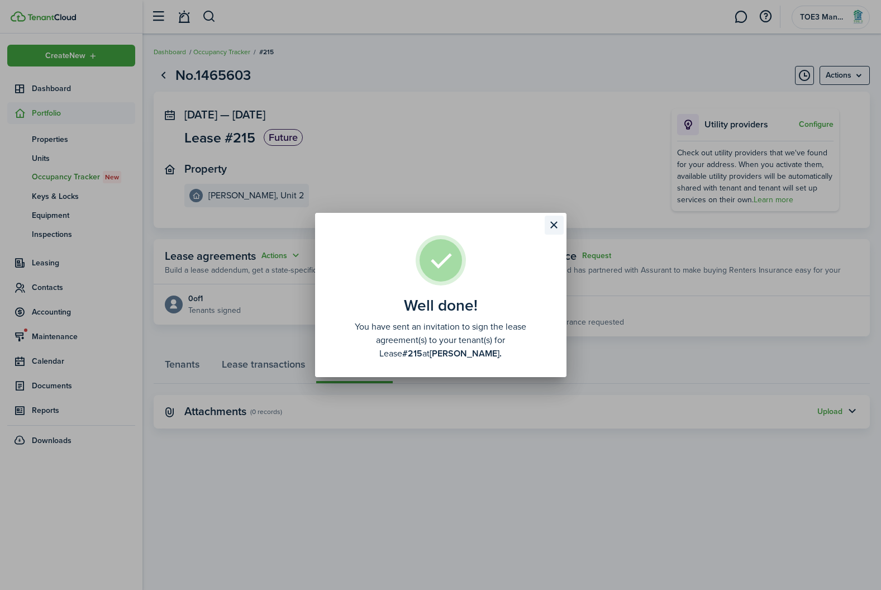
click at [552, 231] on button "Close modal" at bounding box center [554, 225] width 19 height 19
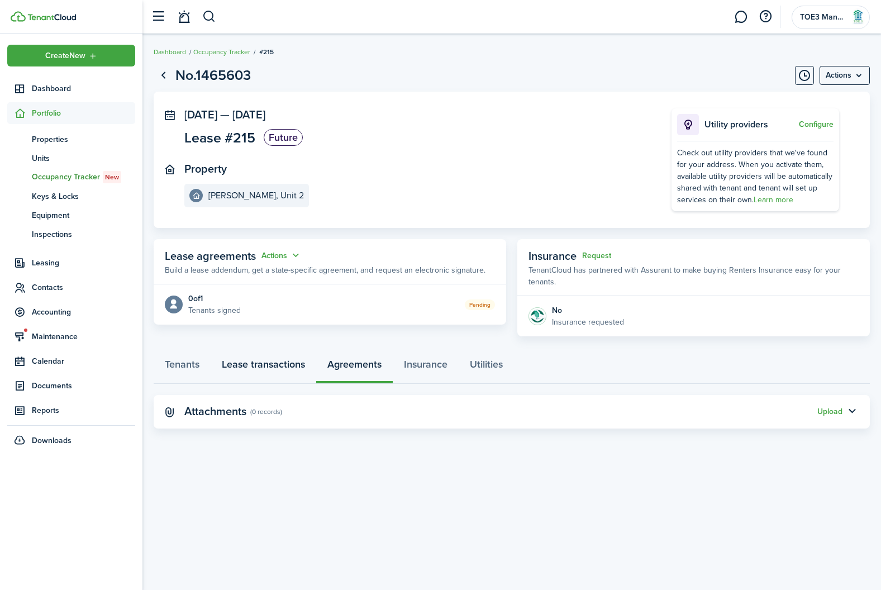
click at [253, 365] on link "Lease transactions" at bounding box center [264, 367] width 106 height 34
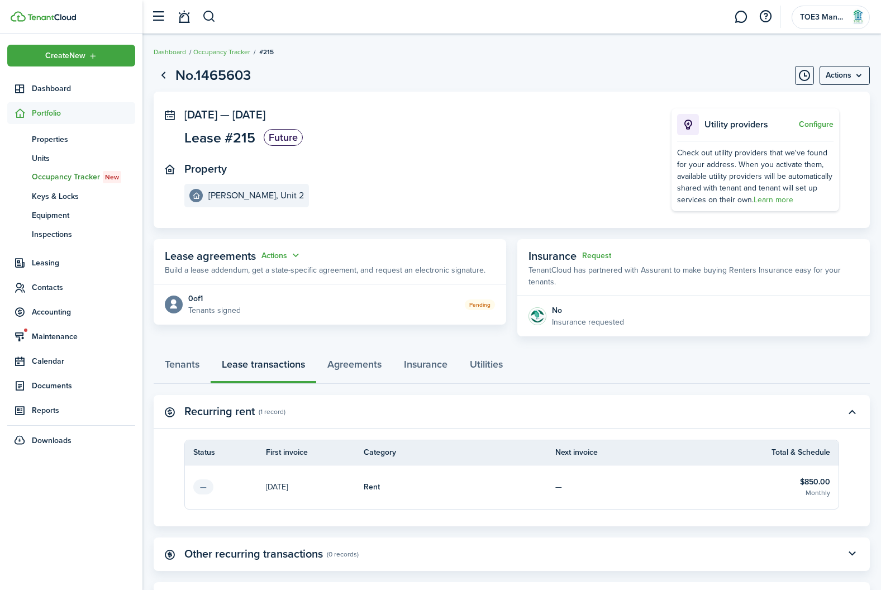
scroll to position [122, 0]
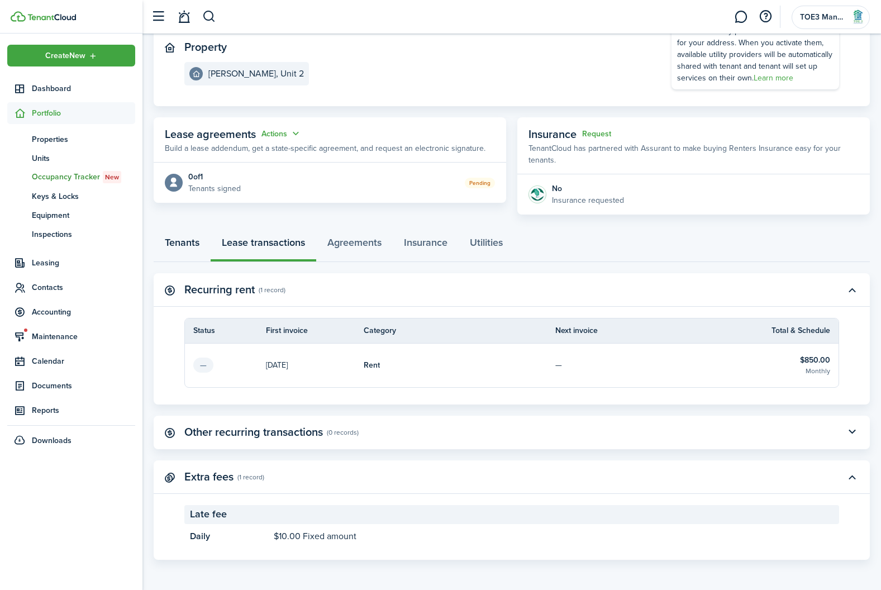
click at [182, 234] on link "Tenants" at bounding box center [182, 245] width 57 height 34
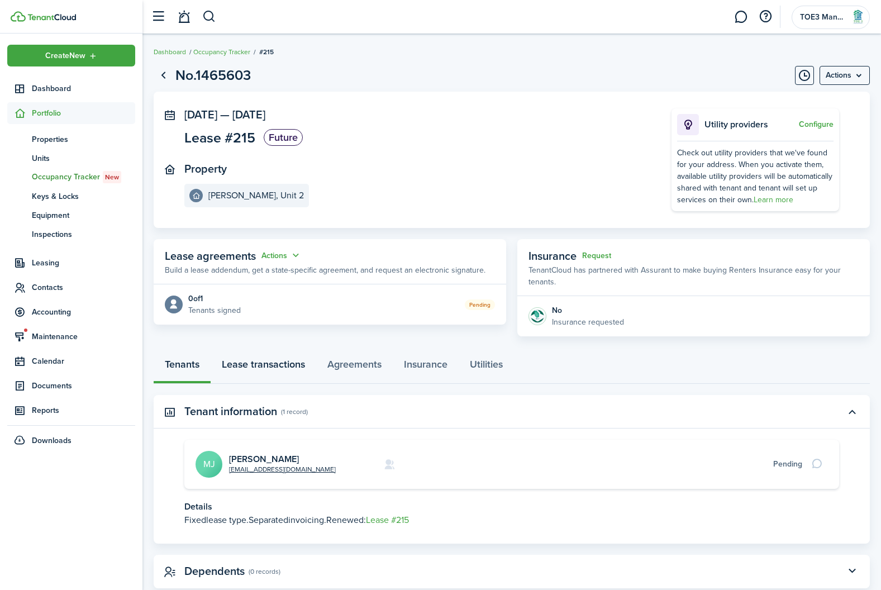
click at [282, 367] on link "Lease transactions" at bounding box center [264, 367] width 106 height 34
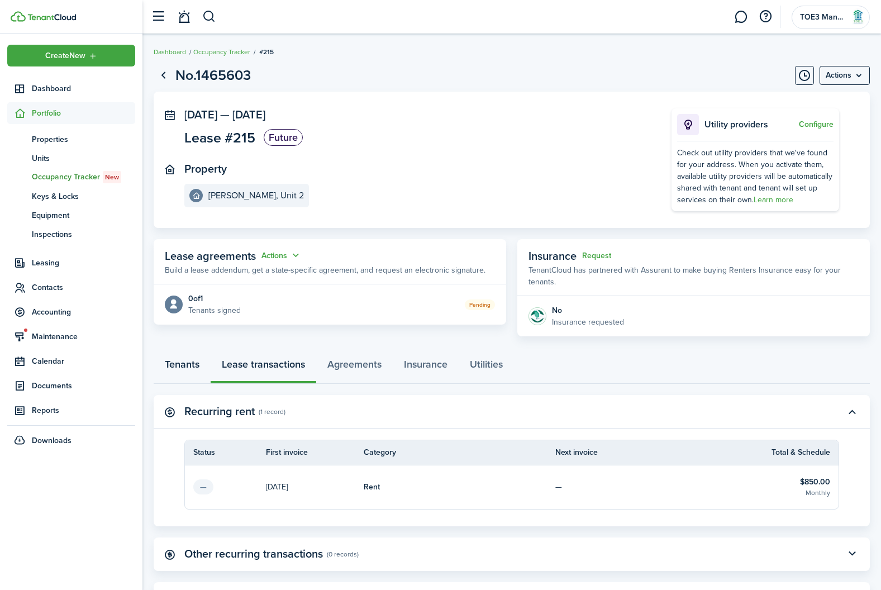
click at [183, 369] on link "Tenants" at bounding box center [182, 367] width 57 height 34
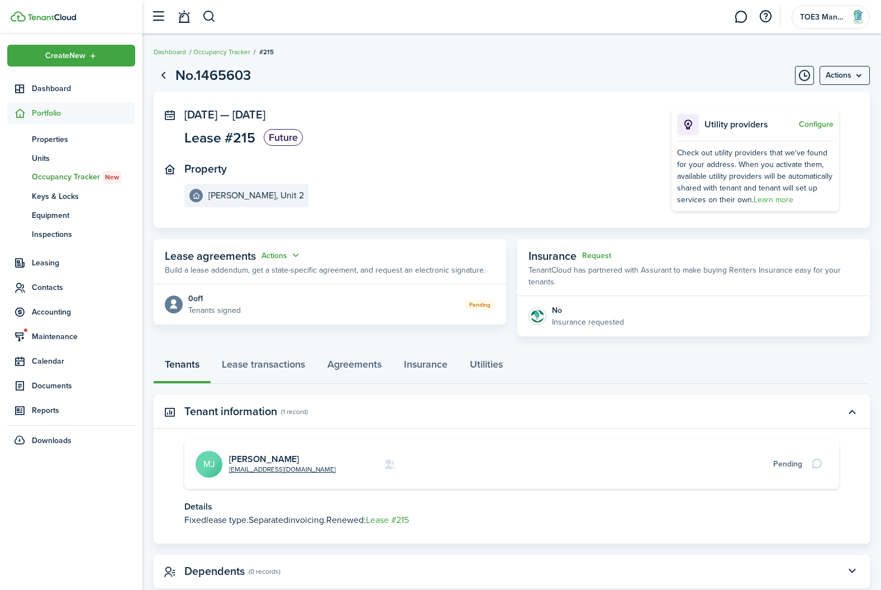
scroll to position [28, 0]
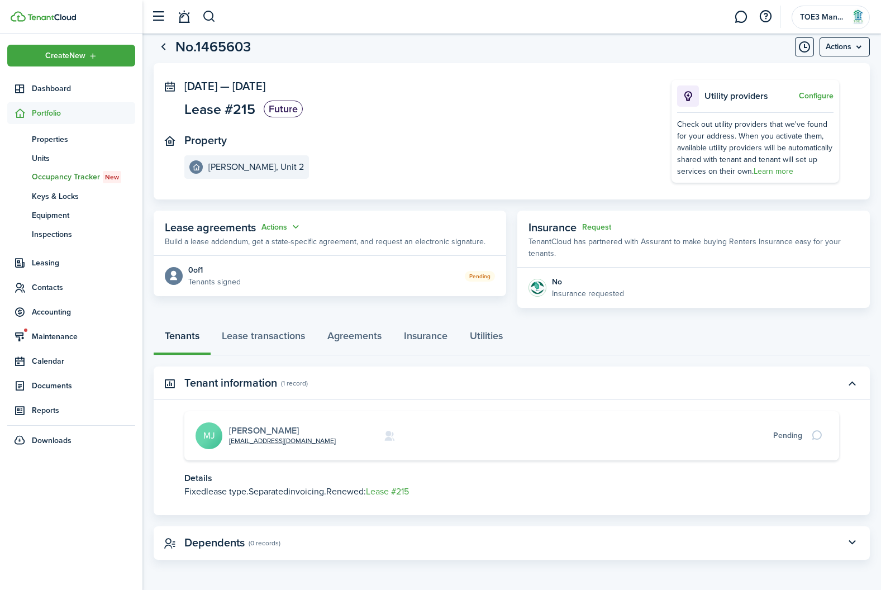
click at [246, 427] on link "[PERSON_NAME]" at bounding box center [264, 430] width 70 height 13
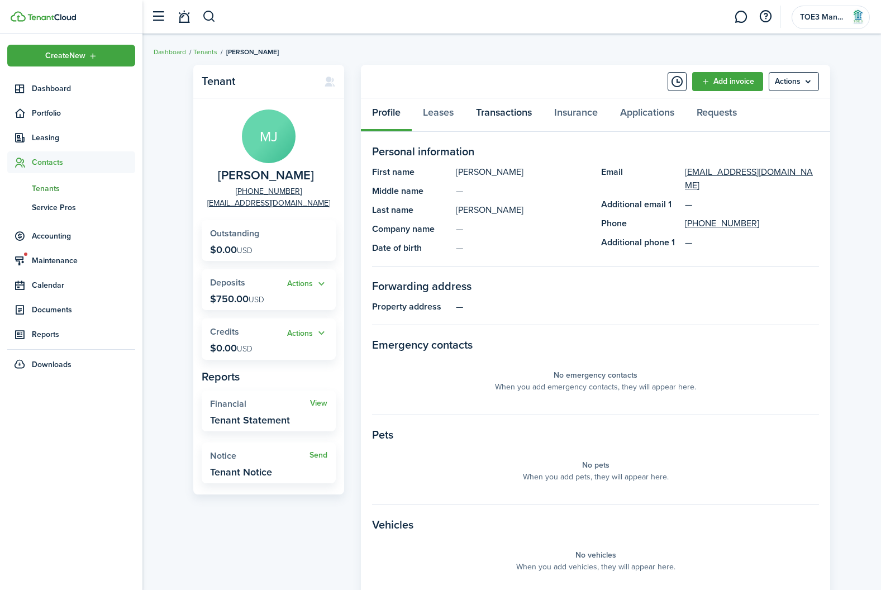
click at [517, 104] on link "Transactions" at bounding box center [504, 115] width 78 height 34
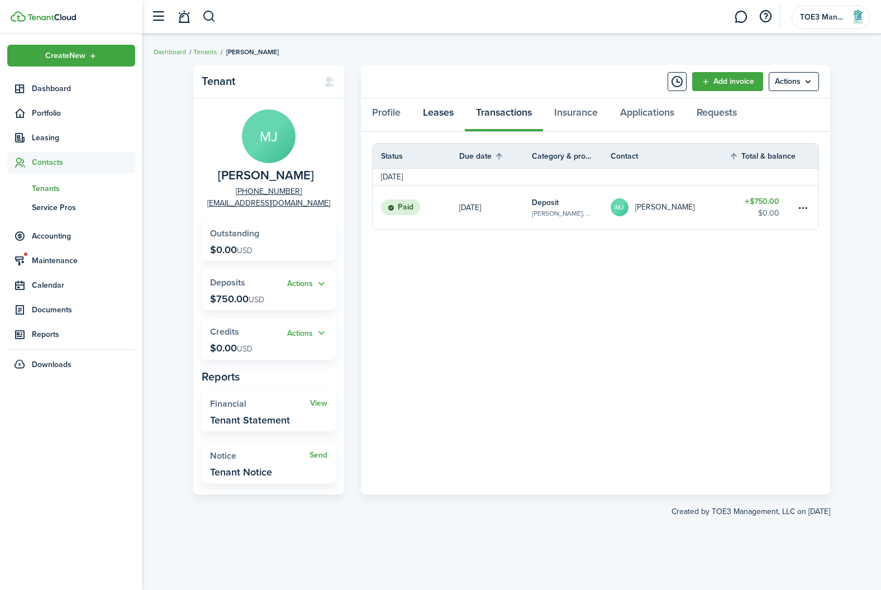
click at [443, 106] on link "Leases" at bounding box center [438, 115] width 53 height 34
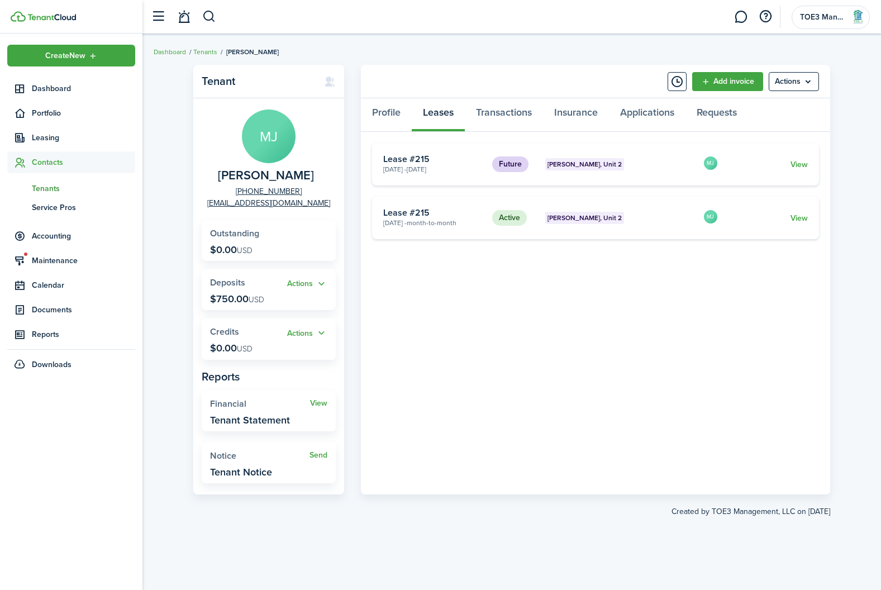
click at [801, 225] on card "Active [PERSON_NAME], Unit 2 [DATE] - Month-to-month Lease #215 MJ View" at bounding box center [595, 218] width 447 height 42
click at [801, 219] on link "View" at bounding box center [798, 218] width 17 height 12
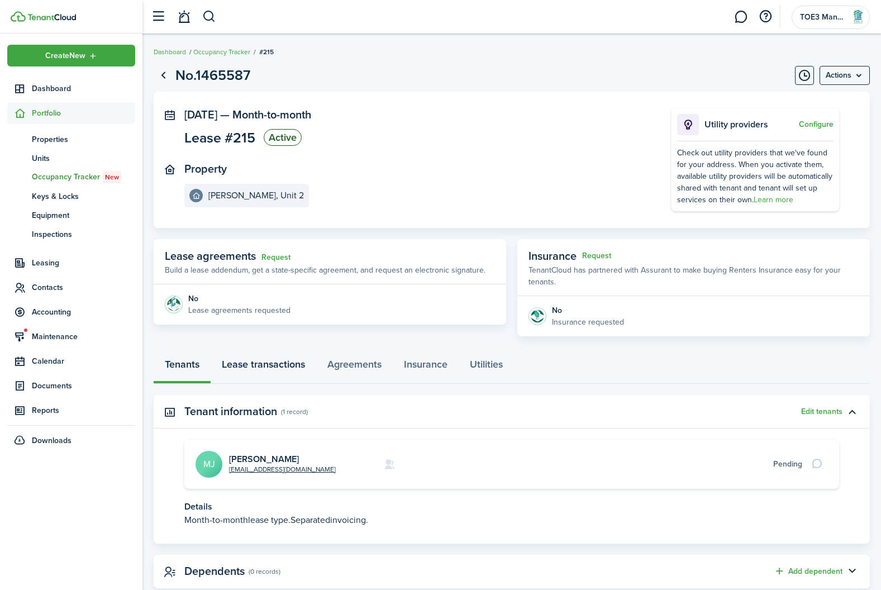
click at [249, 369] on link "Lease transactions" at bounding box center [264, 367] width 106 height 34
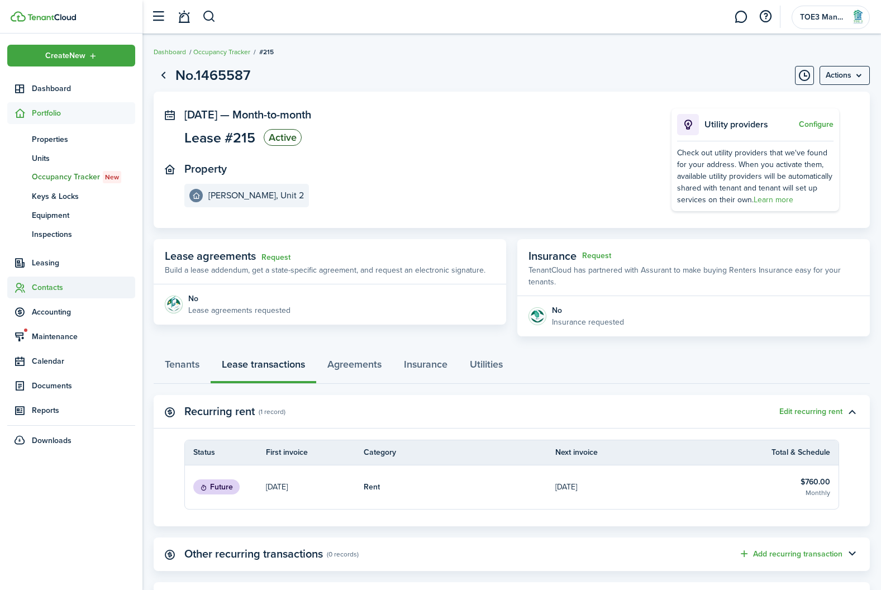
click at [51, 286] on span "Contacts" at bounding box center [83, 288] width 103 height 12
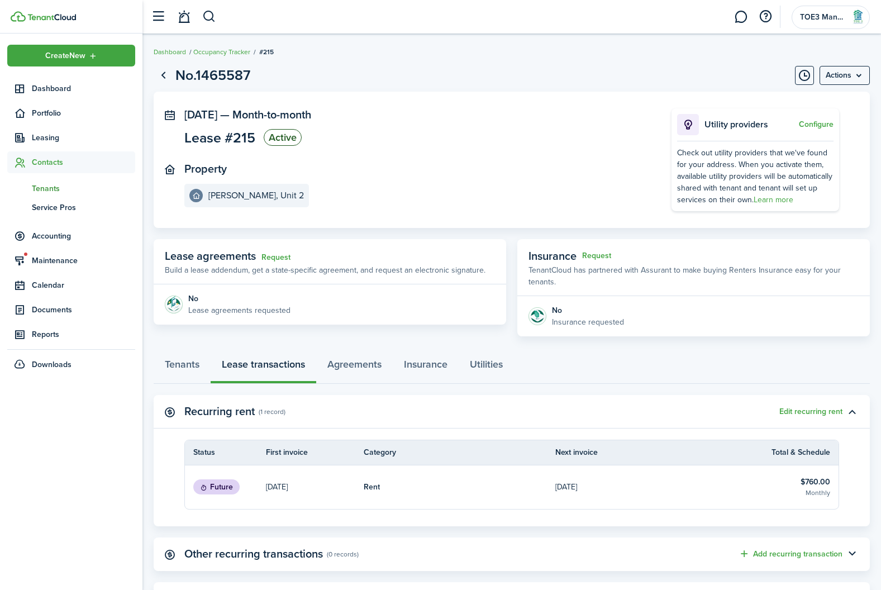
click at [50, 193] on span "Tenants" at bounding box center [83, 189] width 103 height 12
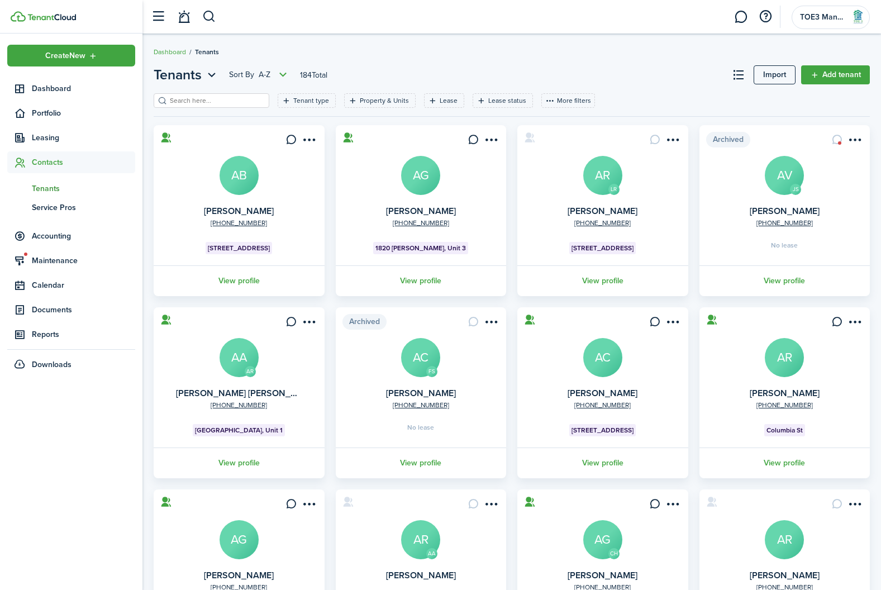
click at [216, 102] on input "search" at bounding box center [216, 101] width 98 height 11
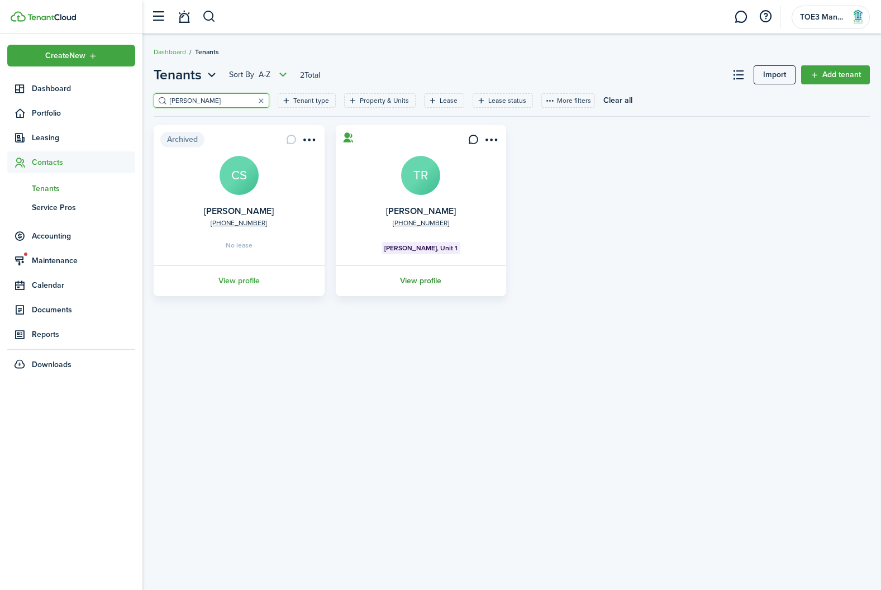
click at [417, 284] on link "View profile" at bounding box center [421, 280] width 174 height 31
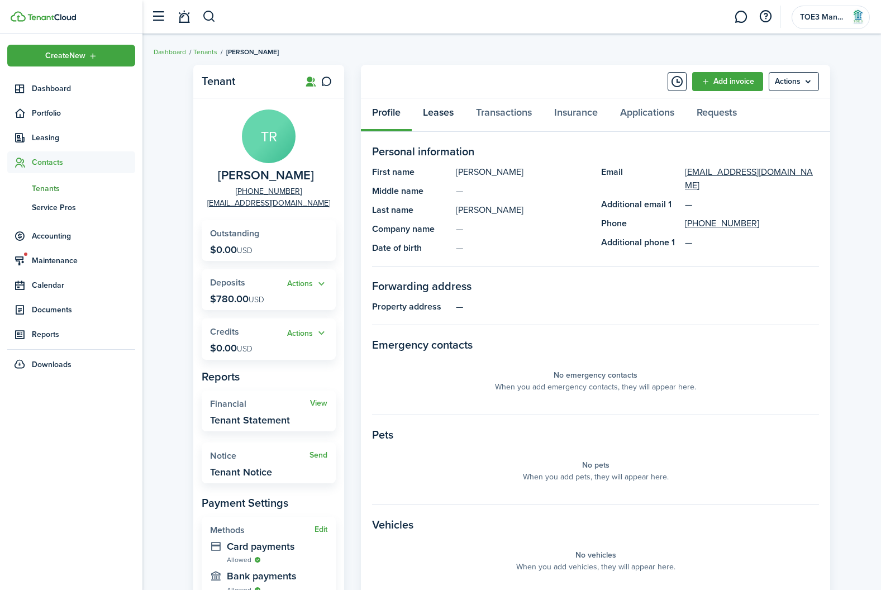
click at [444, 115] on link "Leases" at bounding box center [438, 115] width 53 height 34
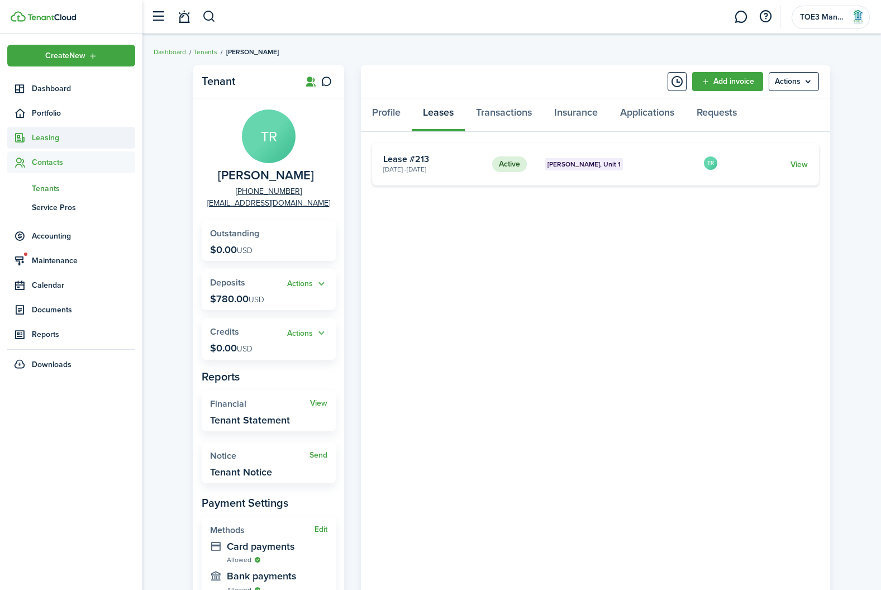
click at [69, 137] on span "Leasing" at bounding box center [83, 138] width 103 height 12
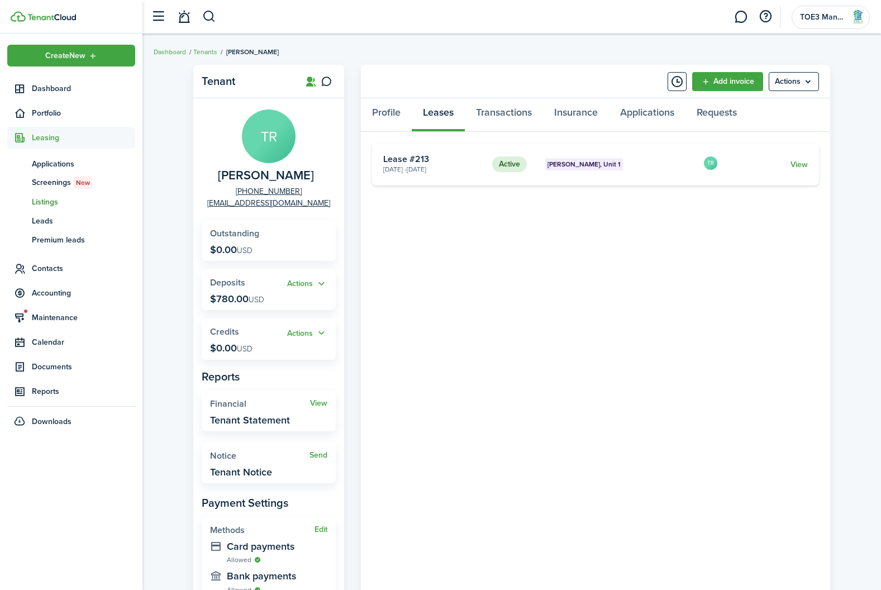
click at [47, 197] on span "Listings" at bounding box center [83, 202] width 103 height 12
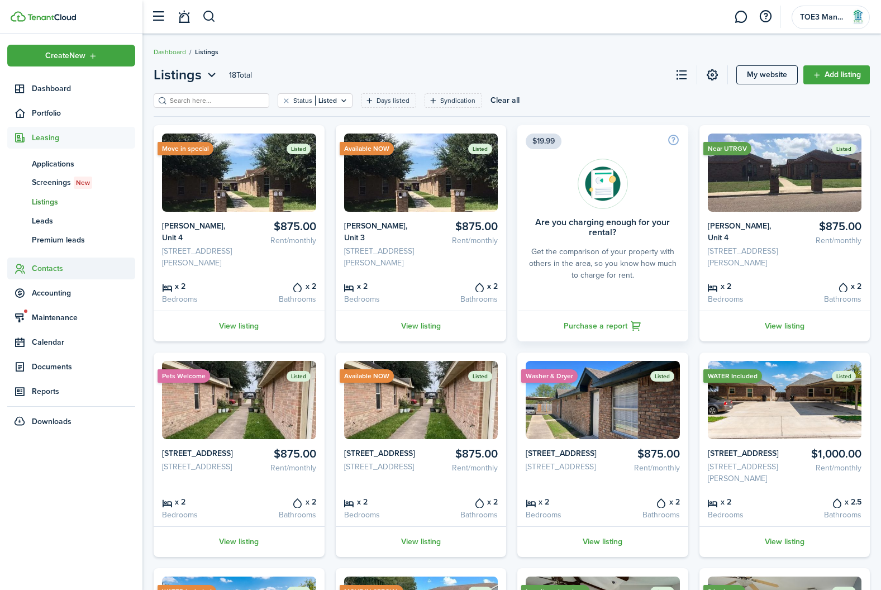
click at [48, 272] on span "Contacts" at bounding box center [83, 269] width 103 height 12
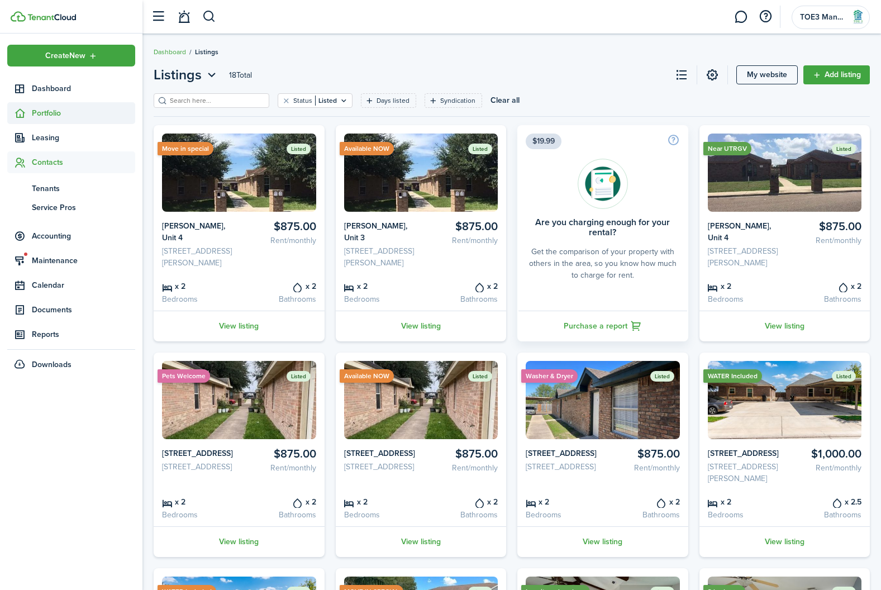
click at [53, 113] on span "Portfolio" at bounding box center [83, 113] width 103 height 12
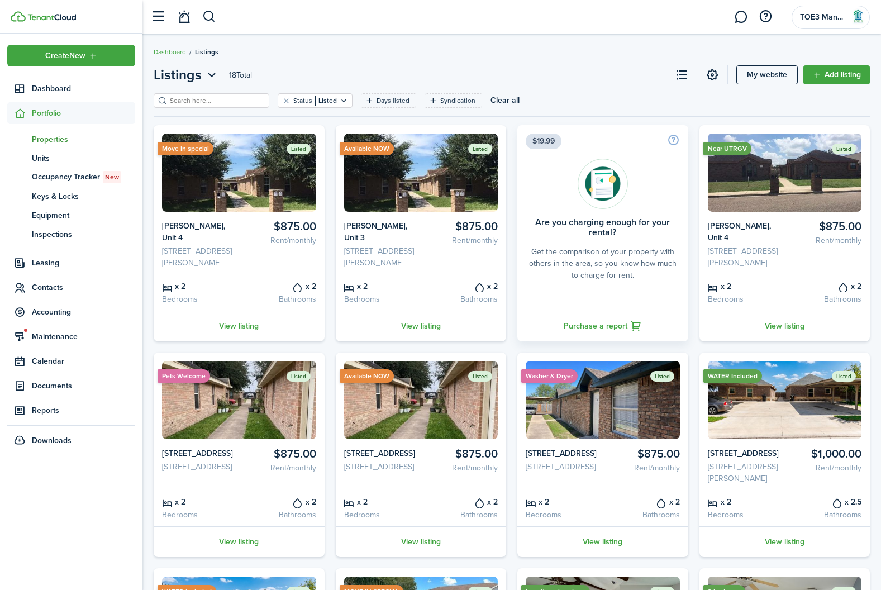
click at [51, 136] on span "Properties" at bounding box center [83, 140] width 103 height 12
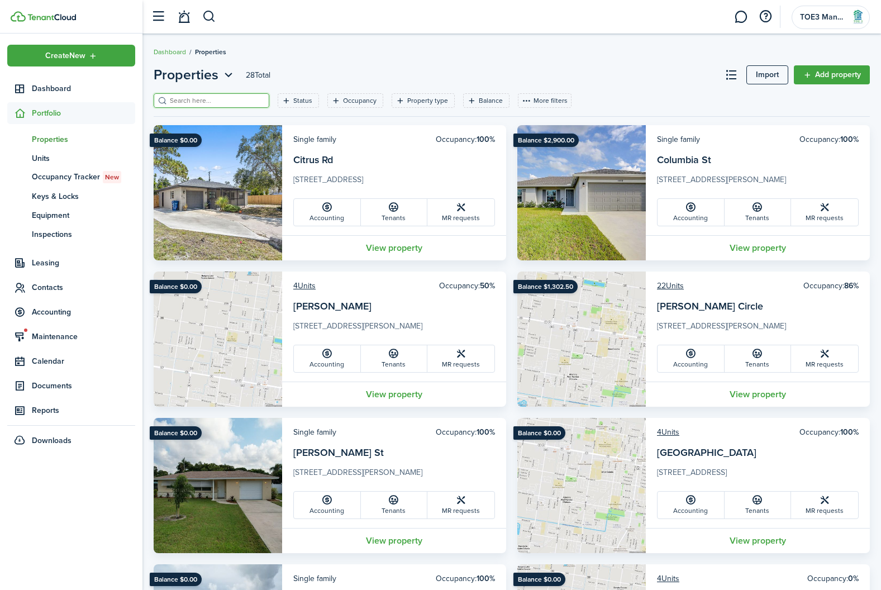
click at [194, 98] on input "search" at bounding box center [216, 101] width 98 height 11
click at [51, 309] on span "Accounting" at bounding box center [83, 312] width 103 height 12
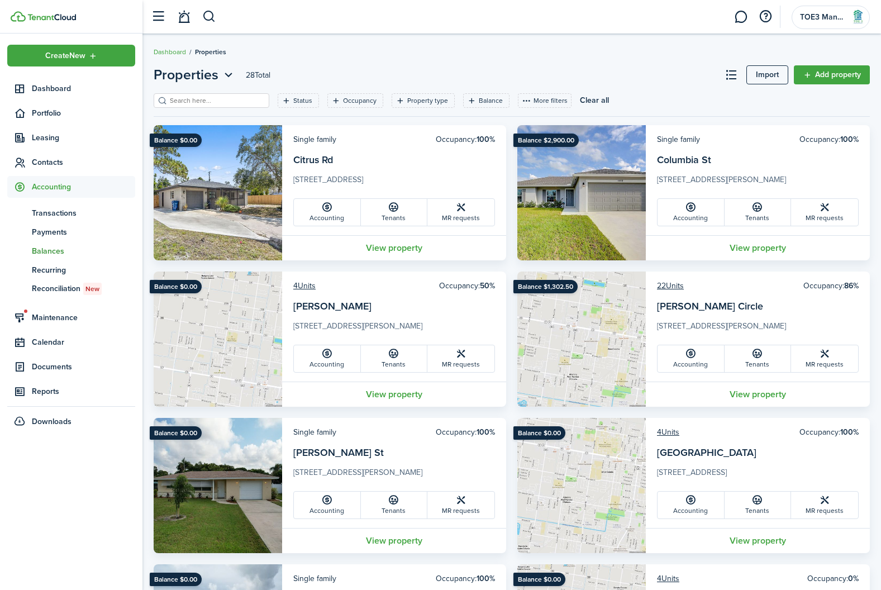
click at [53, 256] on link "bn Balances" at bounding box center [71, 250] width 128 height 19
